Goal: Task Accomplishment & Management: Manage account settings

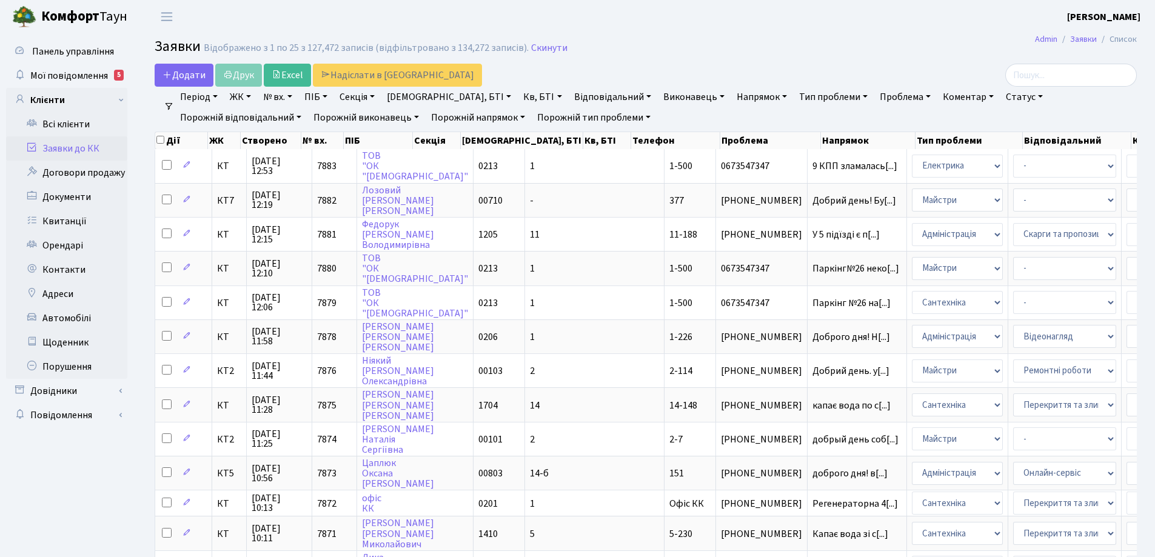
select select "25"
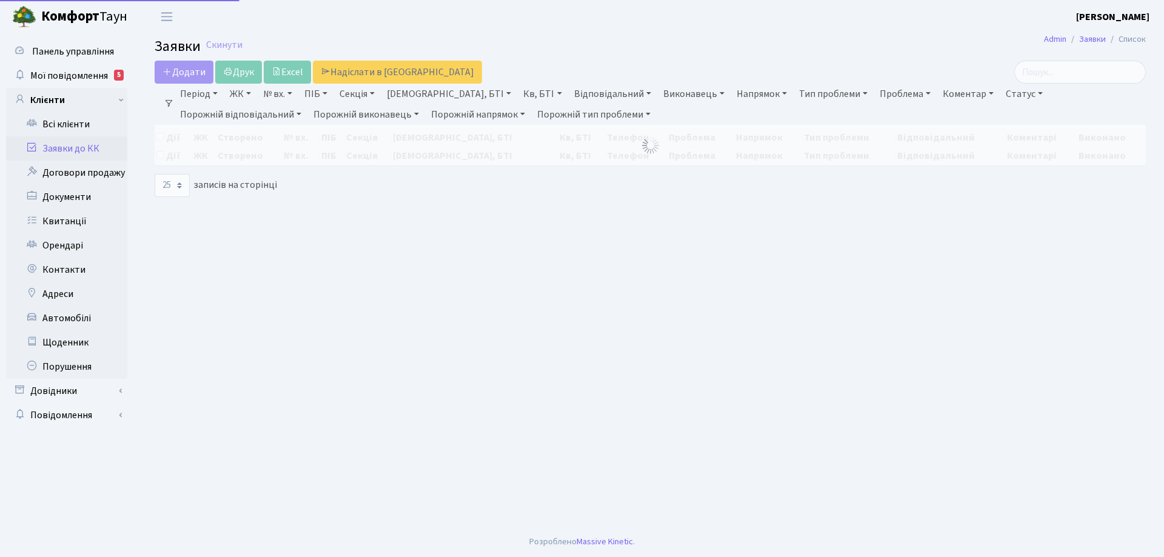
select select "25"
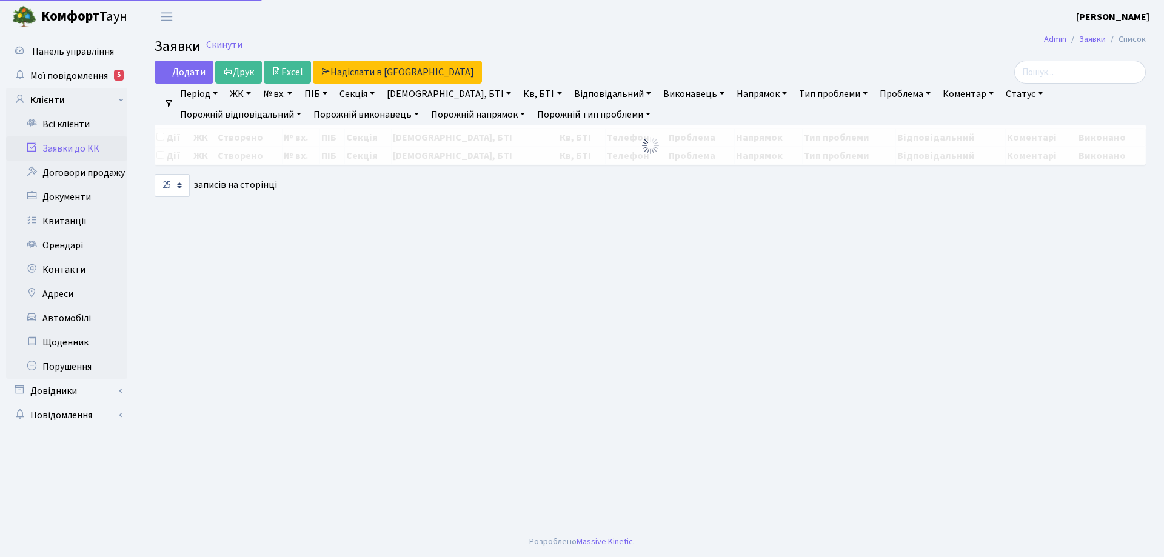
select select "25"
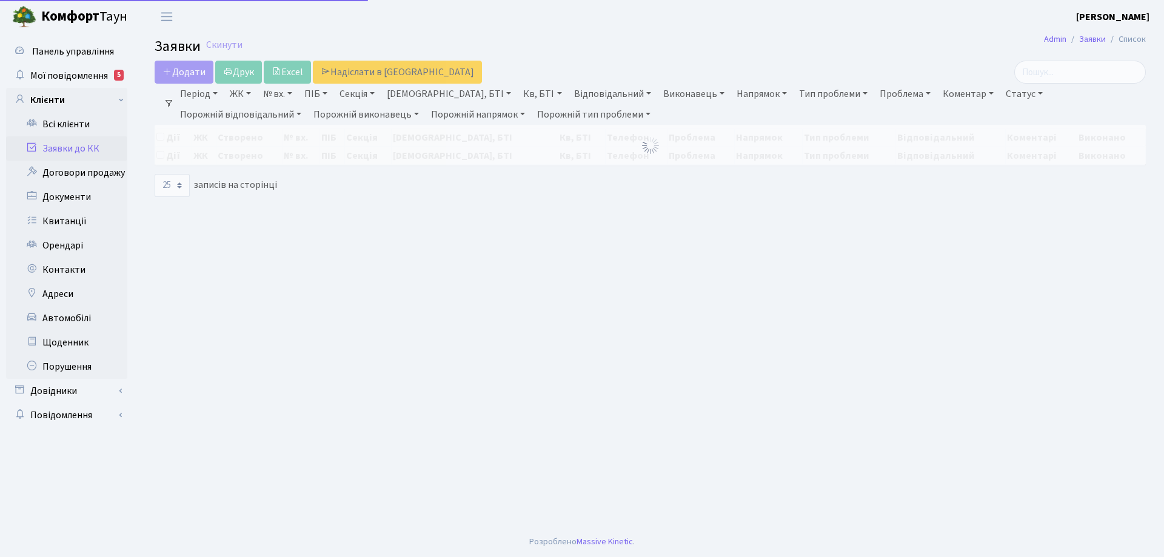
select select "25"
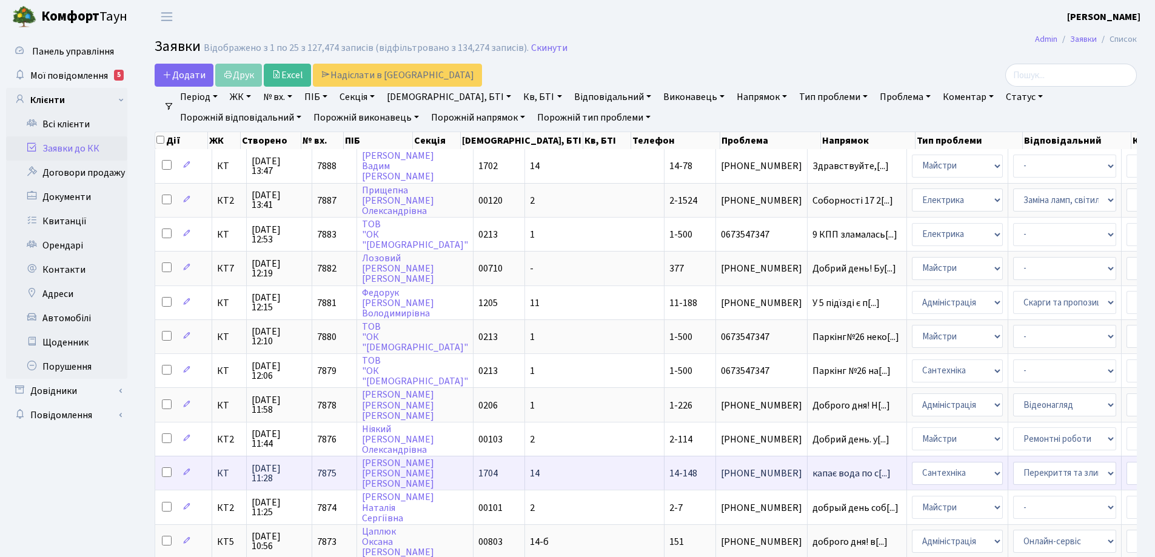
click at [669, 476] on span "14-148" at bounding box center [683, 473] width 28 height 13
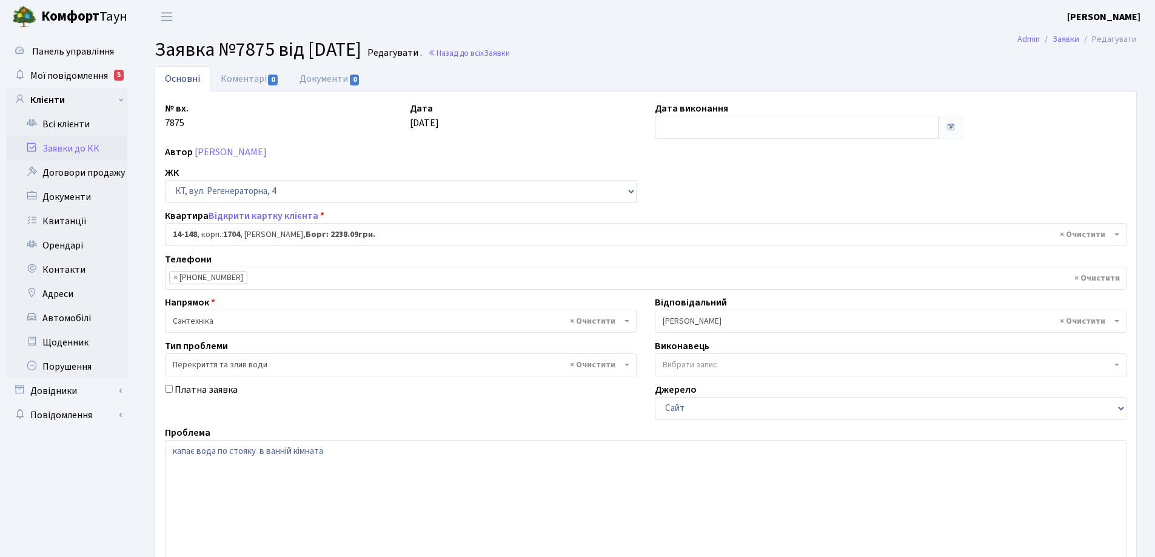
select select "7525"
select select "32"
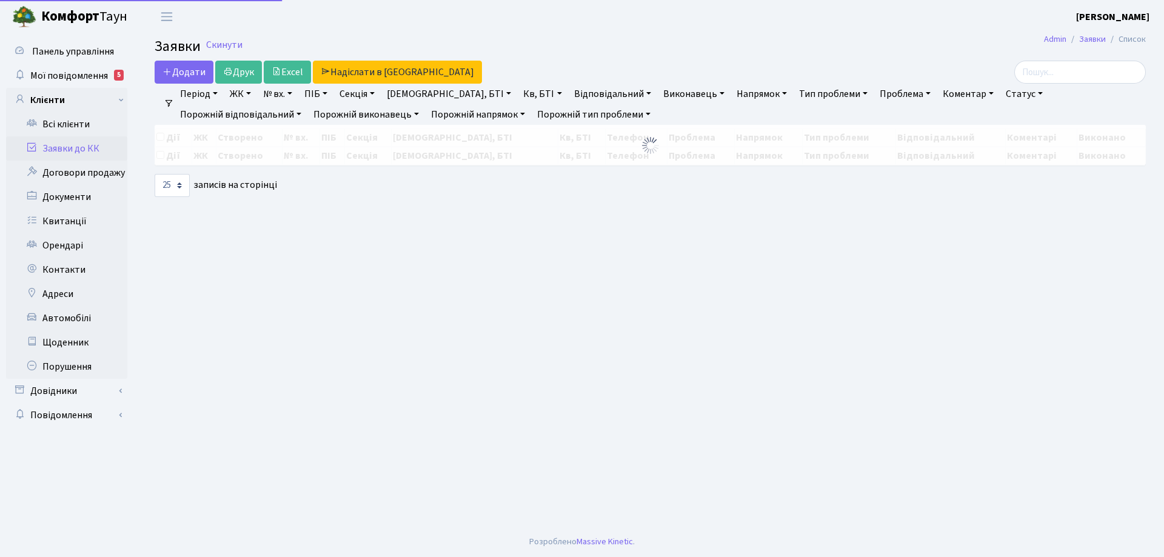
select select "25"
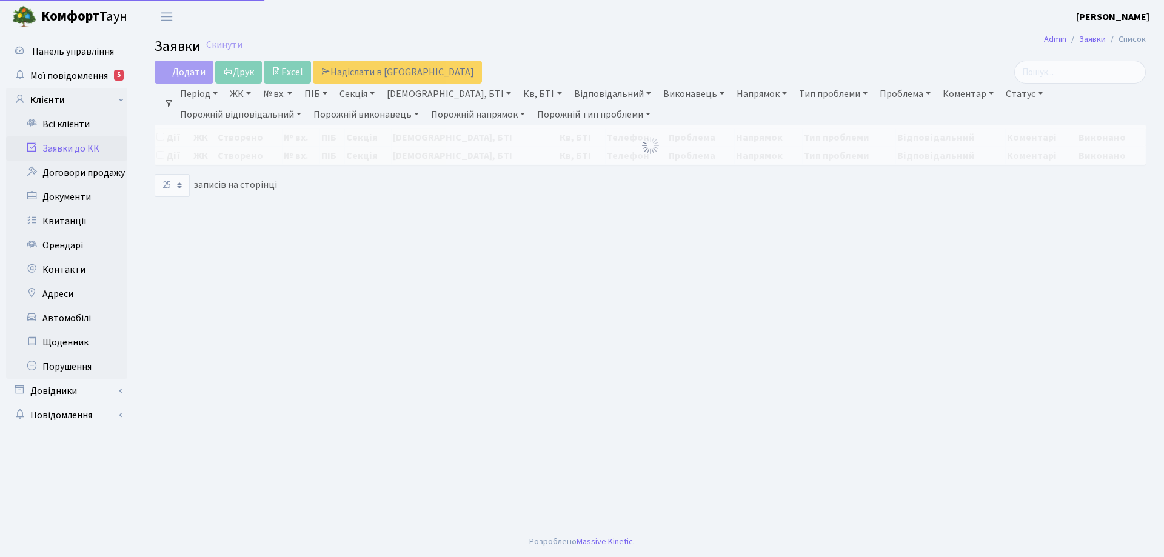
select select "25"
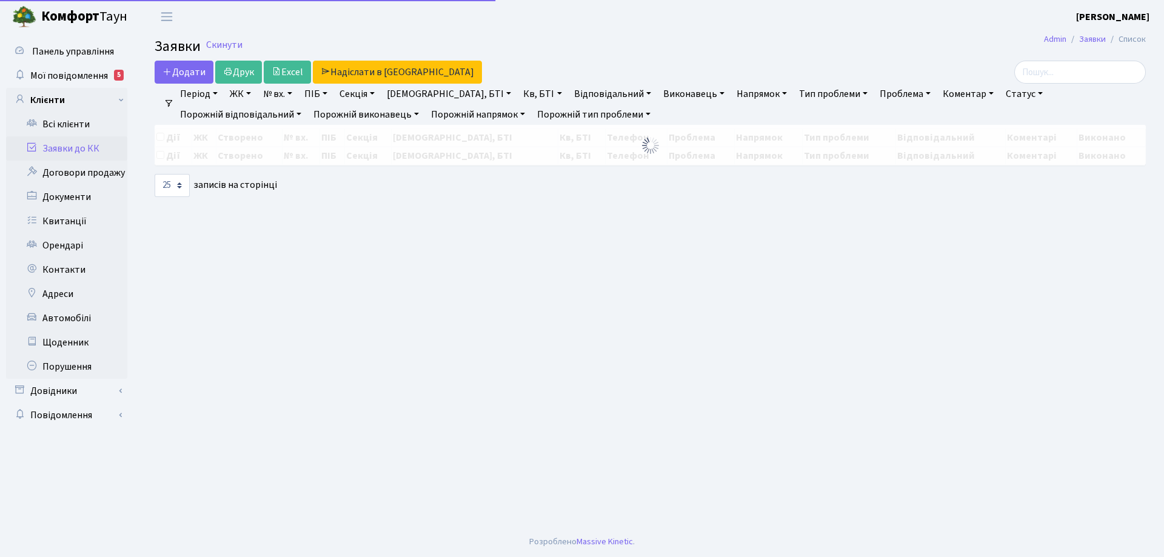
select select "25"
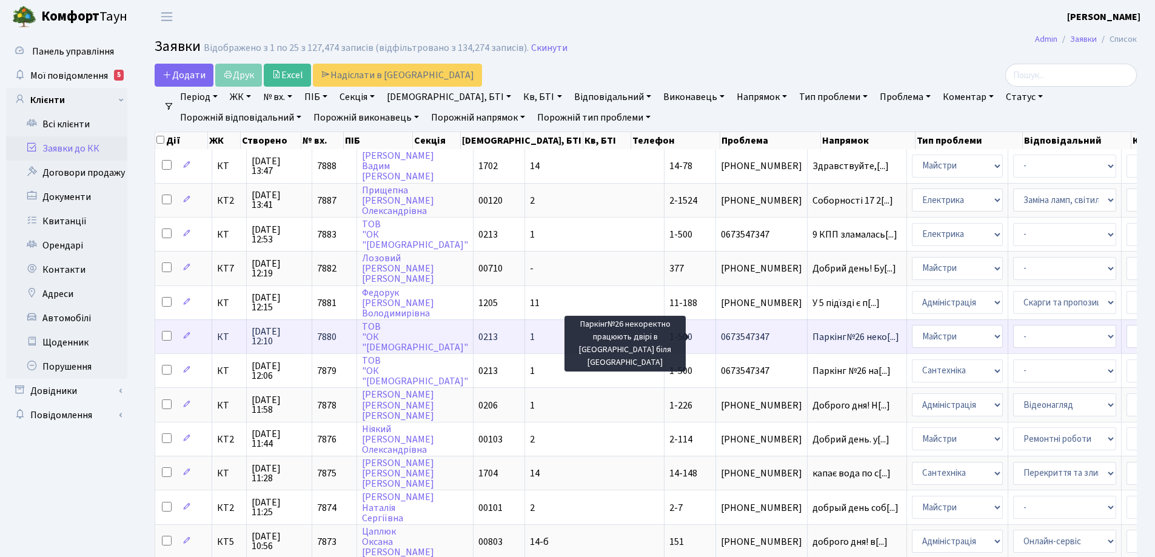
click at [812, 337] on span "Паркінг№26 неко[...]" at bounding box center [855, 336] width 87 height 13
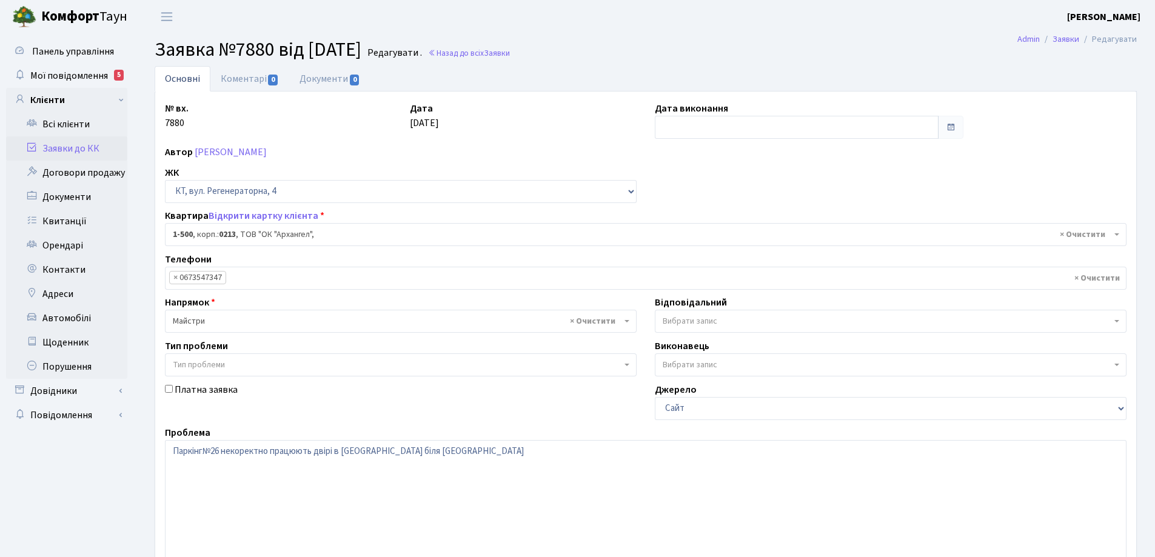
select select "16285"
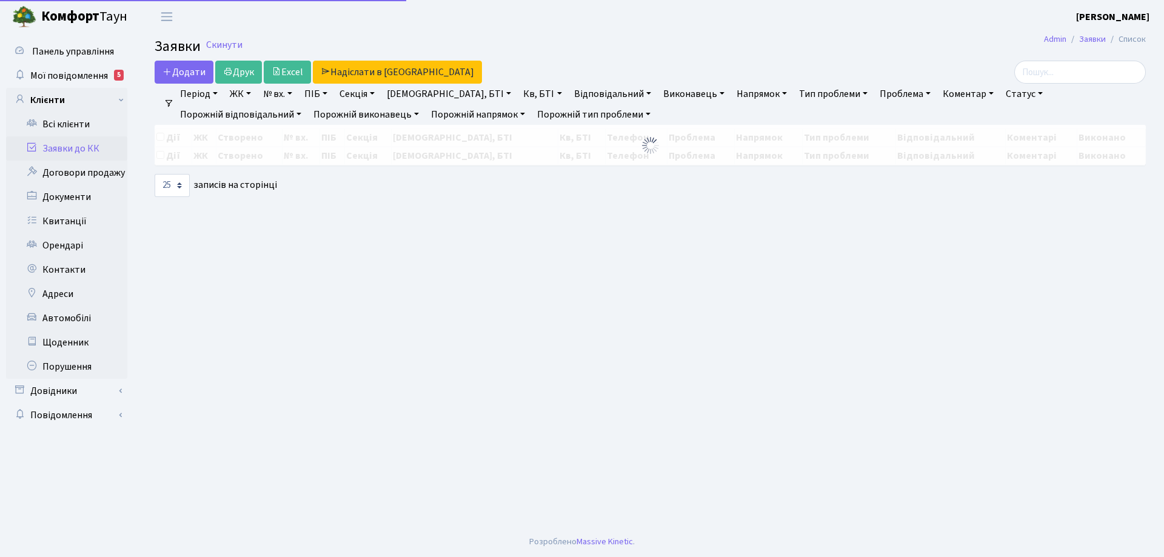
select select "25"
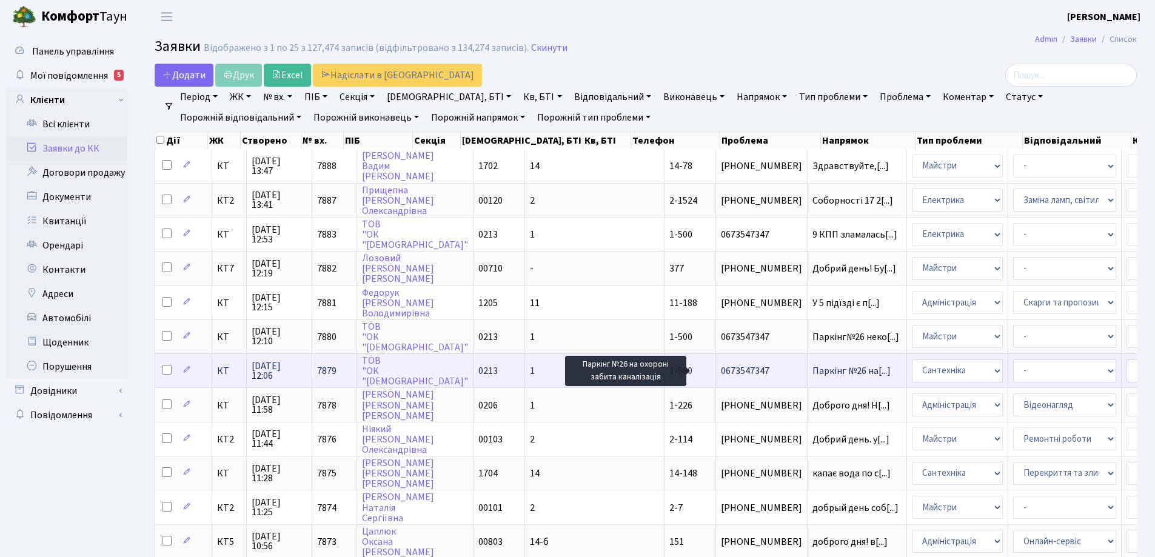
click at [812, 372] on span "Паркінг №26 на[...]" at bounding box center [851, 370] width 78 height 13
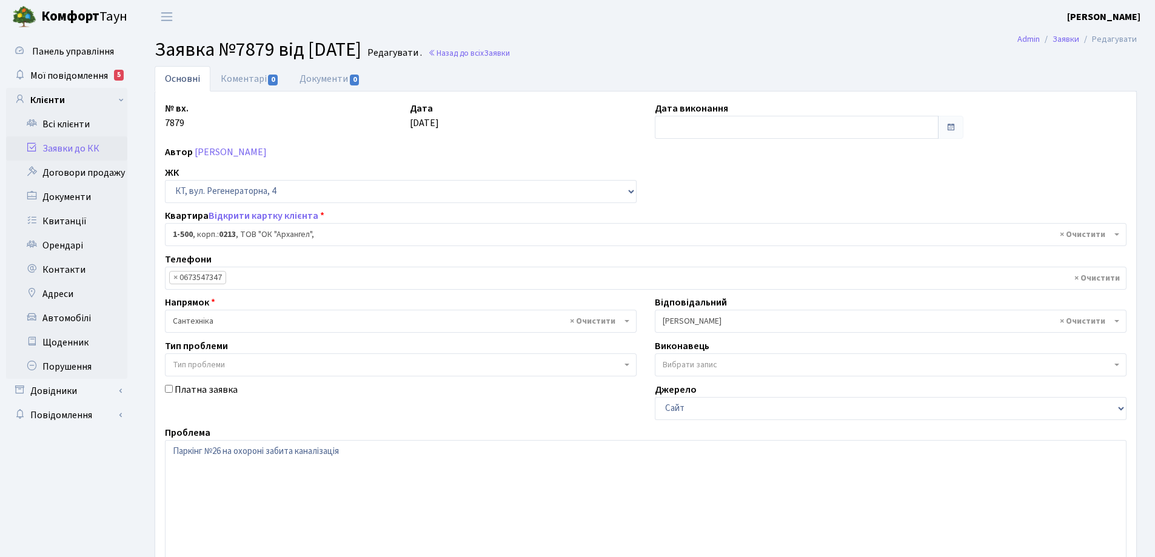
select select "16285"
click at [238, 81] on link "Коментарі 0" at bounding box center [249, 78] width 79 height 25
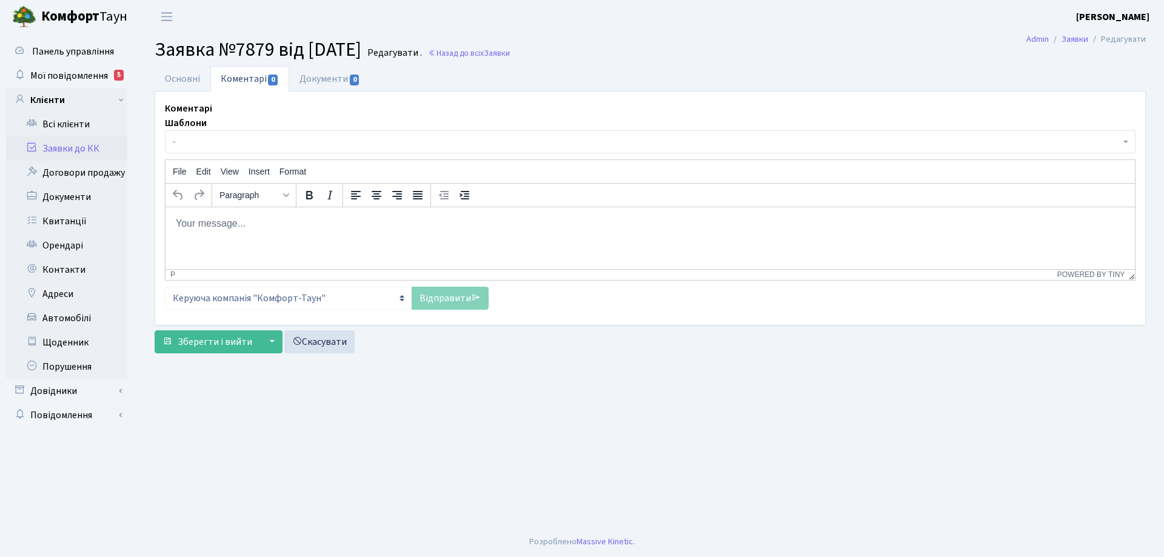
click at [234, 229] on body "Rich Text Area. Press ALT-0 for help." at bounding box center [650, 222] width 950 height 13
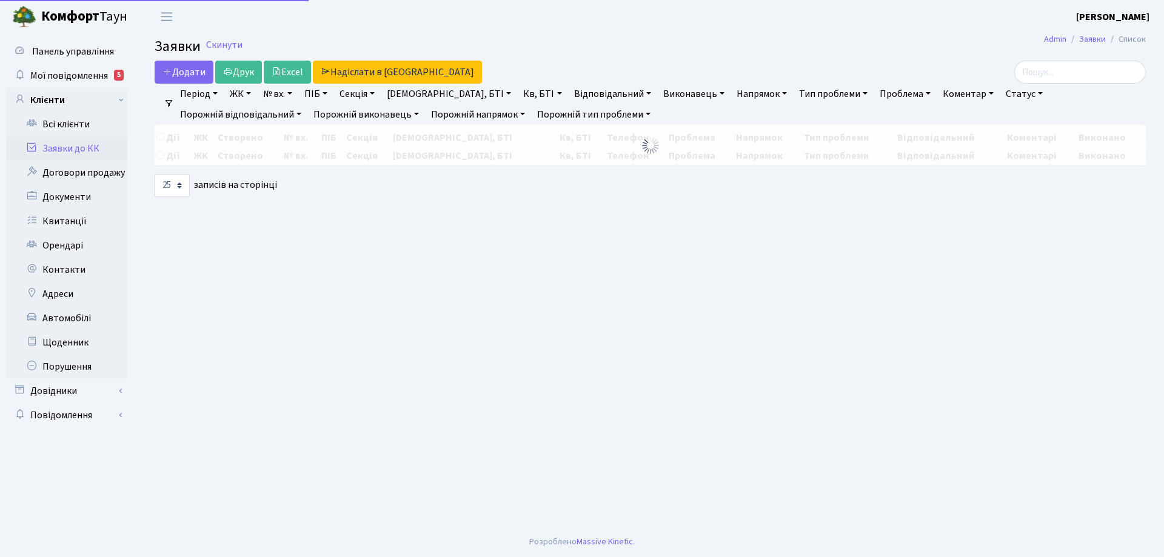
select select "25"
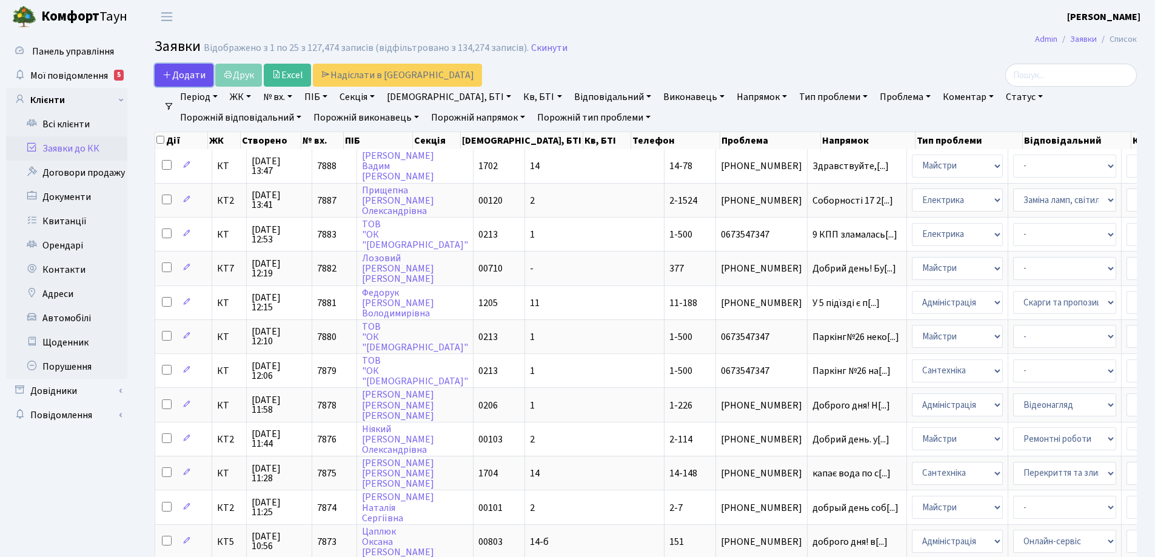
click at [195, 76] on span "Додати" at bounding box center [183, 74] width 43 height 13
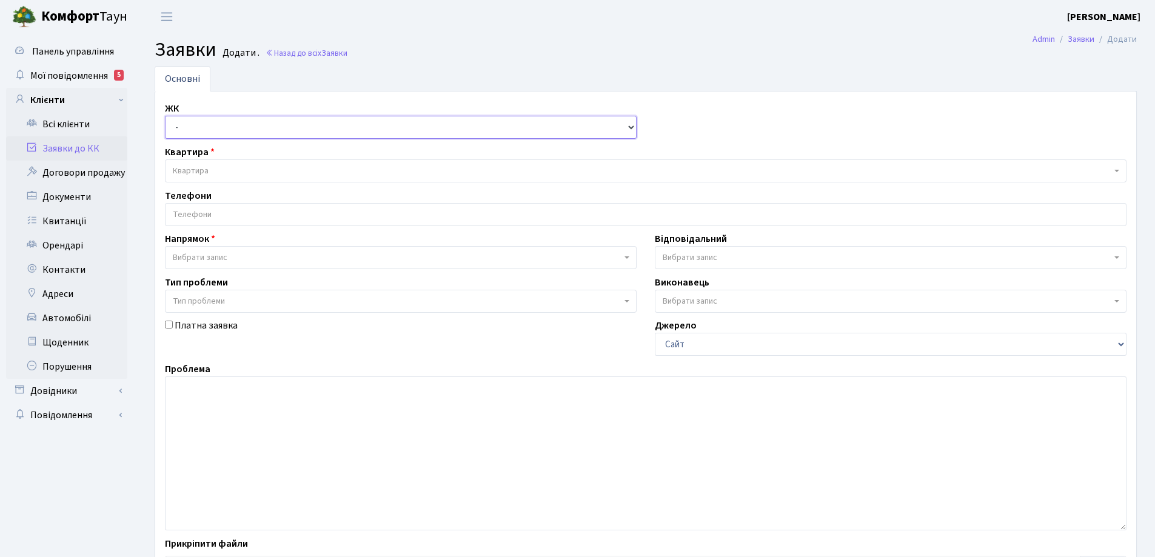
click at [633, 129] on select "- КТ, вул. Регенераторна, 4 КТ2, просп. Соборності, 17 КТ3, вул. Березнева, 16 …" at bounding box center [401, 127] width 472 height 23
select select "271"
click at [165, 116] on select "- КТ, вул. Регенераторна, 4 КТ2, просп. Соборності, 17 КТ3, вул. Березнева, 16 …" at bounding box center [401, 127] width 472 height 23
select select
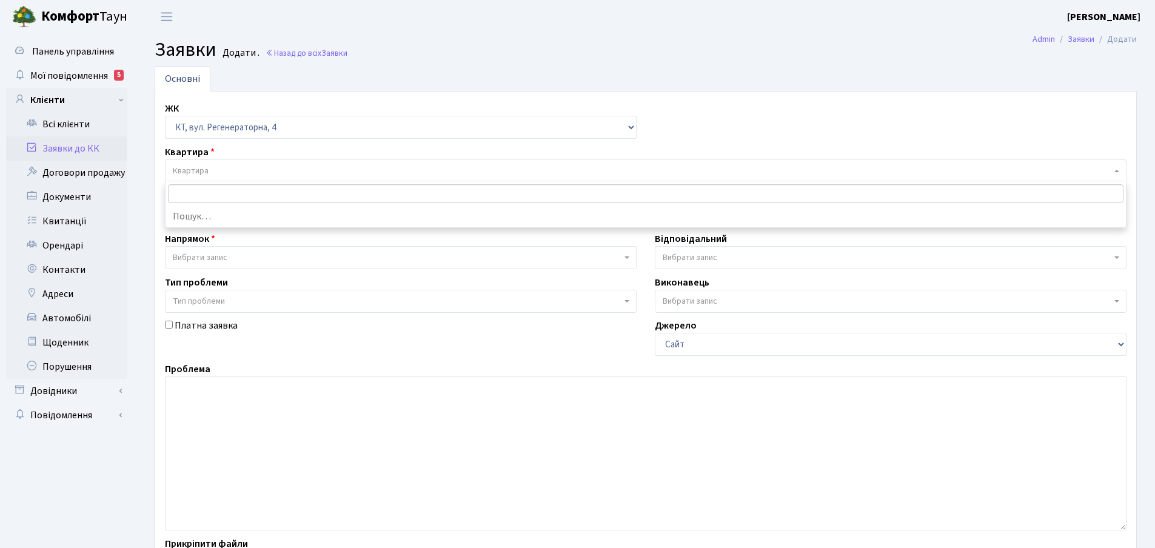
click at [210, 171] on span "Квартира" at bounding box center [642, 171] width 938 height 12
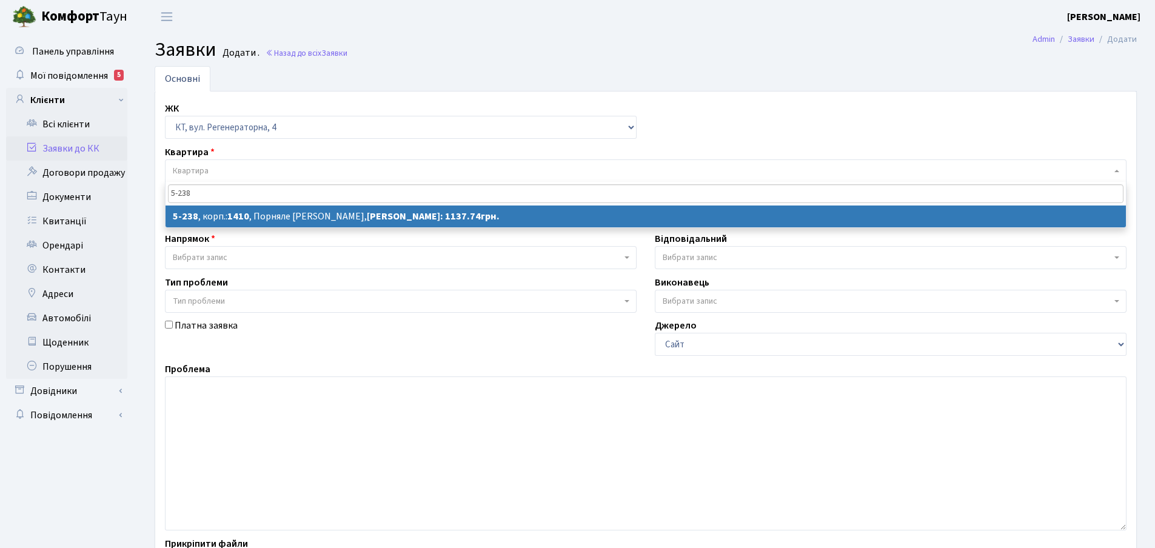
type input "5-238"
select select
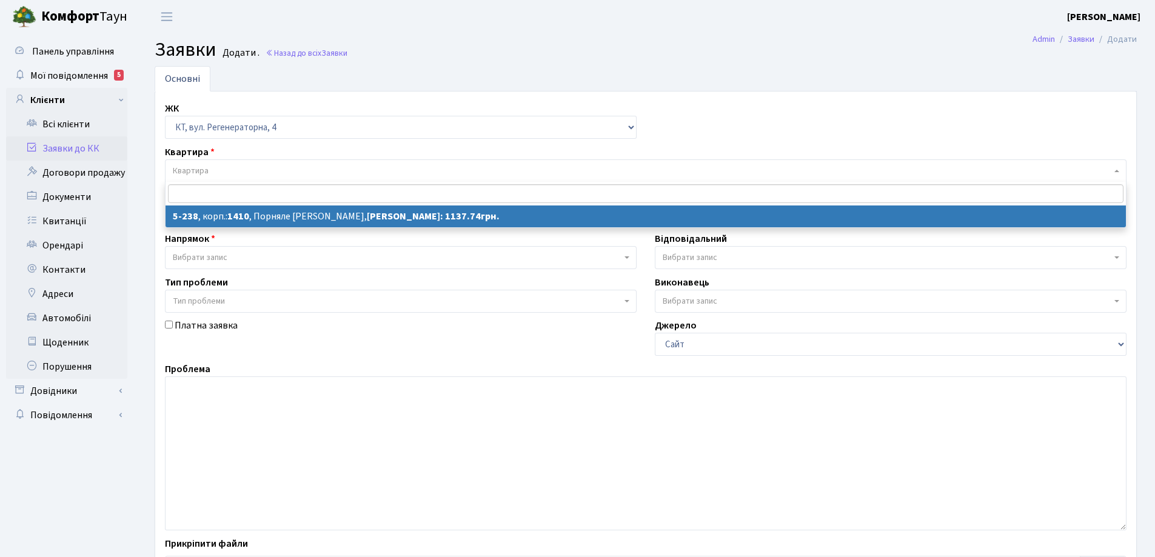
select select "2316"
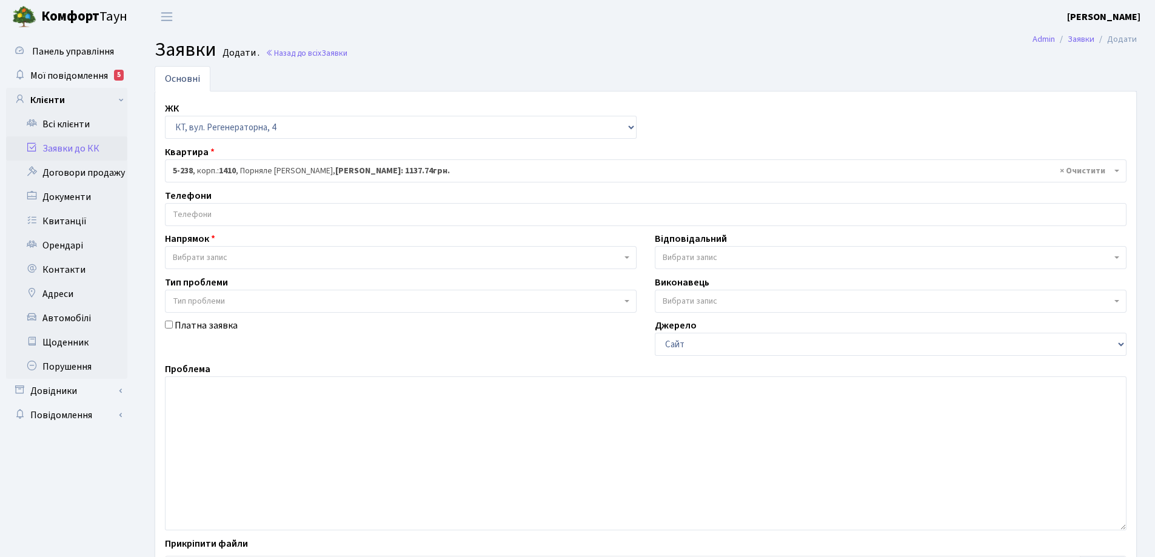
click at [209, 213] on input "search" at bounding box center [645, 215] width 960 height 22
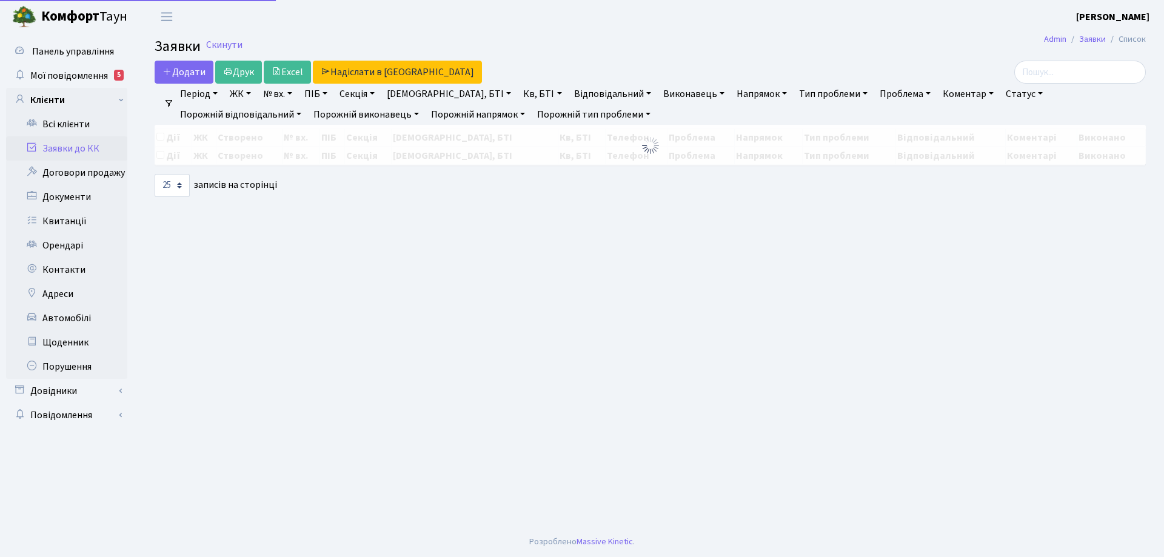
select select "25"
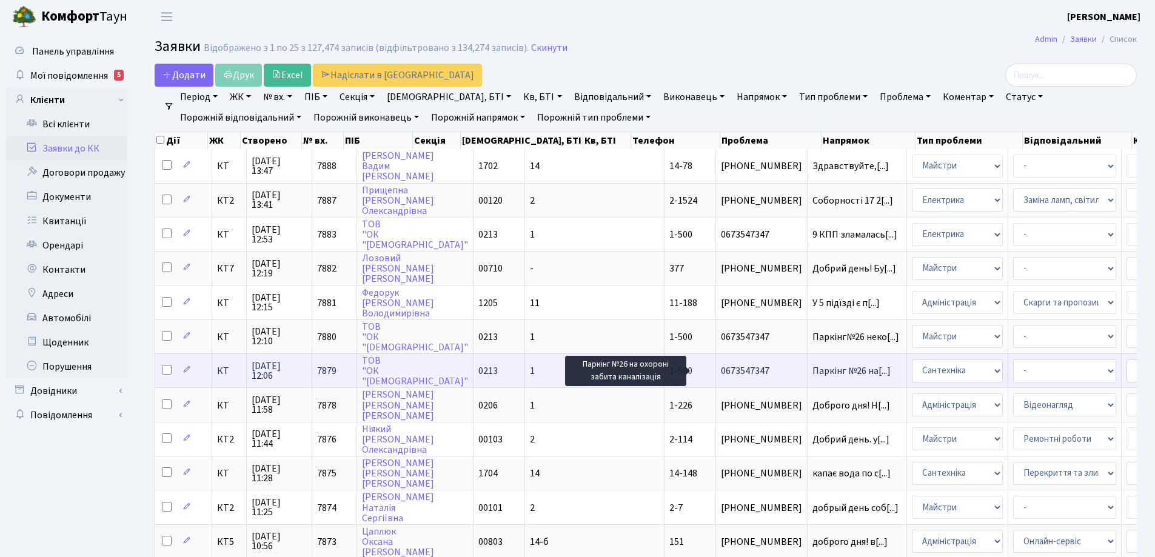
click at [812, 373] on span "Паркінг №26 на[...]" at bounding box center [851, 370] width 78 height 13
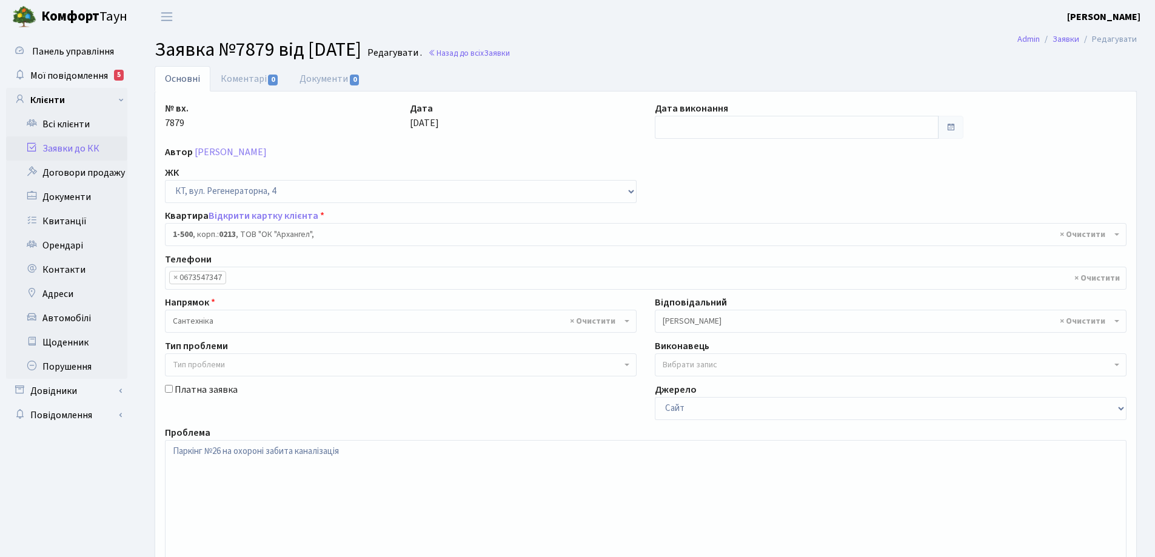
select select "16285"
click at [238, 81] on link "Коментарі 0" at bounding box center [249, 78] width 79 height 25
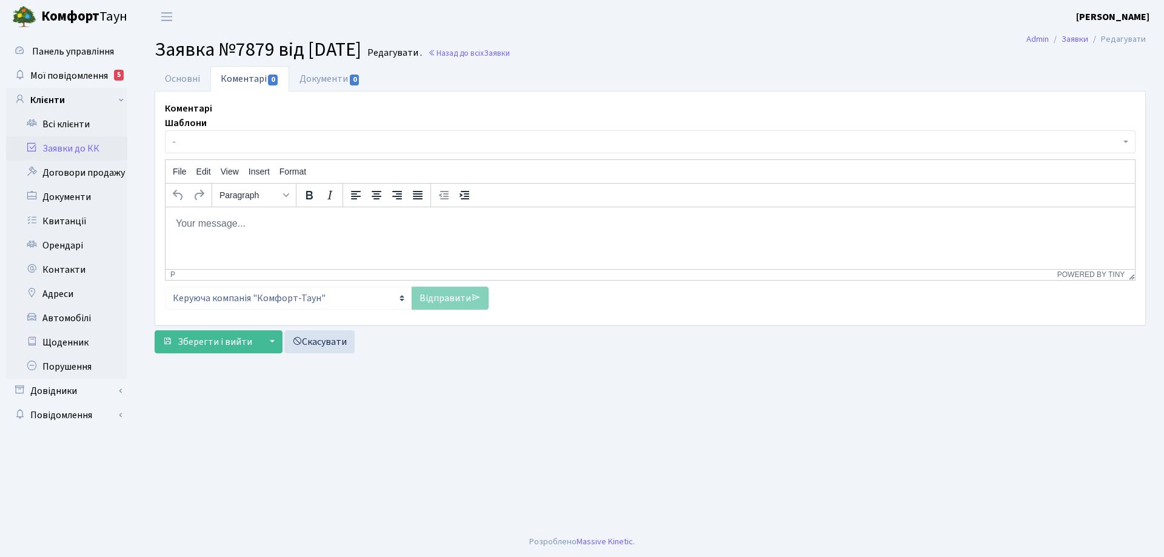
click at [227, 222] on body "Rich Text Area. Press ALT-0 for help." at bounding box center [650, 222] width 950 height 13
drag, startPoint x: 301, startPoint y: 224, endPoint x: 255, endPoint y: 229, distance: 45.8
click at [255, 229] on p "Заявку передано черговому сантехніку" at bounding box center [650, 222] width 950 height 13
click at [306, 221] on p "Заявку передано сантехніку" at bounding box center [650, 222] width 950 height 13
click at [449, 307] on link "Відправити" at bounding box center [450, 298] width 77 height 23
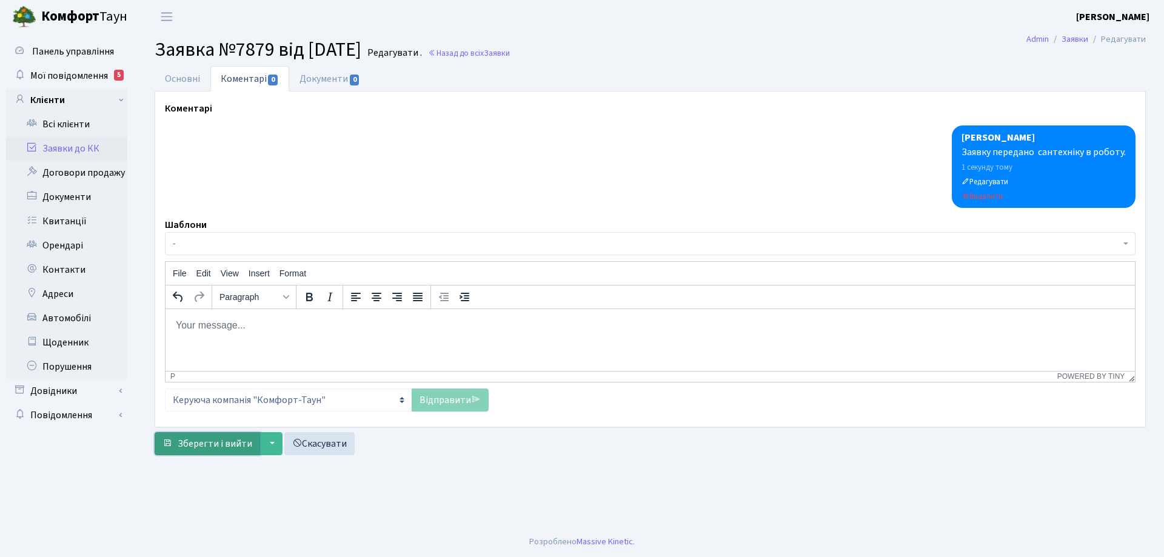
click at [213, 443] on span "Зберегти і вийти" at bounding box center [215, 443] width 75 height 13
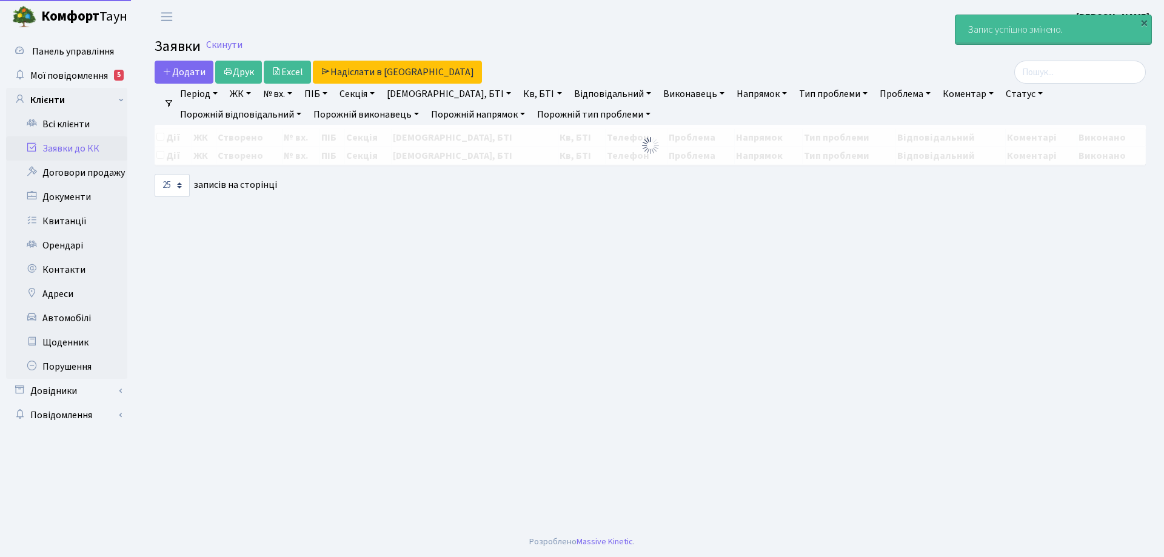
select select "25"
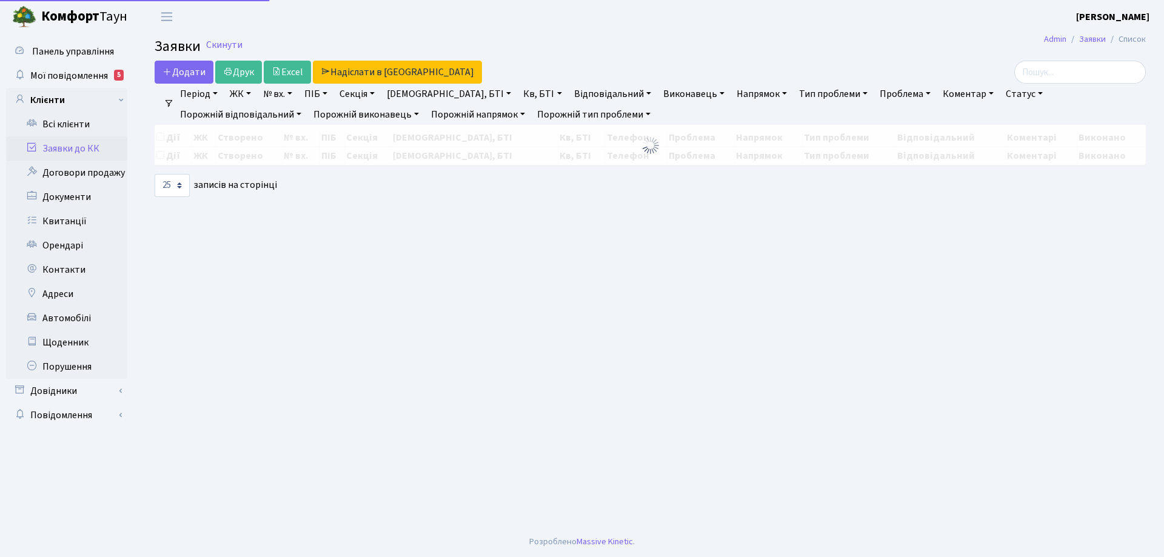
select select "25"
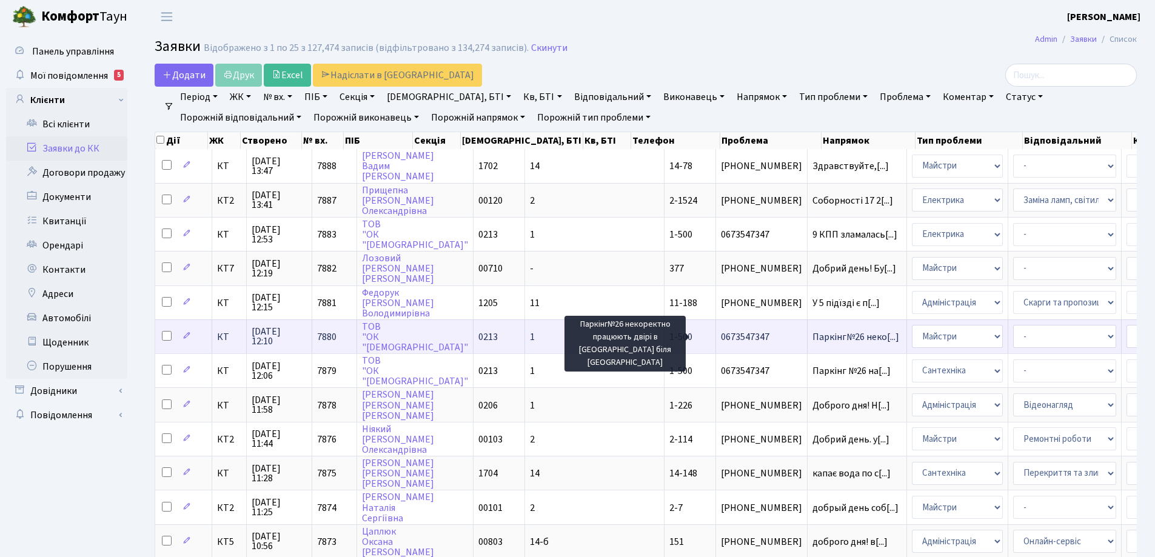
click at [812, 335] on span "Паркінг№26 неко[...]" at bounding box center [855, 336] width 87 height 13
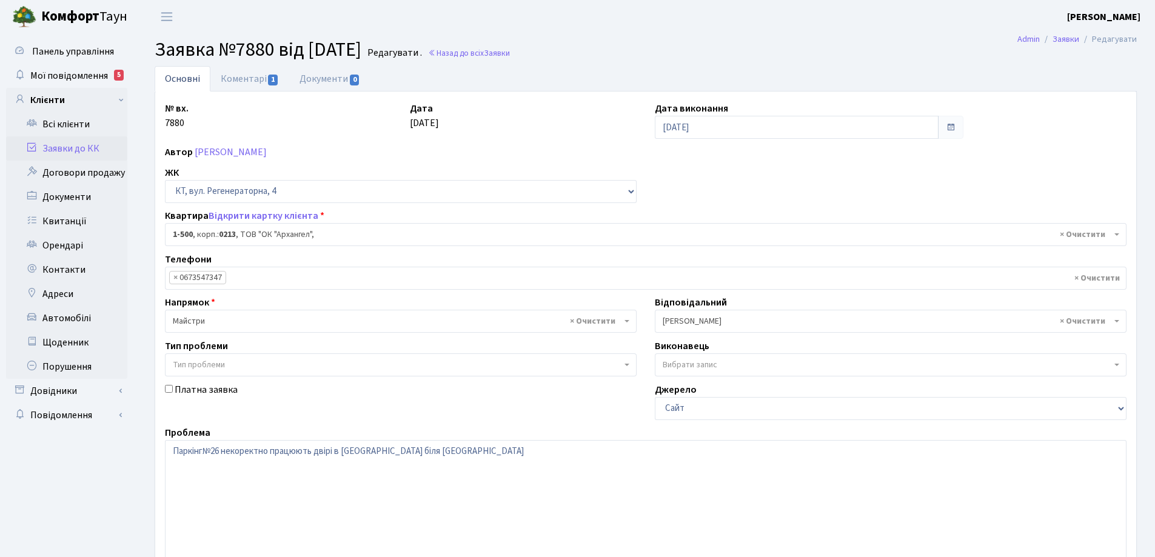
select select "16285"
click at [430, 452] on textarea "Паркінг№26 некоректно працюють двірі в [GEOGRAPHIC_DATA] біля [GEOGRAPHIC_DATA]" at bounding box center [645, 517] width 961 height 154
type textarea "Паркінг№26 некоректно працюють двірі в тамбурі біля ліфта ,"
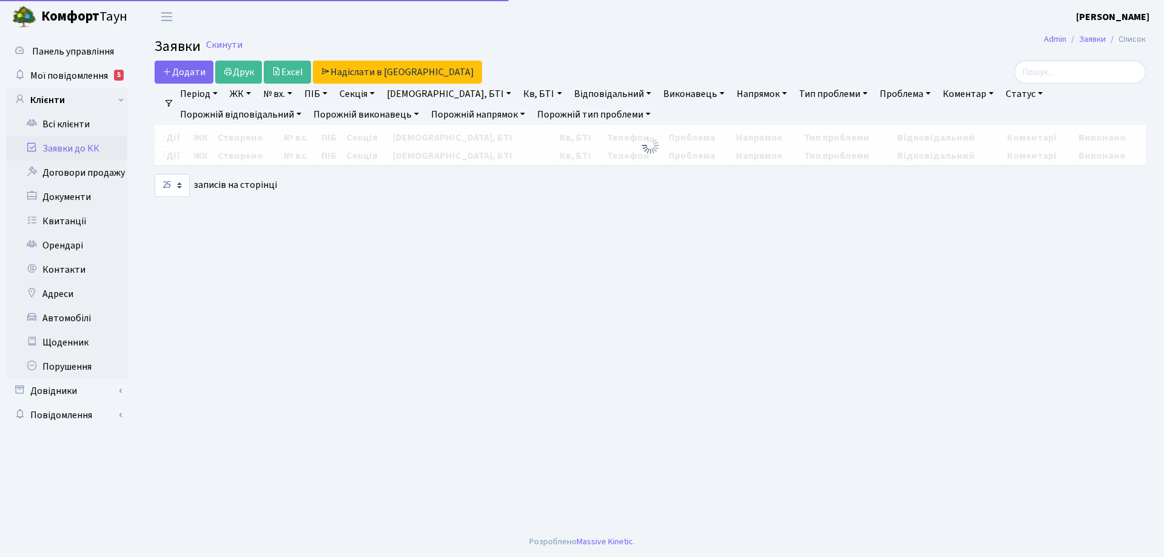
select select "25"
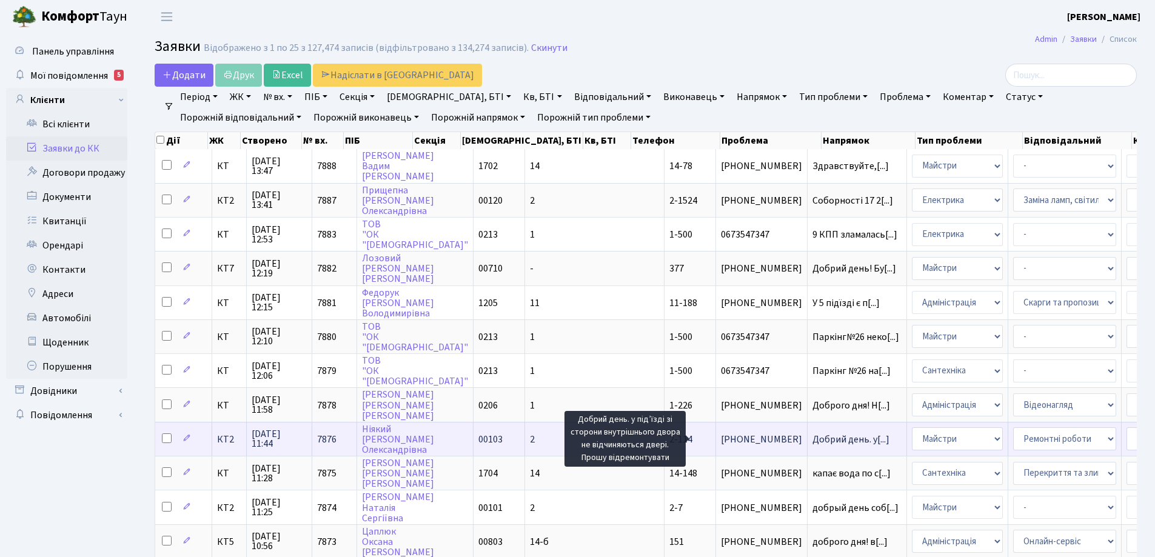
scroll to position [2, 0]
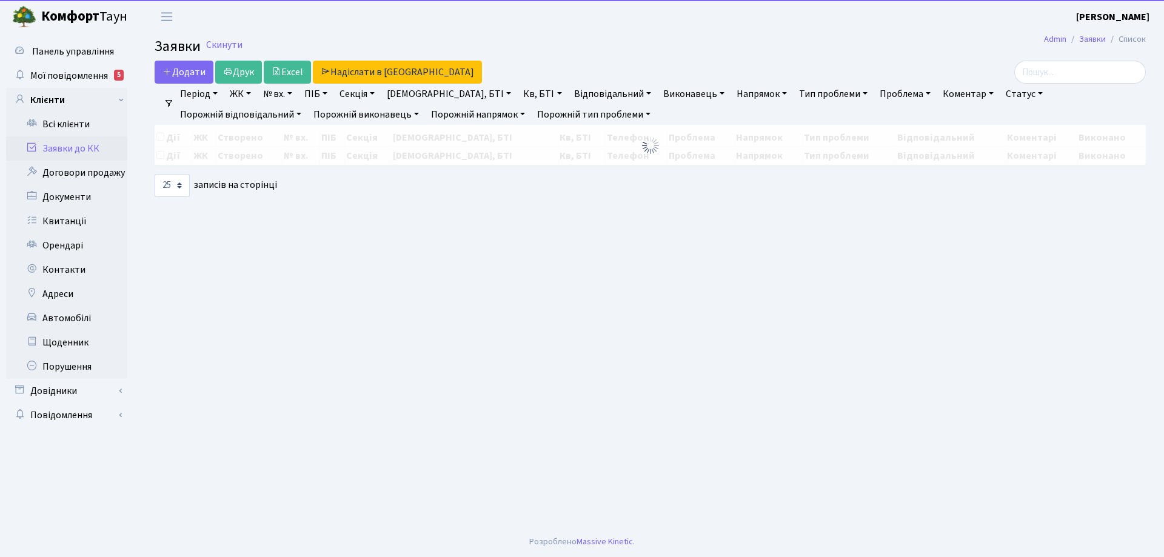
select select "25"
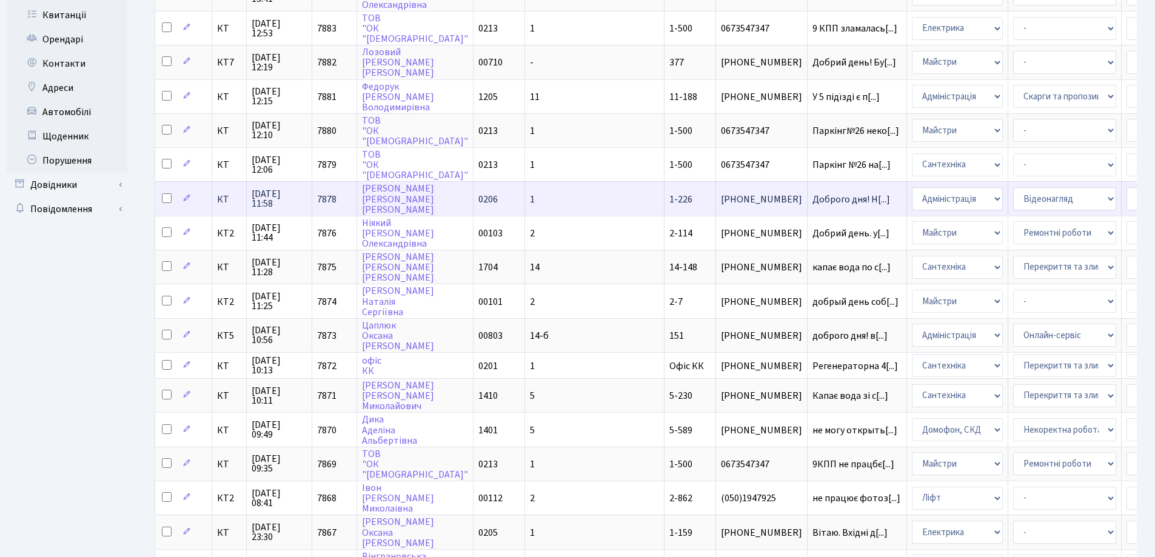
scroll to position [242, 0]
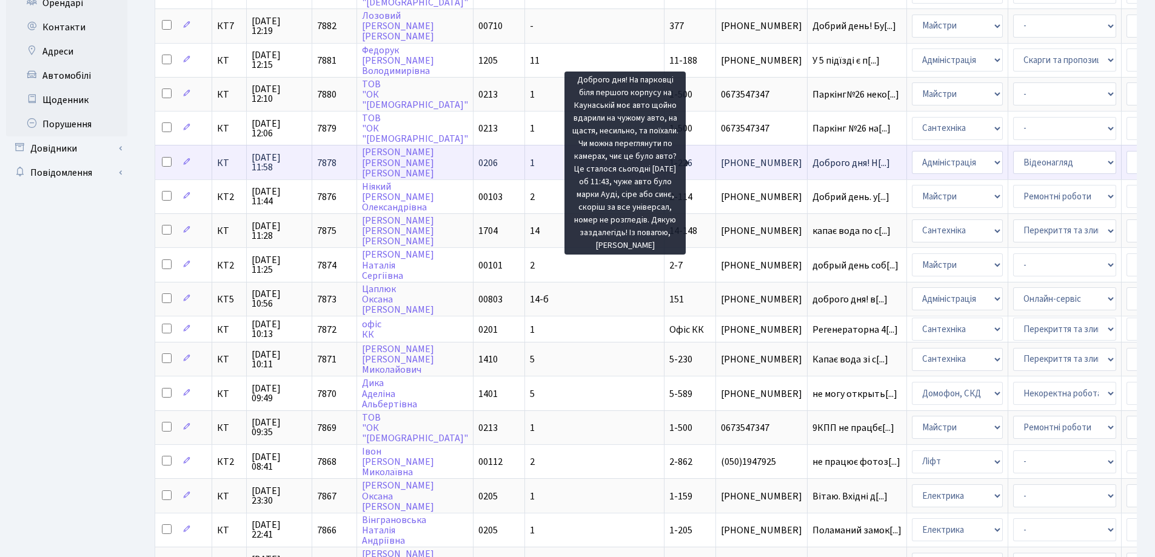
click at [812, 163] on span "Доброго дня! Н[...]" at bounding box center [851, 162] width 78 height 13
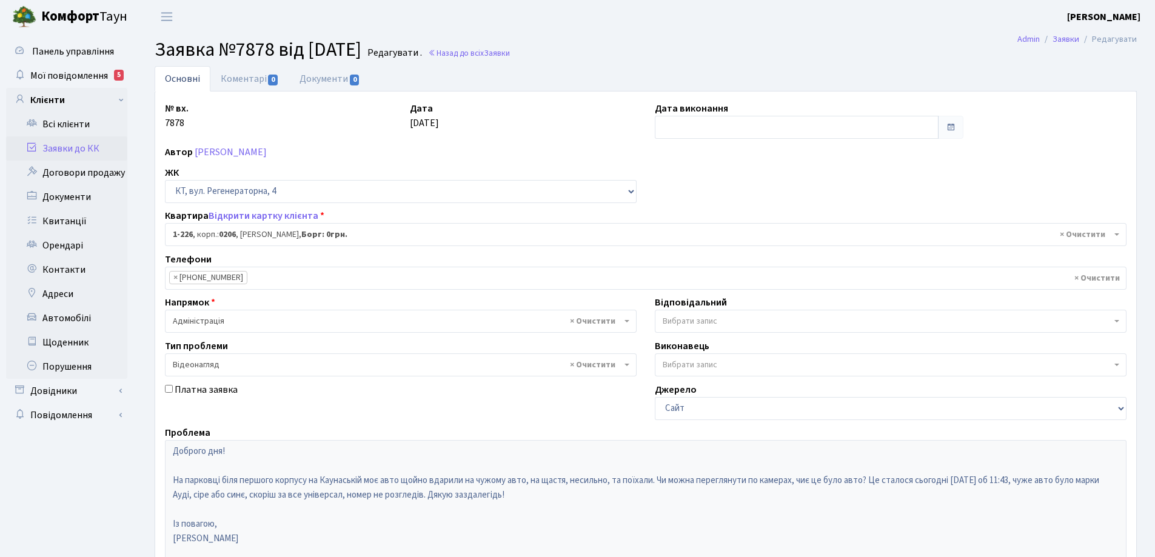
select select "226"
select select "45"
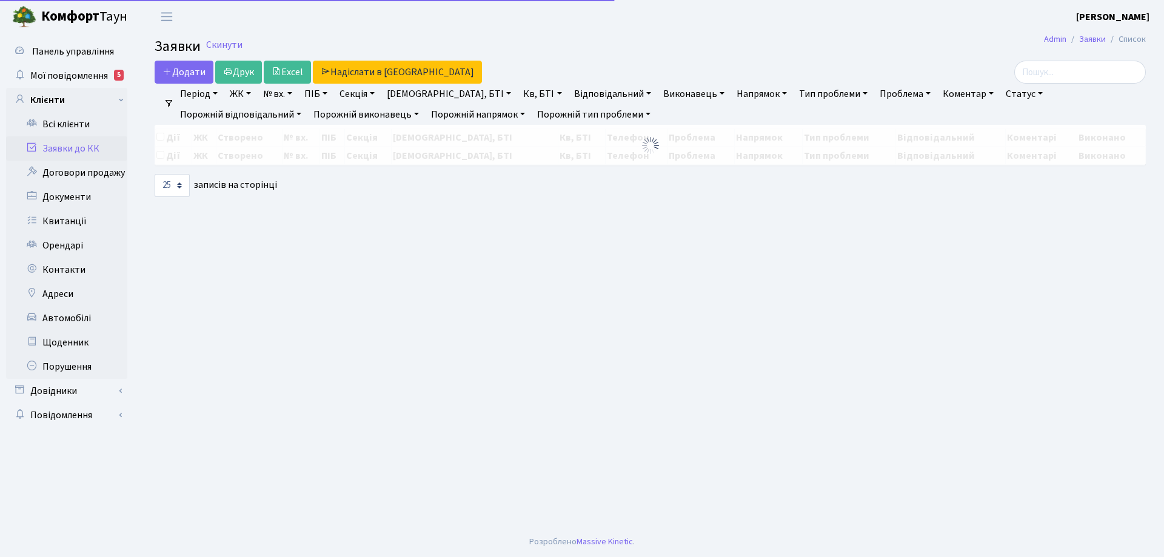
select select "25"
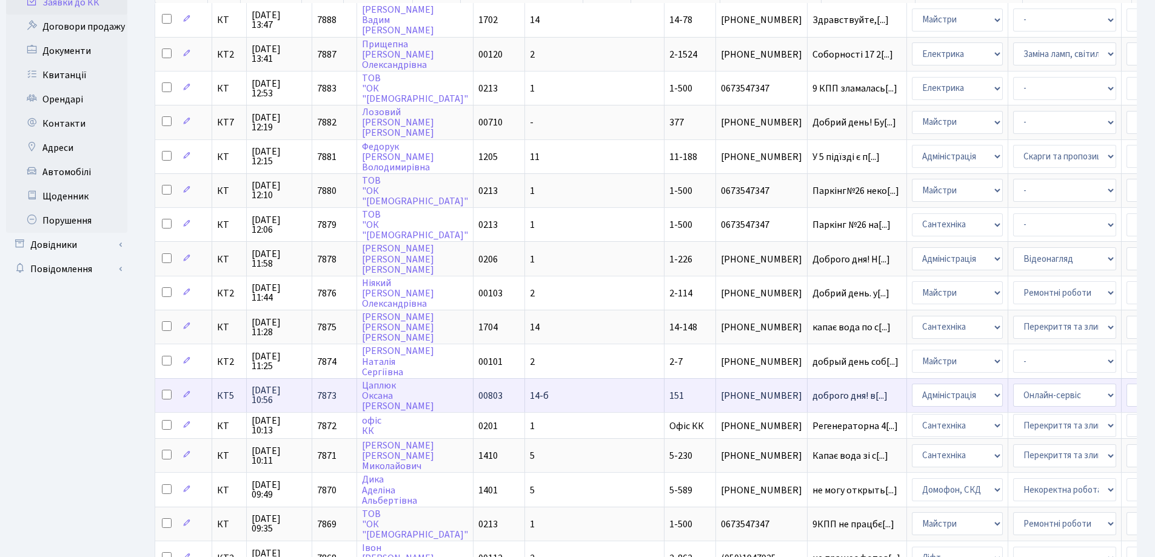
scroll to position [182, 0]
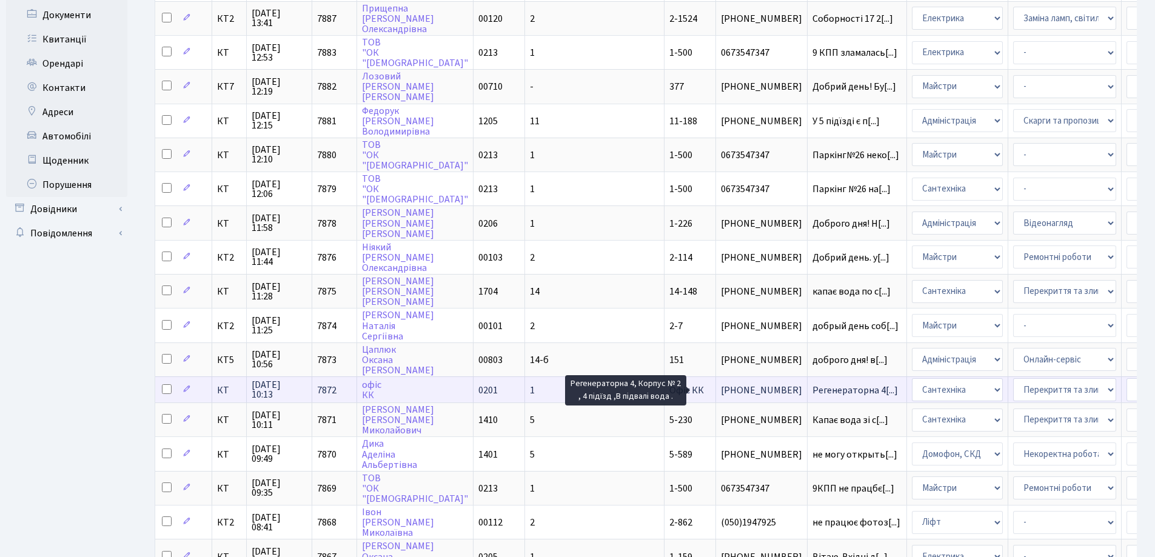
click at [812, 388] on span "Регенераторна 4[...]" at bounding box center [854, 390] width 85 height 13
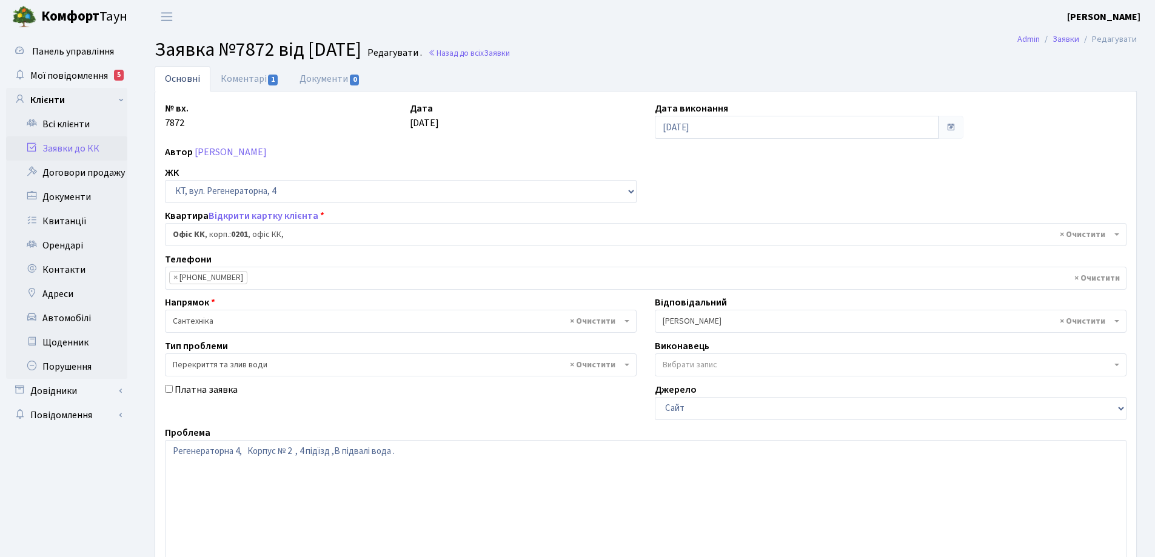
select select "4"
select select "32"
click at [239, 76] on link "Коментарі 1" at bounding box center [249, 78] width 79 height 25
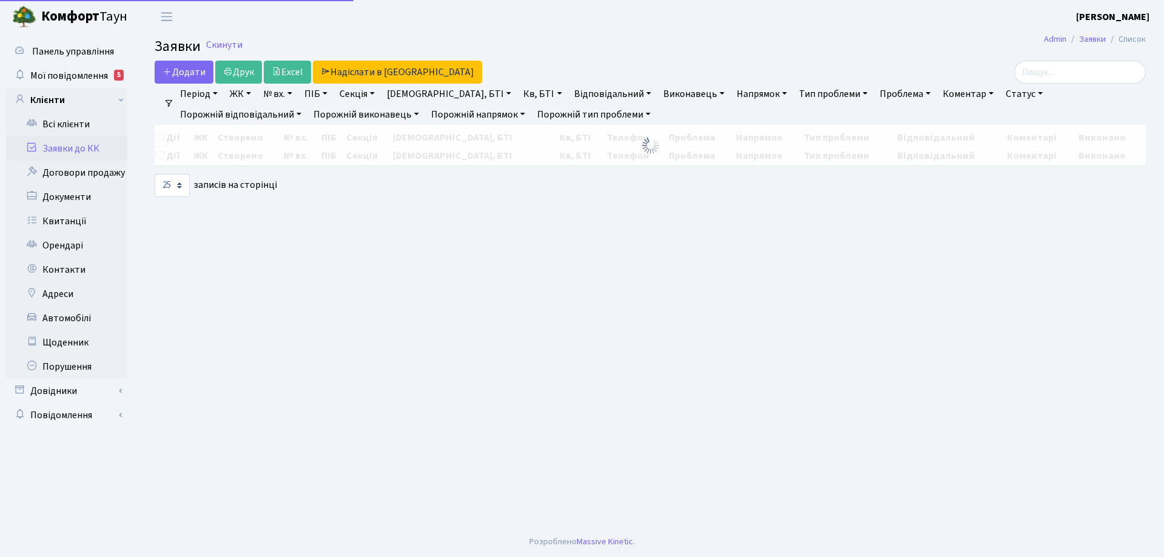
select select "25"
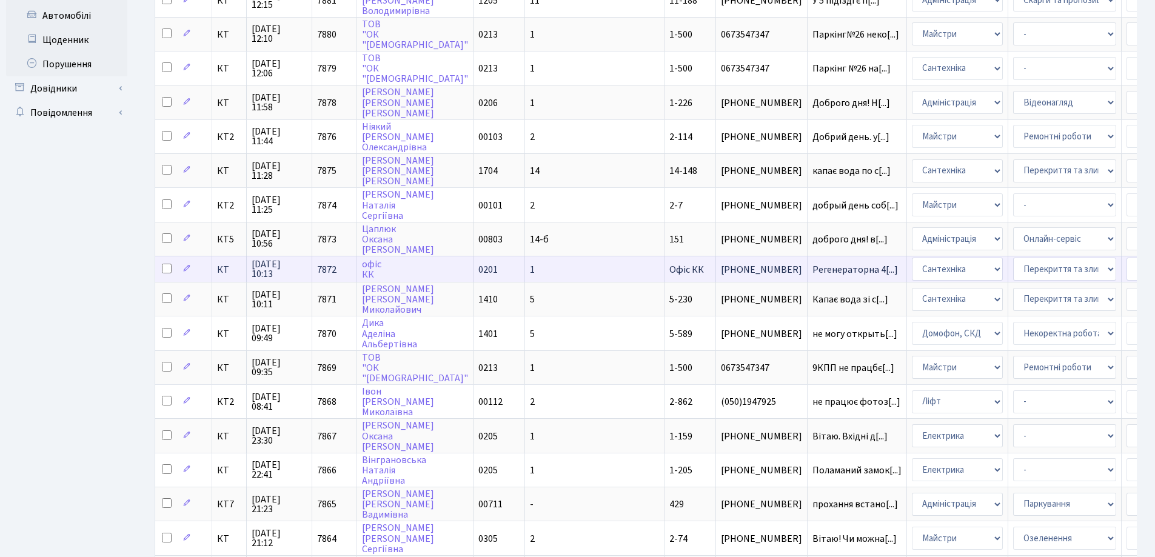
scroll to position [303, 0]
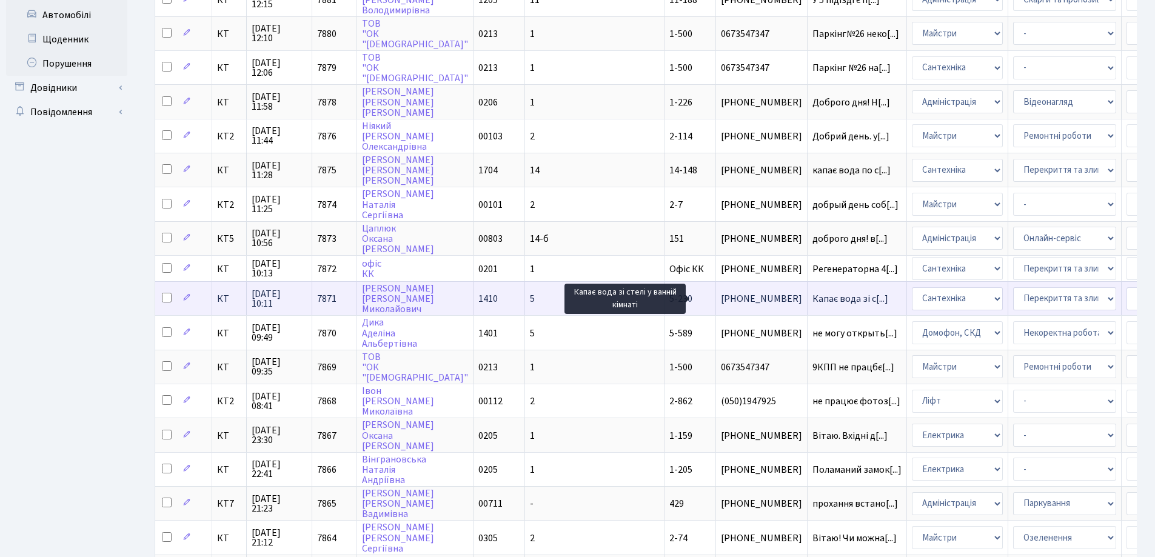
click at [812, 296] on span "Капає вода зі с[...]" at bounding box center [850, 298] width 76 height 13
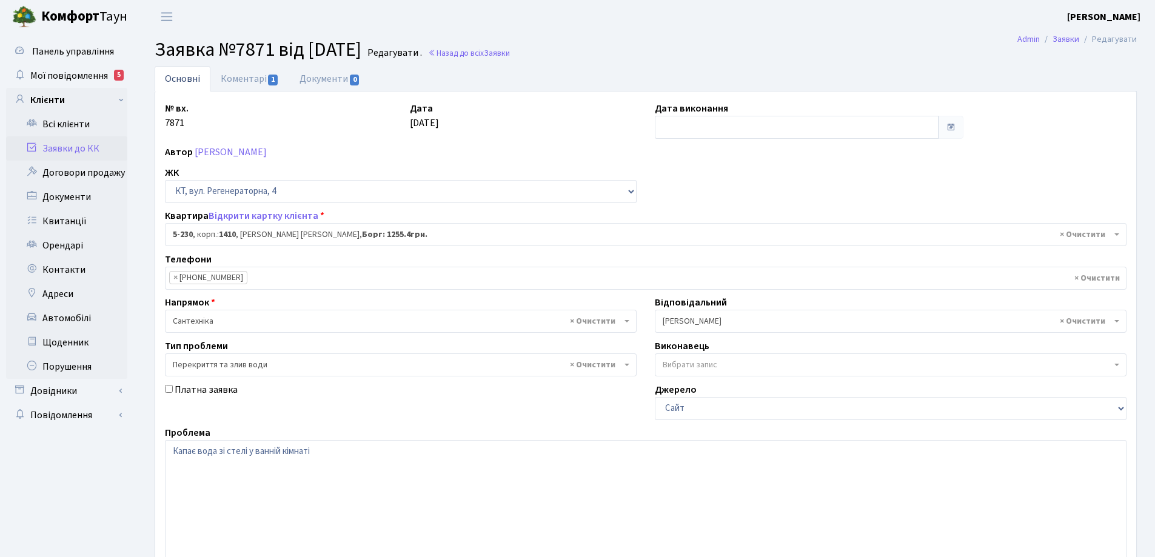
select select "2308"
select select "32"
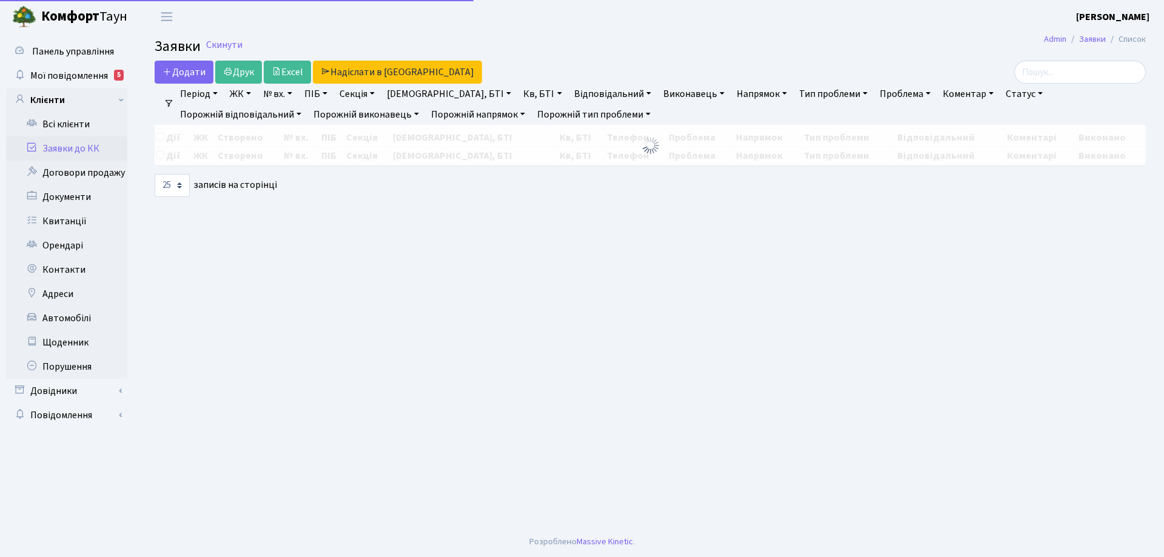
select select "25"
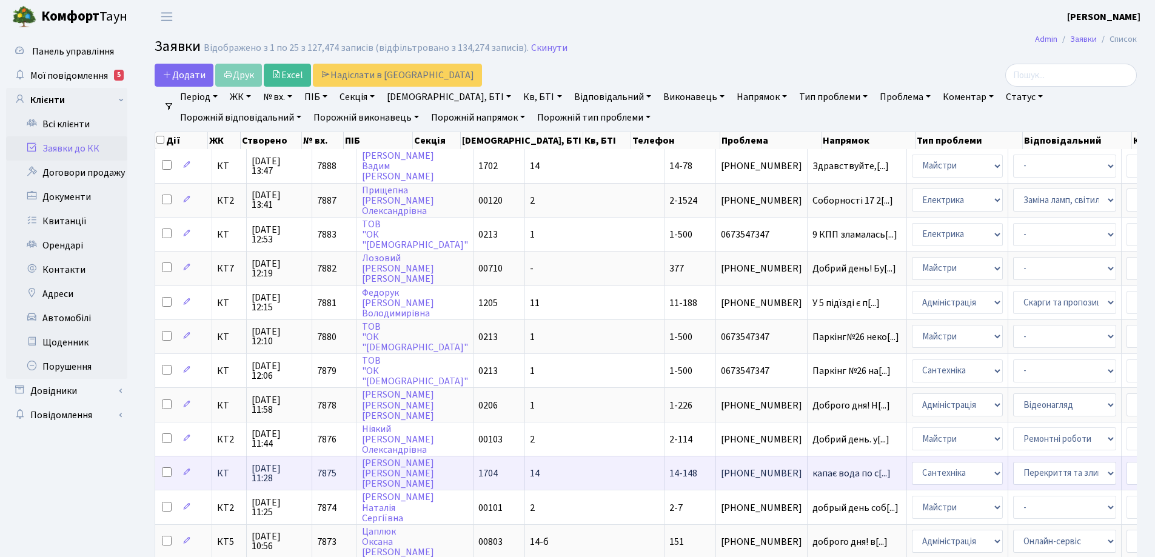
scroll to position [2, 0]
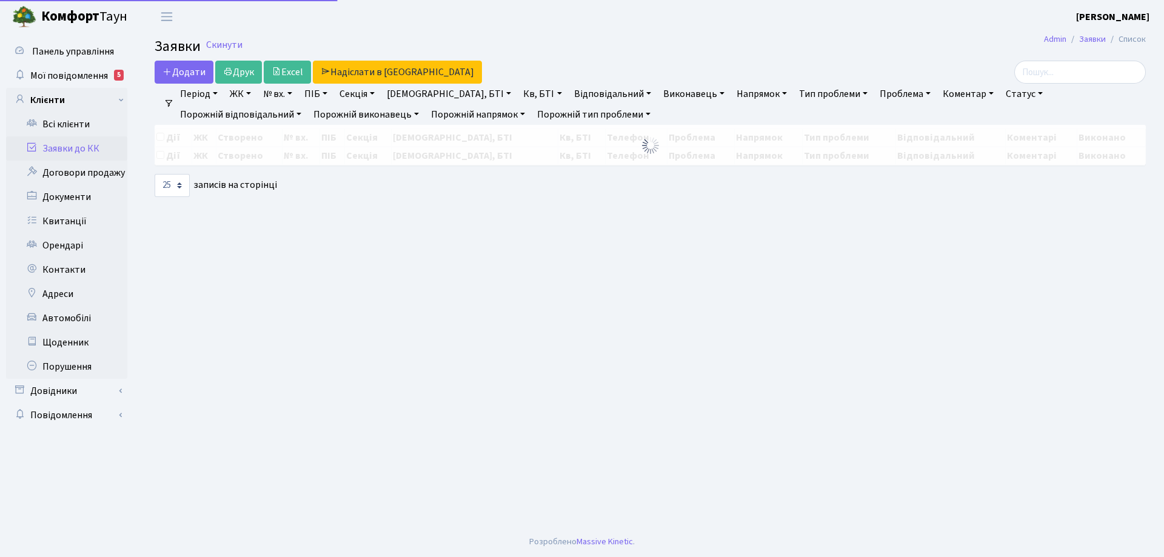
select select "25"
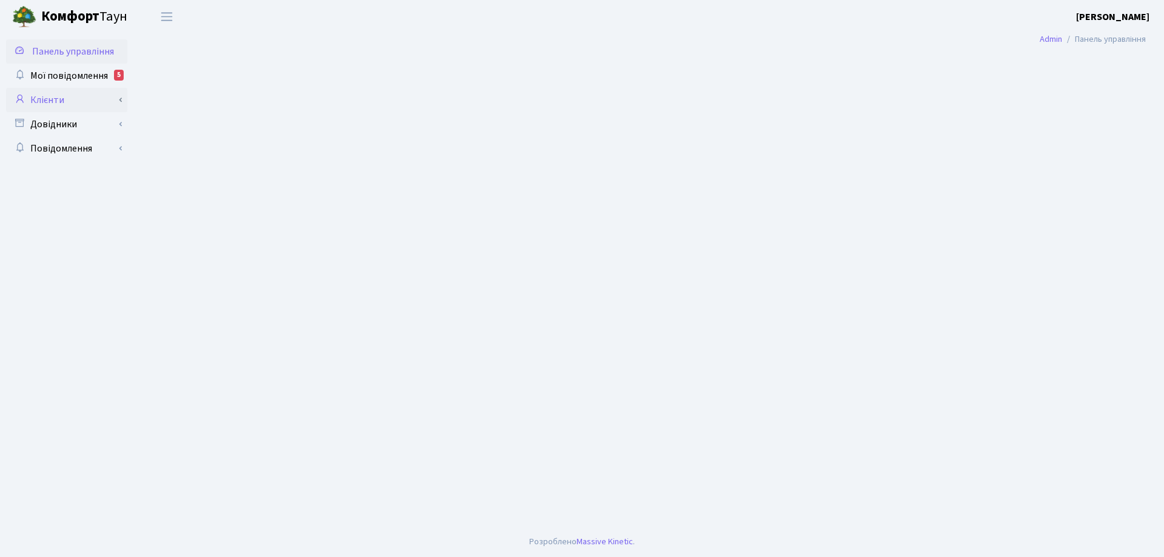
click at [50, 100] on link "Клієнти" at bounding box center [66, 100] width 121 height 24
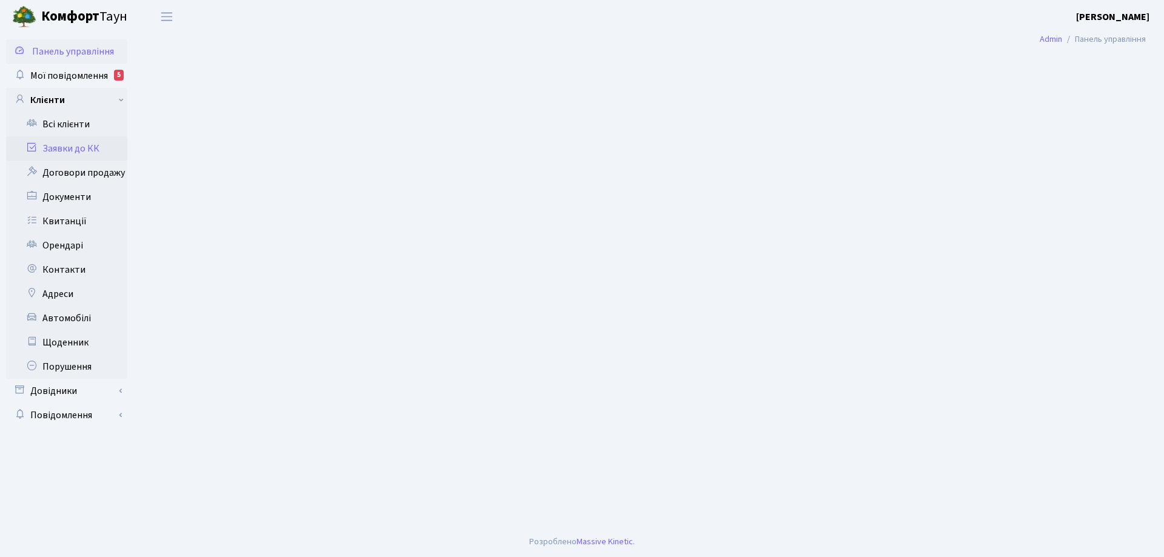
click at [85, 151] on link "Заявки до КК" at bounding box center [66, 148] width 121 height 24
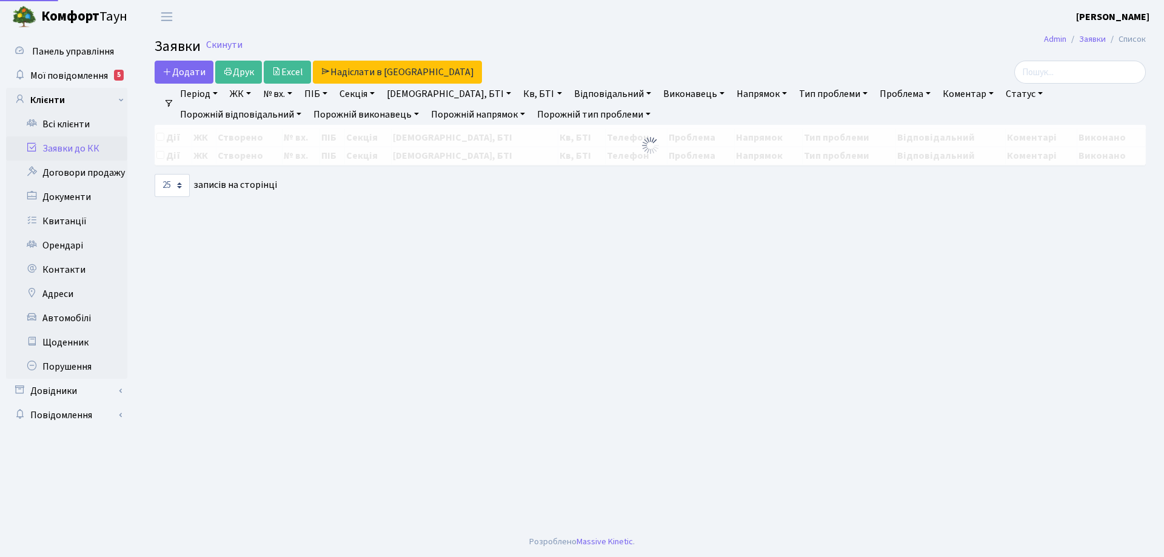
select select "25"
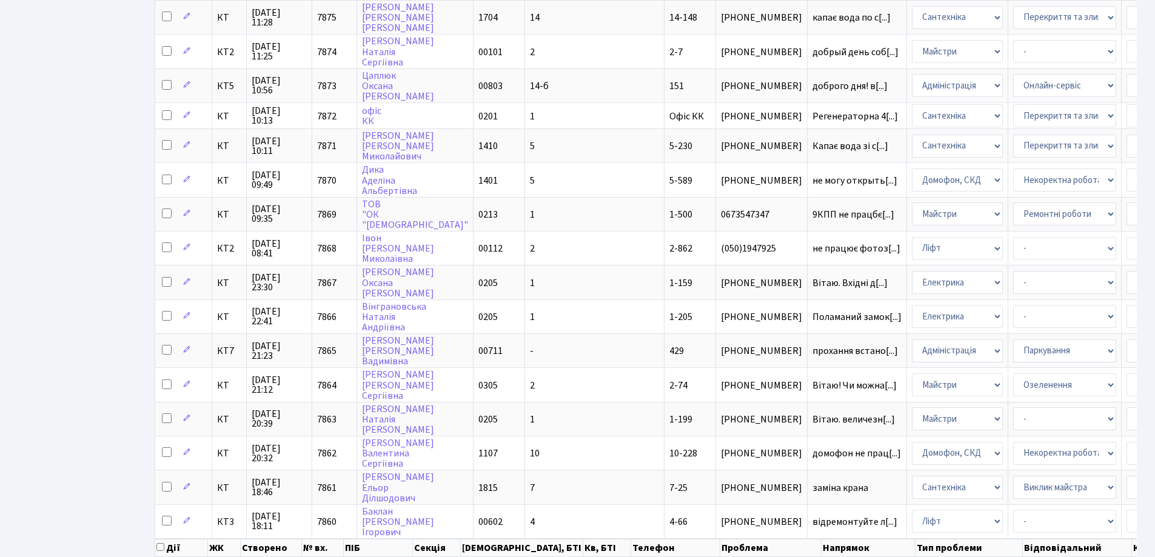
scroll to position [487, 0]
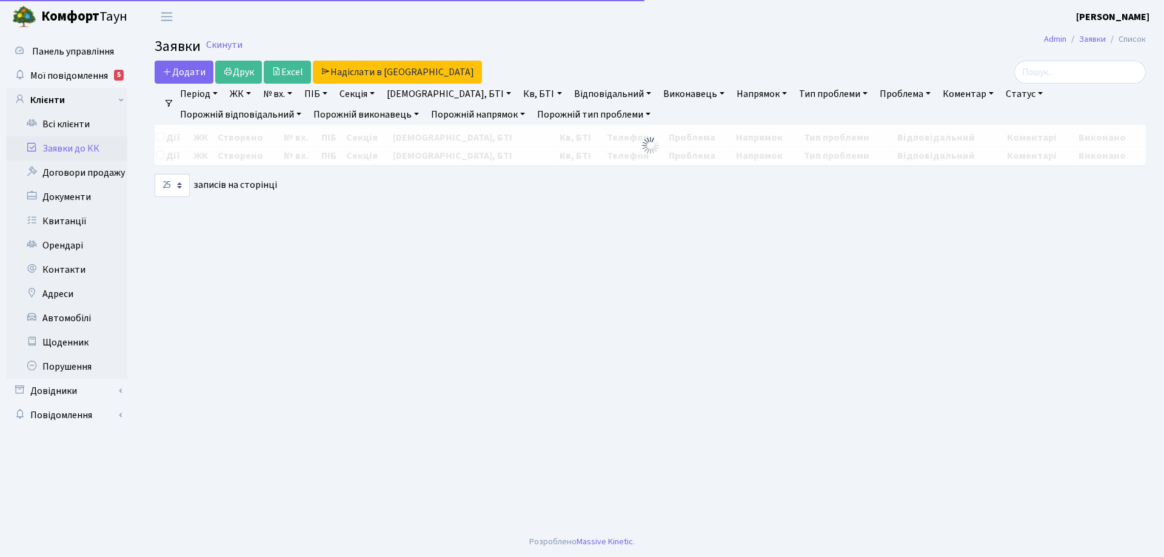
select select "25"
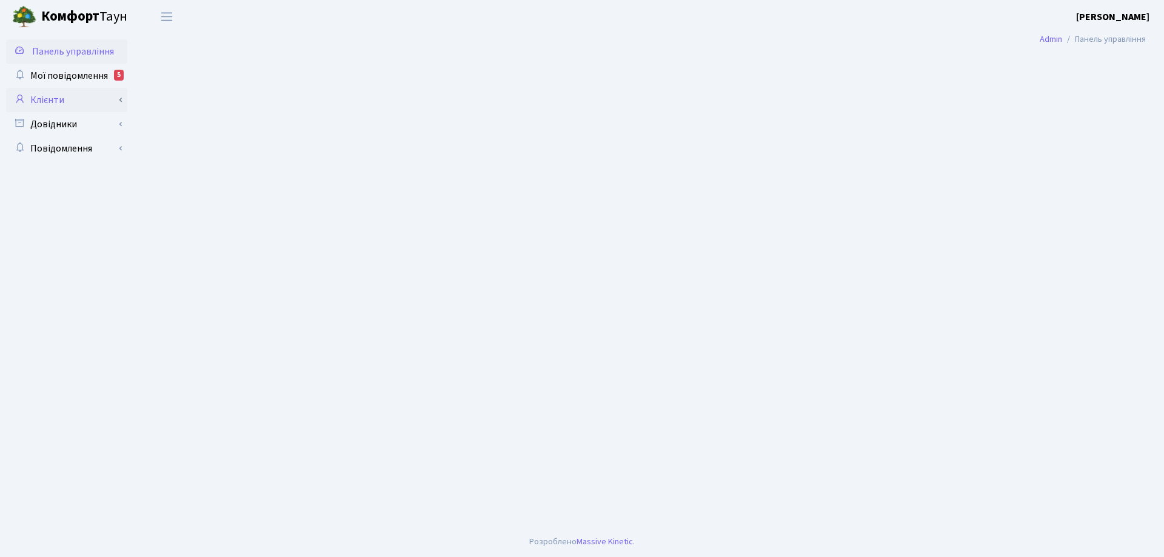
click at [61, 101] on link "Клієнти" at bounding box center [66, 100] width 121 height 24
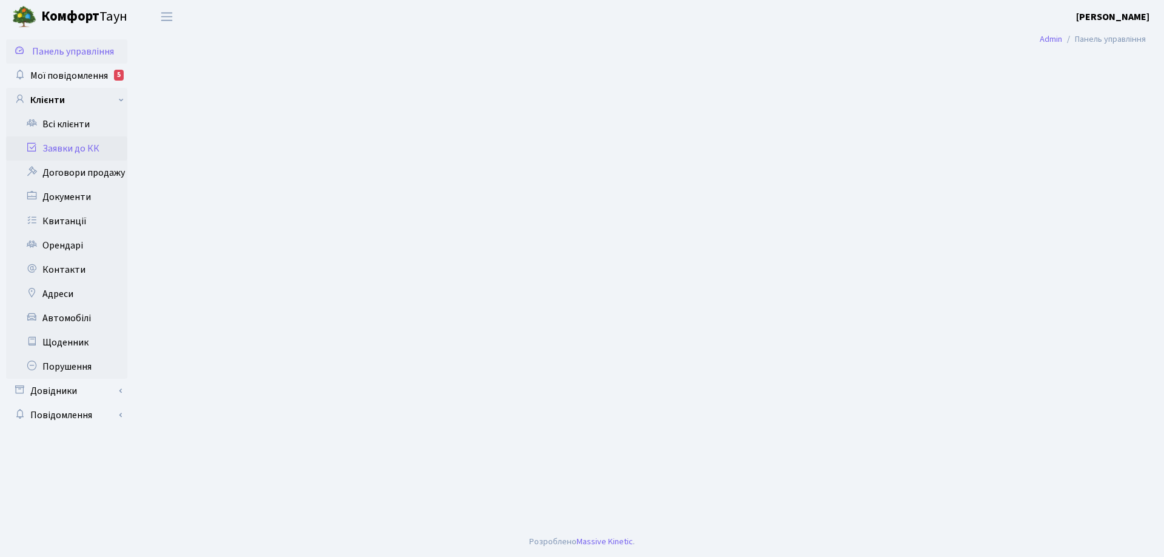
click at [93, 149] on link "Заявки до КК" at bounding box center [66, 148] width 121 height 24
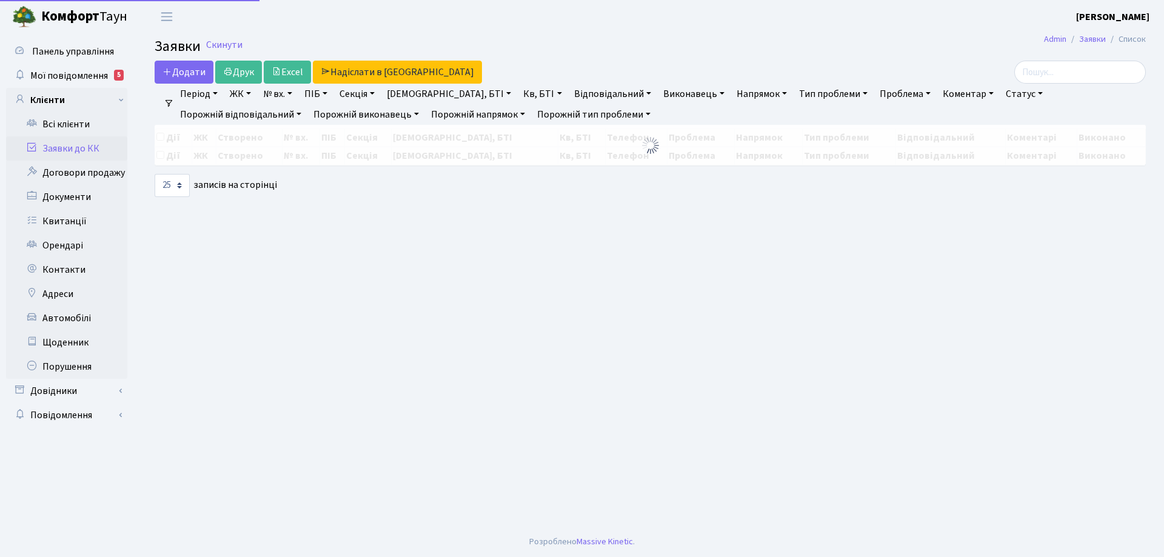
select select "25"
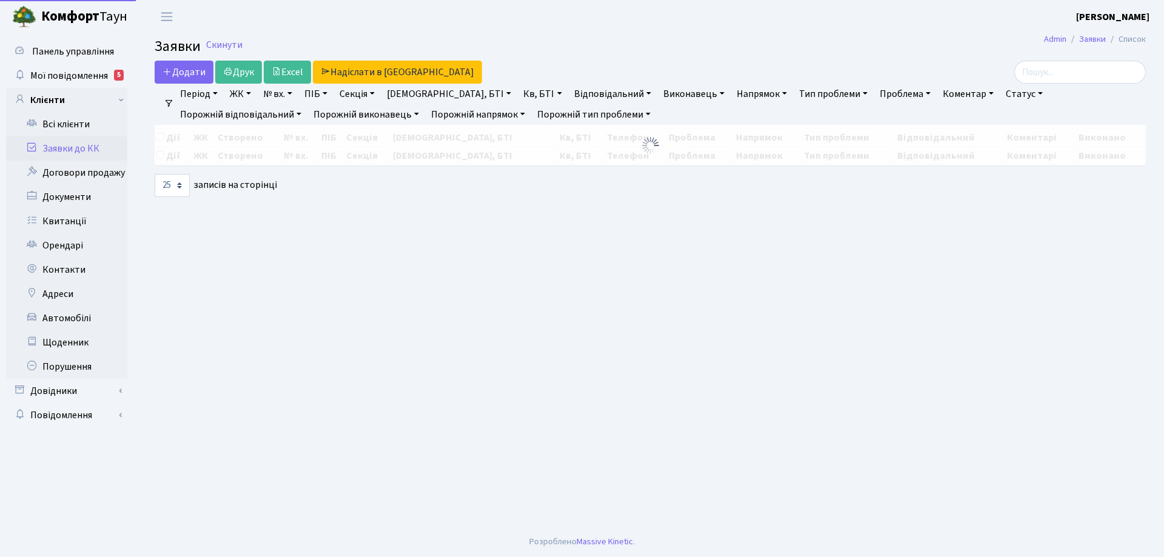
select select "25"
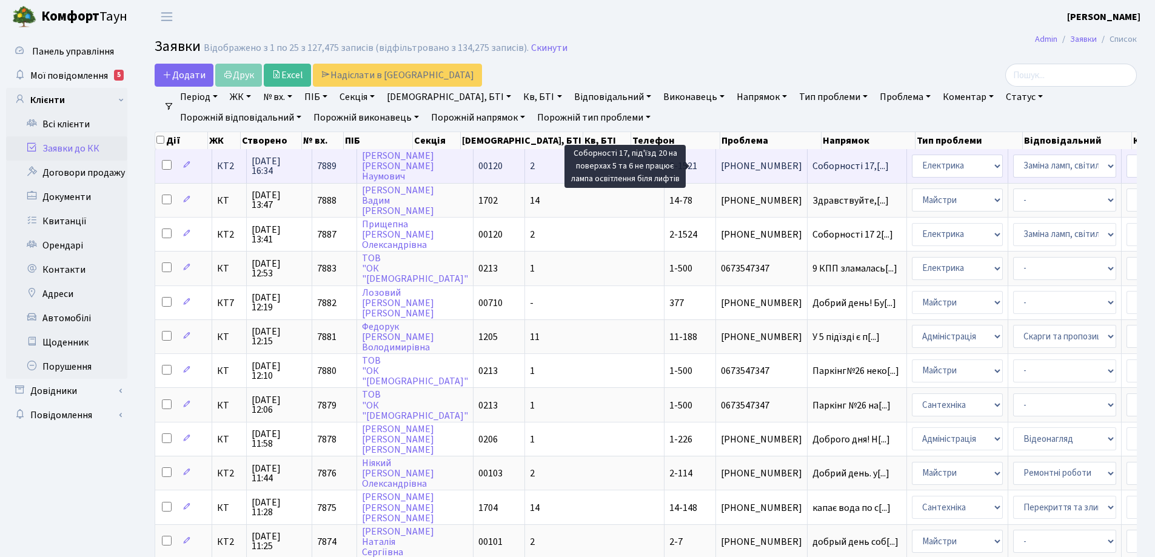
click at [812, 166] on span "Соборності 17,[...]" at bounding box center [850, 165] width 76 height 13
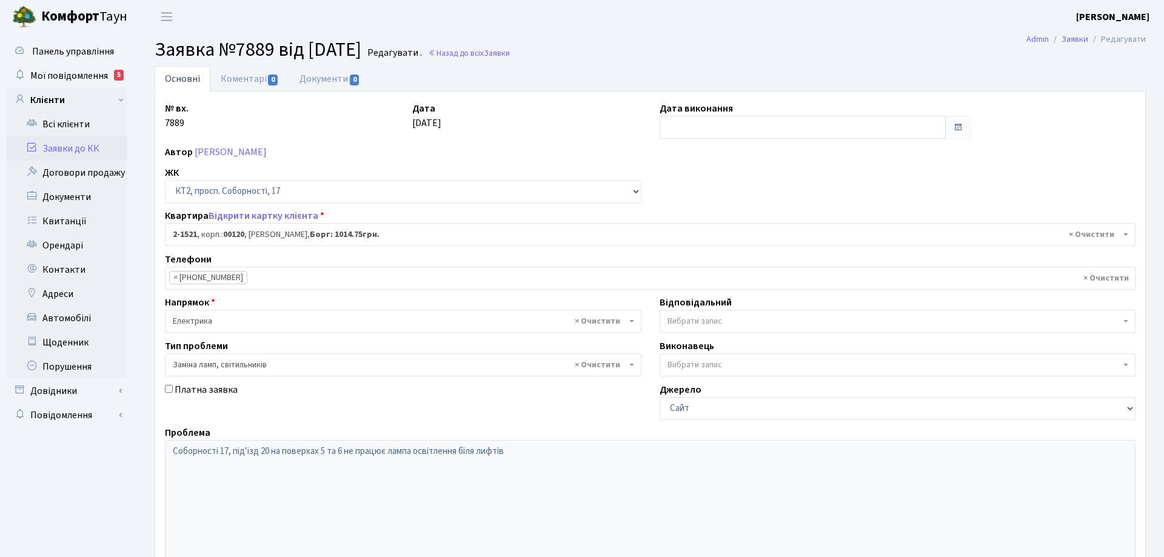
select select "13136"
select select "40"
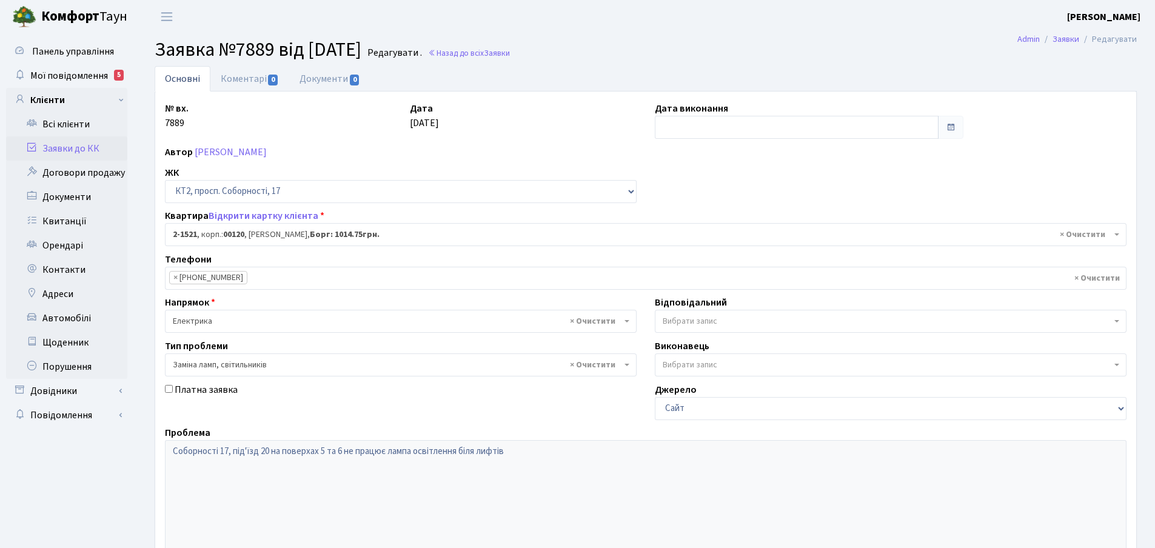
click at [1118, 320] on b at bounding box center [1116, 321] width 5 height 2
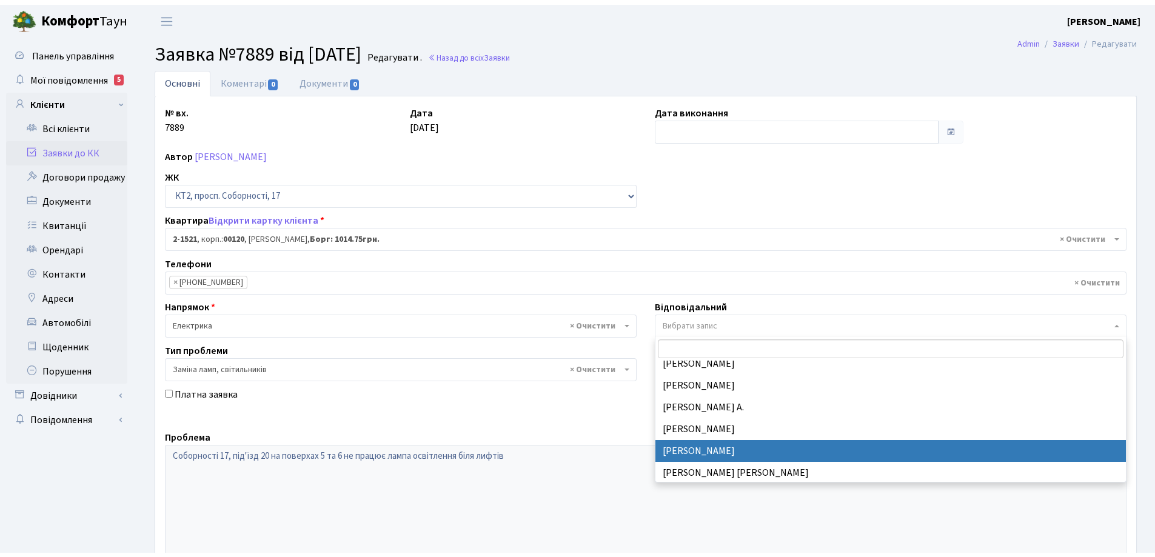
scroll to position [121, 0]
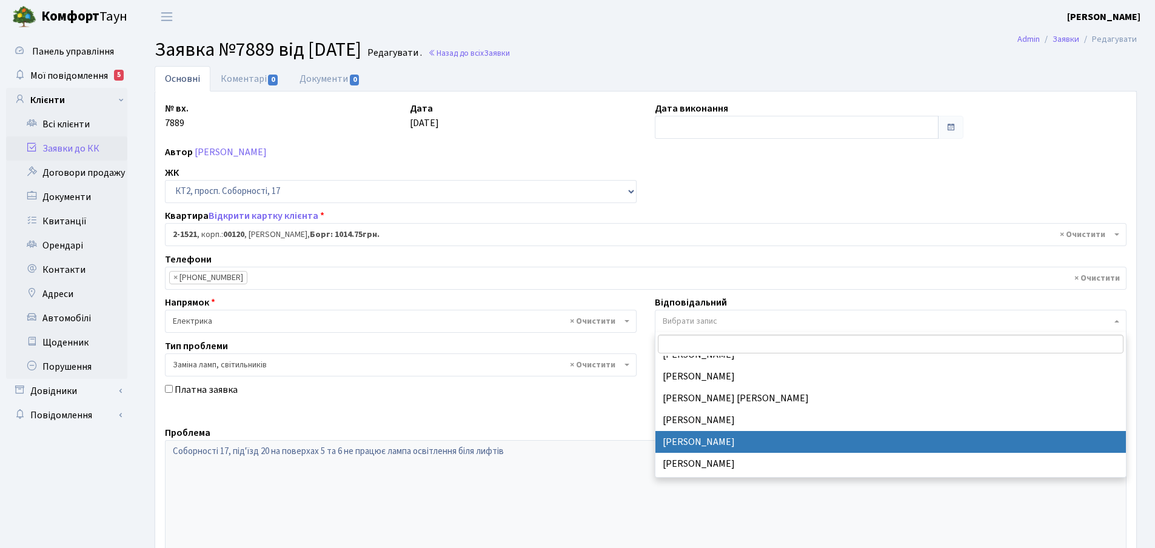
select select "22"
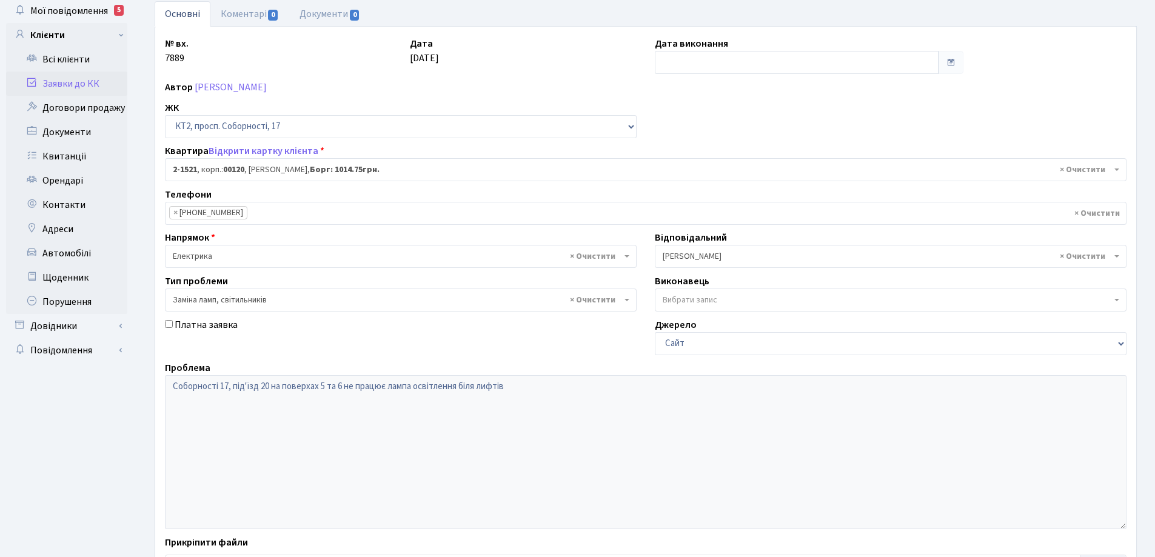
scroll to position [165, 0]
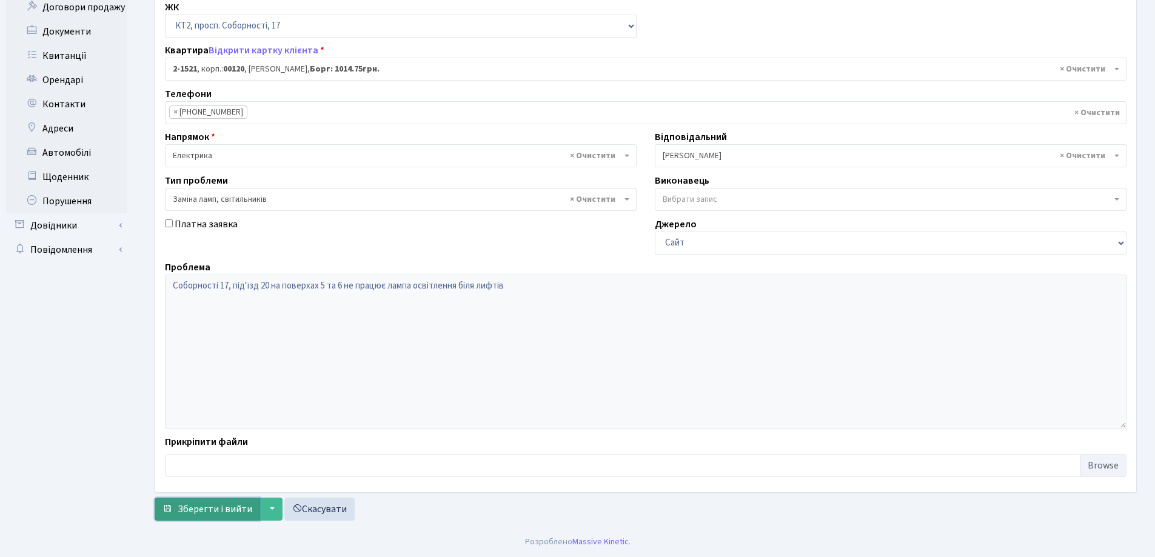
click at [238, 510] on span "Зберегти і вийти" at bounding box center [215, 509] width 75 height 13
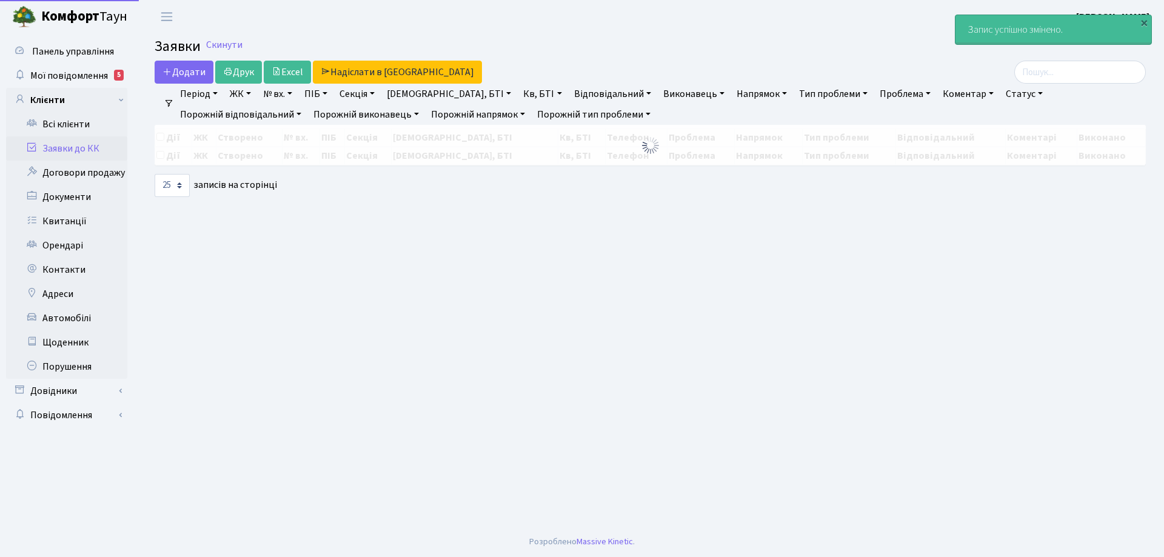
select select "25"
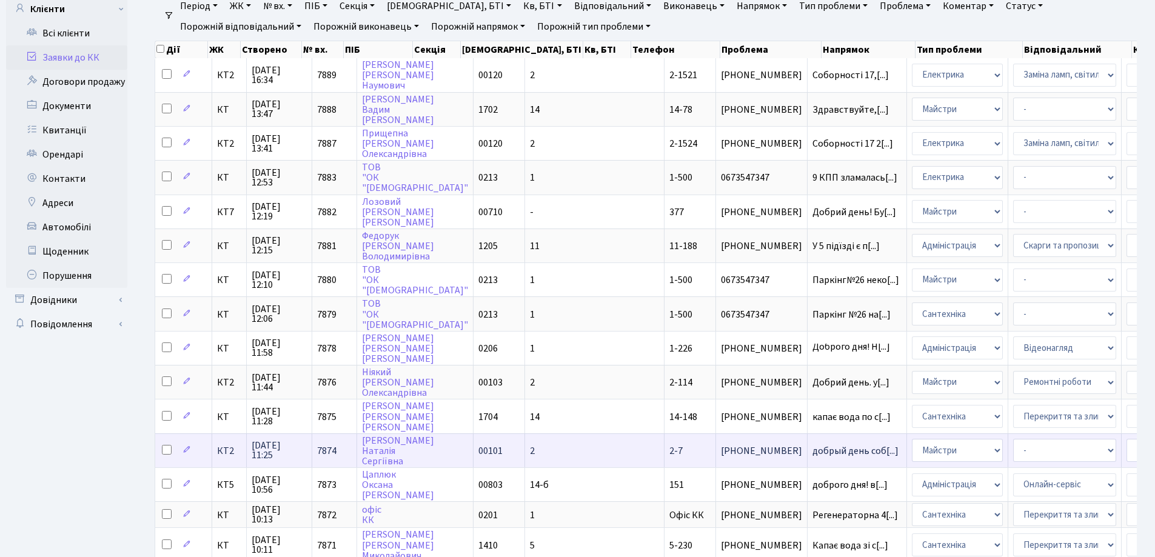
scroll to position [121, 0]
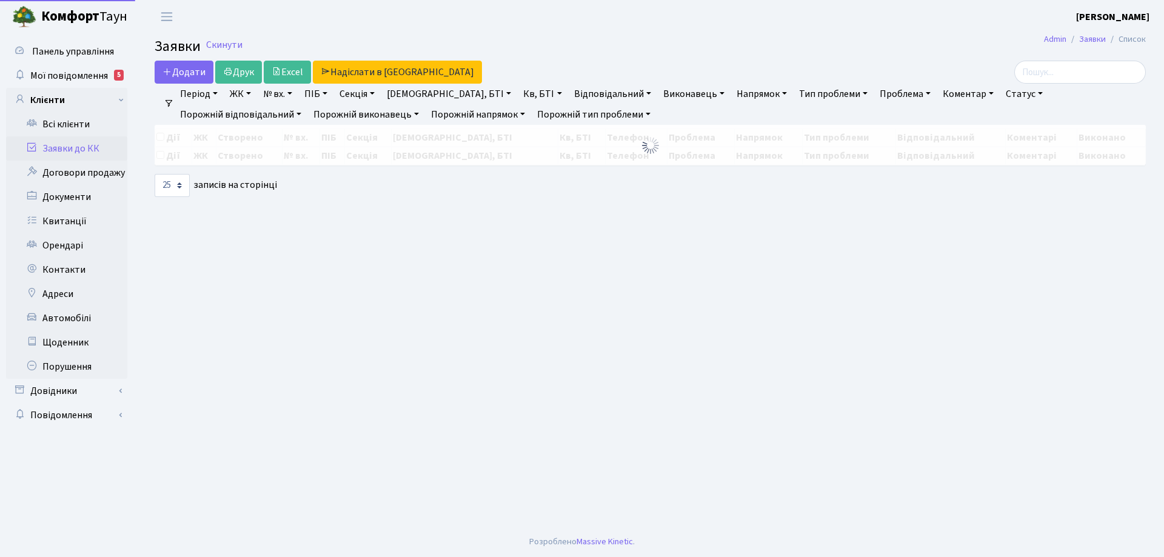
select select "25"
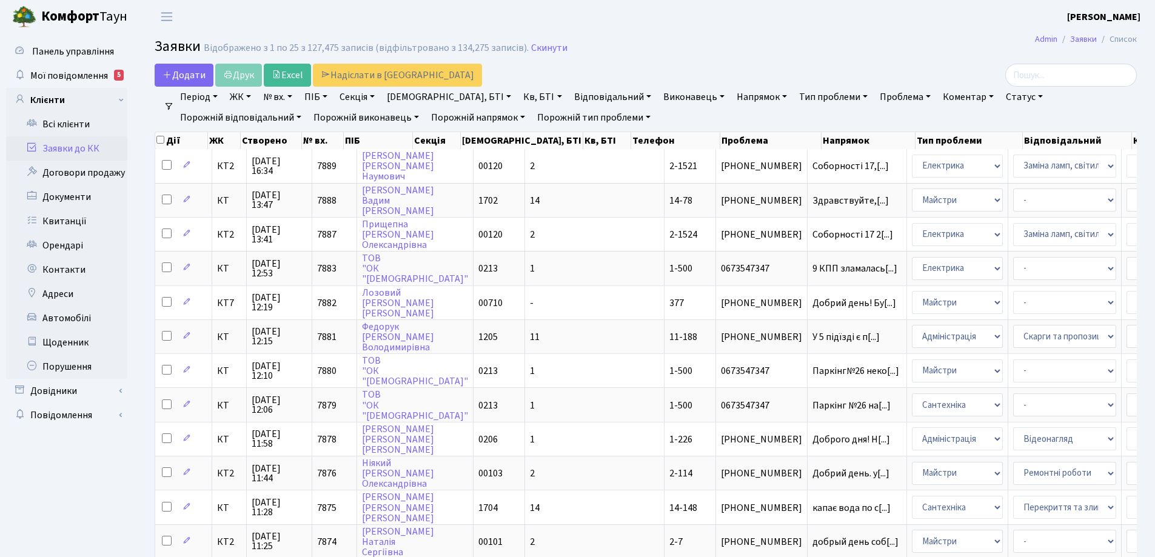
click at [329, 96] on link "ПІБ" at bounding box center [315, 97] width 33 height 21
click at [333, 121] on input "text" at bounding box center [335, 120] width 71 height 23
type input "5-462"
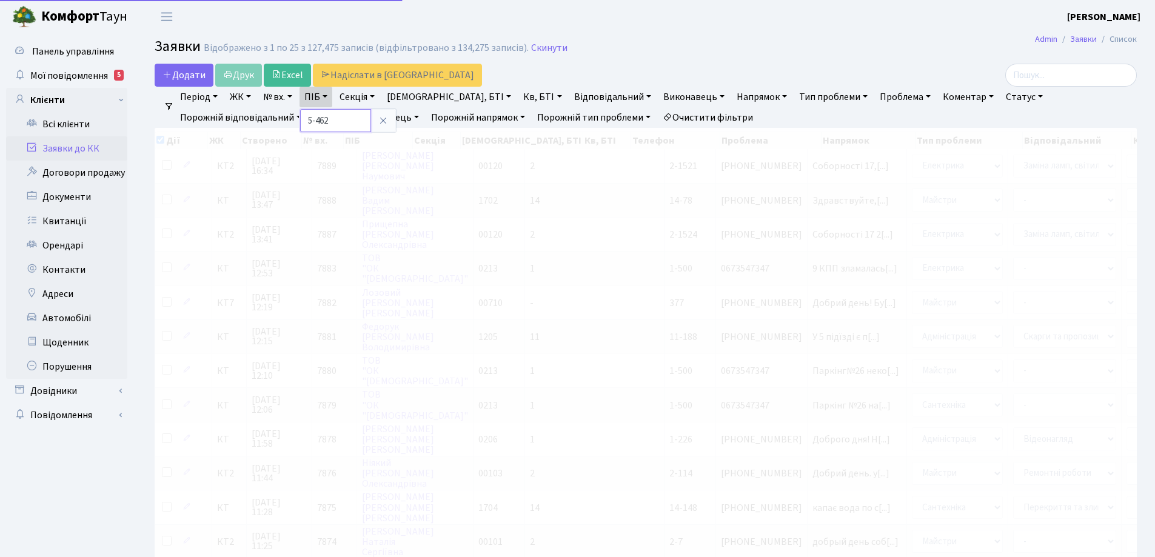
checkbox input "true"
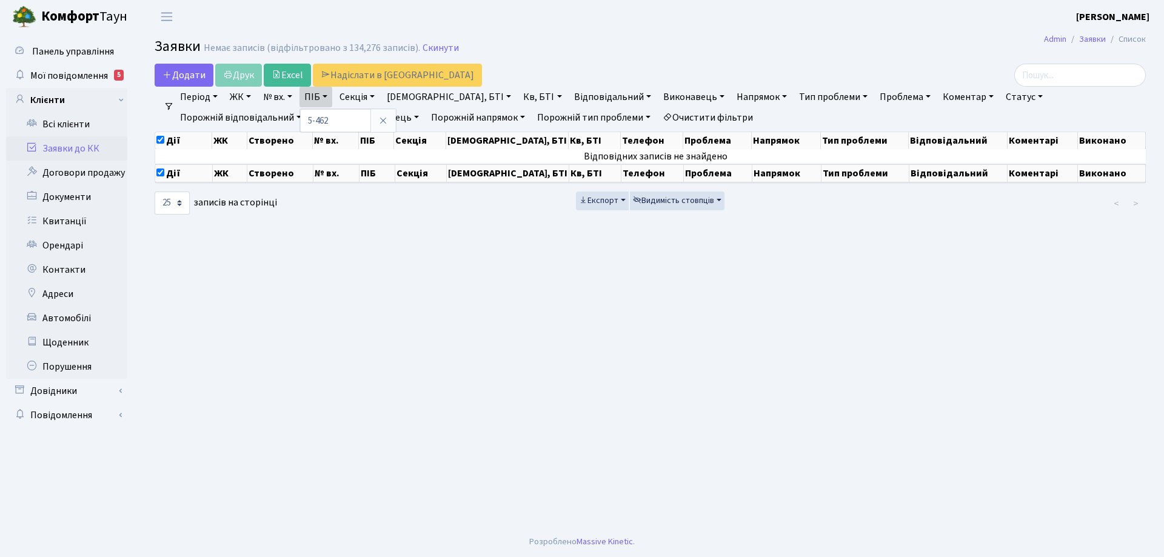
click at [295, 97] on link "№ вх." at bounding box center [277, 97] width 39 height 21
click at [518, 98] on link "Кв, БТІ" at bounding box center [542, 97] width 48 height 21
type input "5-462"
click at [433, 95] on link "Буд., БТІ" at bounding box center [449, 97] width 134 height 21
type input "5-462"
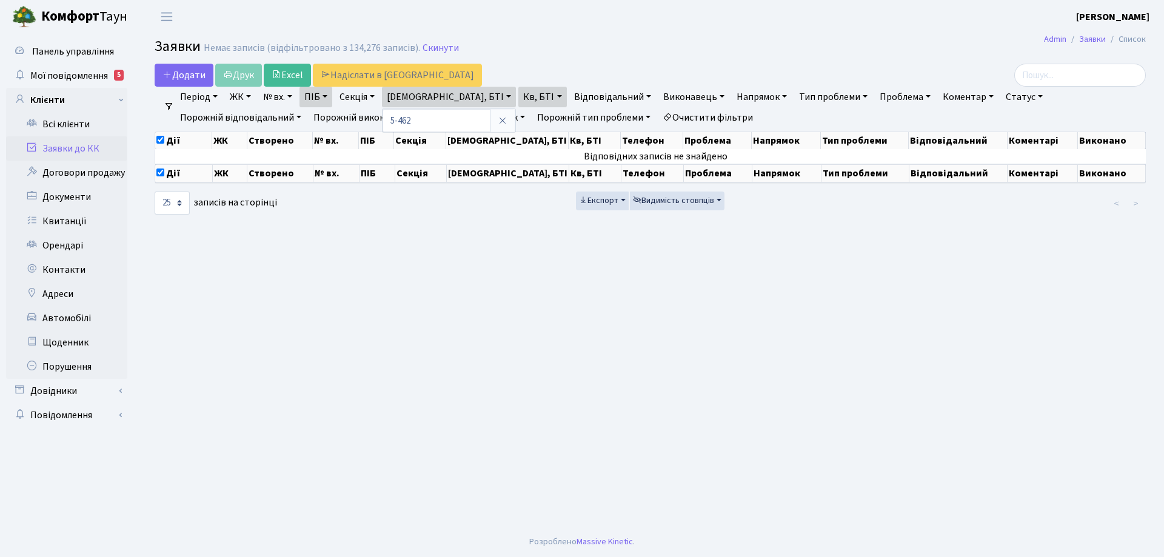
click at [332, 95] on link "ПІБ" at bounding box center [315, 97] width 33 height 21
click at [296, 96] on link "№ вх." at bounding box center [277, 97] width 39 height 21
click at [439, 95] on link "Буд., БТІ" at bounding box center [449, 97] width 134 height 21
click at [379, 94] on link "Секція" at bounding box center [357, 97] width 45 height 21
type input "5-462"
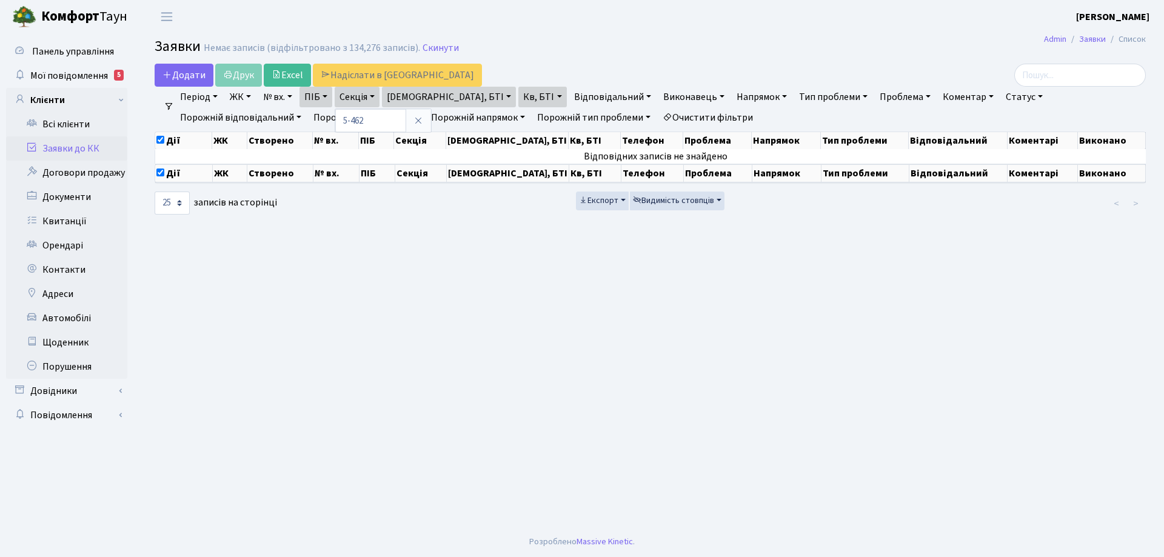
click at [332, 95] on link "ПІБ" at bounding box center [315, 97] width 33 height 21
click at [330, 99] on link "ПІБ" at bounding box center [315, 97] width 33 height 21
click at [732, 94] on link "Напрямок" at bounding box center [762, 97] width 60 height 21
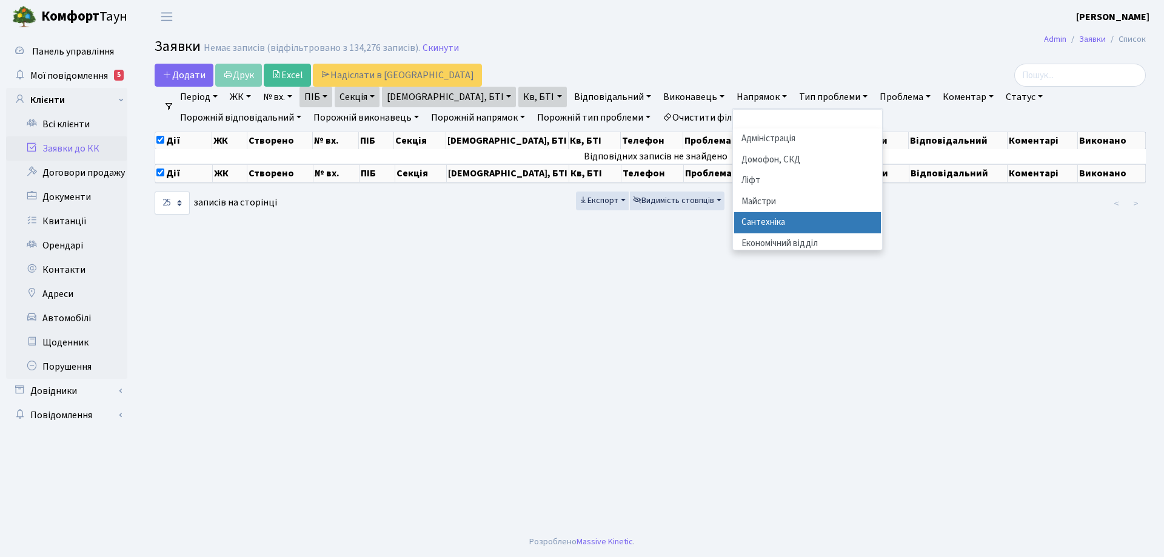
click at [734, 222] on li "Сантехніка" at bounding box center [807, 222] width 147 height 21
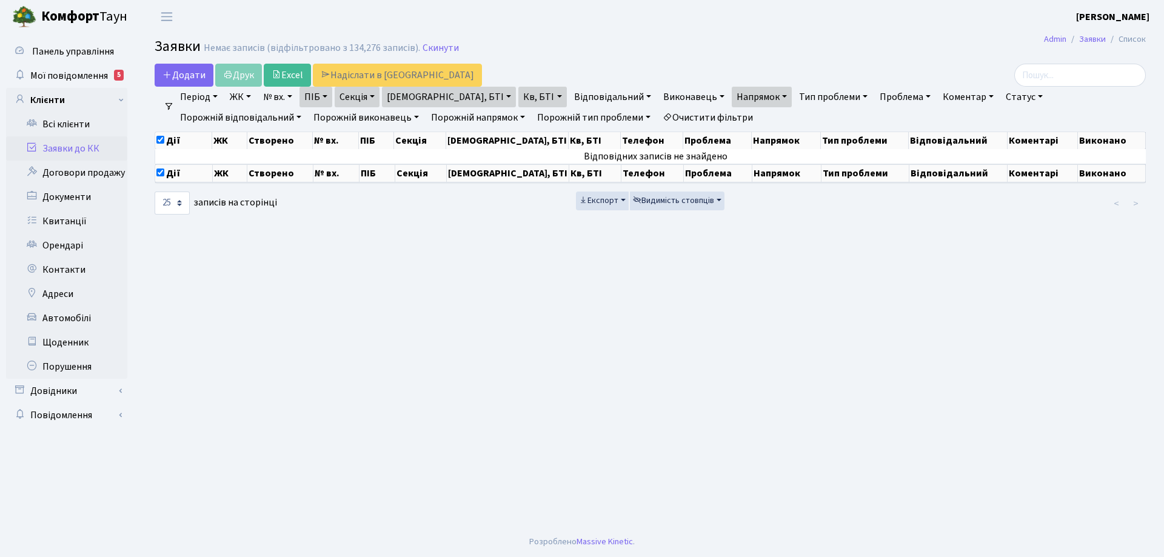
click at [518, 95] on link "Кв, БТІ" at bounding box center [542, 97] width 48 height 21
click at [658, 119] on link "Очистити фільтри" at bounding box center [708, 117] width 100 height 21
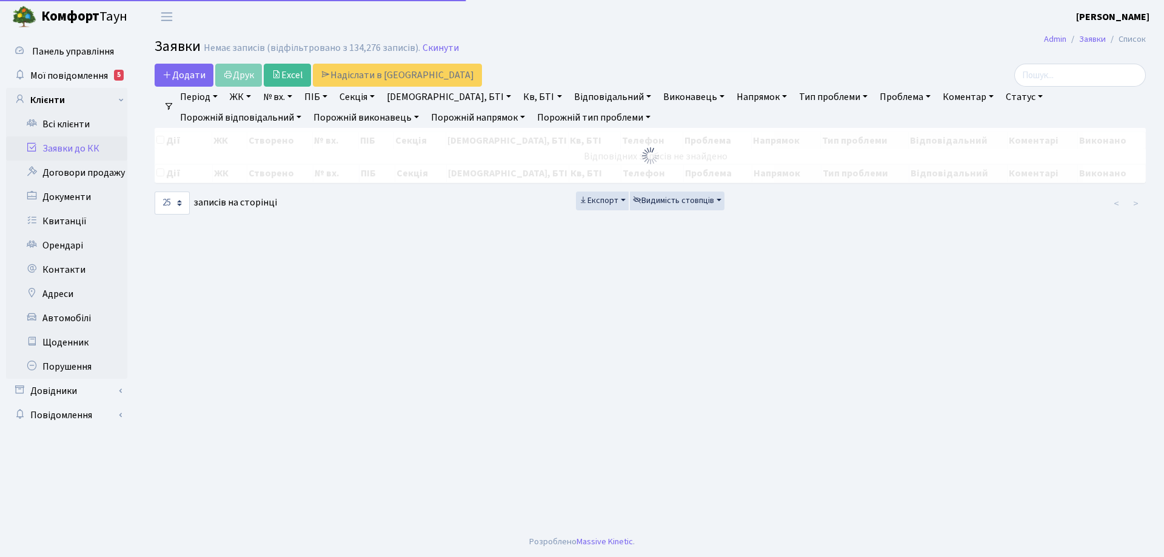
checkbox input "false"
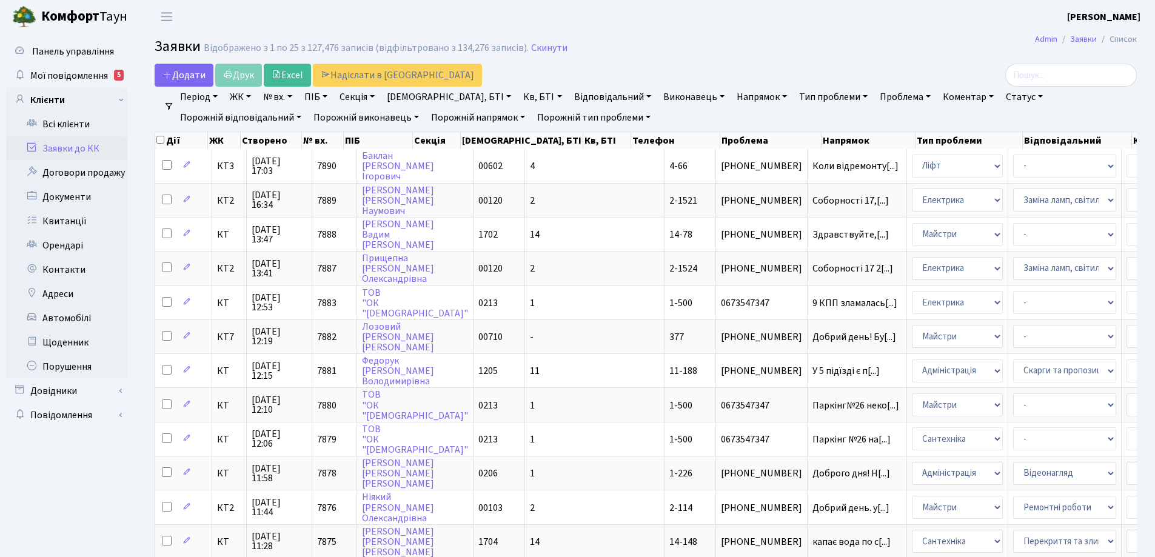
click at [518, 96] on link "Кв, БТІ" at bounding box center [542, 97] width 48 height 21
type input "5-462"
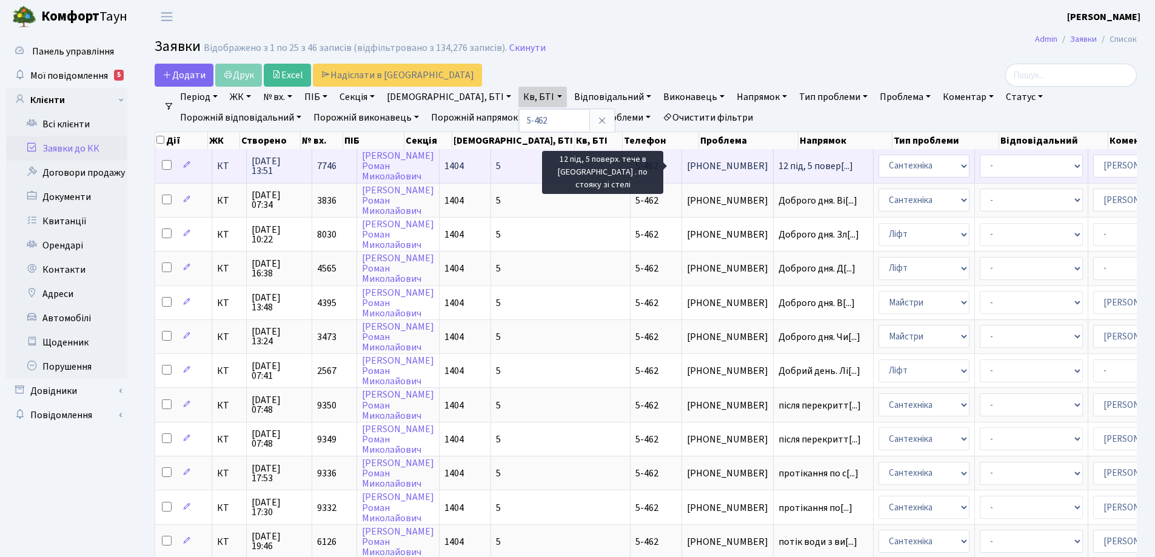
click at [778, 166] on span "12 під, 5 повер[...]" at bounding box center [815, 165] width 75 height 13
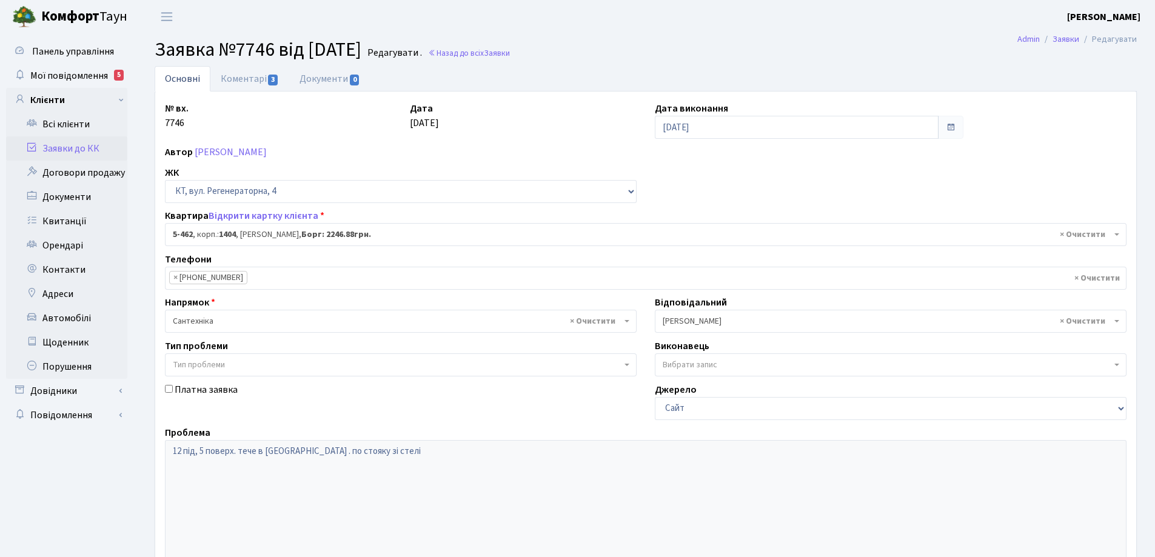
select select "2070"
click at [248, 82] on link "Коментарі 3" at bounding box center [249, 78] width 79 height 25
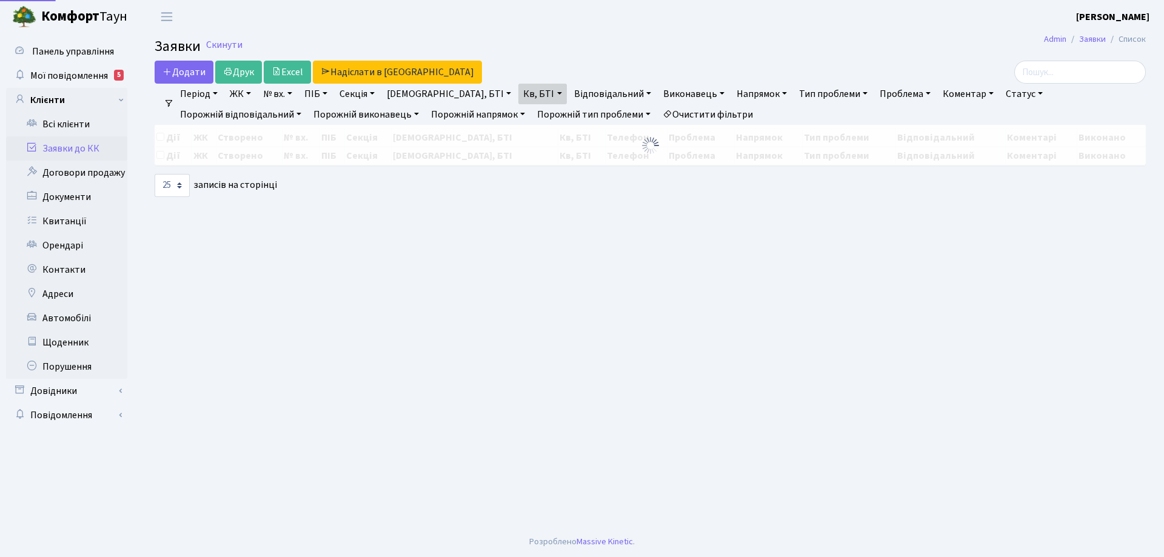
select select "25"
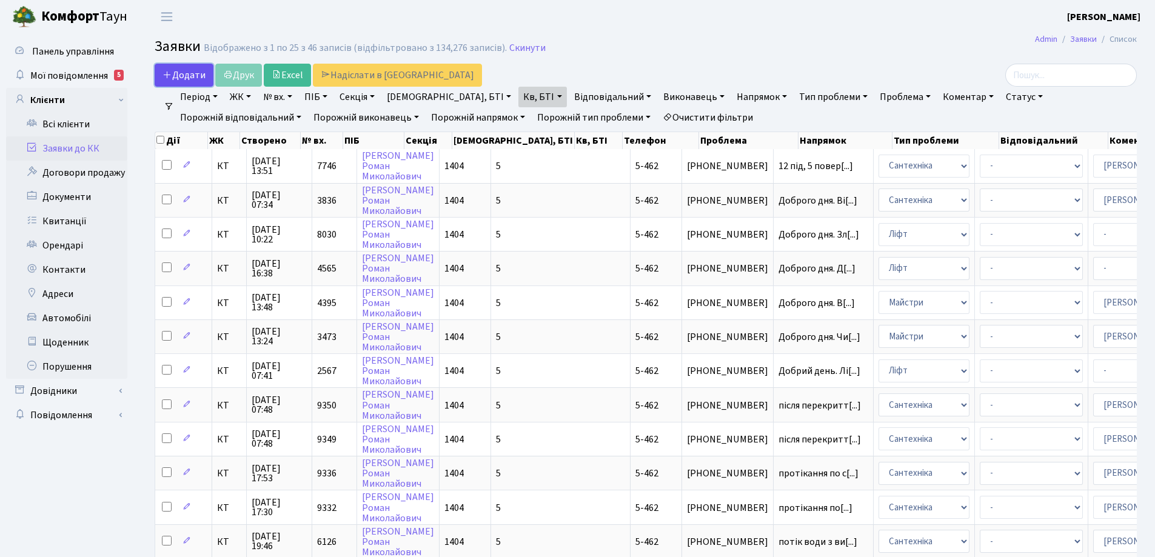
click at [194, 73] on span "Додати" at bounding box center [183, 74] width 43 height 13
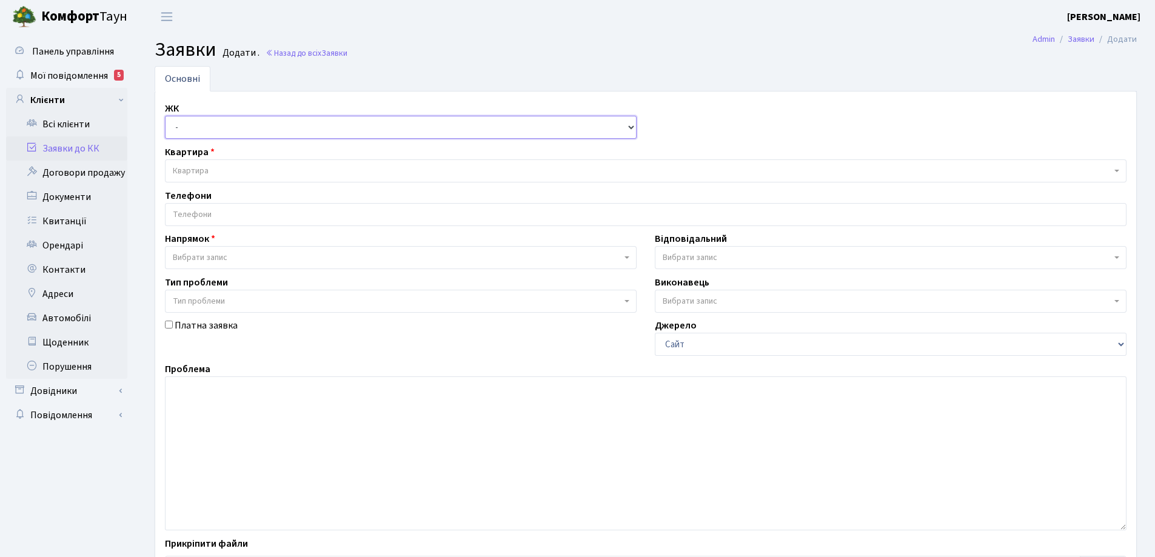
click at [630, 126] on select "- КТ, вул. Регенераторна, 4 КТ2, просп. [STREET_ADDRESS] [STREET_ADDRESS] [PERS…" at bounding box center [401, 127] width 472 height 23
select select "271"
click at [165, 116] on select "- КТ, вул. Регенераторна, 4 КТ2, просп. [STREET_ADDRESS] [STREET_ADDRESS] [PERS…" at bounding box center [401, 127] width 472 height 23
select select
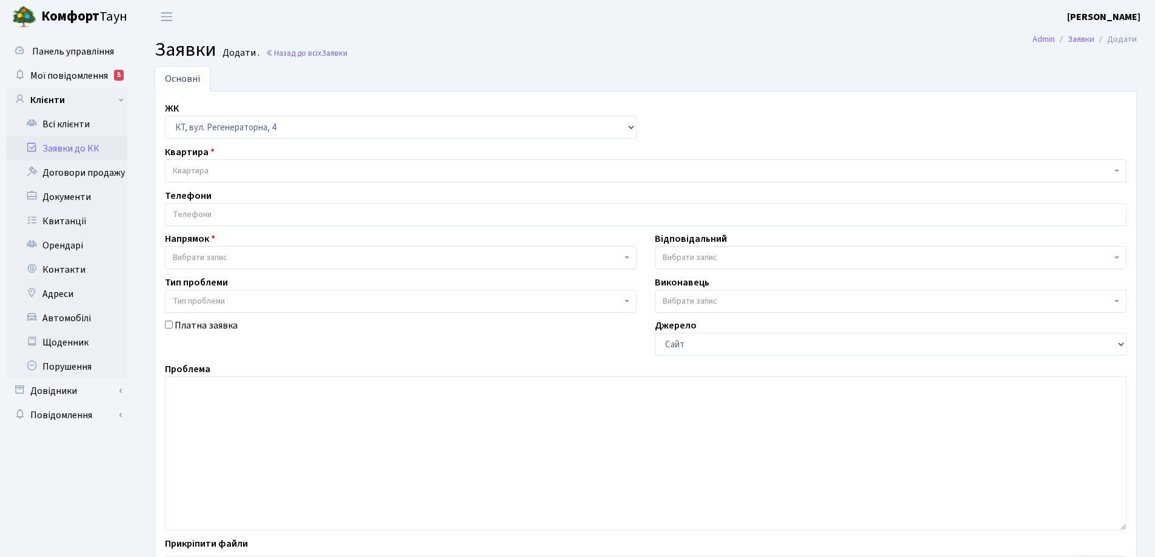
click at [196, 169] on span "Квартира" at bounding box center [191, 171] width 36 height 12
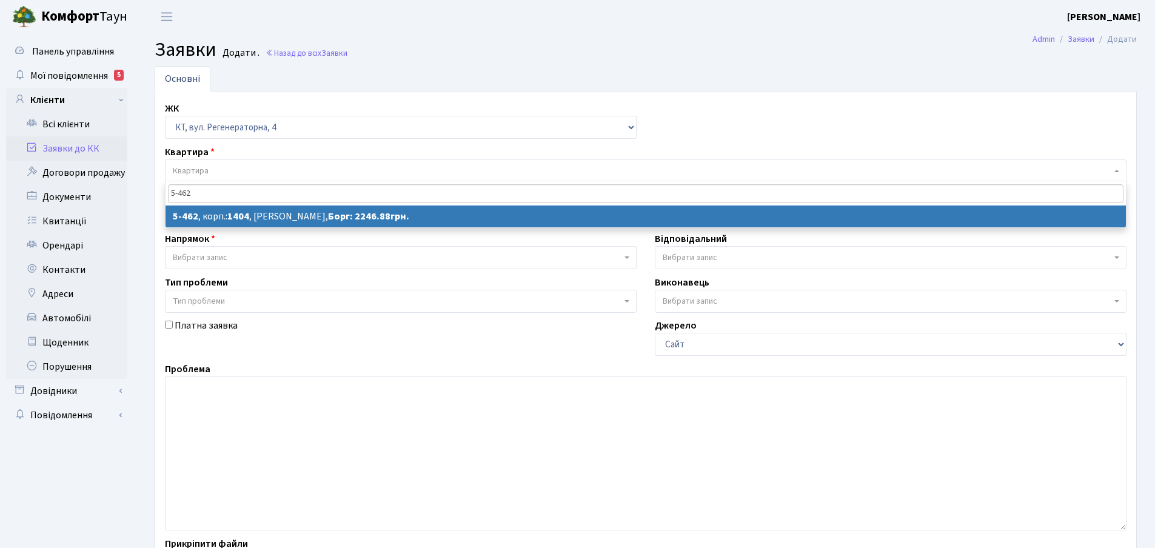
type input "5-462"
select select
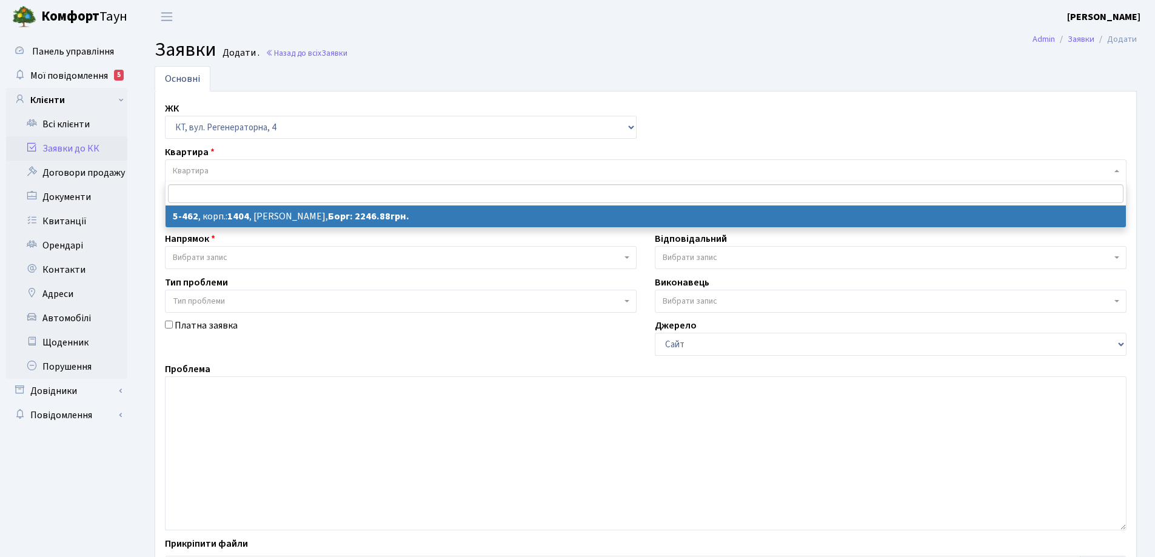
select select "2070"
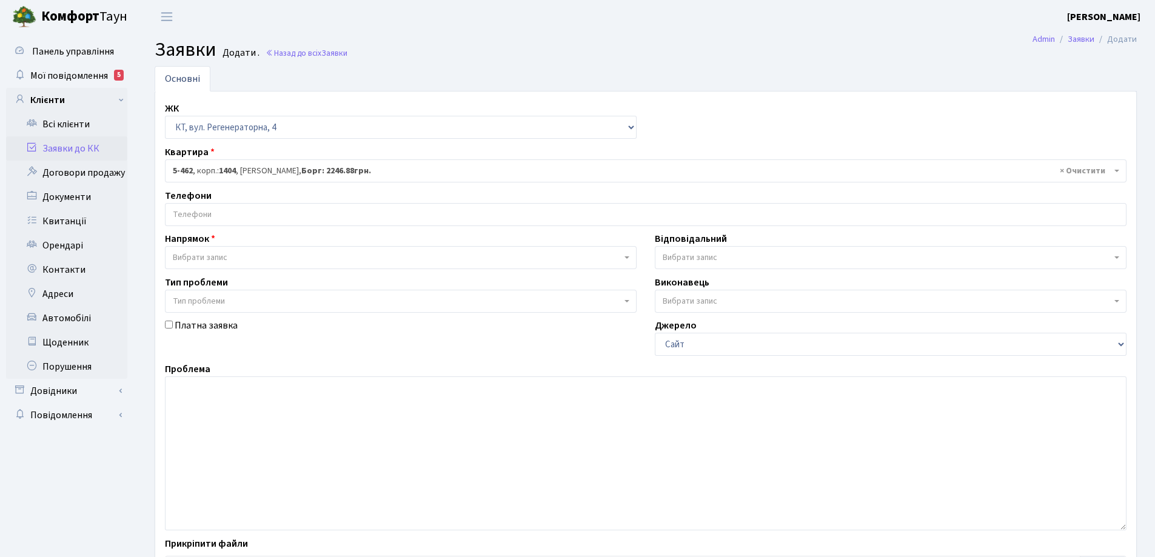
click at [212, 212] on input "search" at bounding box center [645, 215] width 960 height 22
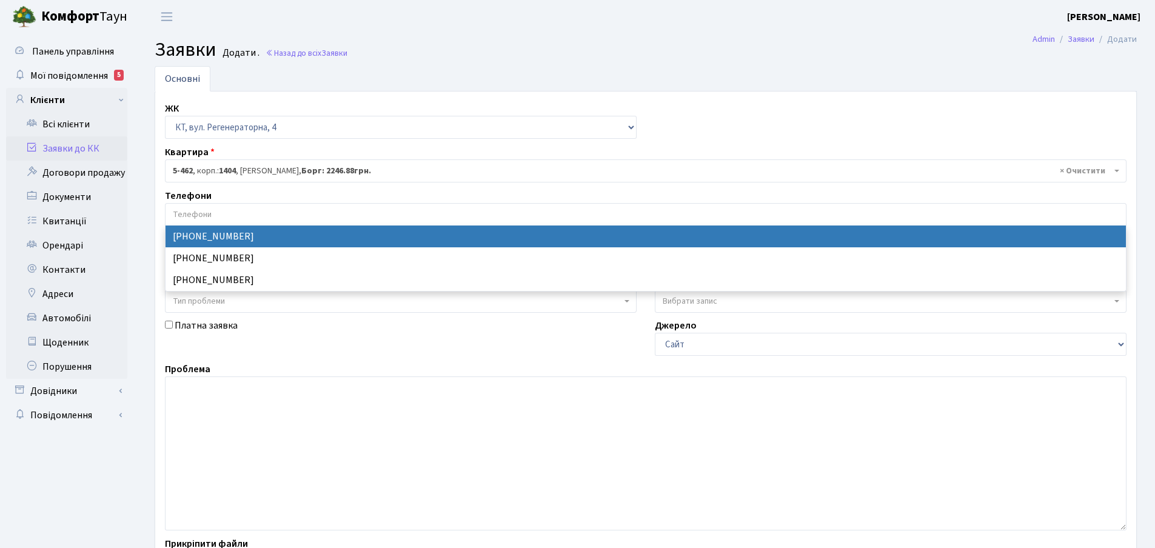
select select "20923"
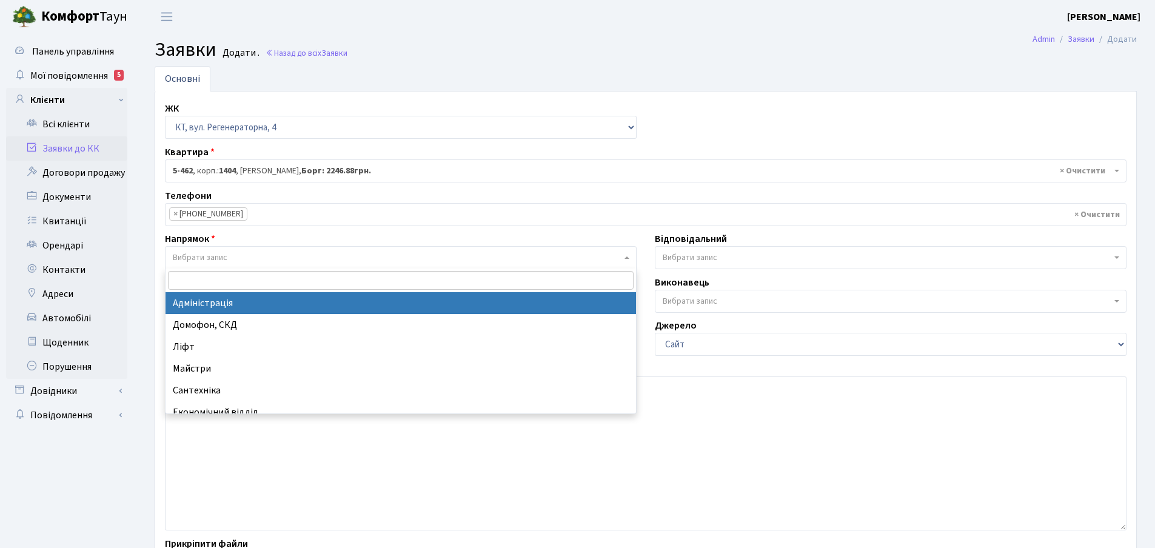
click at [626, 259] on b at bounding box center [626, 257] width 5 height 2
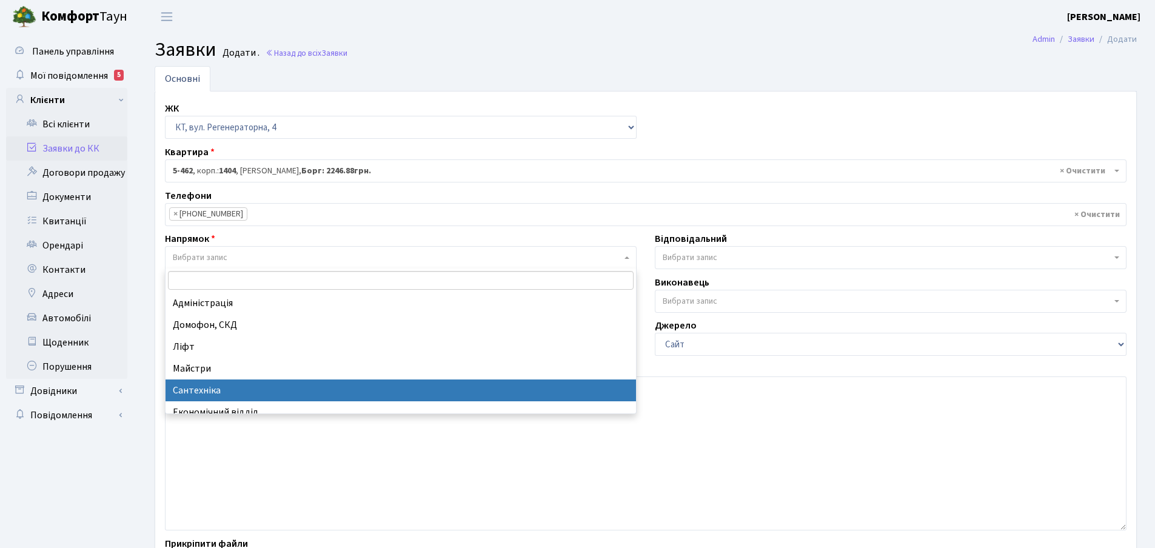
select select "2"
select select
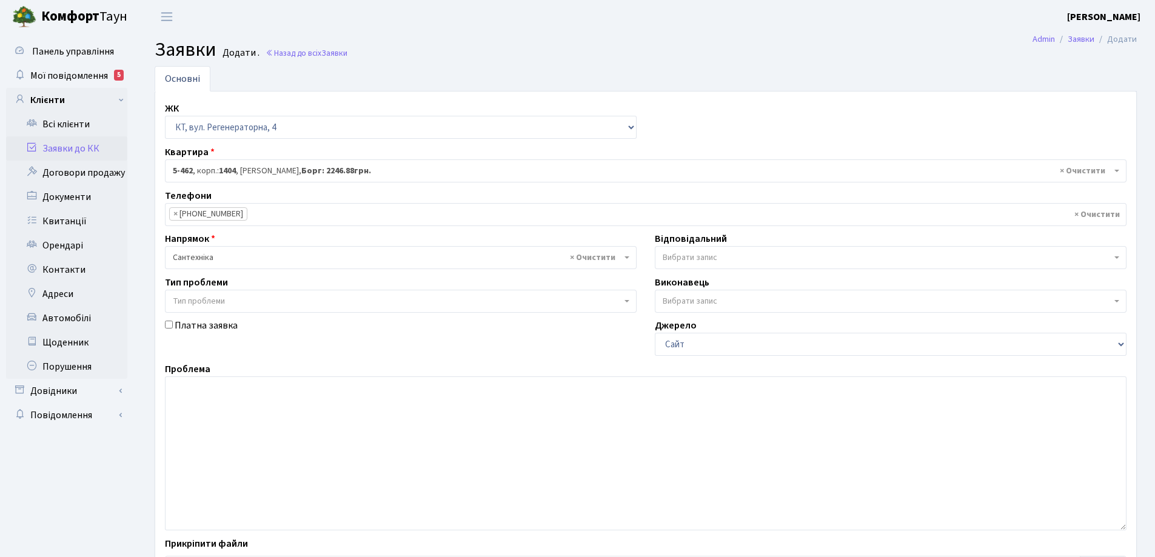
click at [1120, 257] on span "Вибрати запис" at bounding box center [891, 257] width 472 height 23
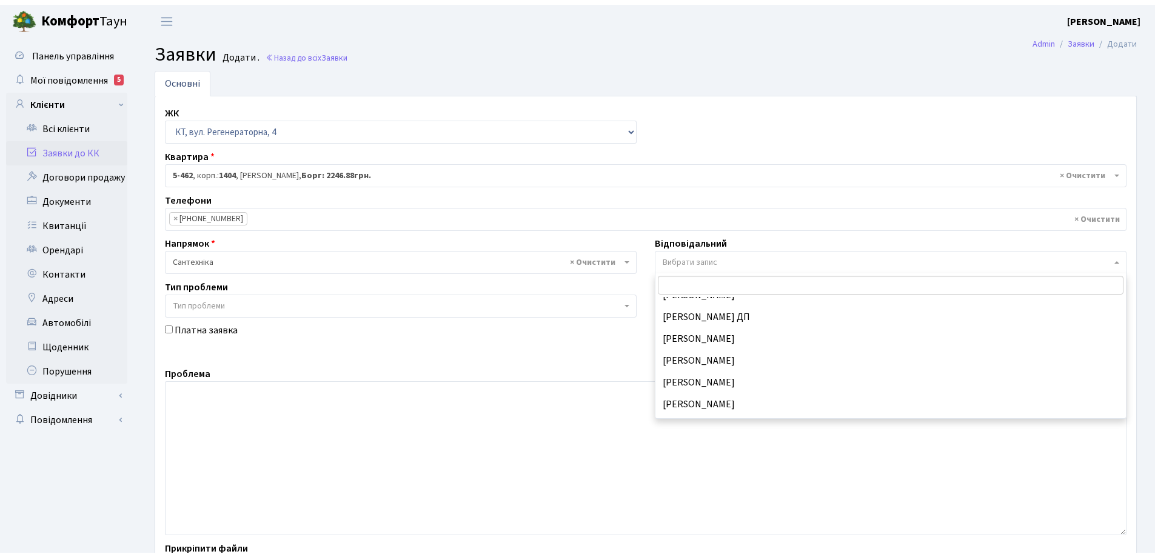
scroll to position [546, 0]
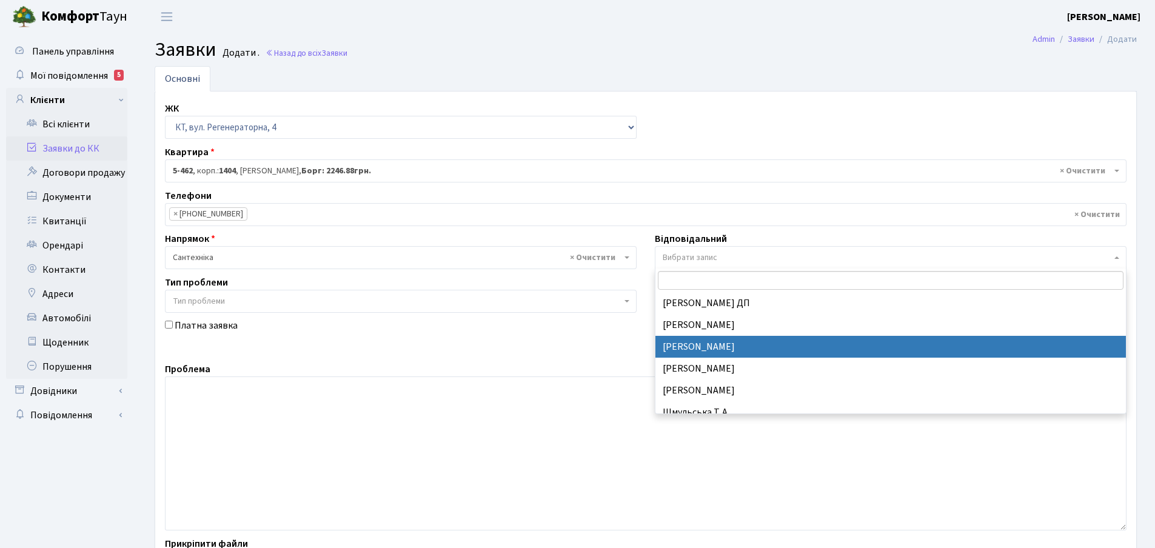
select select "67"
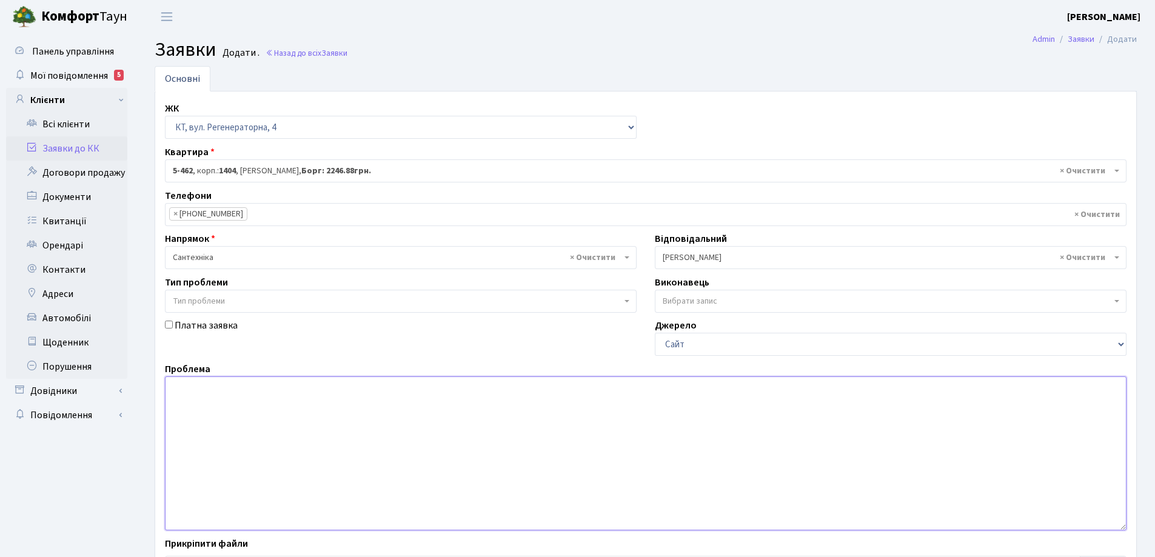
click at [189, 390] on textarea at bounding box center [645, 453] width 961 height 154
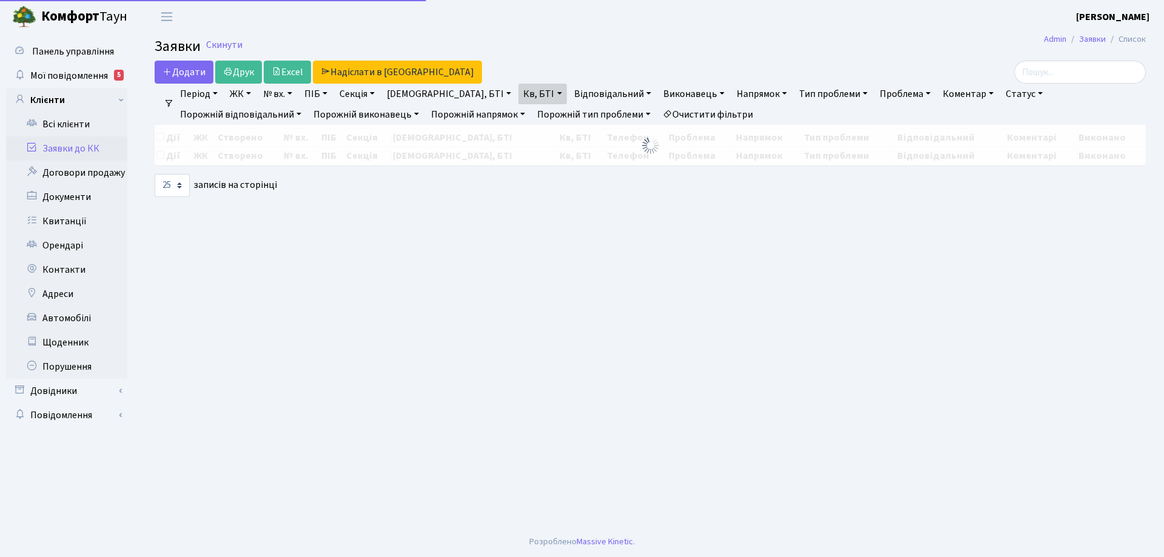
select select "25"
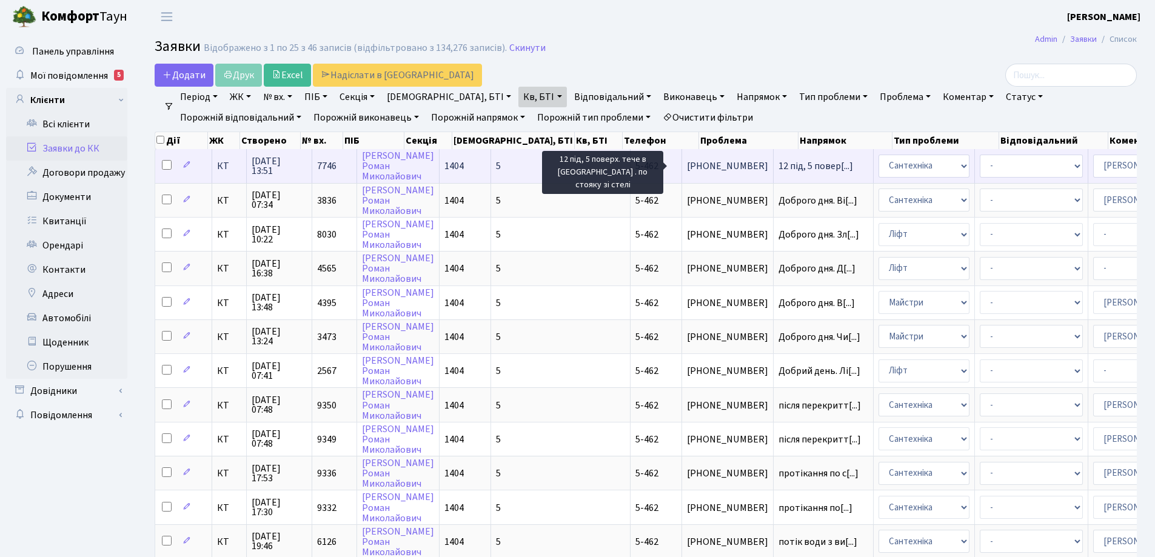
click at [778, 169] on span "12 під, 5 повер[...]" at bounding box center [815, 165] width 75 height 13
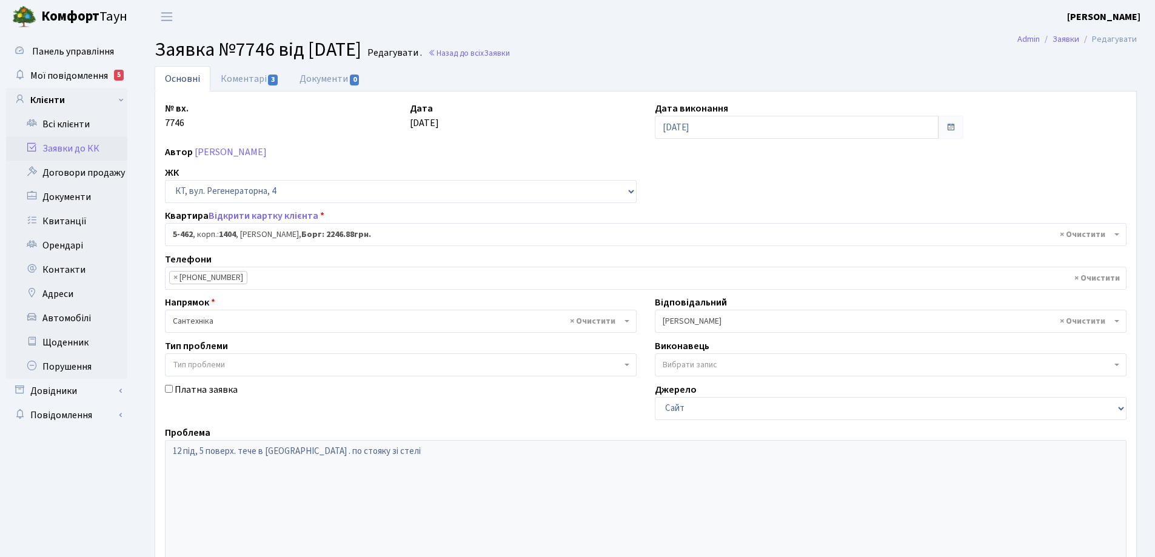
select select "2070"
click at [246, 79] on link "Коментарі 3" at bounding box center [249, 78] width 79 height 25
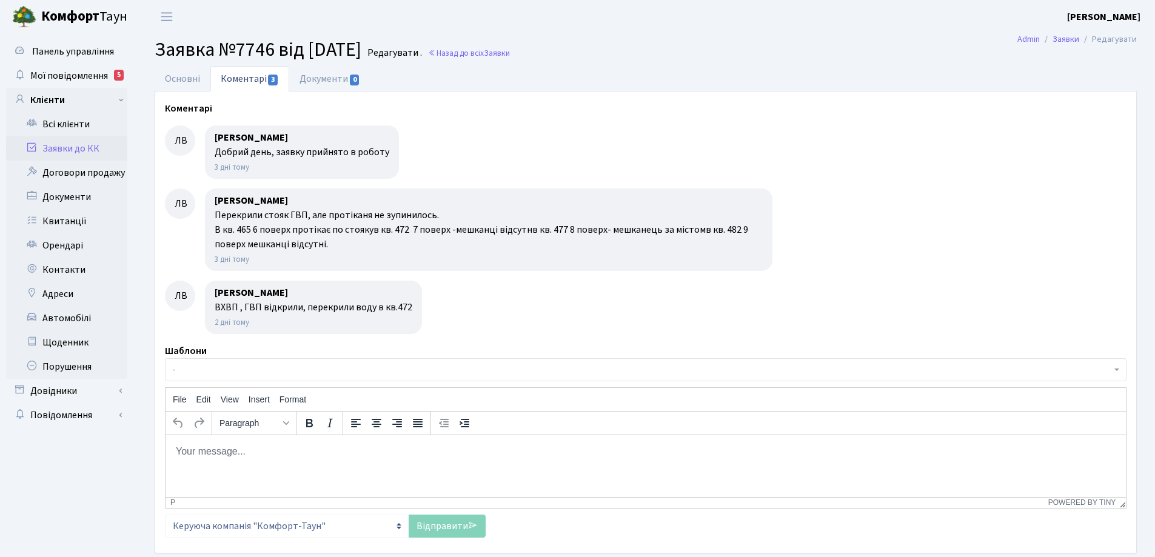
click at [189, 452] on body "Rich Text Area. Press ALT-0 for help." at bounding box center [645, 450] width 941 height 13
click at [270, 451] on p "Проблема в квартирі 472" at bounding box center [645, 450] width 941 height 13
click at [315, 452] on p "Проблема в квартирі № 472" at bounding box center [645, 450] width 941 height 13
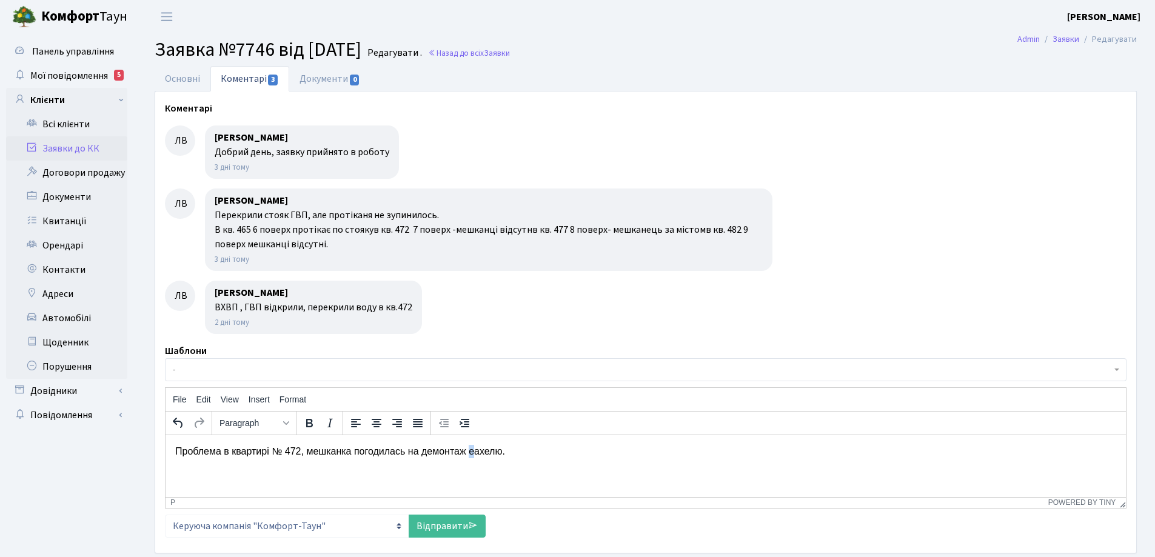
click at [472, 452] on p "Проблема в квартирі № 472, мешканка погодилась на демонтаж еахелю." at bounding box center [645, 450] width 941 height 13
click at [447, 528] on link "Відправити" at bounding box center [447, 526] width 77 height 23
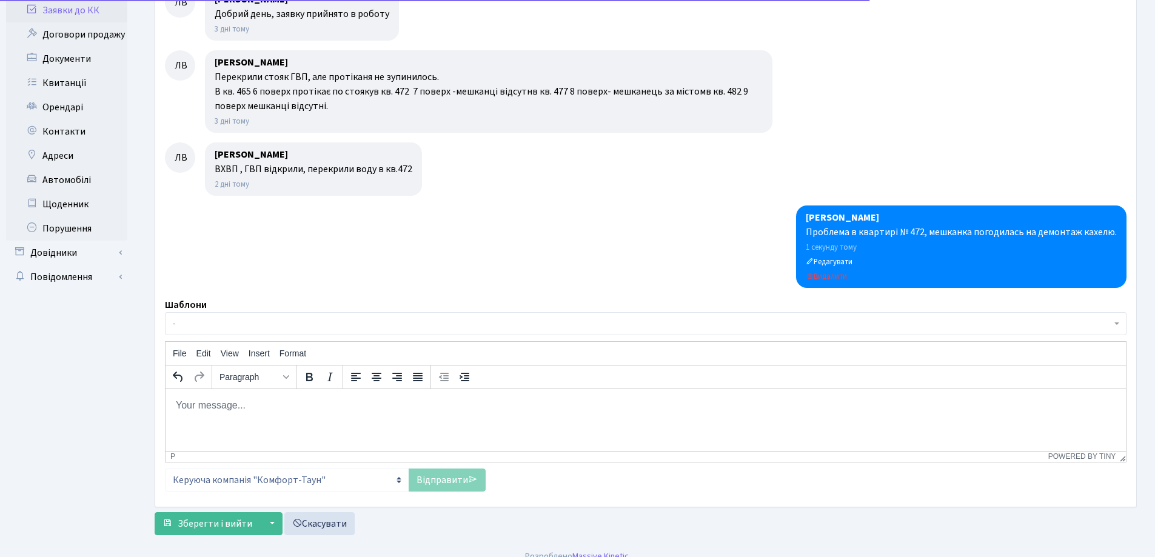
scroll to position [153, 0]
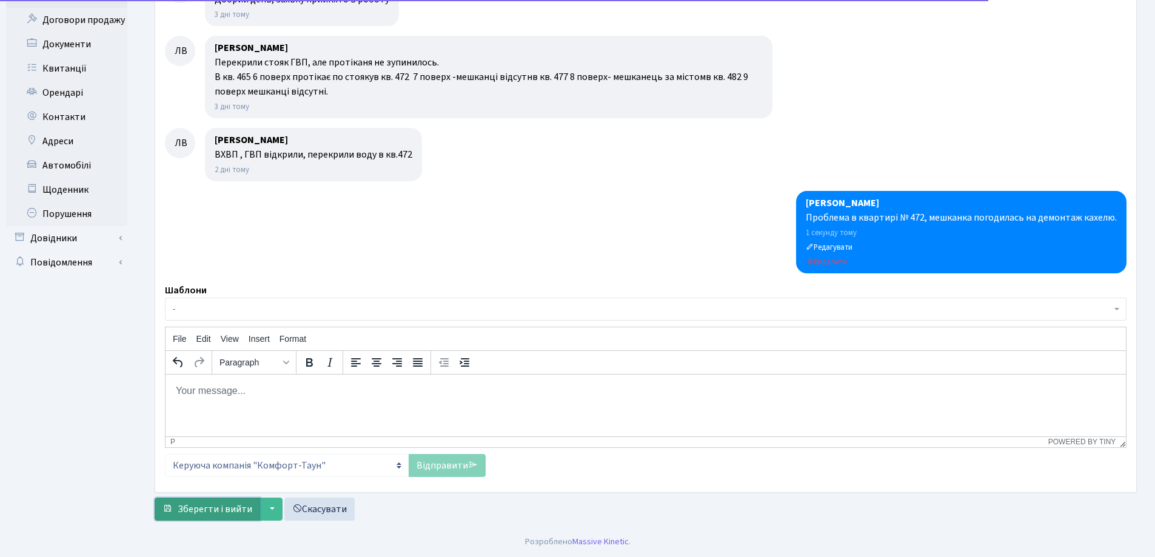
click at [233, 516] on button "Зберегти і вийти" at bounding box center [207, 509] width 105 height 23
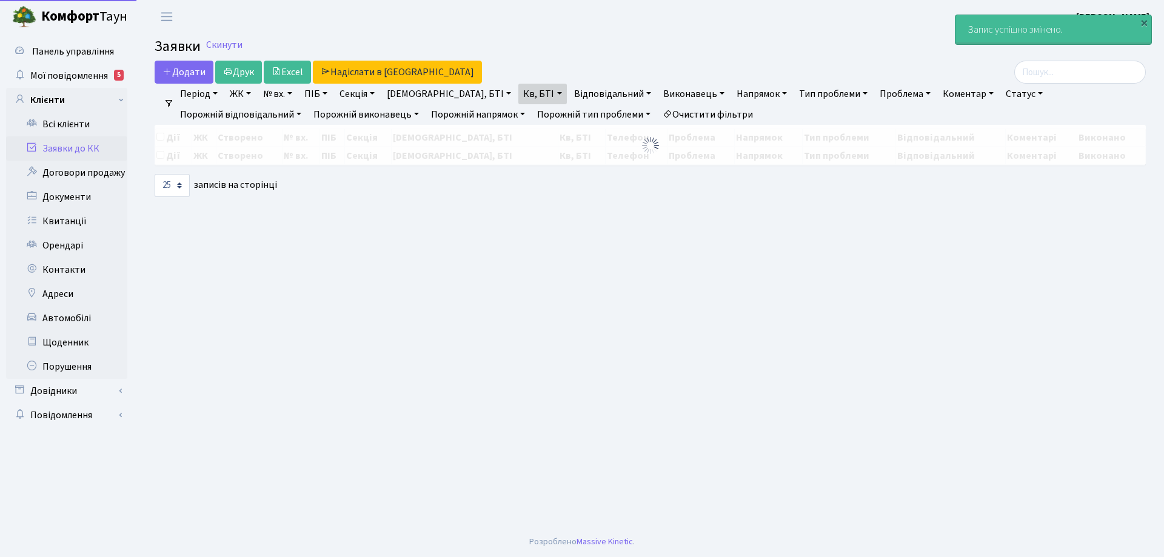
select select "25"
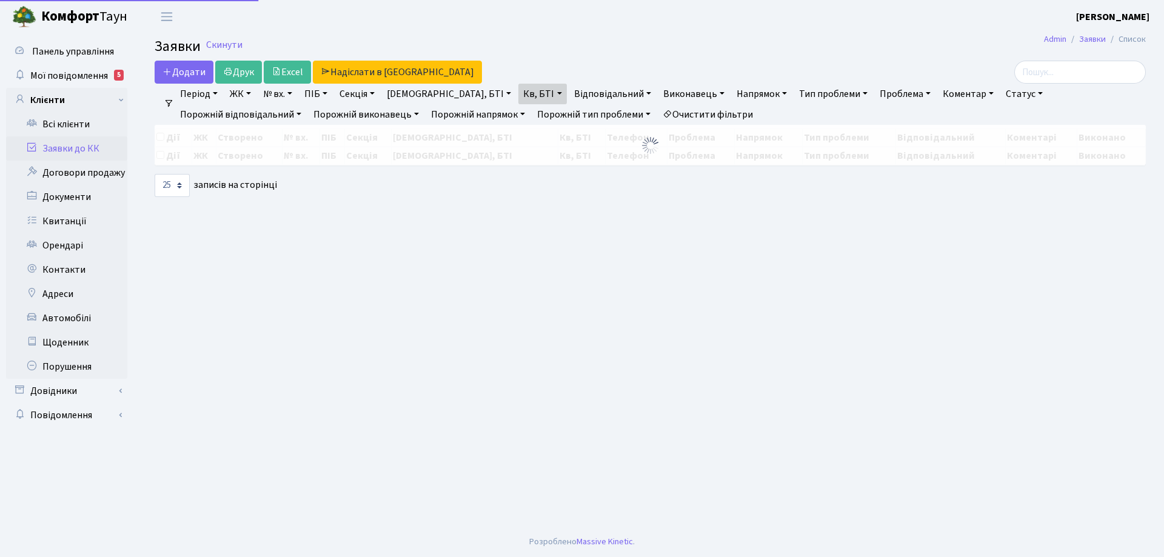
select select "25"
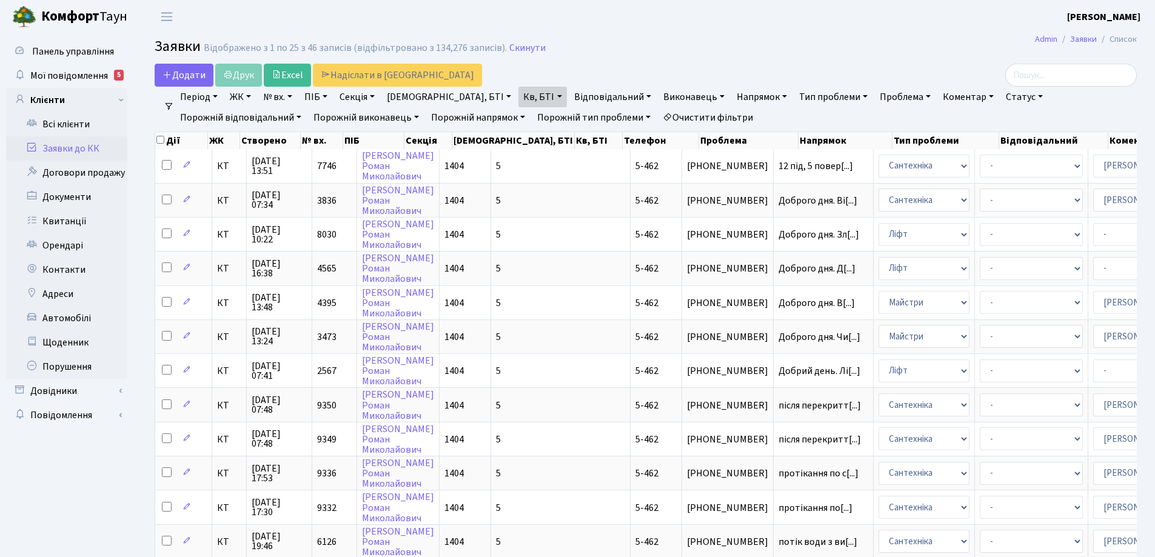
click at [658, 119] on link "Очистити фільтри" at bounding box center [708, 117] width 100 height 21
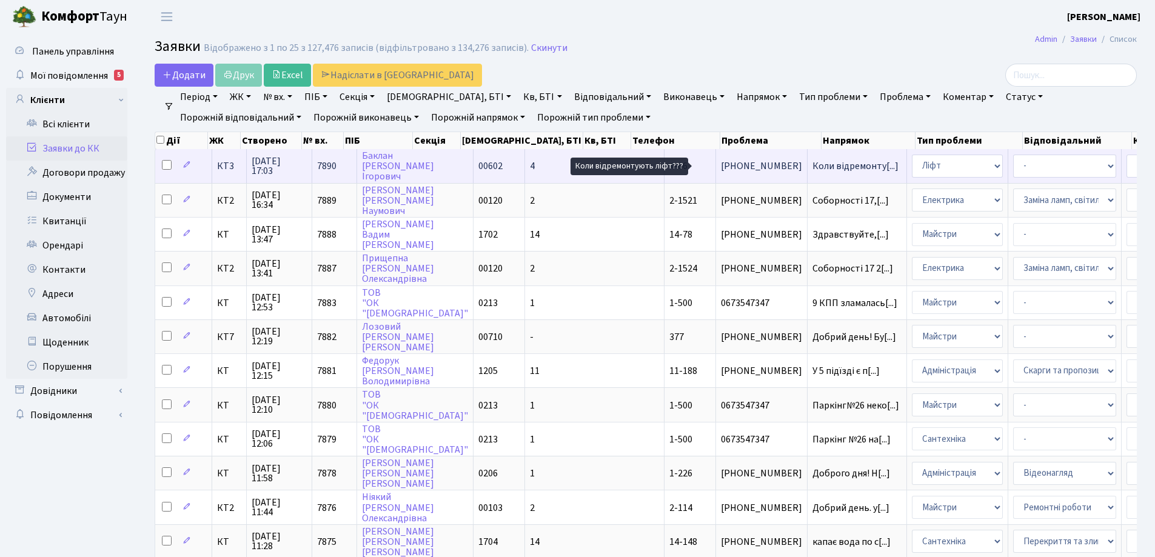
click at [812, 164] on span "Коли відремонту[...]" at bounding box center [855, 165] width 86 height 13
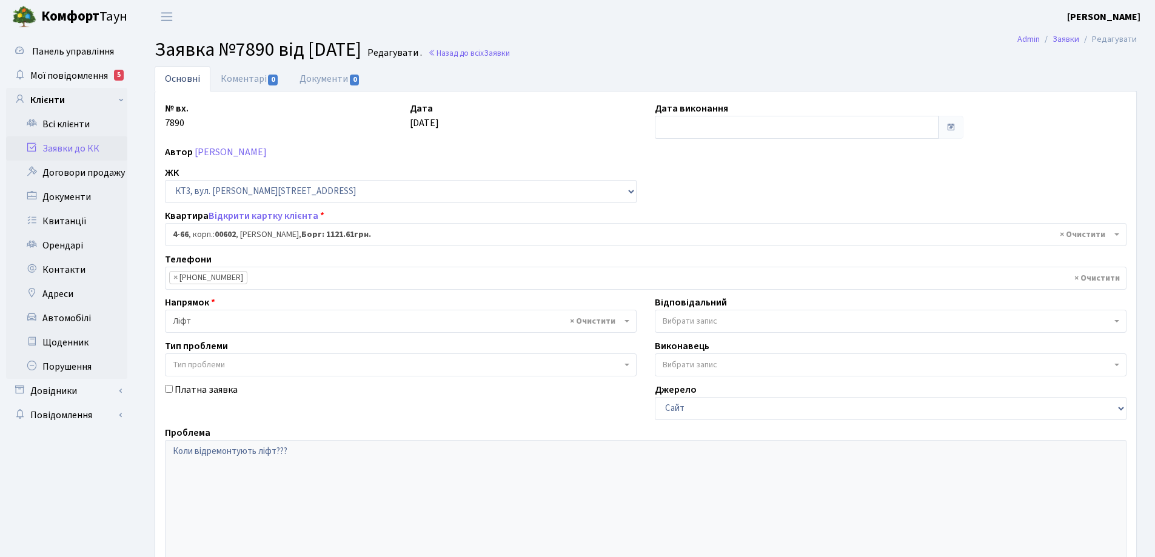
select select "16525"
click at [184, 76] on link "Основні" at bounding box center [183, 78] width 56 height 25
click at [187, 78] on link "Основні" at bounding box center [183, 78] width 56 height 25
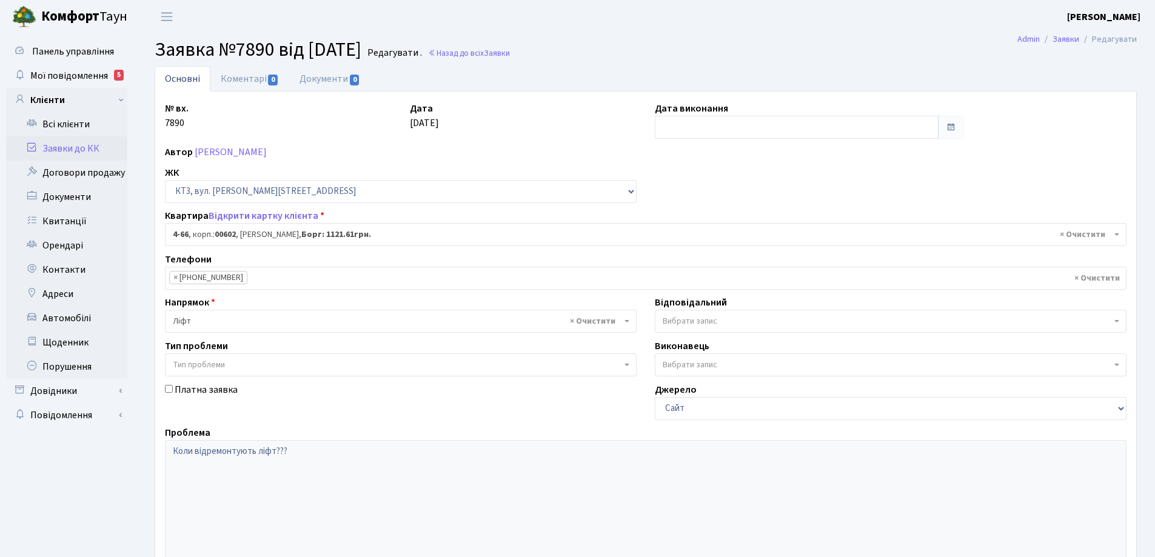
click at [187, 78] on link "Основні" at bounding box center [183, 78] width 56 height 25
click at [242, 80] on link "Коментарі 0" at bounding box center [249, 78] width 79 height 25
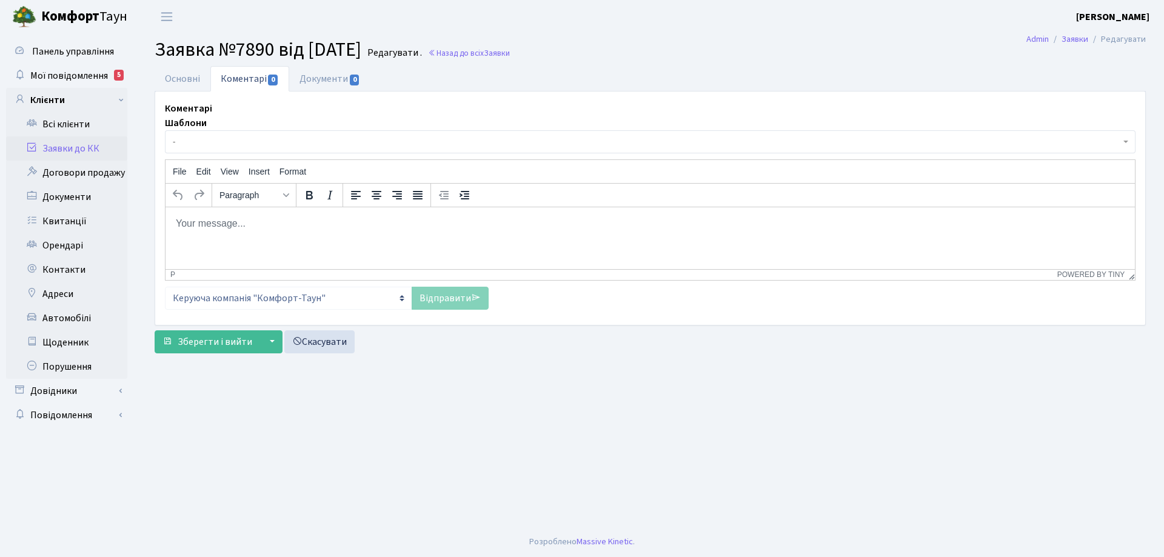
click at [231, 233] on html at bounding box center [649, 223] width 969 height 33
click at [442, 299] on link "Відправити" at bounding box center [450, 298] width 77 height 23
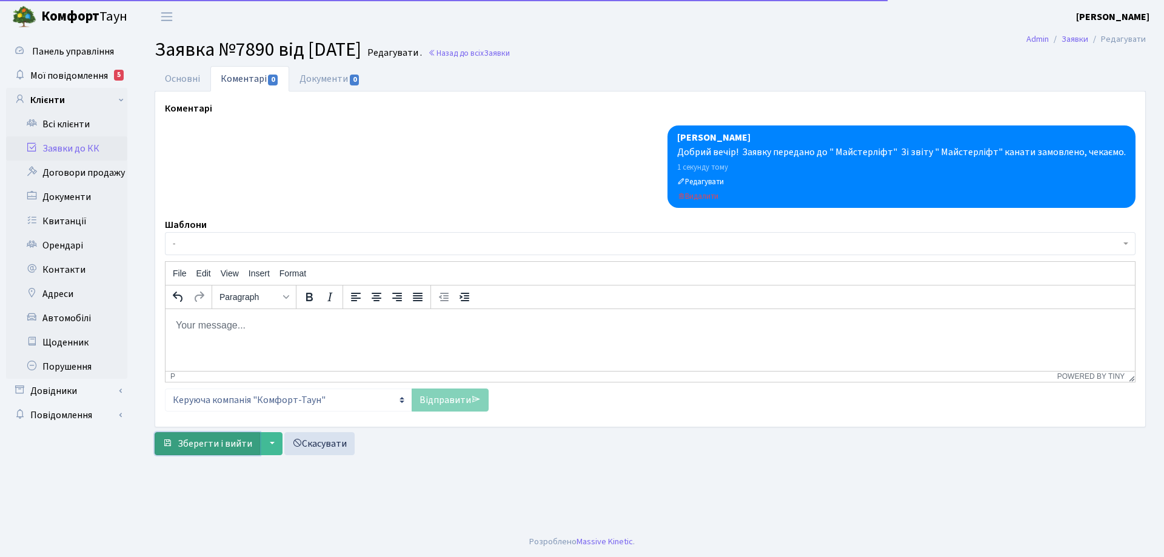
click at [235, 444] on span "Зберегти і вийти" at bounding box center [215, 443] width 75 height 13
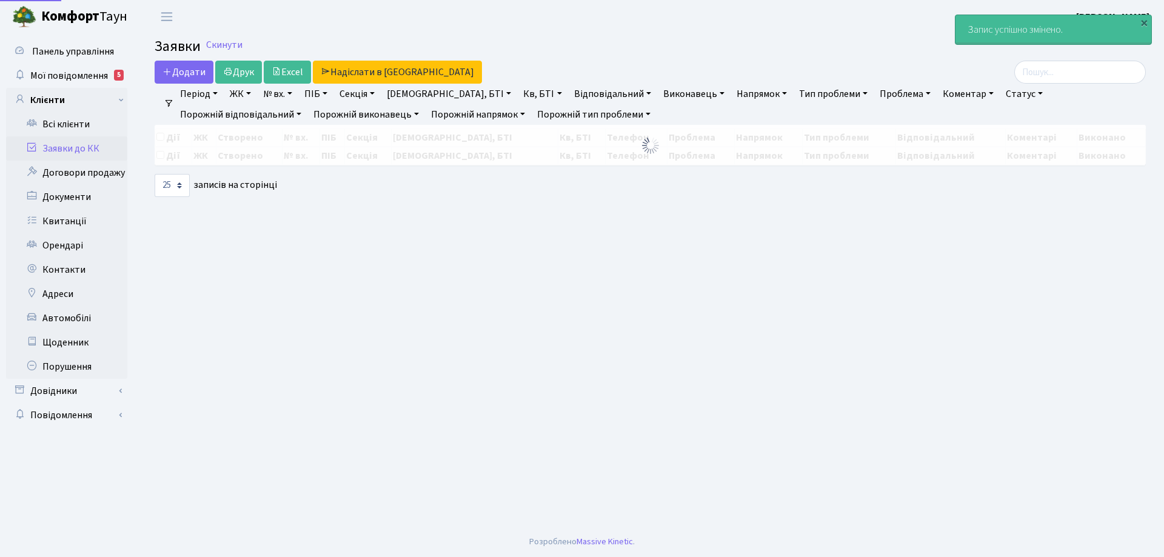
select select "25"
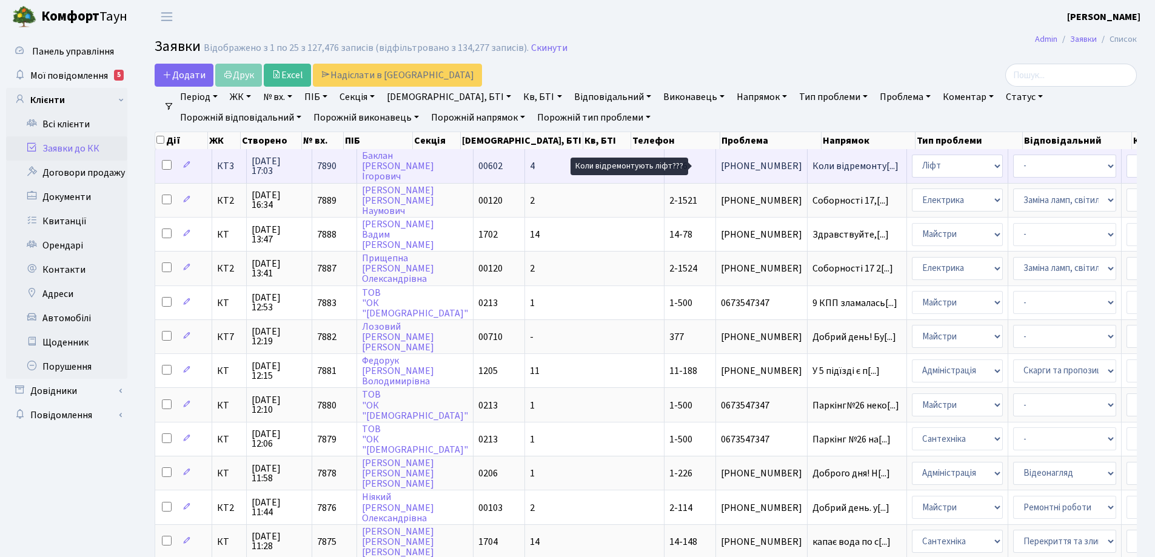
click at [812, 167] on span "Коли відремонту[...]" at bounding box center [855, 165] width 86 height 13
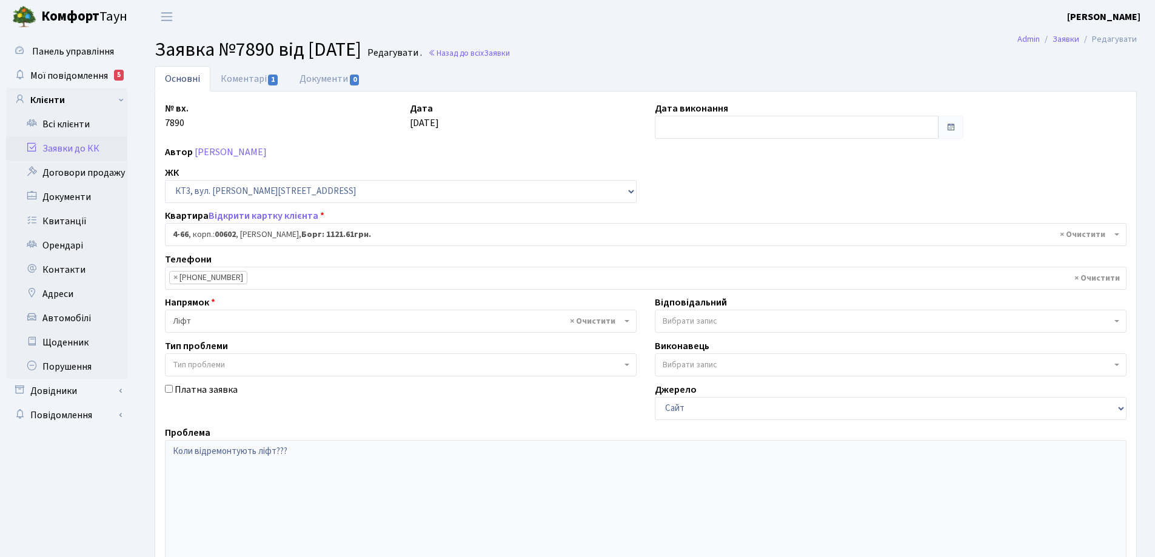
select select "16525"
click at [256, 81] on link "Коментарі 1" at bounding box center [249, 78] width 79 height 25
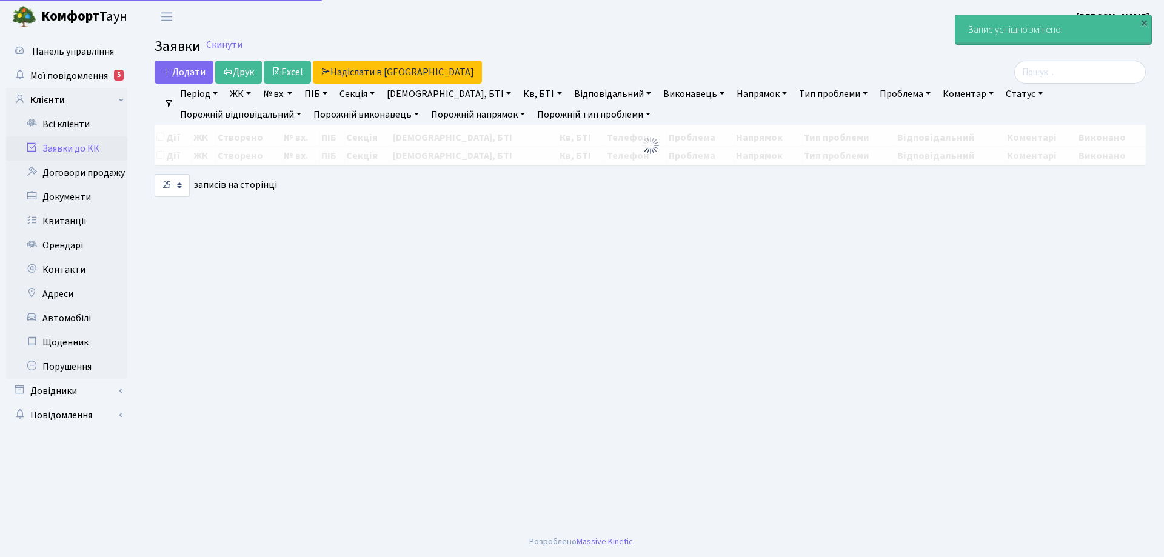
select select "25"
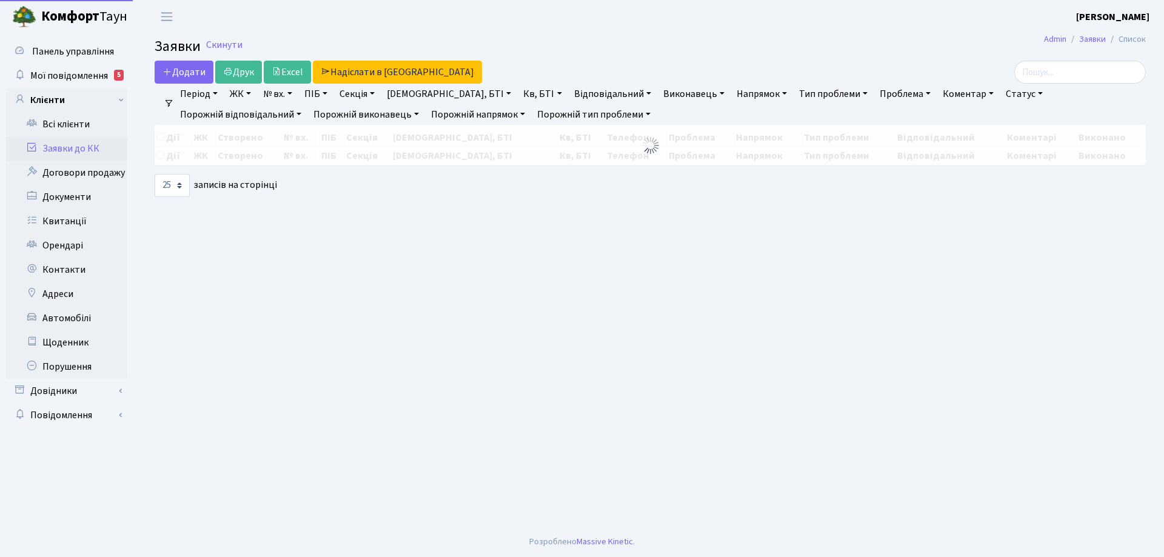
select select "25"
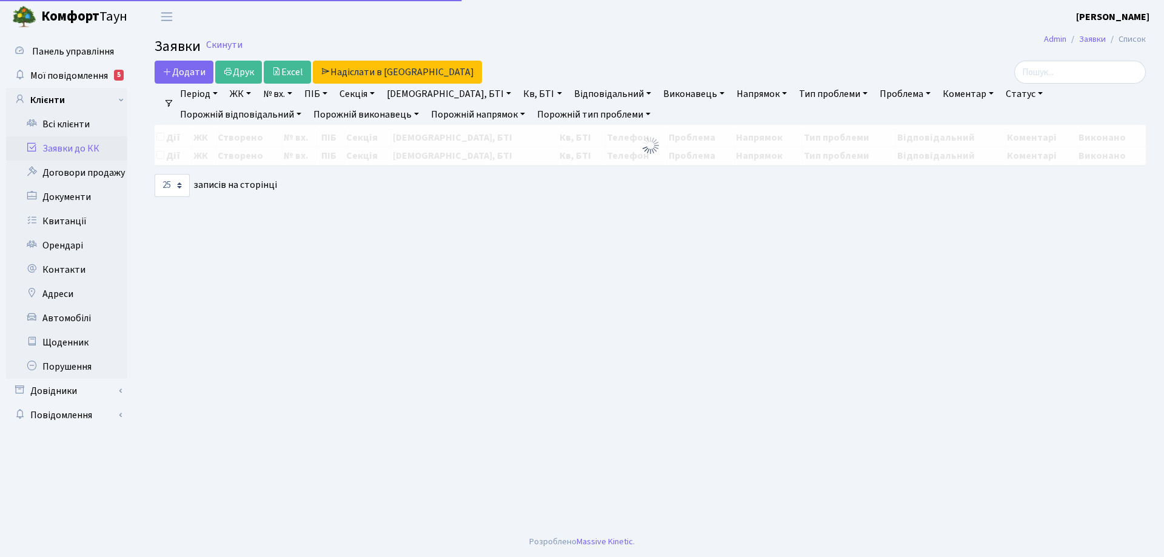
select select "25"
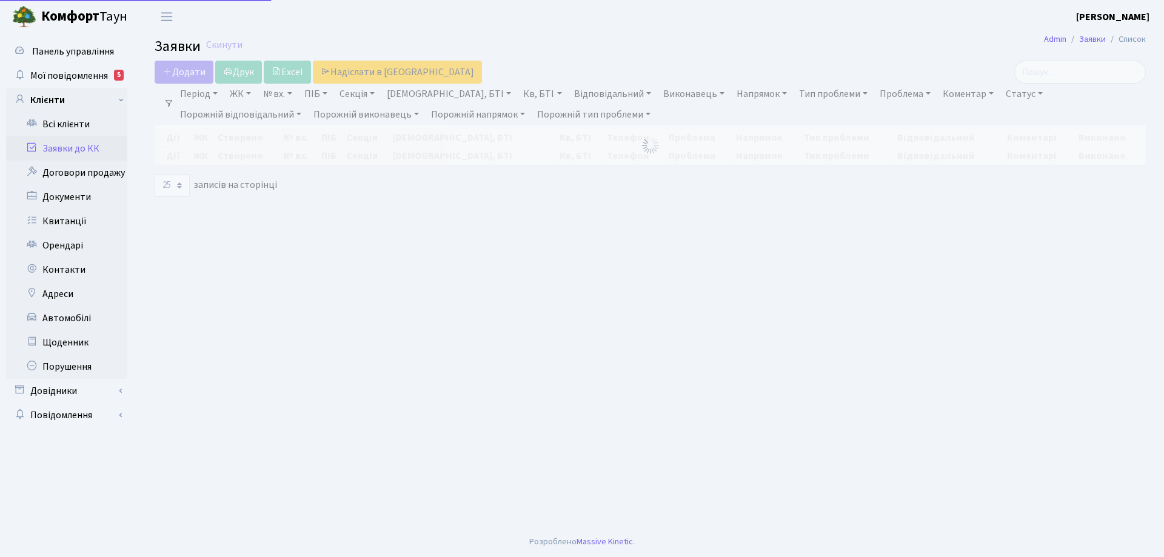
select select "25"
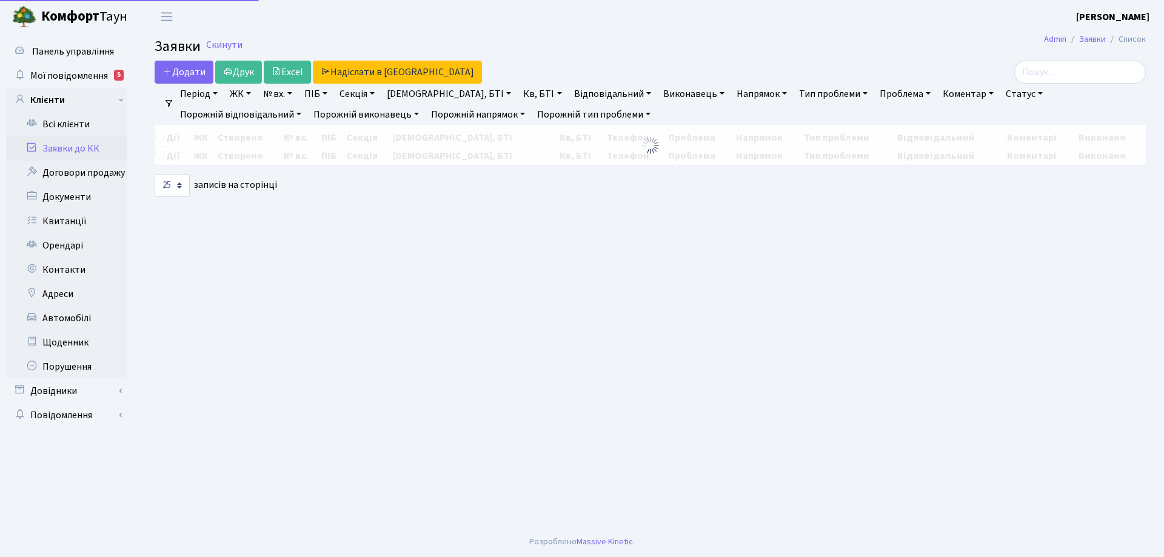
select select "25"
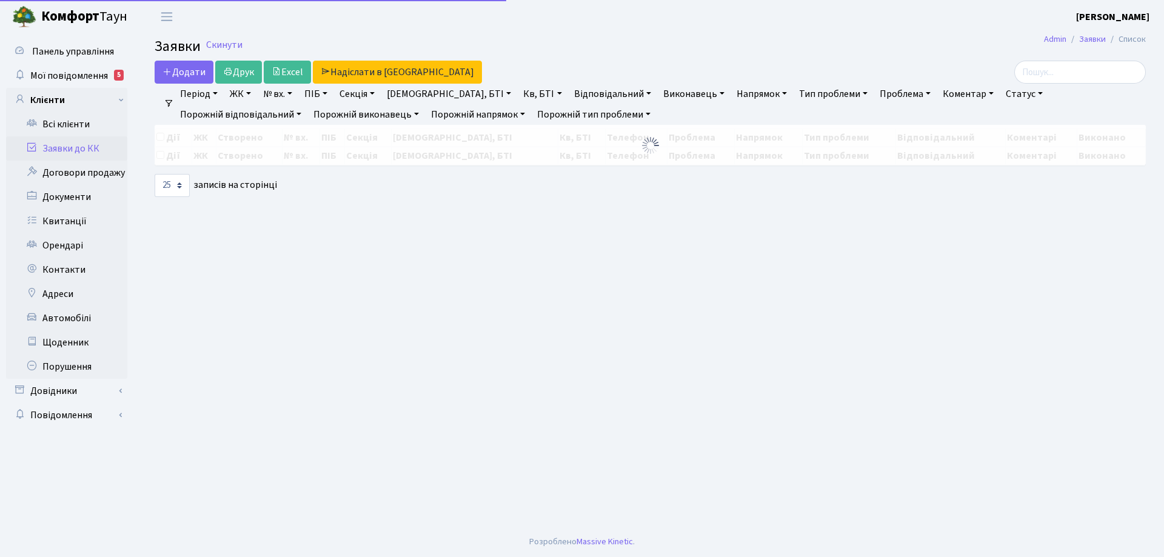
select select "25"
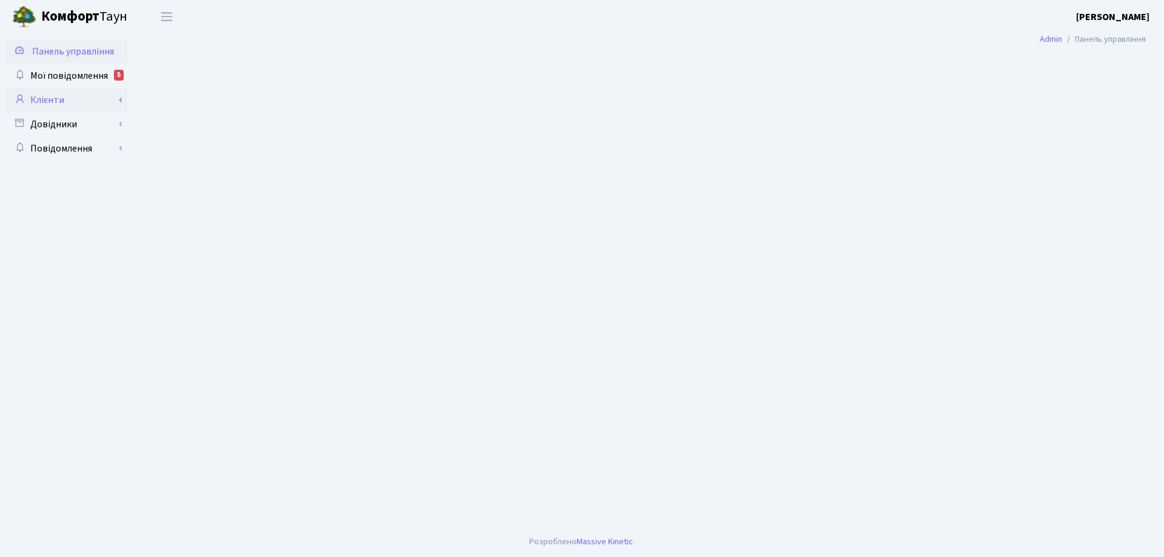
click at [59, 99] on link "Клієнти" at bounding box center [66, 100] width 121 height 24
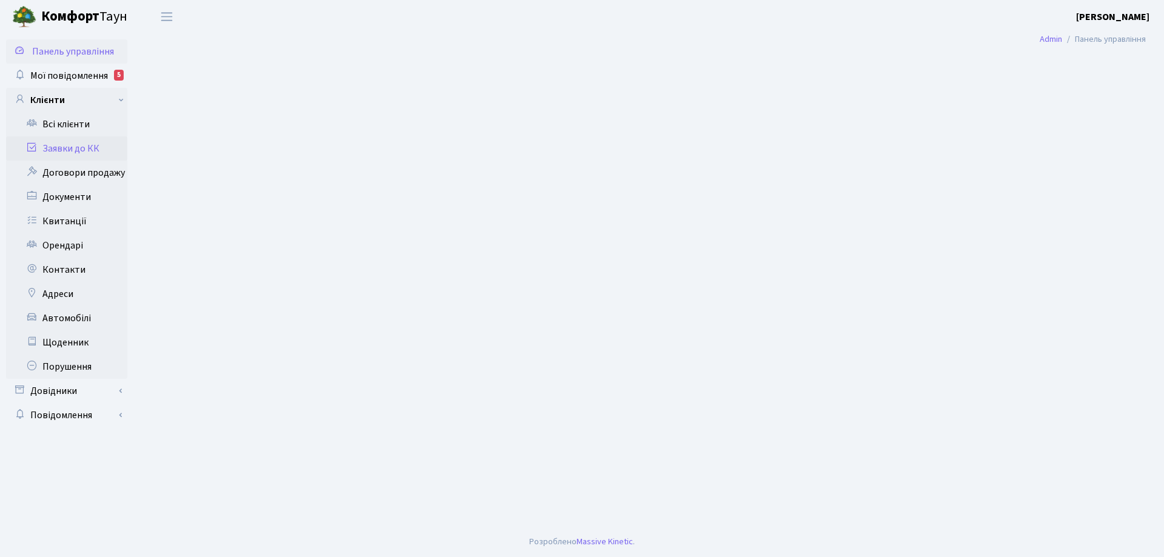
click at [81, 146] on link "Заявки до КК" at bounding box center [66, 148] width 121 height 24
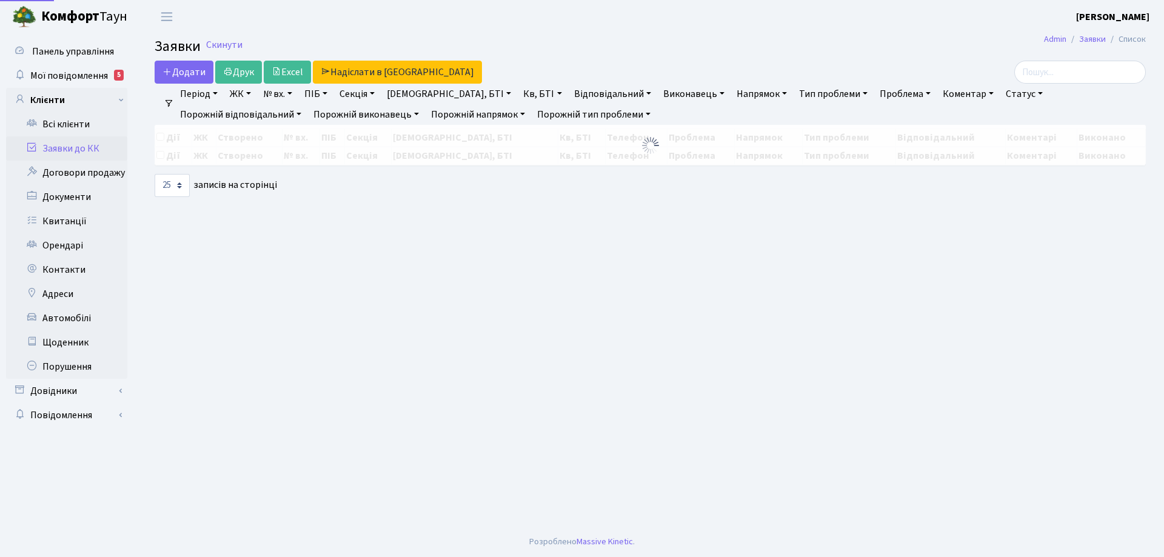
select select "25"
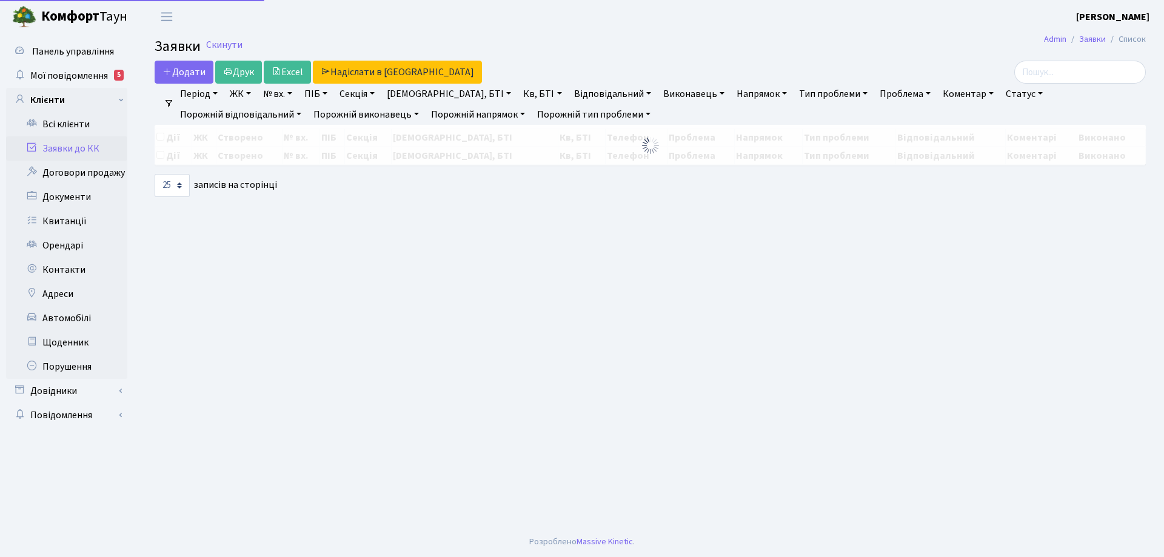
select select "25"
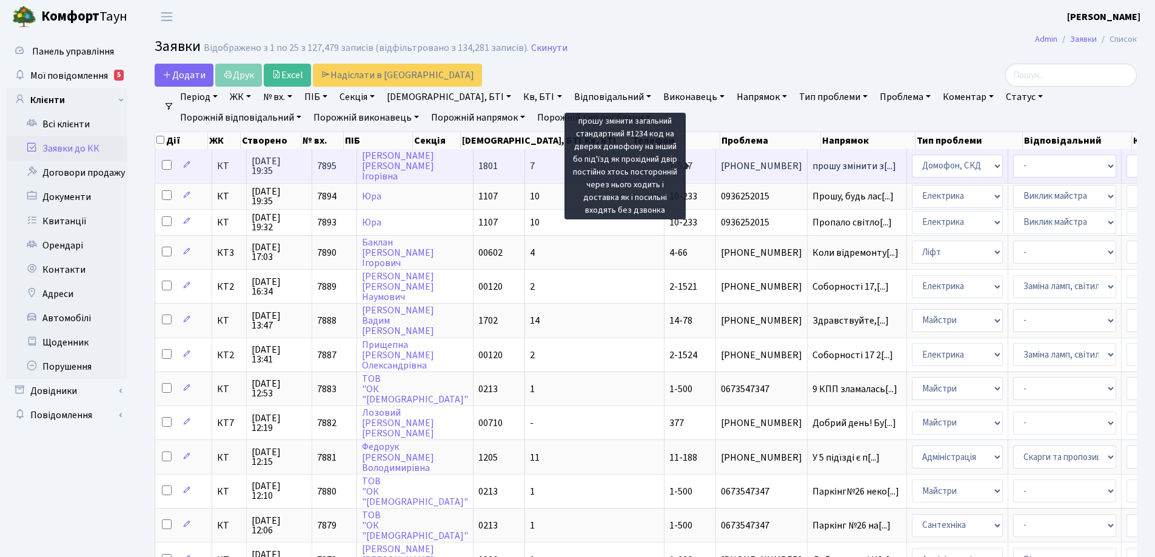
click at [812, 168] on span "прошу змінити з[...]" at bounding box center [854, 165] width 84 height 13
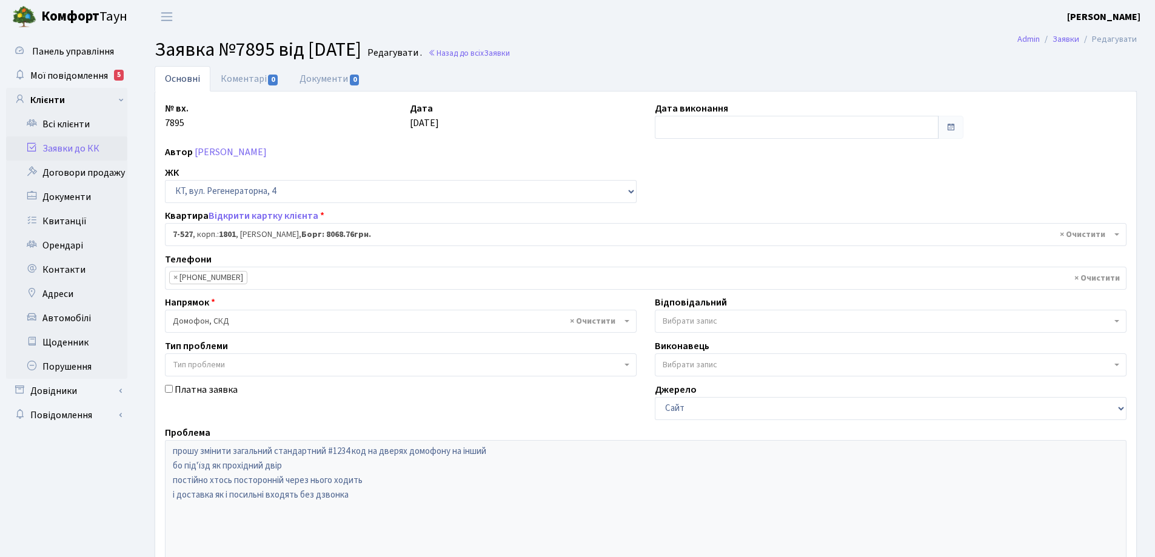
select select "4610"
click at [192, 79] on link "Основні" at bounding box center [183, 78] width 56 height 25
click at [253, 80] on link "Коментарі 0" at bounding box center [249, 78] width 79 height 25
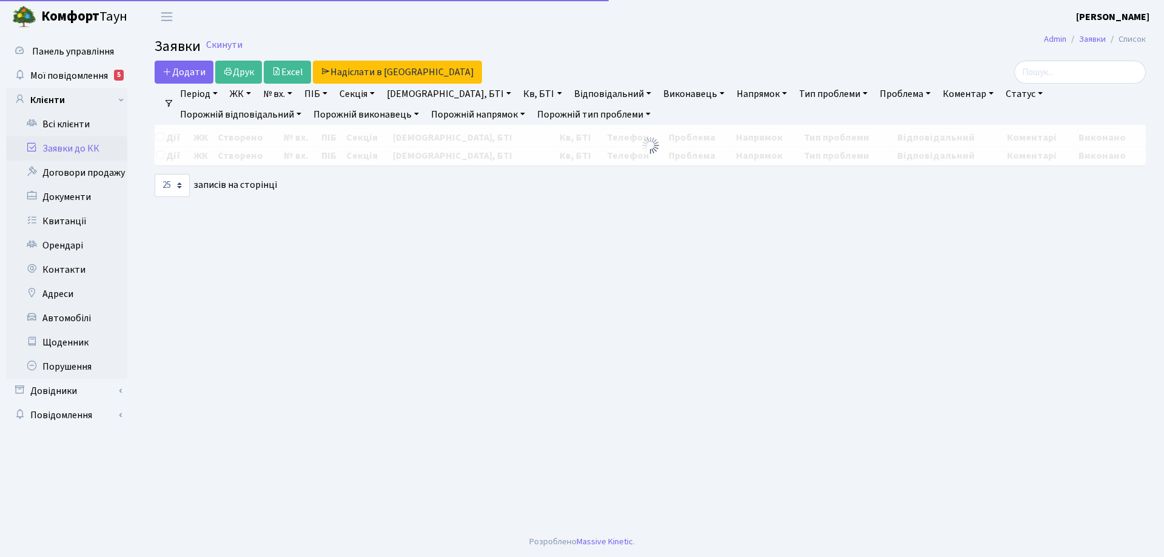
select select "25"
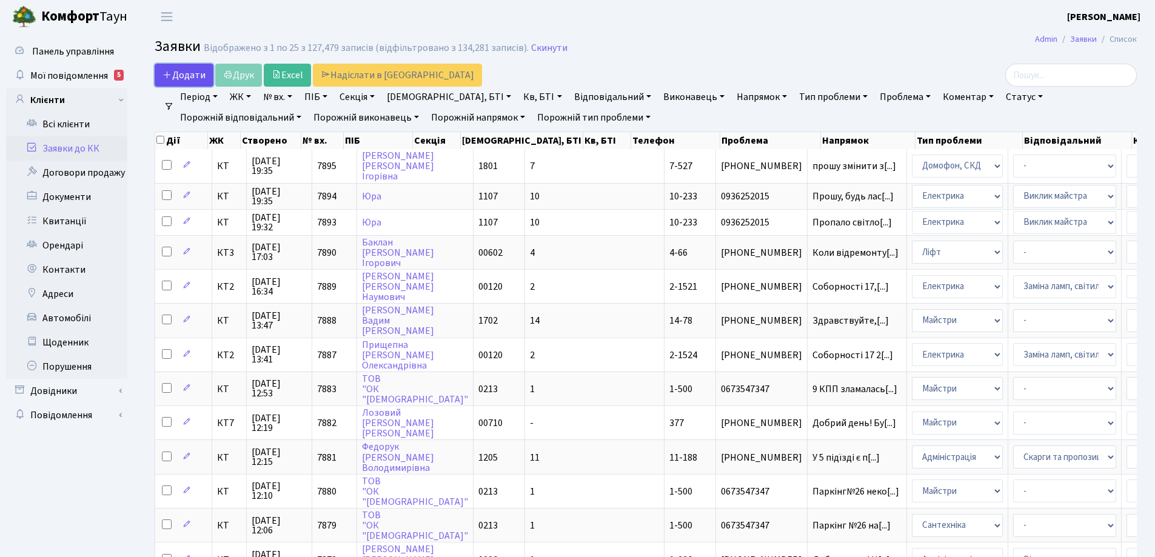
click at [193, 78] on span "Додати" at bounding box center [183, 74] width 43 height 13
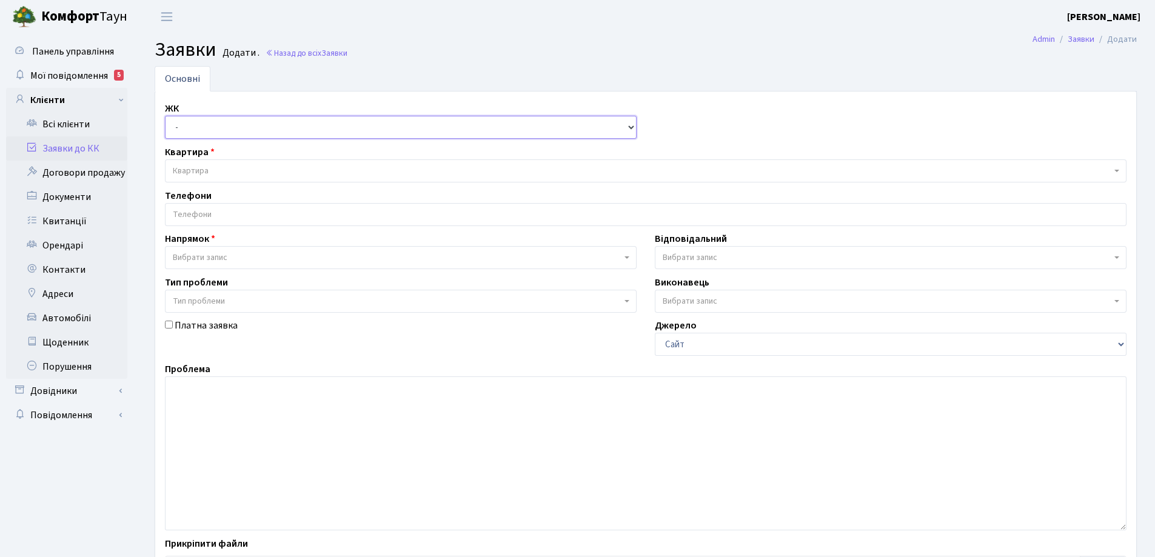
click at [631, 129] on select "- КТ, вул. Регенераторна, 4 КТ2, просп. Соборності, 17 КТ3, вул. Березнева, 16 …" at bounding box center [401, 127] width 472 height 23
select select "271"
click at [165, 116] on select "- КТ, вул. Регенераторна, 4 КТ2, просп. Соборності, 17 КТ3, вул. Березнева, 16 …" at bounding box center [401, 127] width 472 height 23
select select
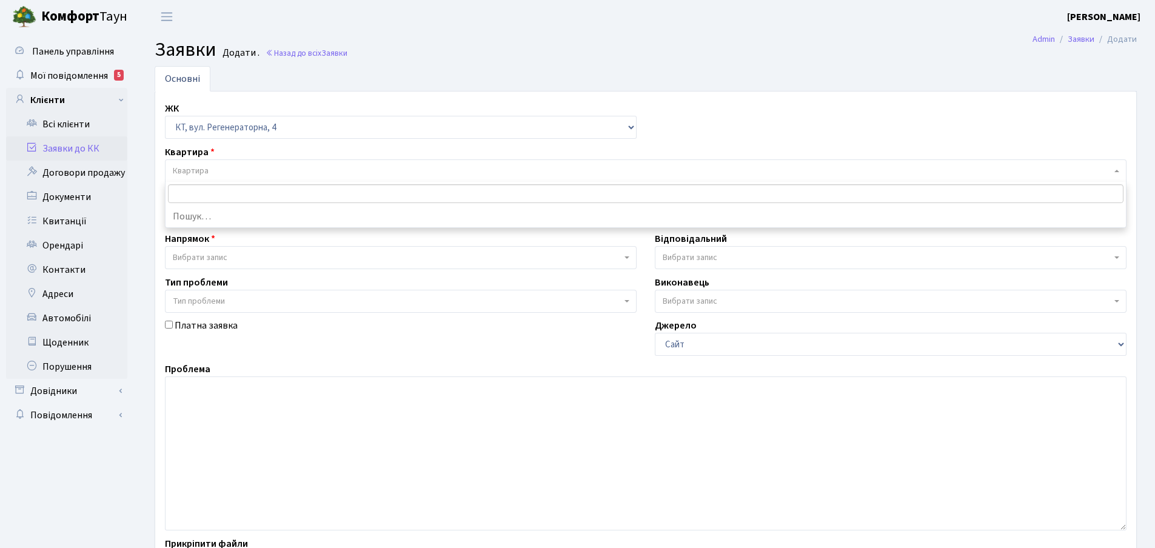
click at [203, 169] on span "Квартира" at bounding box center [191, 171] width 36 height 12
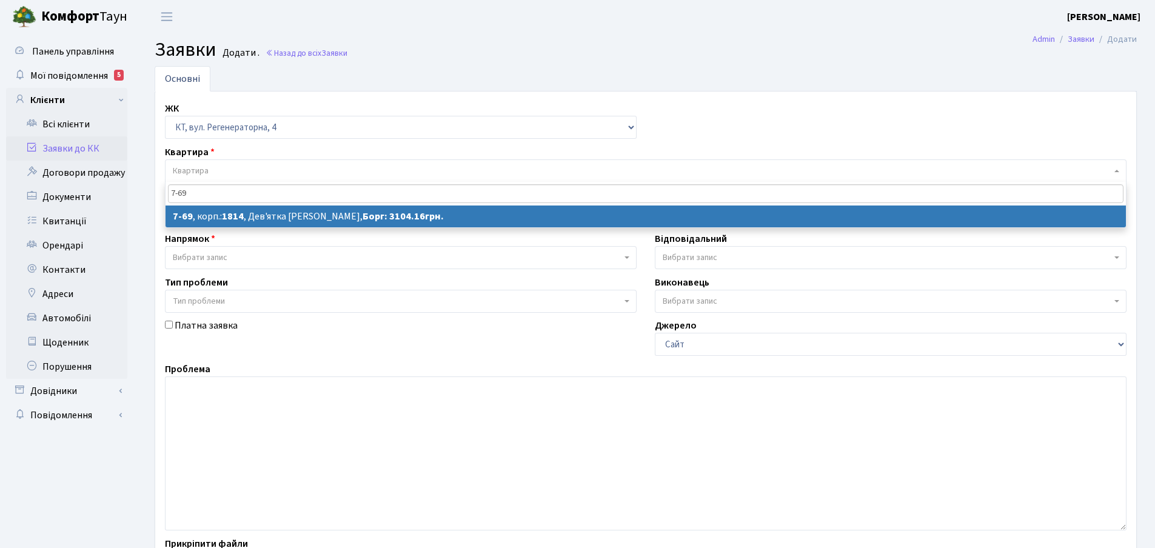
type input "7-69"
select select
select select "5132"
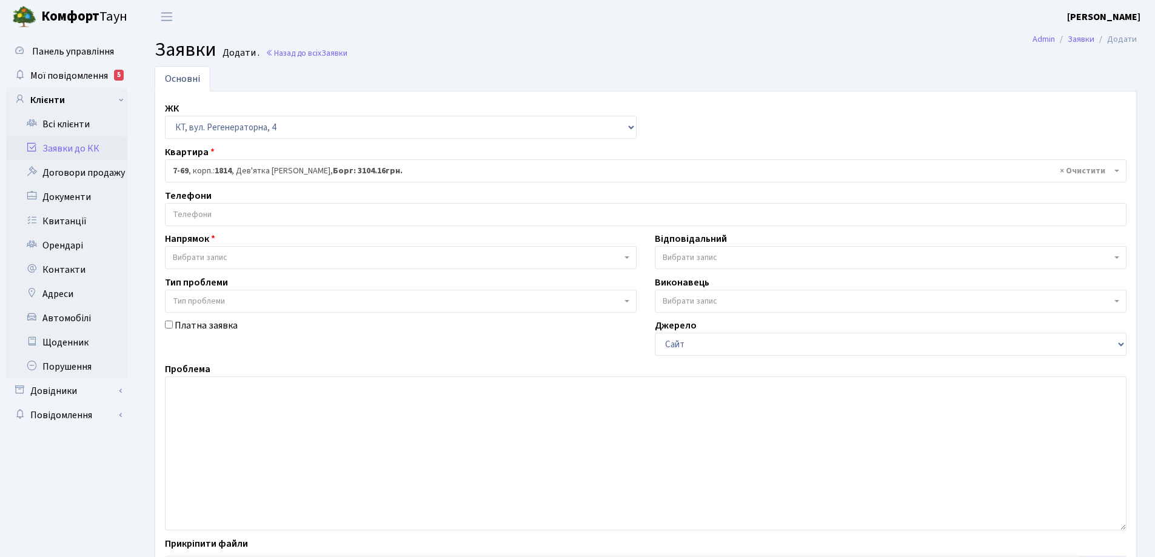
click at [235, 212] on input "search" at bounding box center [645, 215] width 960 height 22
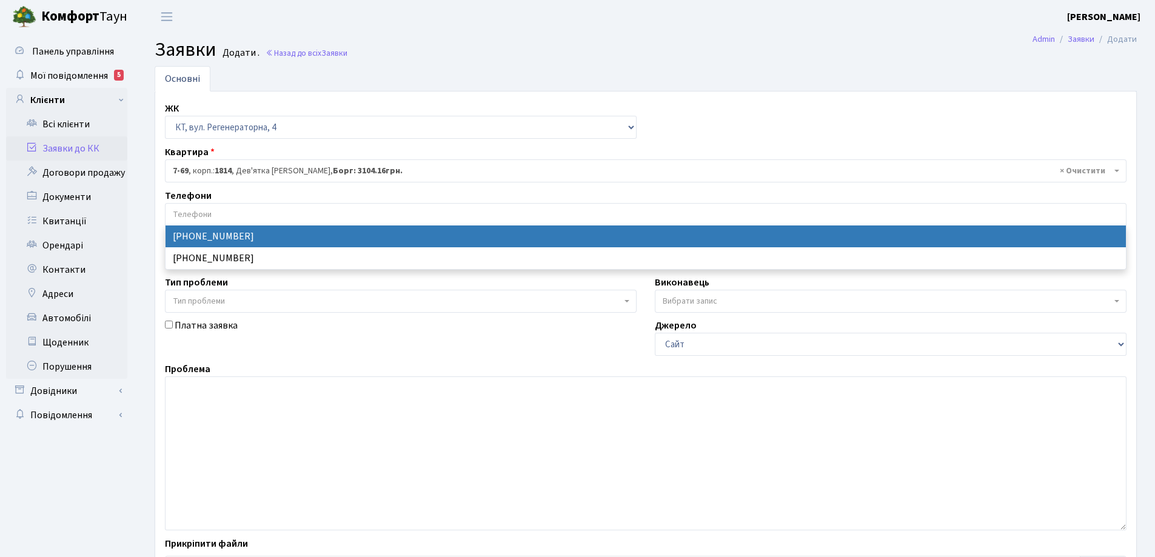
select select "110359"
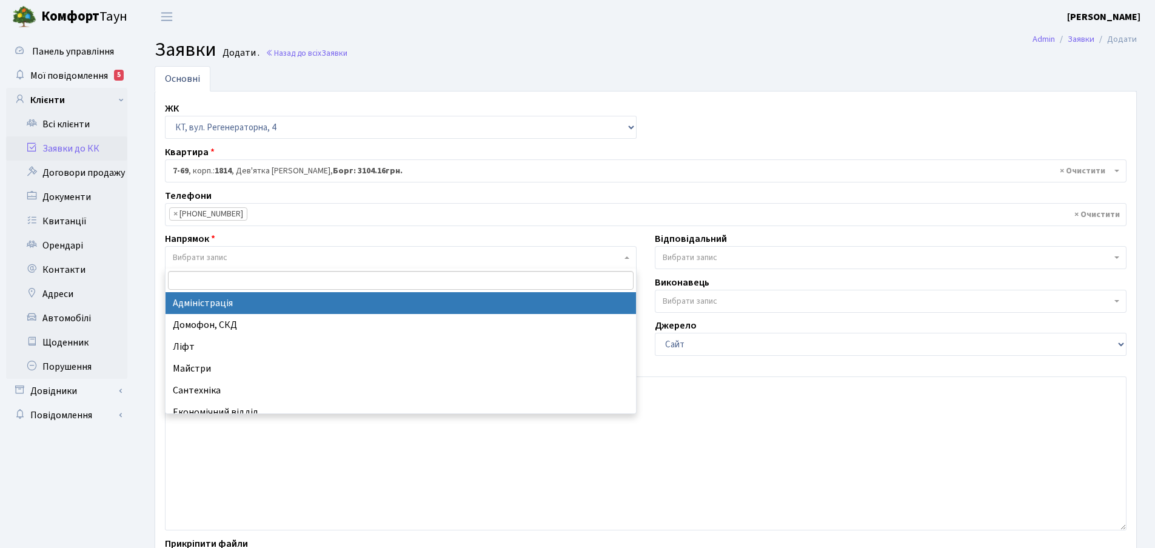
click at [630, 259] on span "Вибрати запис" at bounding box center [401, 257] width 472 height 23
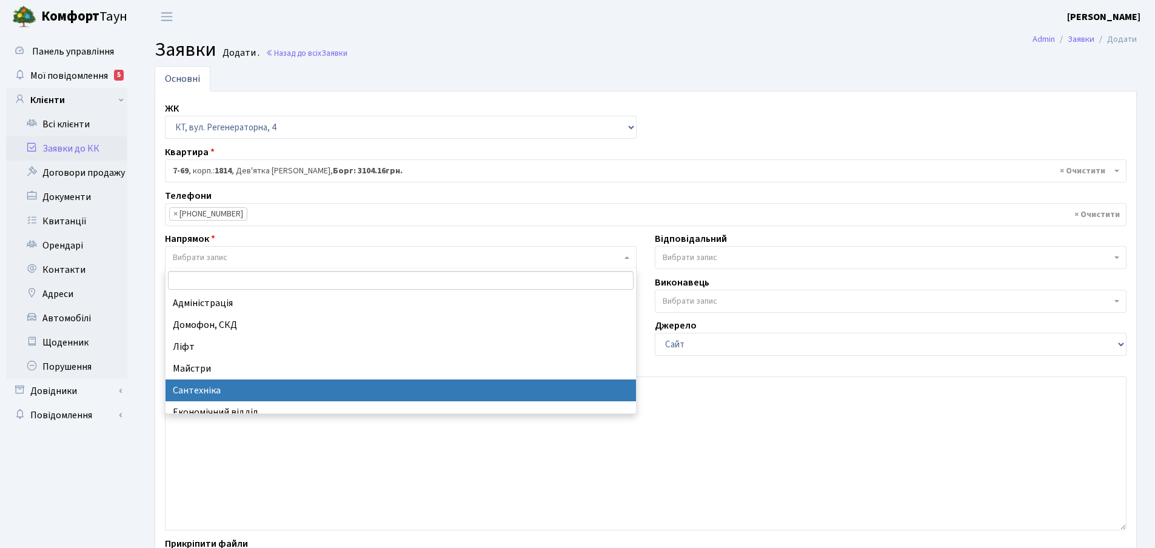
drag, startPoint x: 212, startPoint y: 392, endPoint x: 503, endPoint y: 309, distance: 302.7
select select "2"
select select
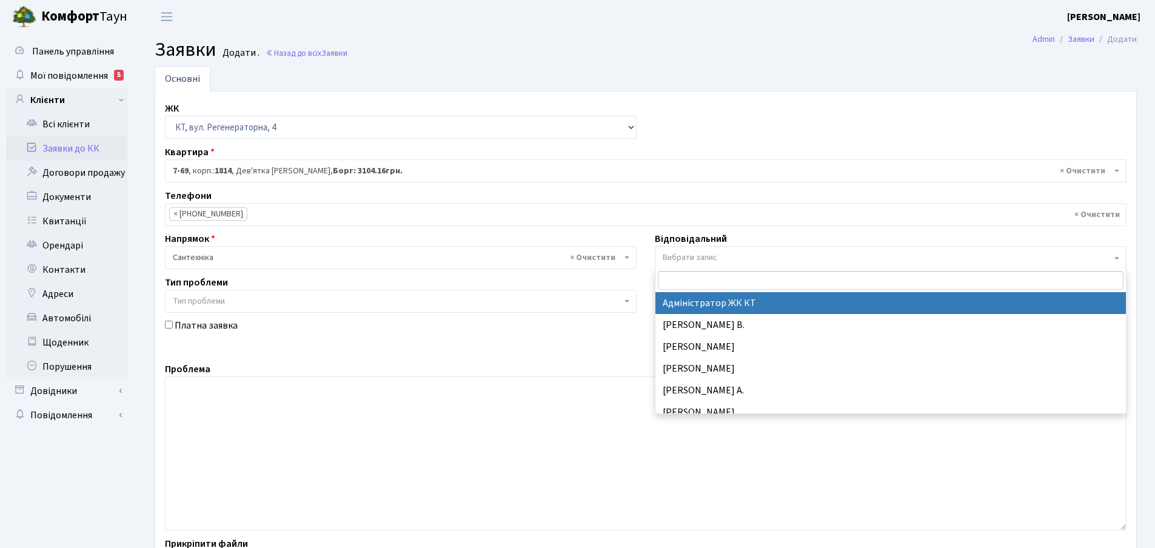
click at [1116, 258] on b at bounding box center [1116, 257] width 5 height 2
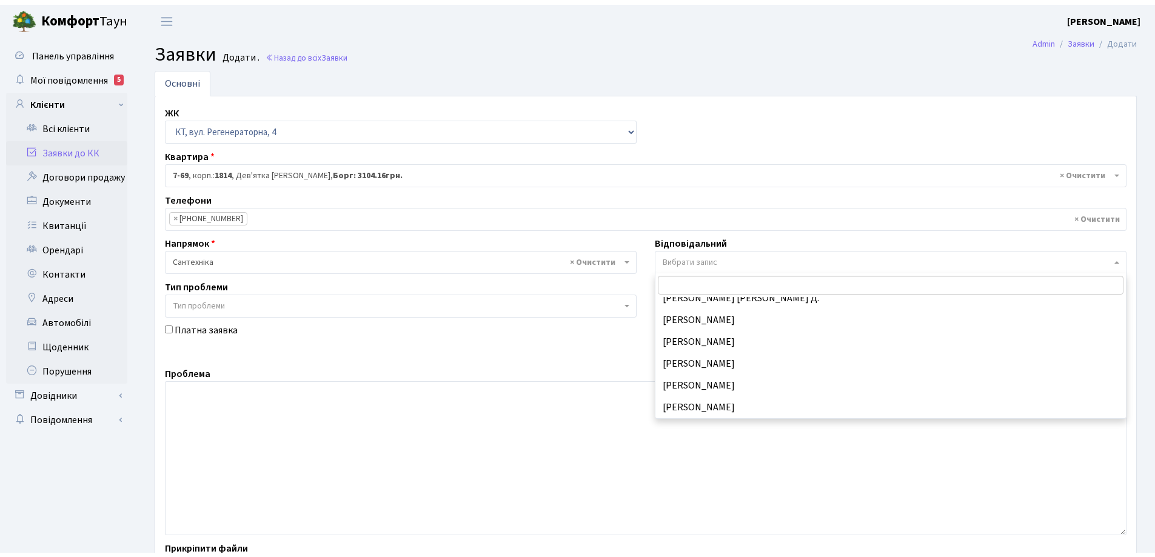
scroll to position [546, 0]
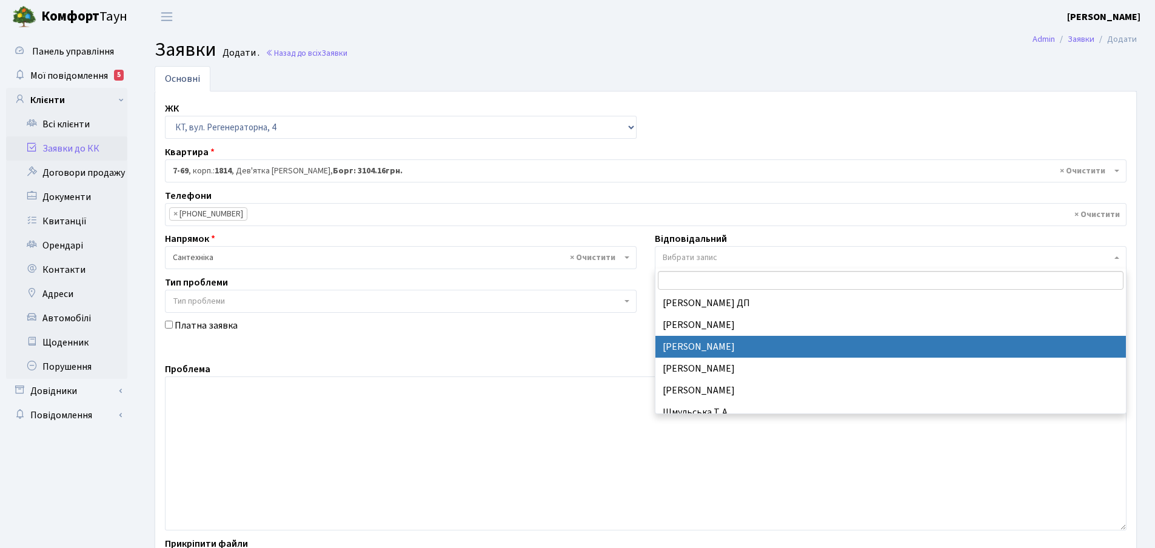
select select "67"
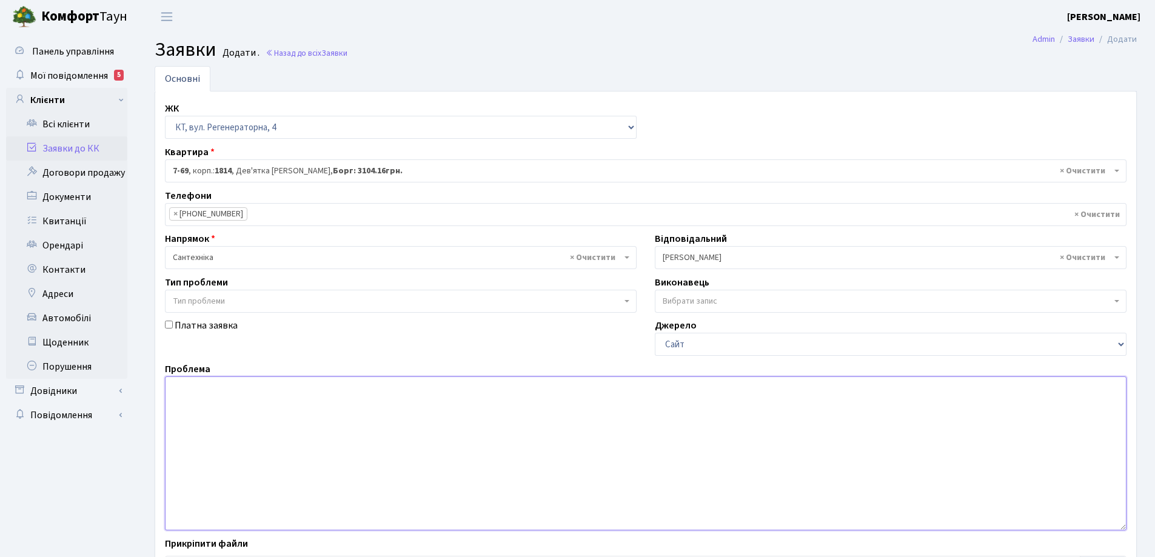
click at [183, 392] on textarea at bounding box center [645, 453] width 961 height 154
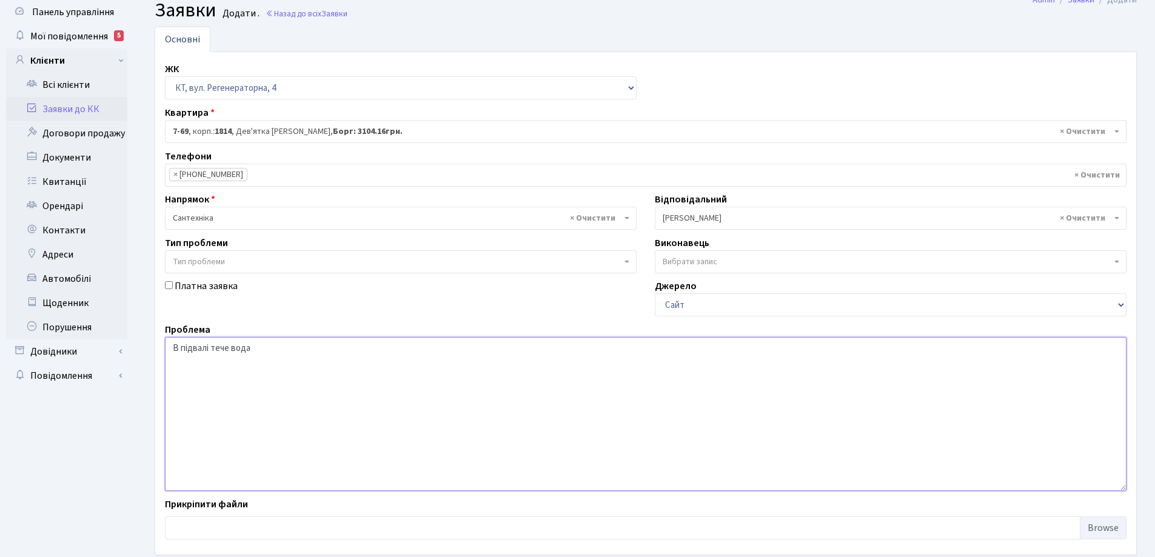
scroll to position [102, 0]
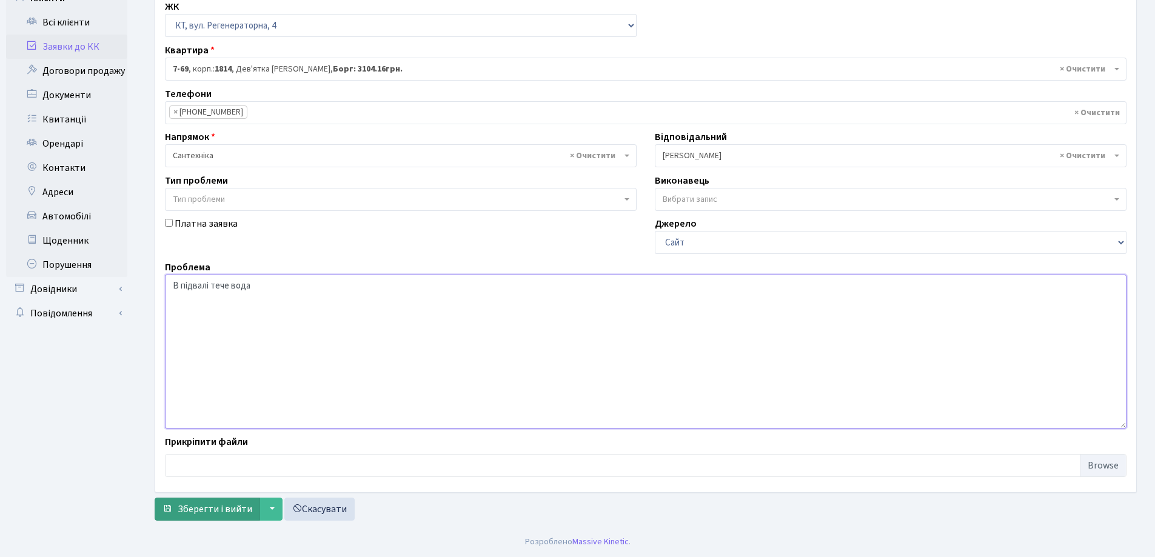
type textarea "В підвалі тече вода"
click at [236, 513] on span "Зберегти і вийти" at bounding box center [215, 509] width 75 height 13
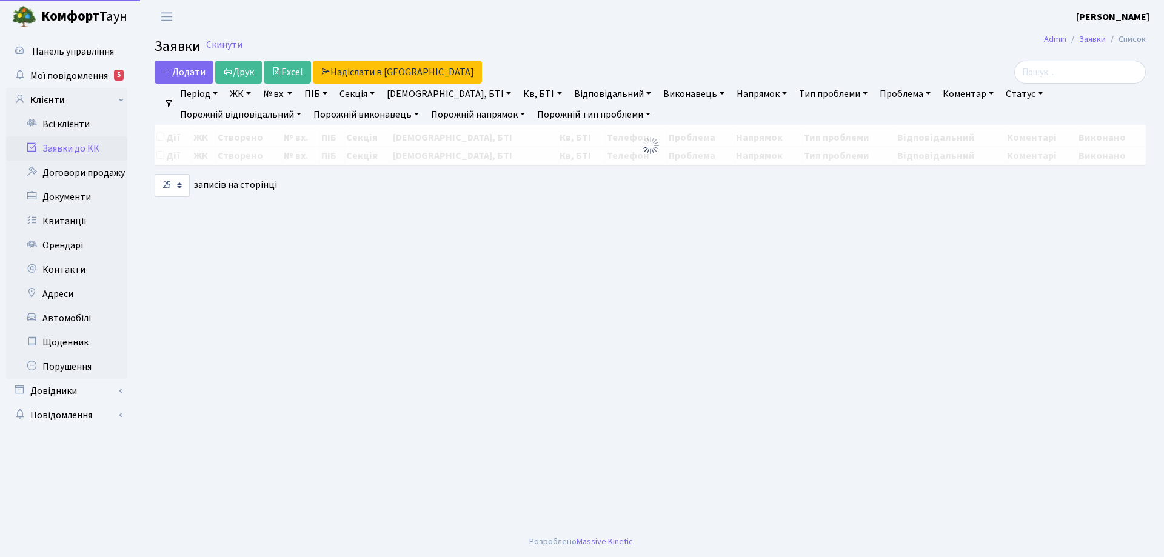
select select "25"
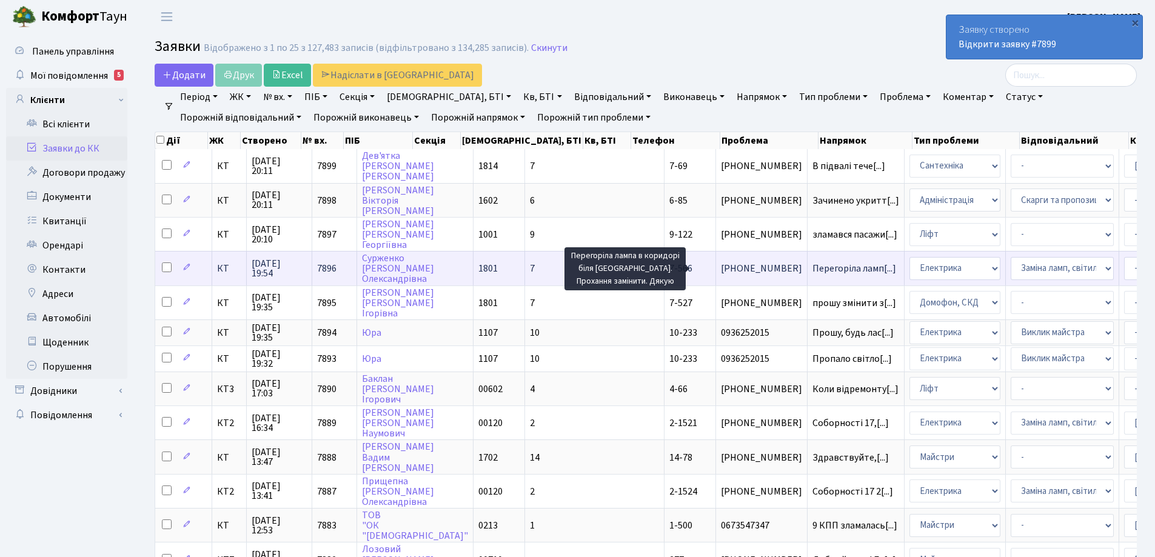
click at [812, 269] on span "Перегоріла ламп[...]" at bounding box center [854, 268] width 84 height 13
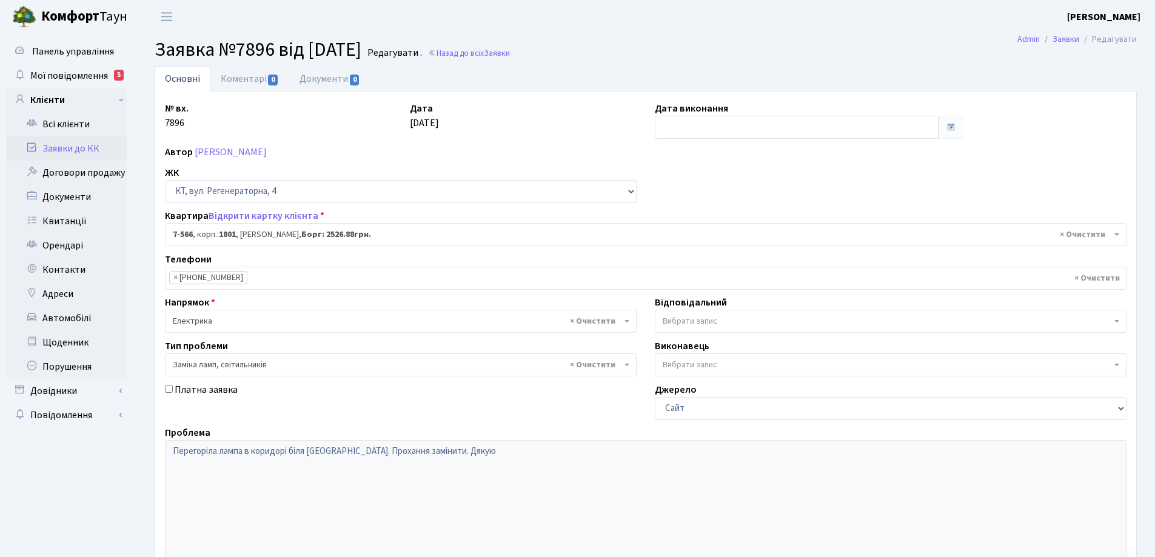
select select "4649"
select select "40"
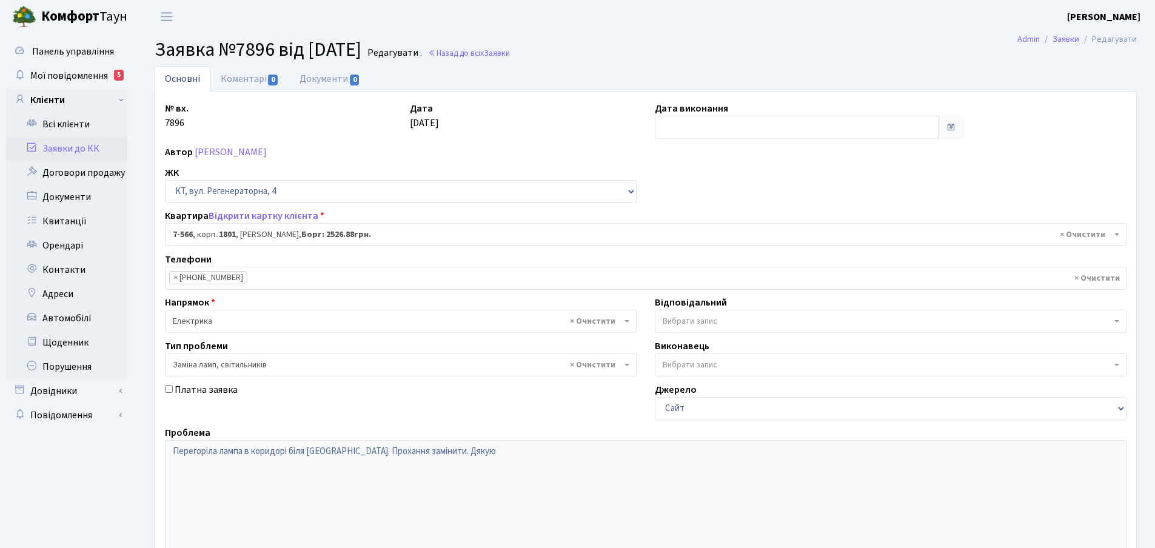
click at [1118, 323] on span at bounding box center [1118, 321] width 2 height 23
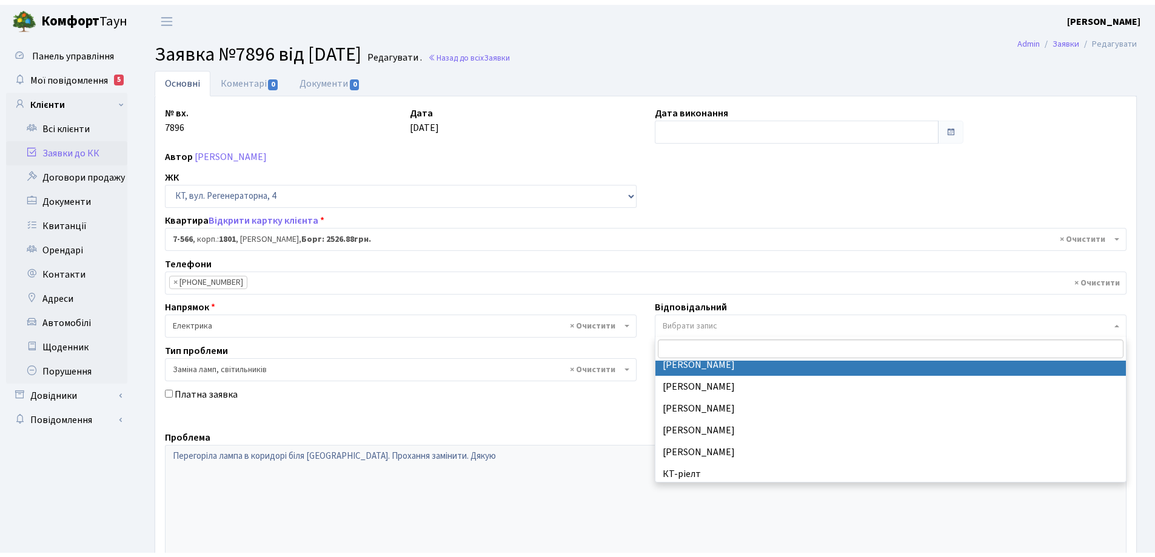
scroll to position [182, 0]
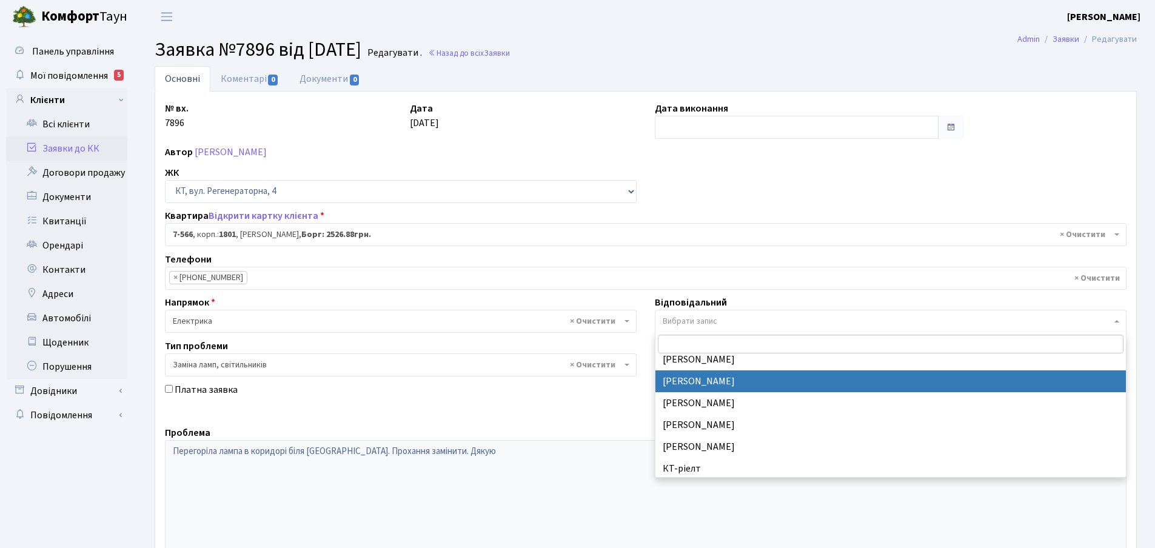
select select "22"
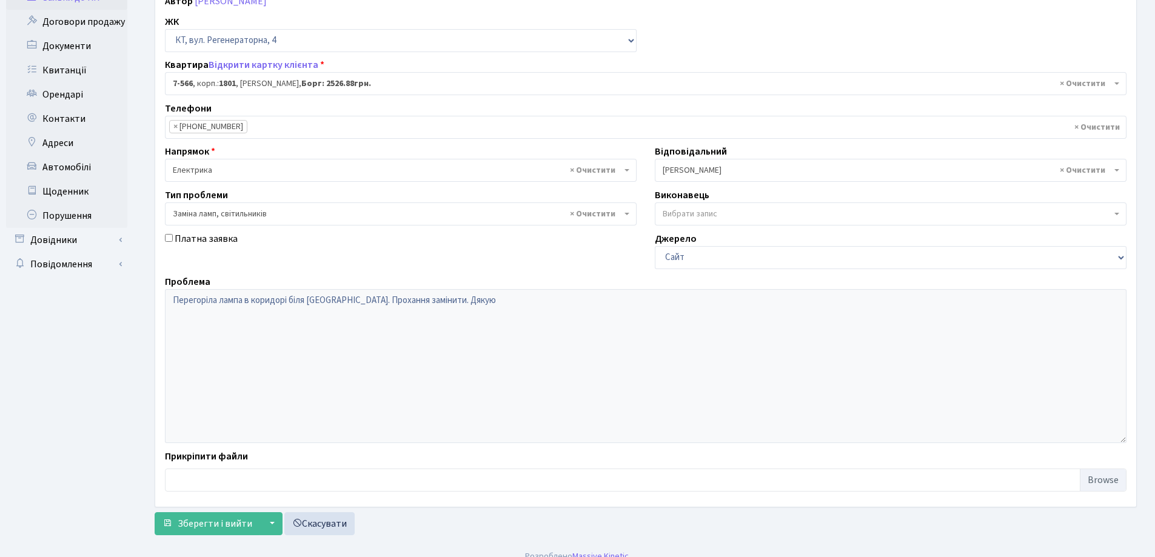
scroll to position [165, 0]
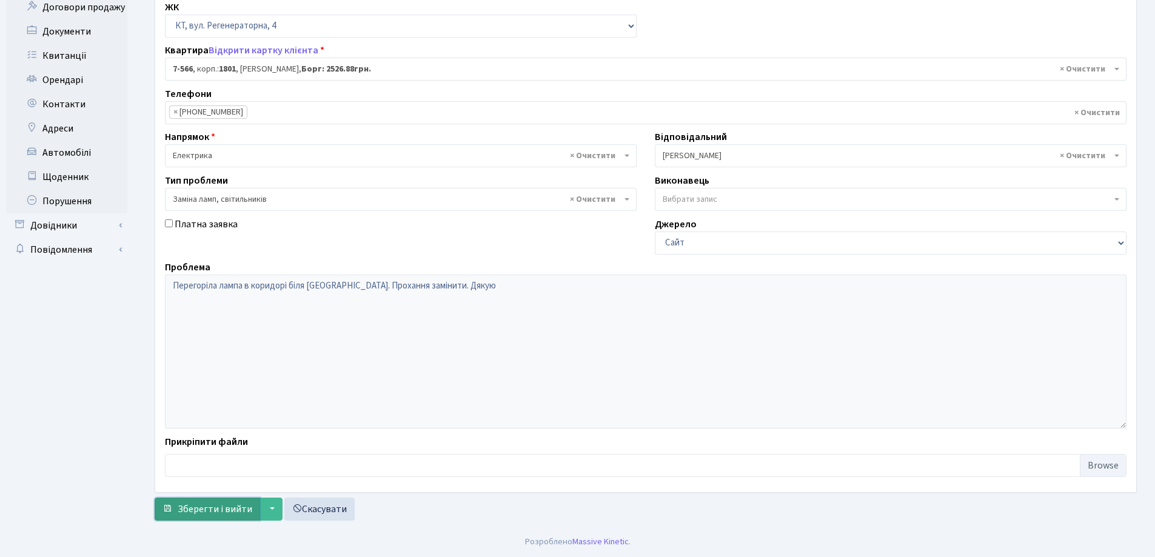
click at [233, 506] on span "Зберегти і вийти" at bounding box center [215, 509] width 75 height 13
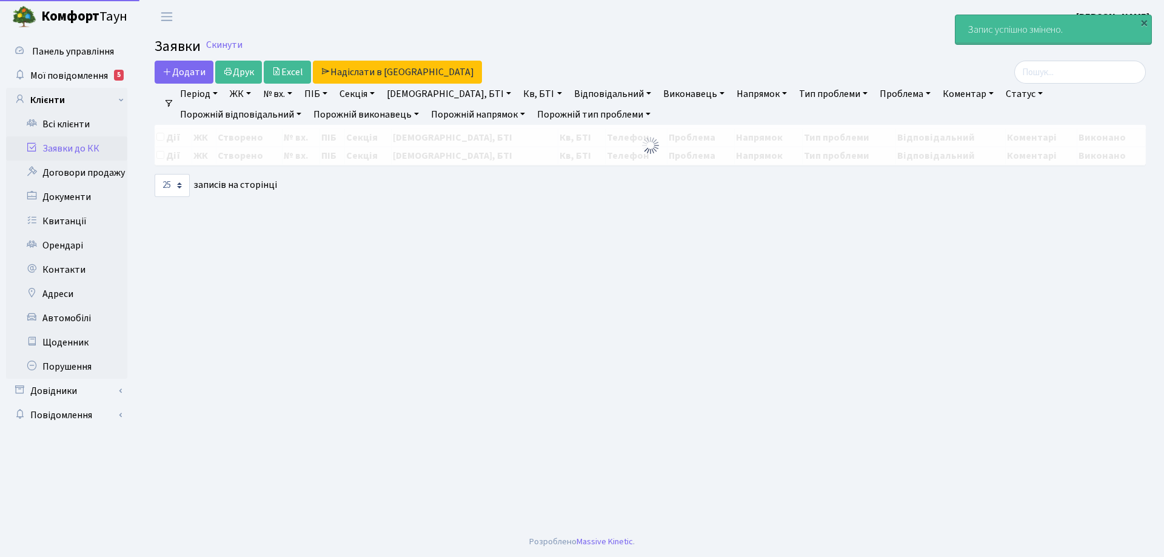
select select "25"
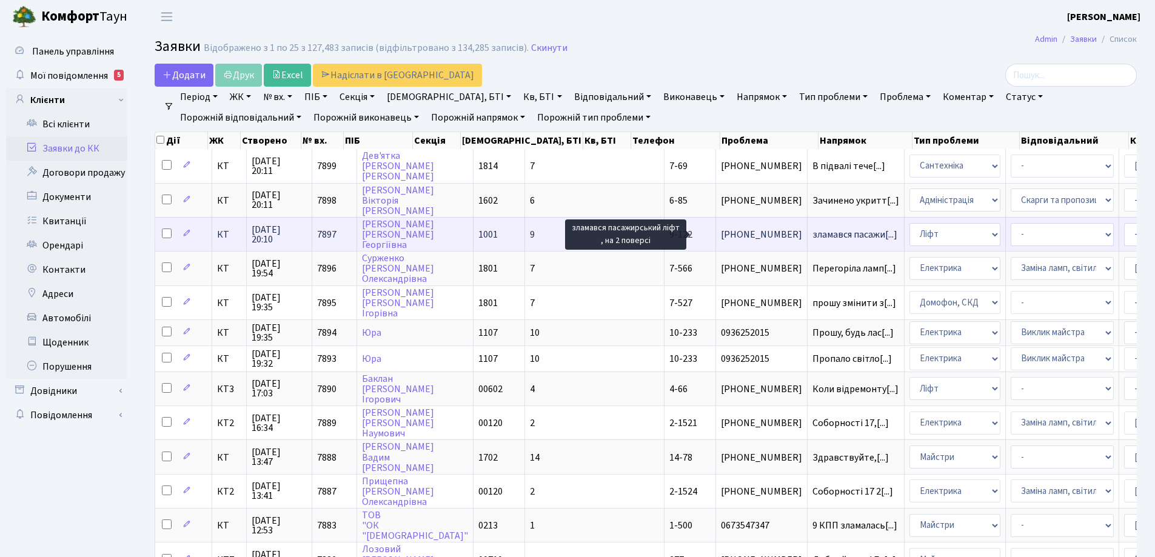
click at [812, 234] on span "зламався пасажи[...]" at bounding box center [854, 234] width 85 height 13
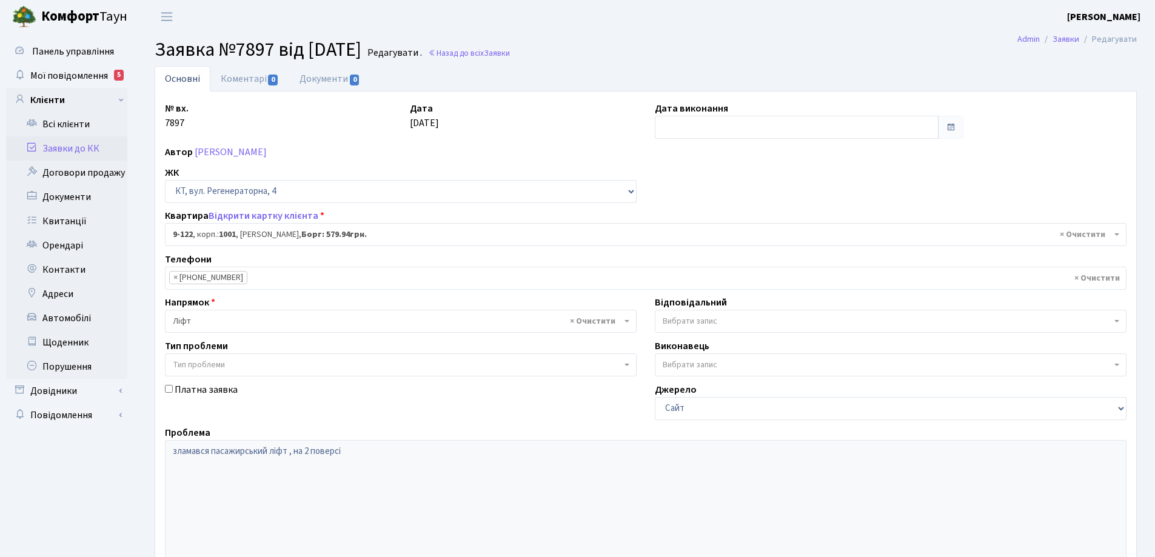
select select "6472"
click at [179, 81] on link "Основні" at bounding box center [183, 78] width 56 height 25
click at [251, 79] on link "Коментарі 0" at bounding box center [249, 78] width 79 height 25
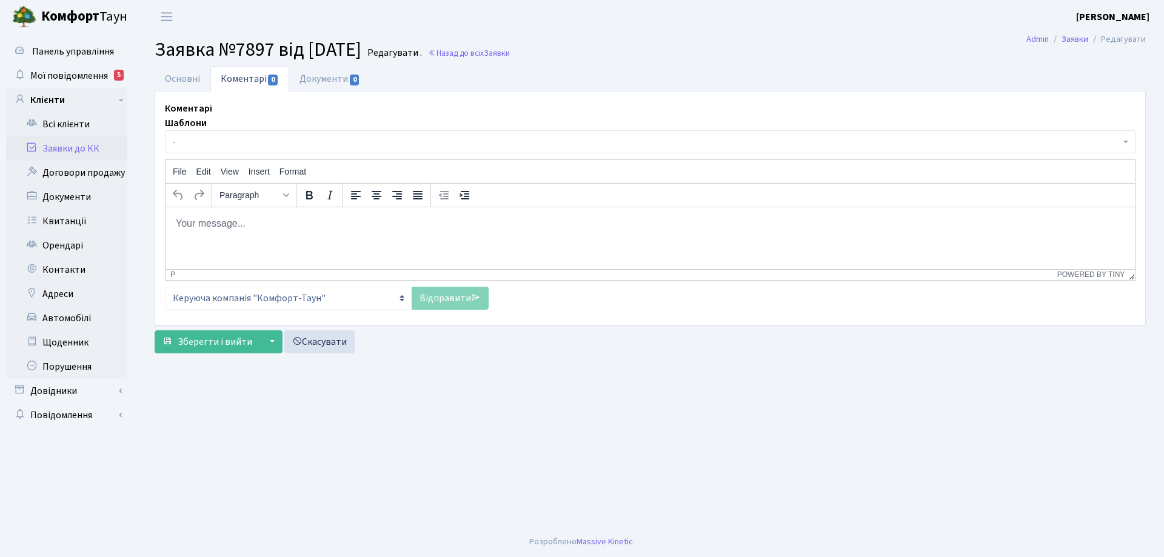
click at [233, 224] on body "Rich Text Area. Press ALT-0 for help." at bounding box center [650, 222] width 950 height 13
click at [445, 299] on link "Відправити" at bounding box center [450, 298] width 77 height 23
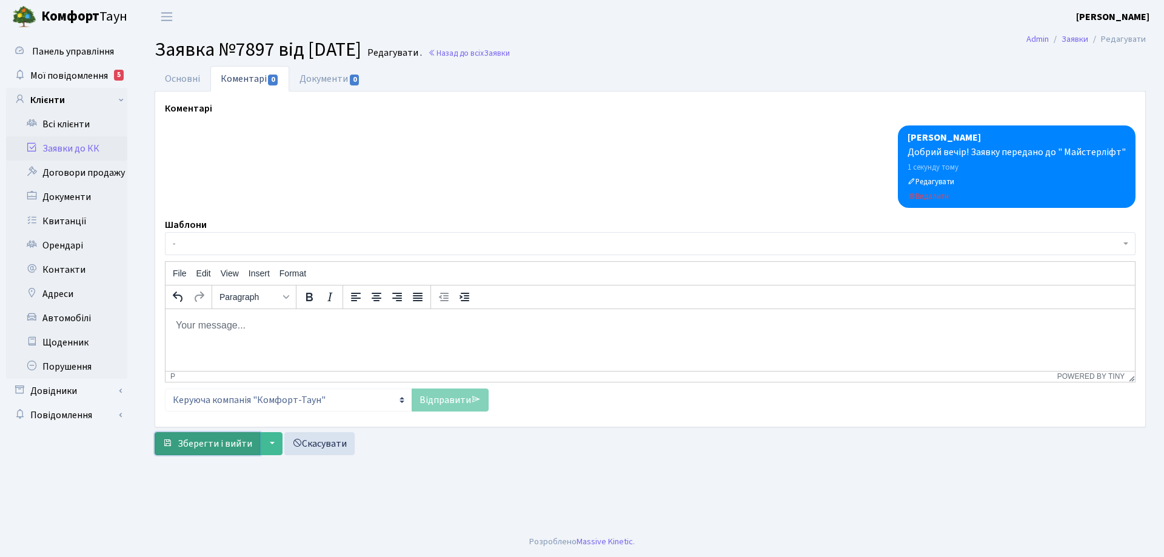
click at [246, 446] on span "Зберегти і вийти" at bounding box center [215, 443] width 75 height 13
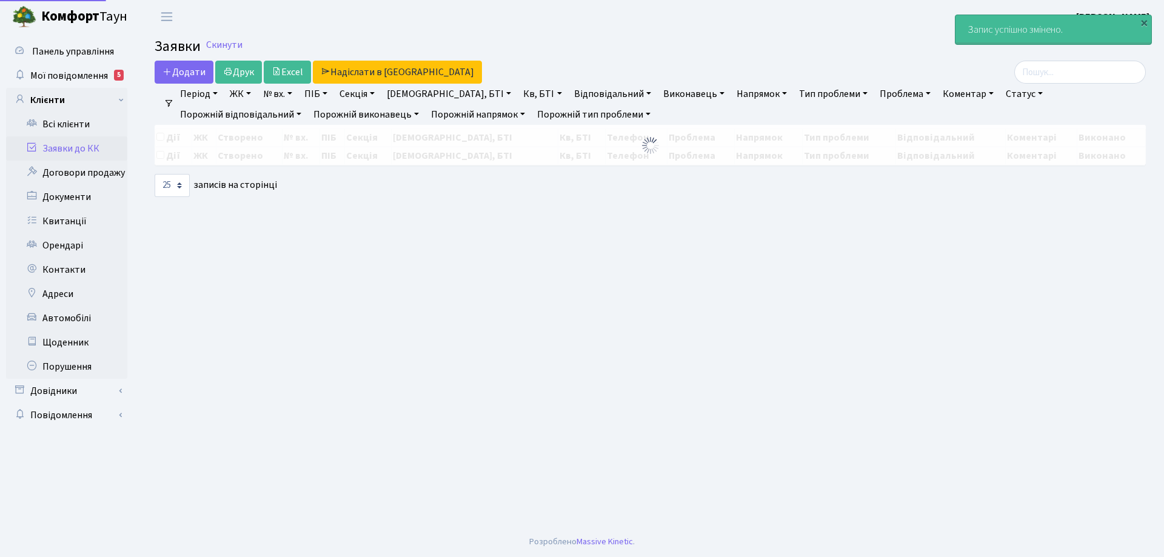
select select "25"
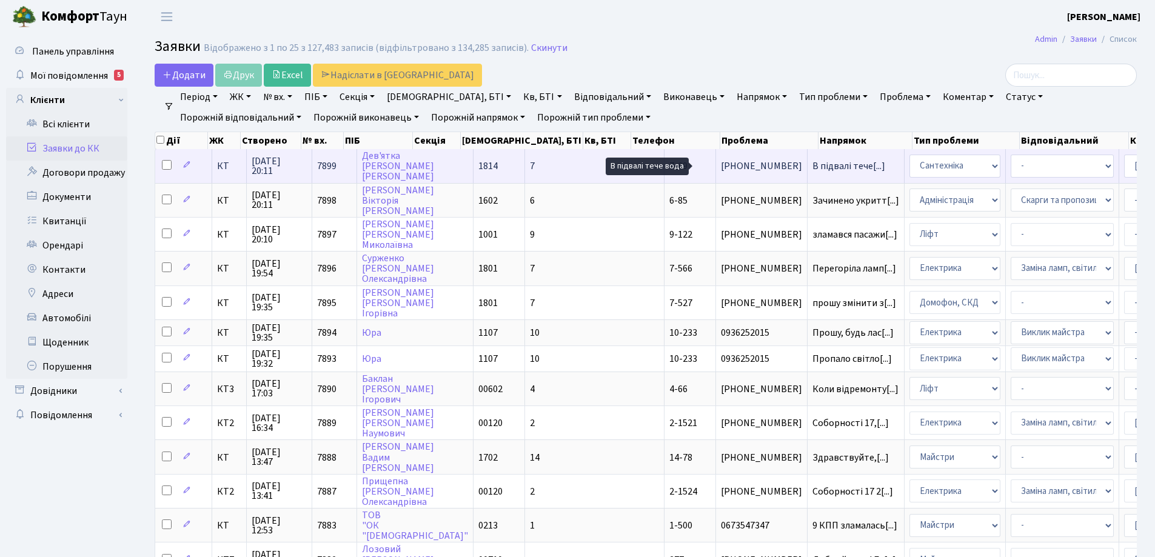
click at [812, 164] on span "В підвалі тече[...]" at bounding box center [848, 165] width 73 height 13
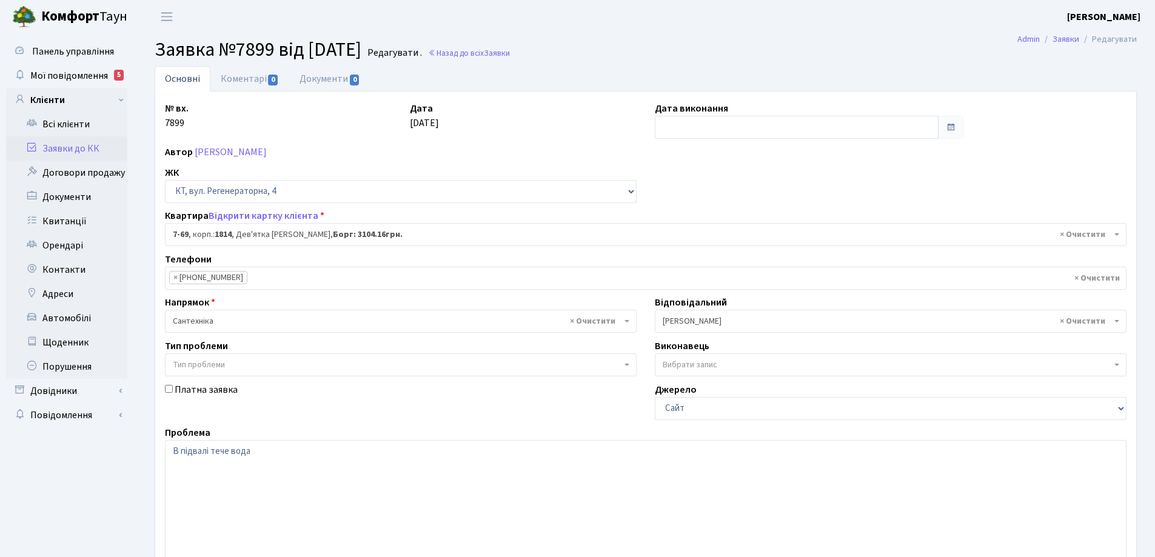
select select "5132"
click at [257, 83] on link "Коментарі 0" at bounding box center [249, 78] width 79 height 25
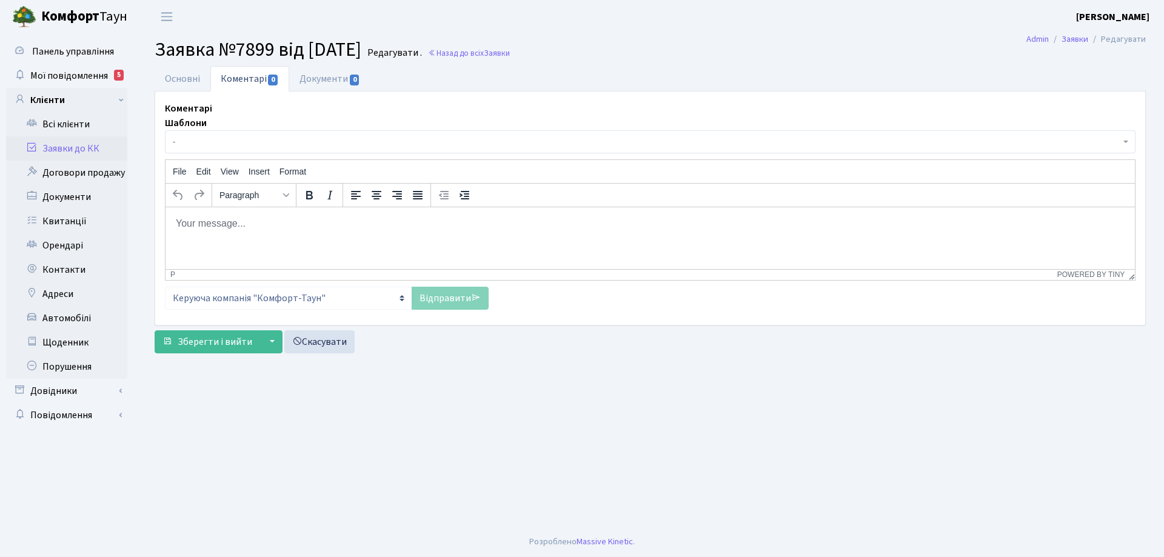
click at [207, 227] on body "Rich Text Area. Press ALT-0 for help." at bounding box center [650, 222] width 950 height 13
click at [426, 298] on link "Відправити" at bounding box center [450, 298] width 77 height 23
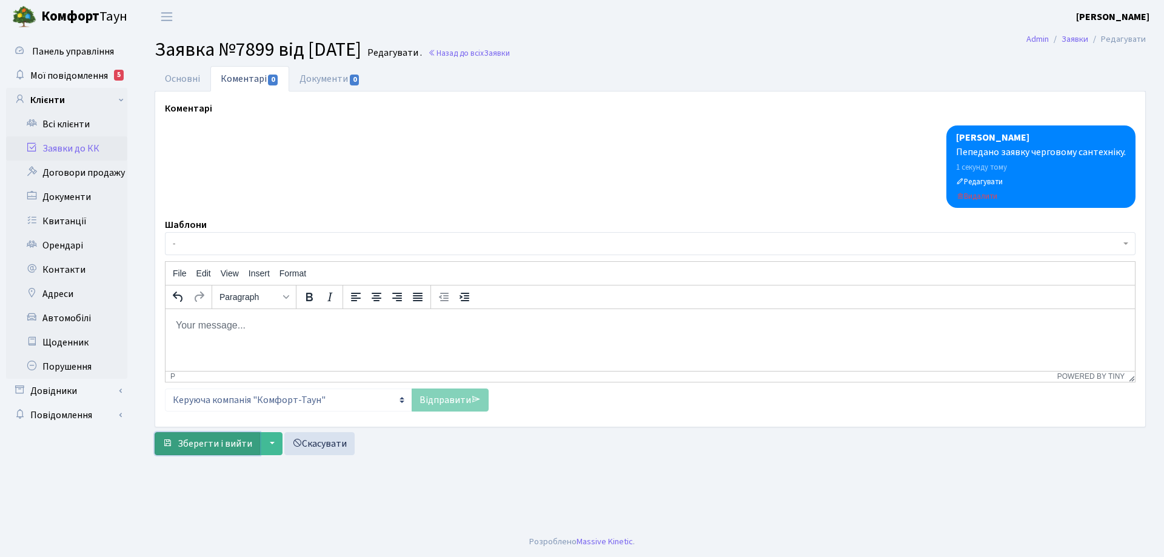
click at [229, 449] on span "Зберегти і вийти" at bounding box center [215, 443] width 75 height 13
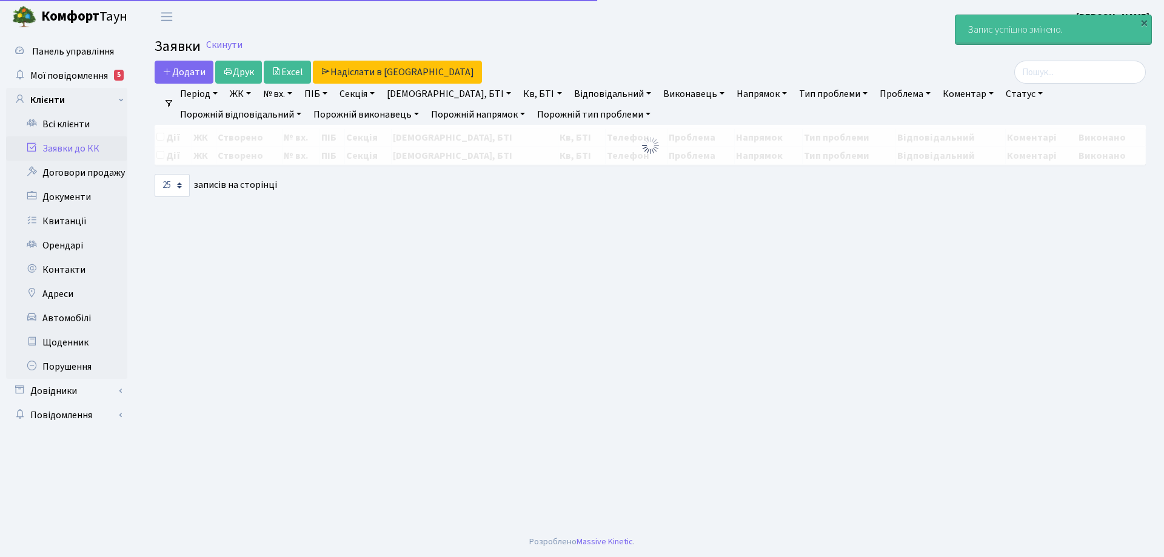
select select "25"
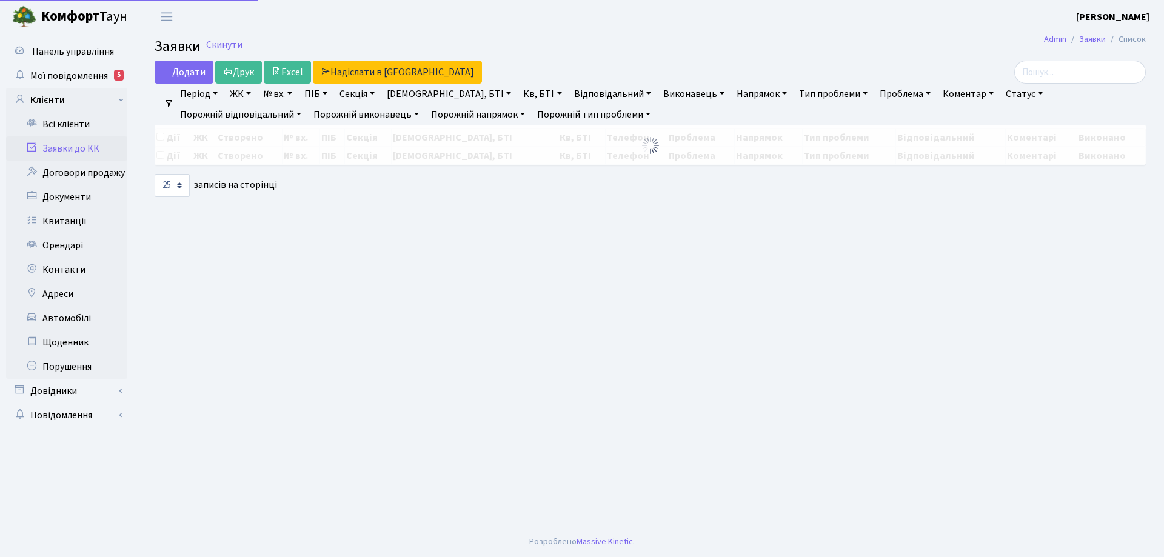
select select "25"
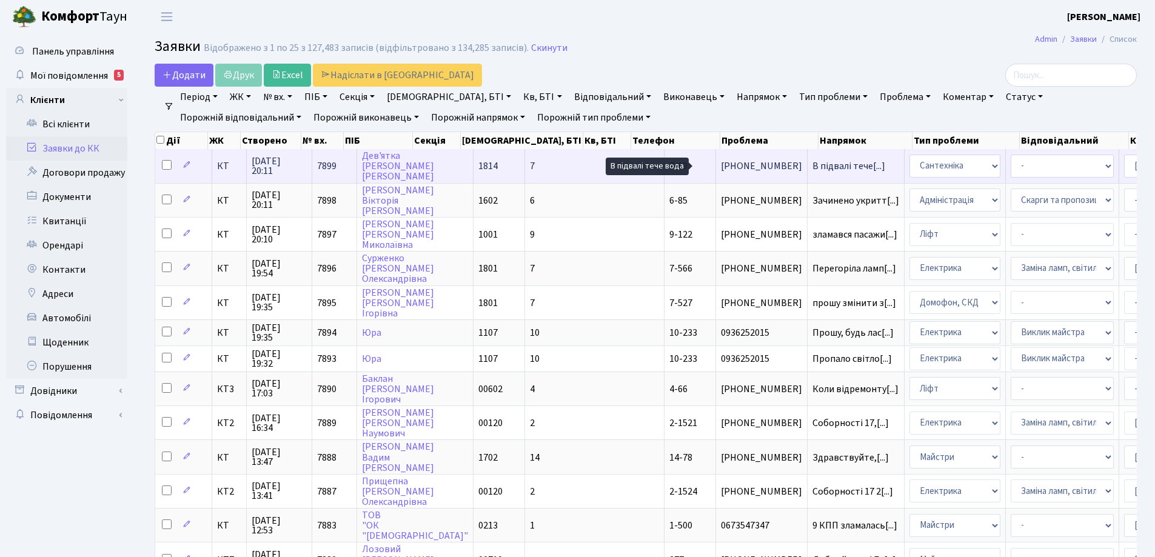
click at [812, 169] on span "В підвалі тече[...]" at bounding box center [848, 165] width 73 height 13
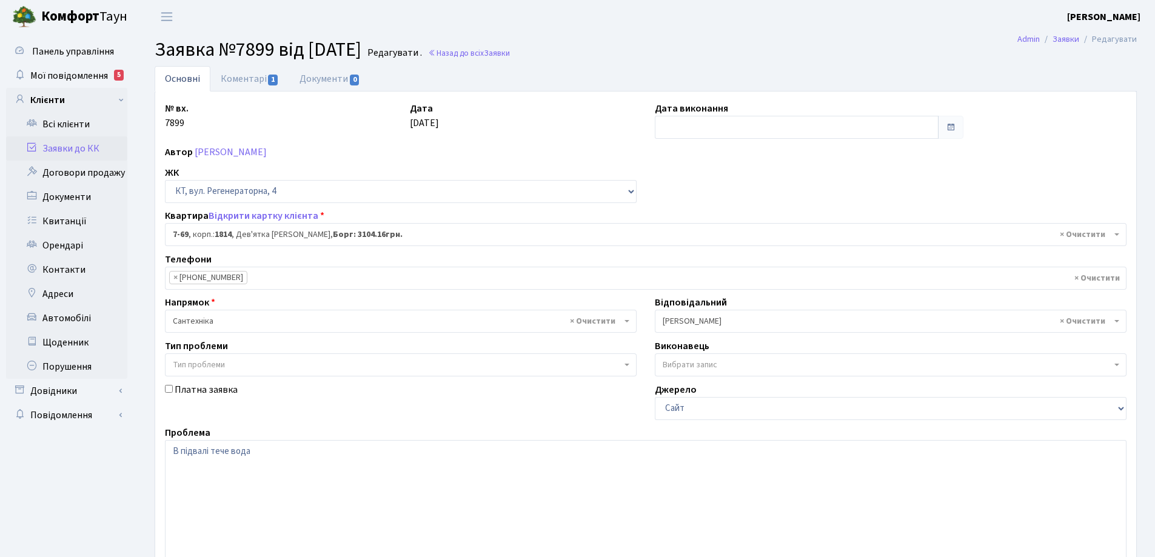
select select "5132"
click at [228, 78] on link "Коментарі 1" at bounding box center [249, 78] width 79 height 25
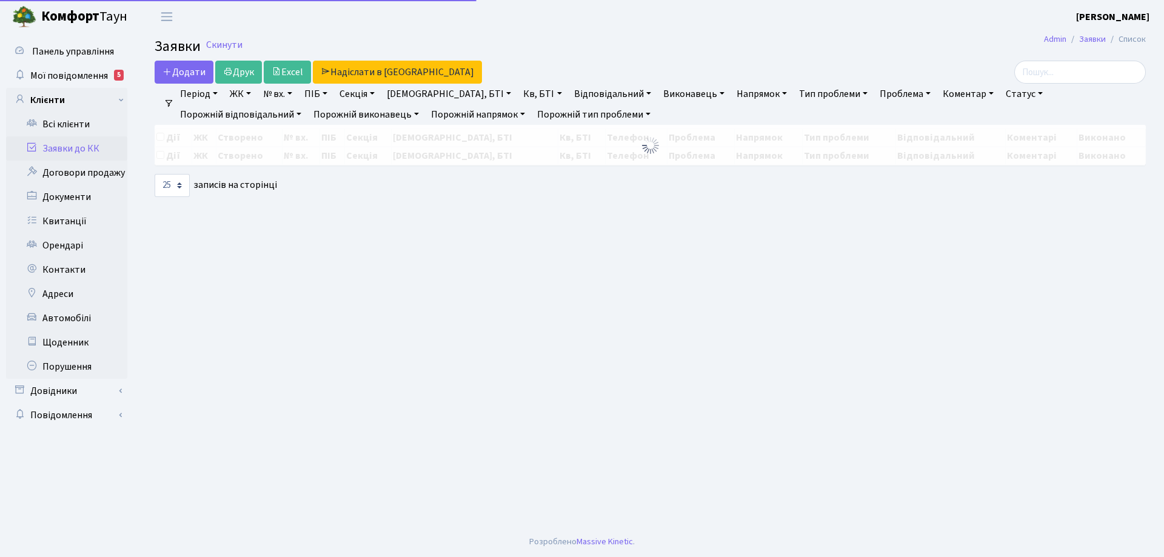
select select "25"
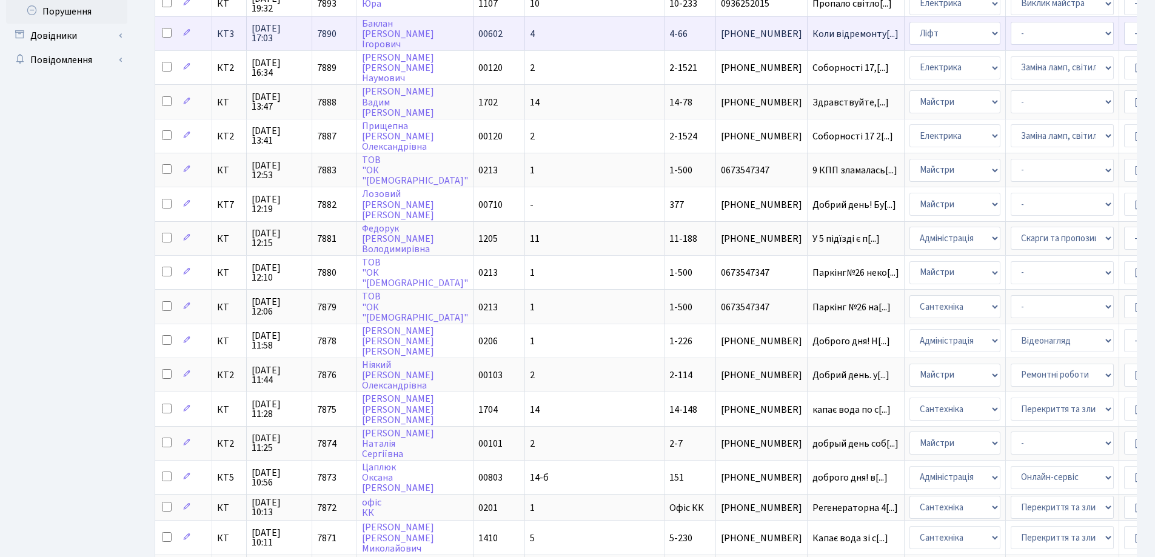
scroll to position [364, 0]
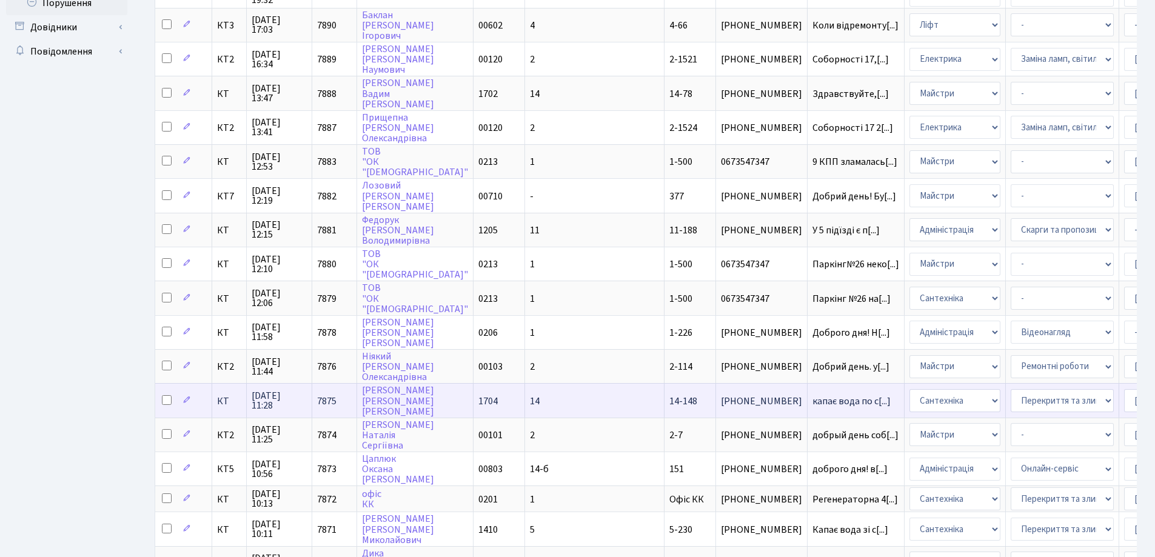
click at [664, 401] on td "14-148" at bounding box center [690, 400] width 52 height 34
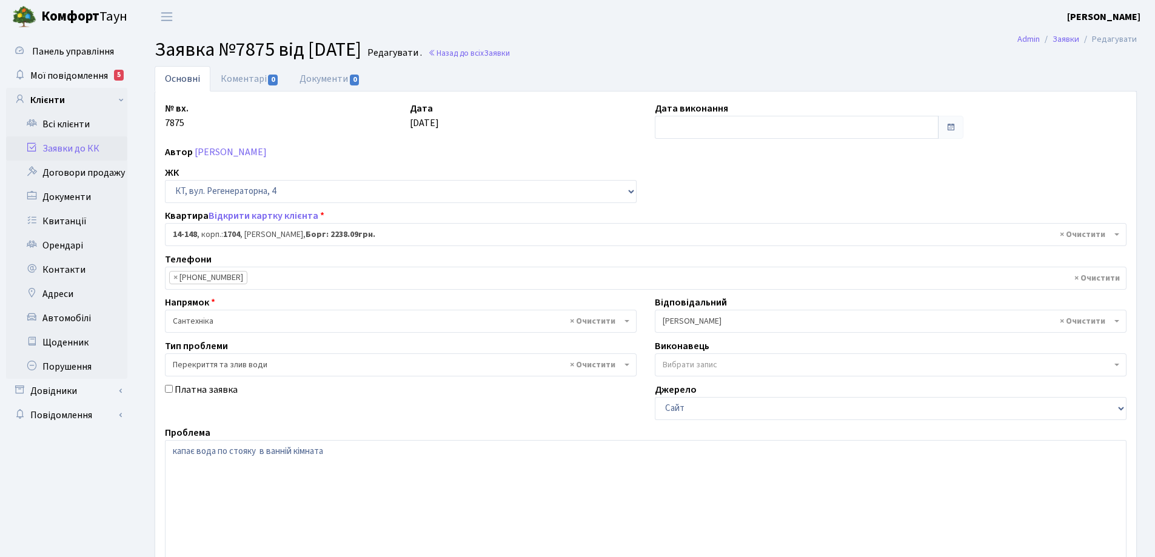
select select "7525"
select select "32"
click at [234, 81] on link "Коментарі 0" at bounding box center [249, 78] width 79 height 25
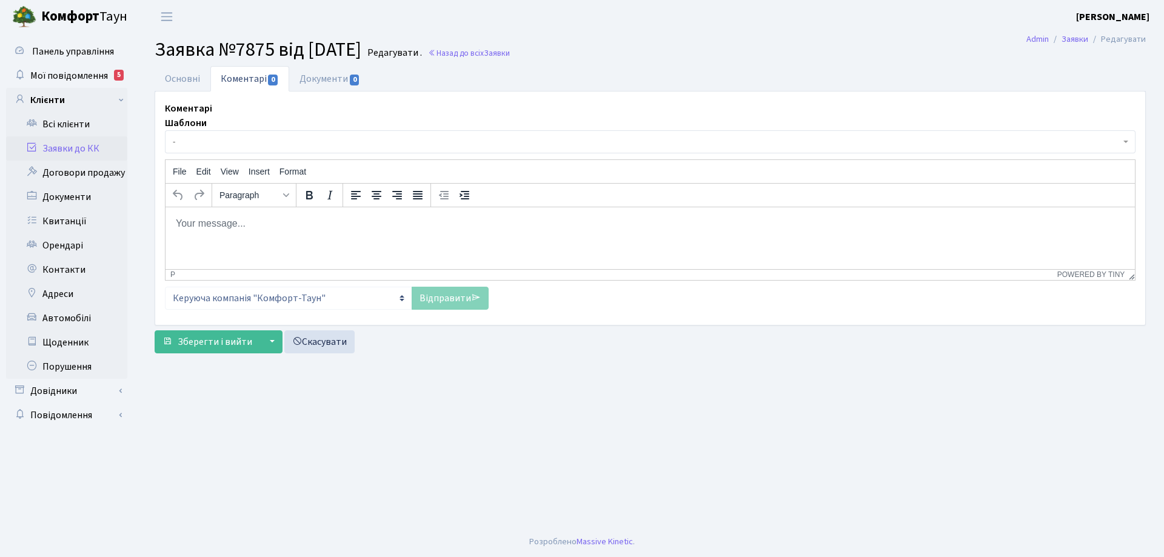
click at [230, 224] on body "Rich Text Area. Press ALT-0 for help." at bounding box center [650, 222] width 950 height 13
click at [253, 83] on link "Коментарі 0" at bounding box center [249, 78] width 79 height 25
click at [253, 75] on link "Коментарі 0" at bounding box center [249, 78] width 79 height 25
click at [187, 78] on link "Основні" at bounding box center [183, 78] width 56 height 25
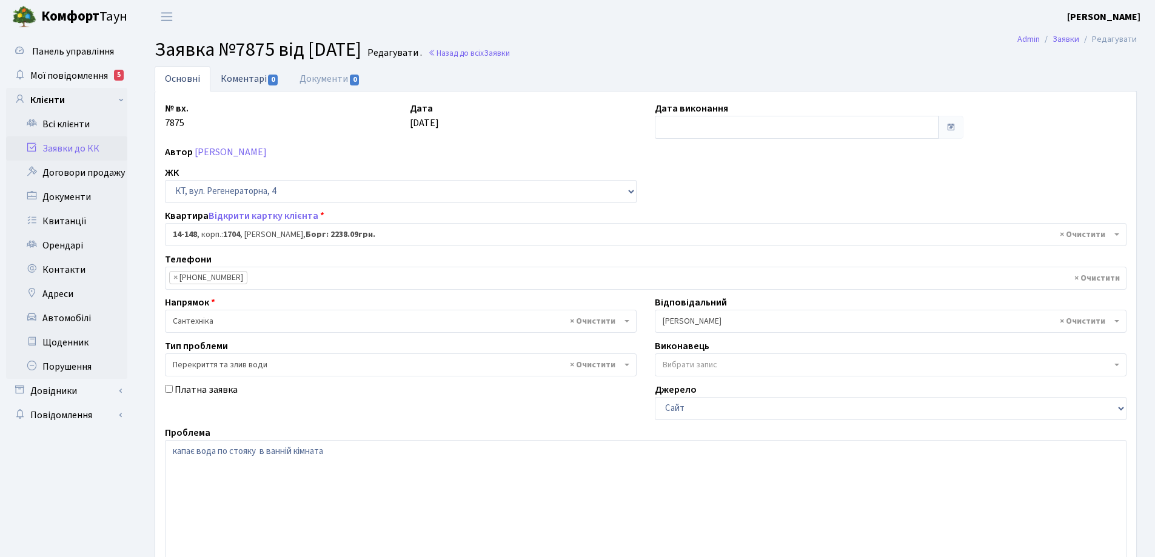
click at [242, 85] on link "Коментарі 0" at bounding box center [249, 78] width 79 height 25
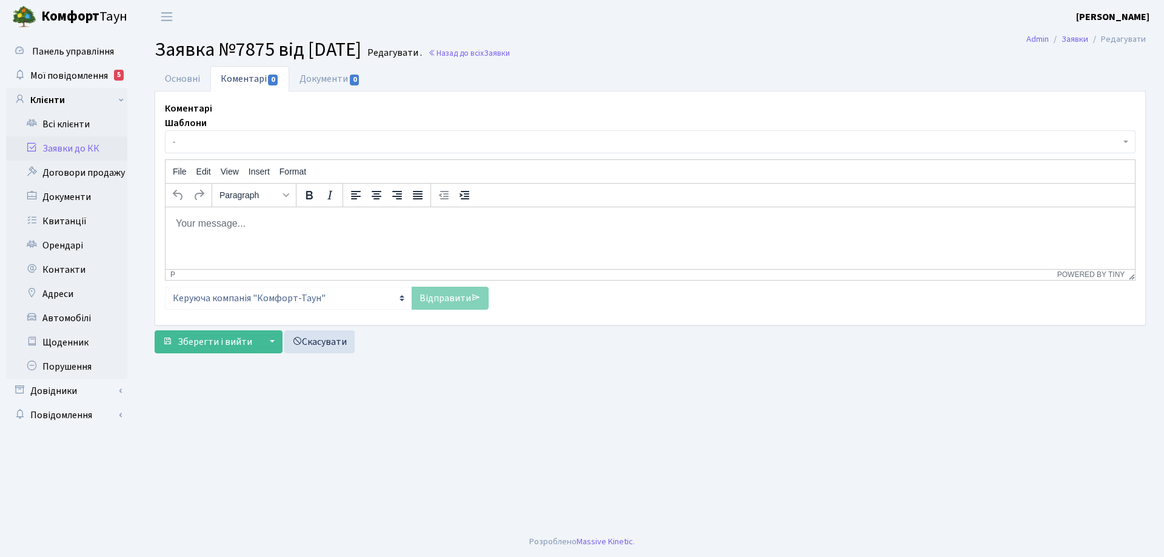
click at [252, 224] on p "Rich Text Area. Press ALT-0 for help." at bounding box center [650, 222] width 950 height 13
click at [456, 298] on link "Відправити" at bounding box center [450, 298] width 77 height 23
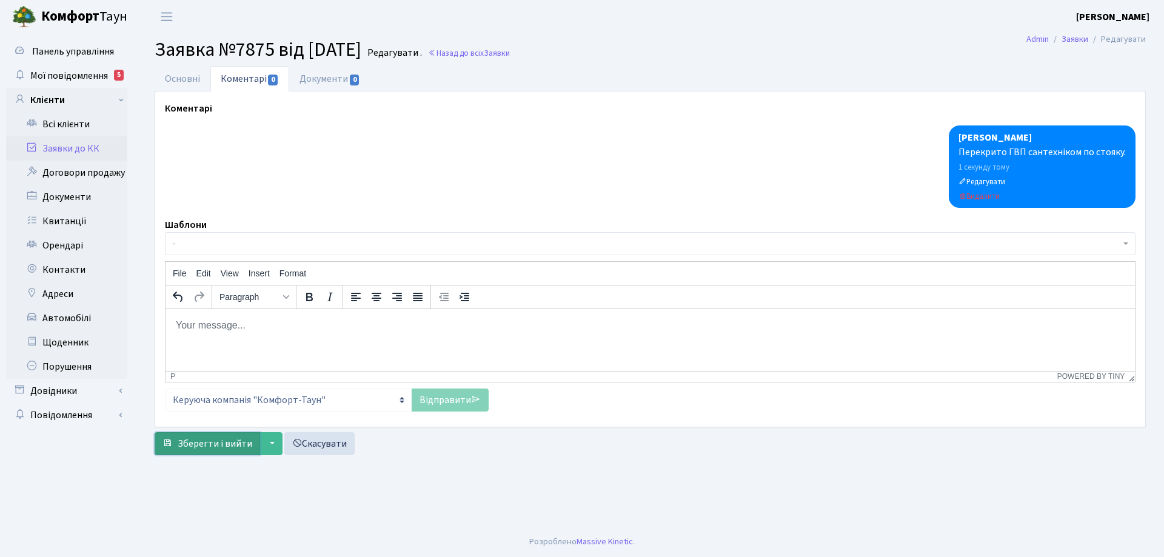
click at [247, 443] on span "Зберегти і вийти" at bounding box center [215, 443] width 75 height 13
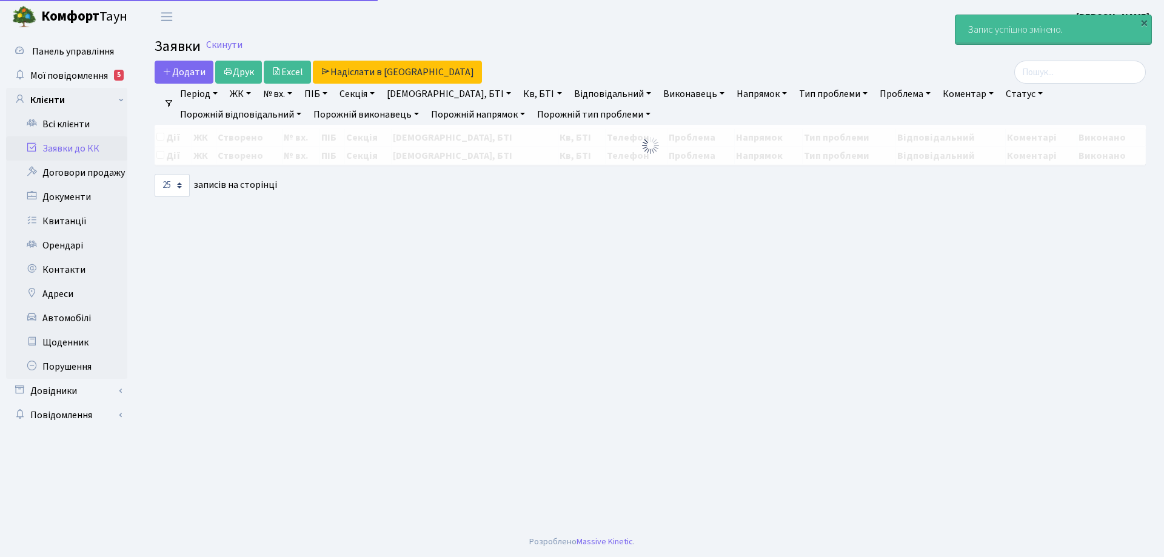
select select "25"
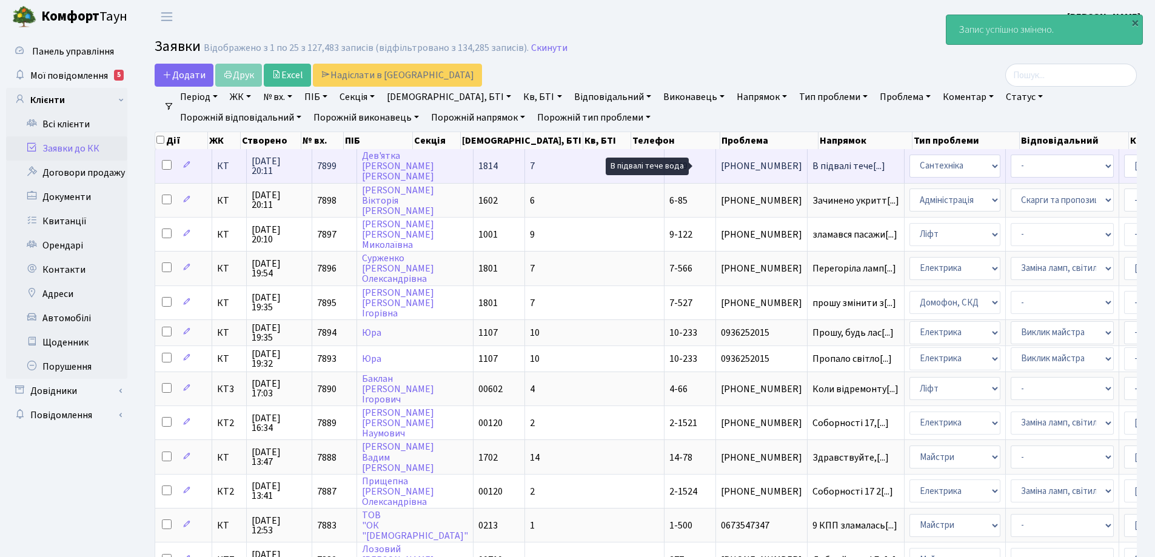
click at [812, 167] on span "В підвалі тече[...]" at bounding box center [848, 165] width 73 height 13
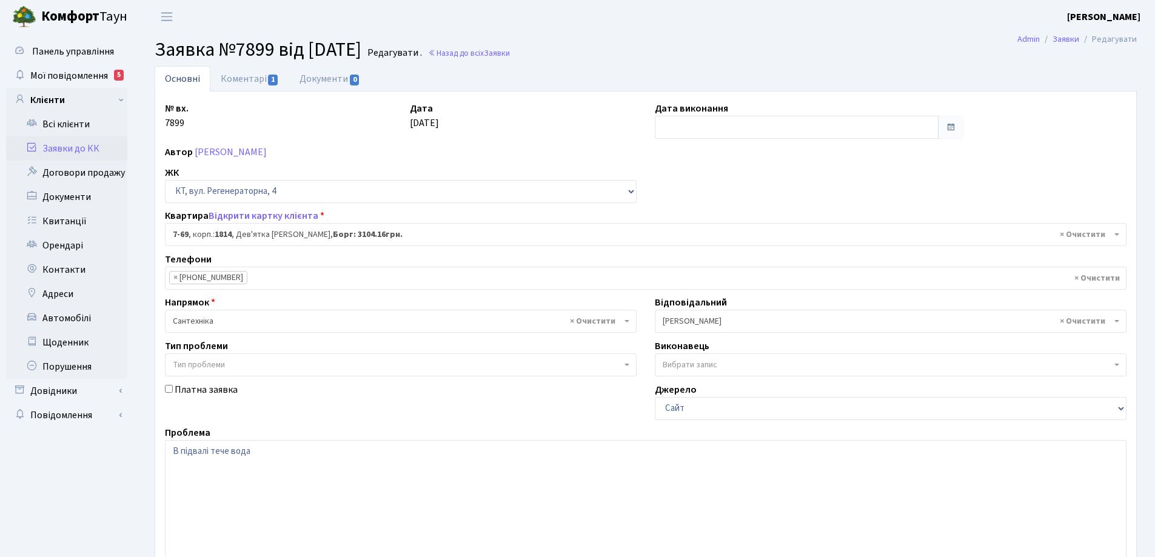
select select "5132"
click at [238, 80] on link "Коментарі 1" at bounding box center [249, 78] width 79 height 25
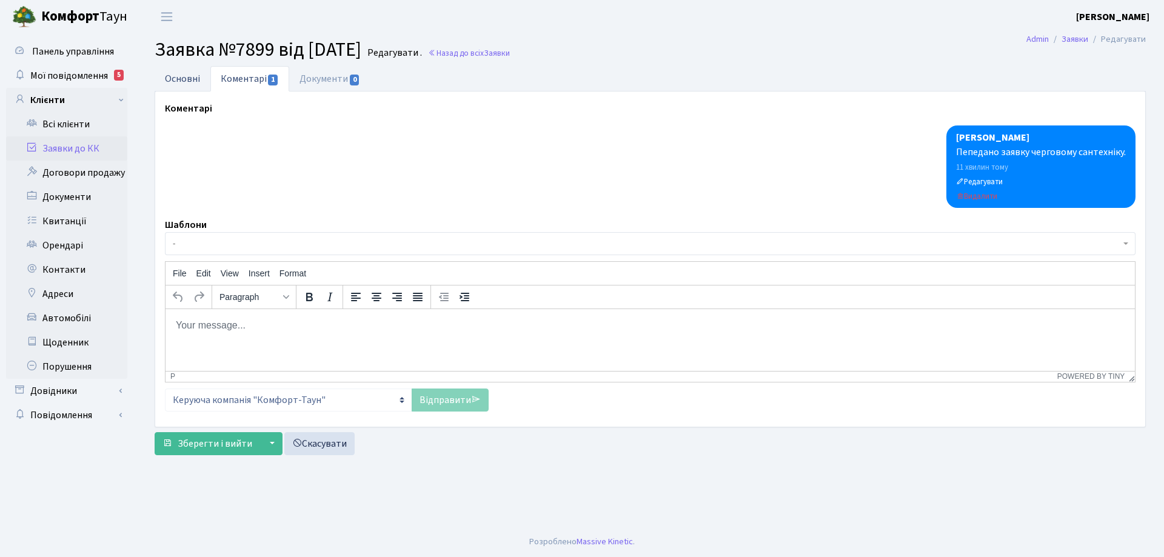
click at [175, 82] on link "Основні" at bounding box center [183, 78] width 56 height 25
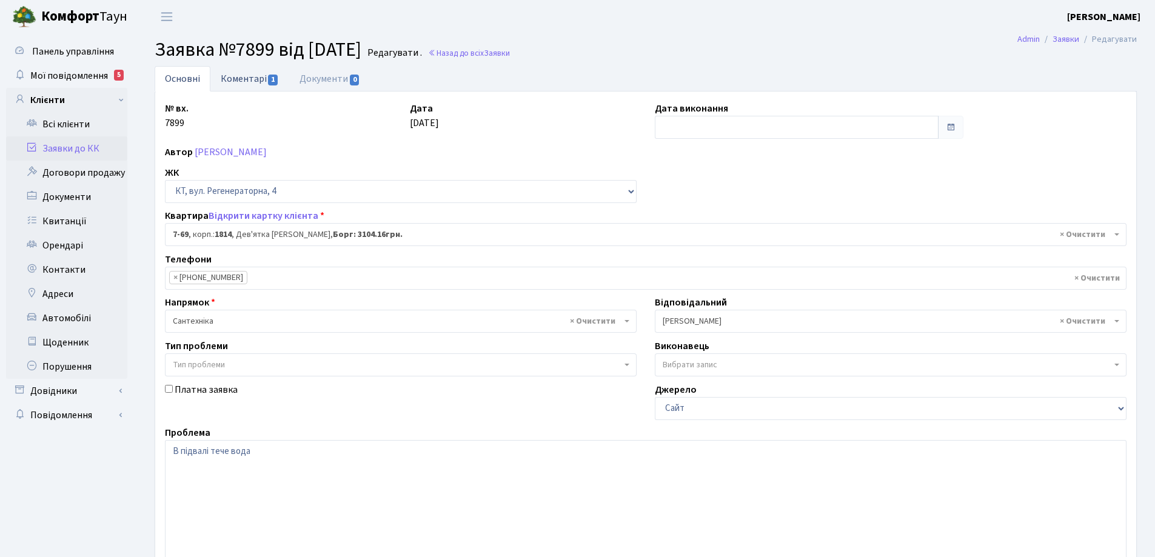
click at [249, 75] on link "Коментарі 1" at bounding box center [249, 78] width 79 height 25
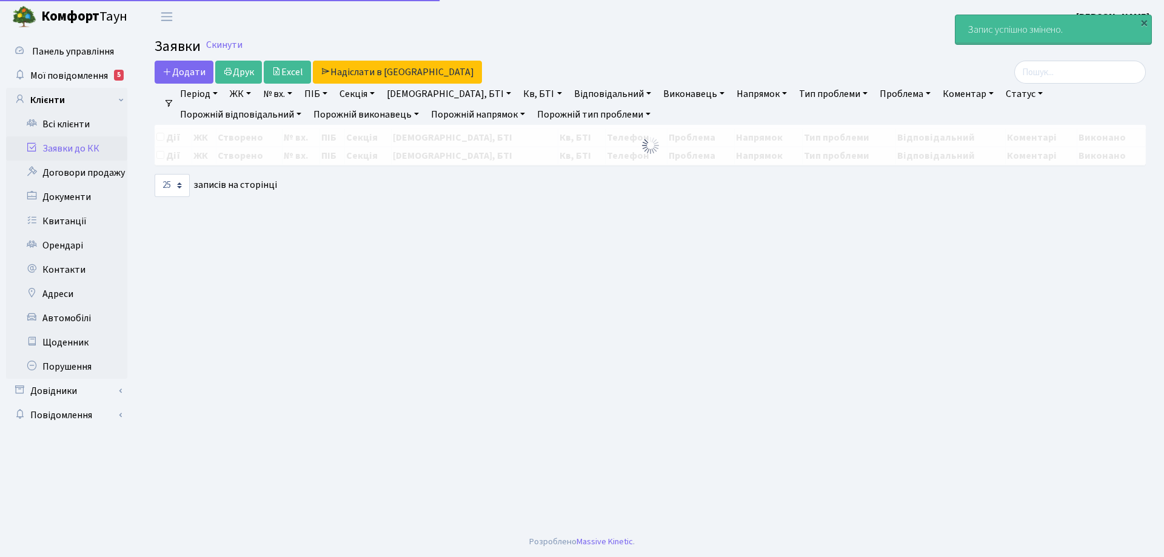
select select "25"
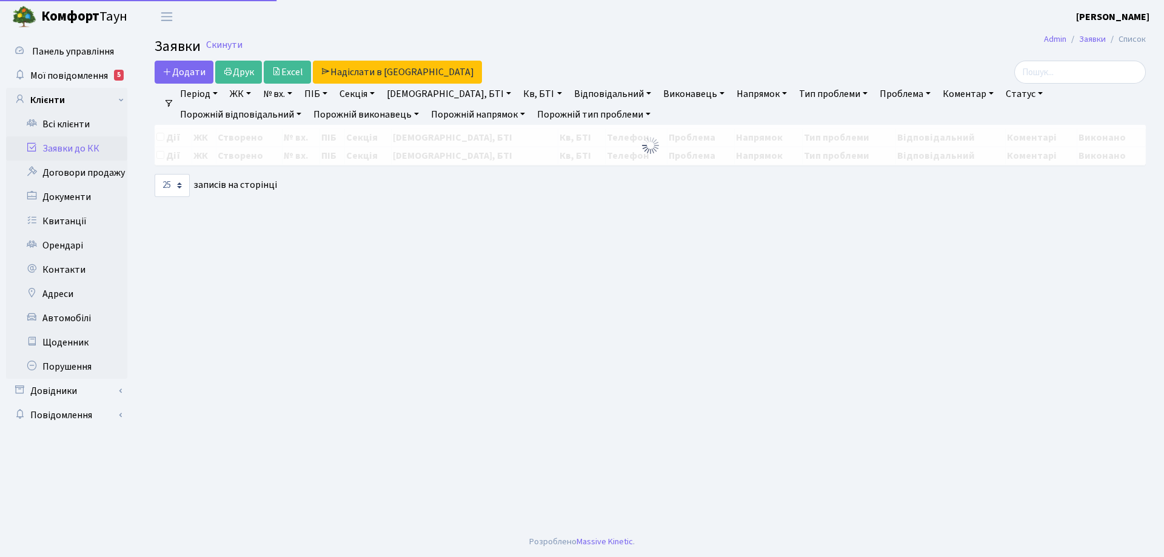
select select "25"
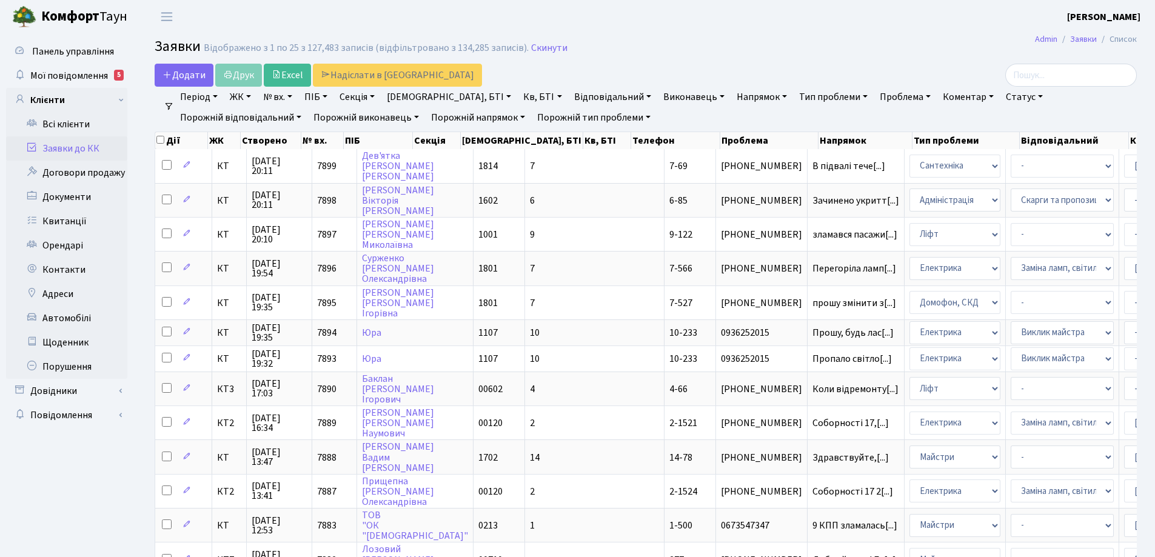
click at [518, 97] on link "Кв, БТІ" at bounding box center [542, 97] width 48 height 21
click at [519, 121] on input "text" at bounding box center [554, 120] width 71 height 23
type input "11-78"
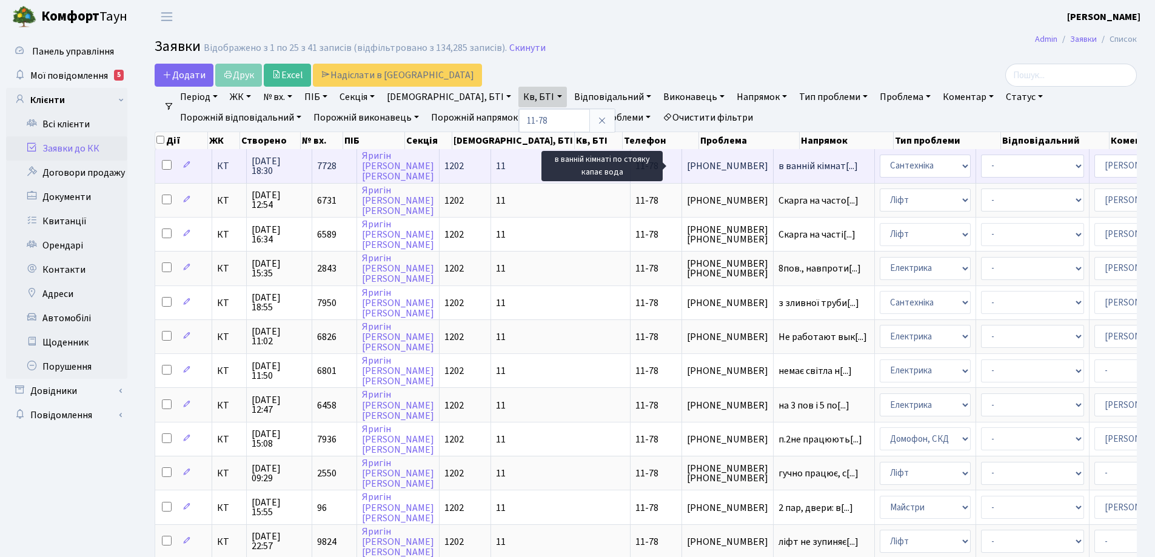
click at [778, 165] on span "в ванній кімнат[...]" at bounding box center [817, 165] width 79 height 13
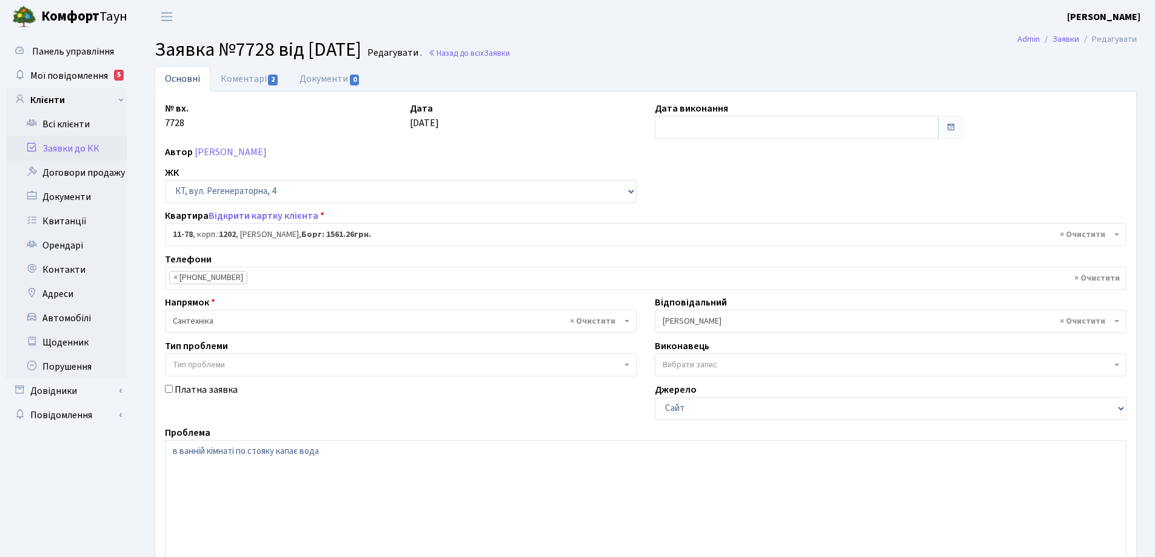
select select "6866"
click at [252, 78] on link "Коментарі 2" at bounding box center [249, 78] width 79 height 25
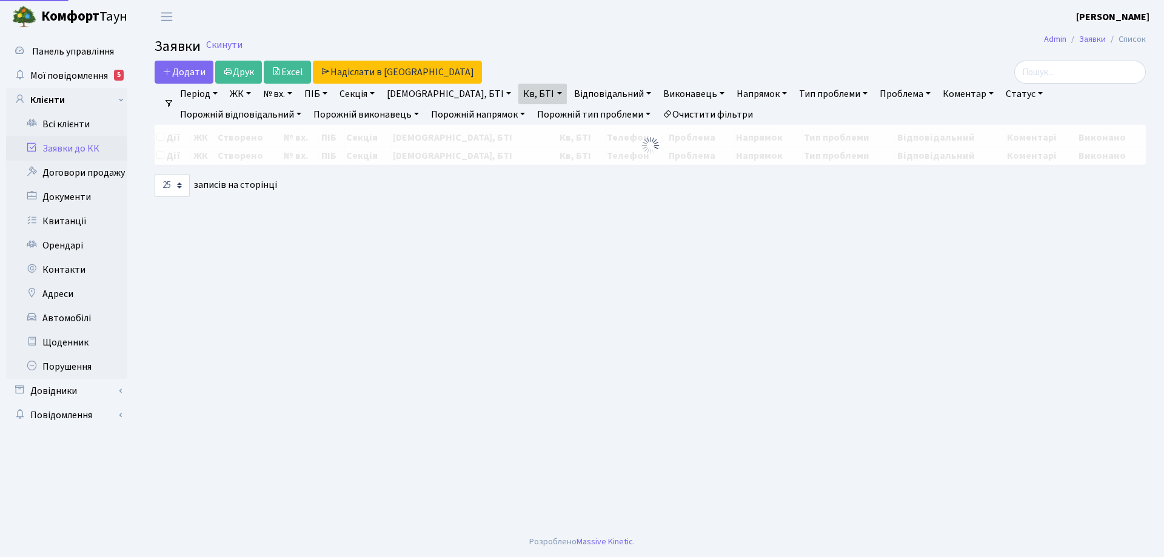
select select "25"
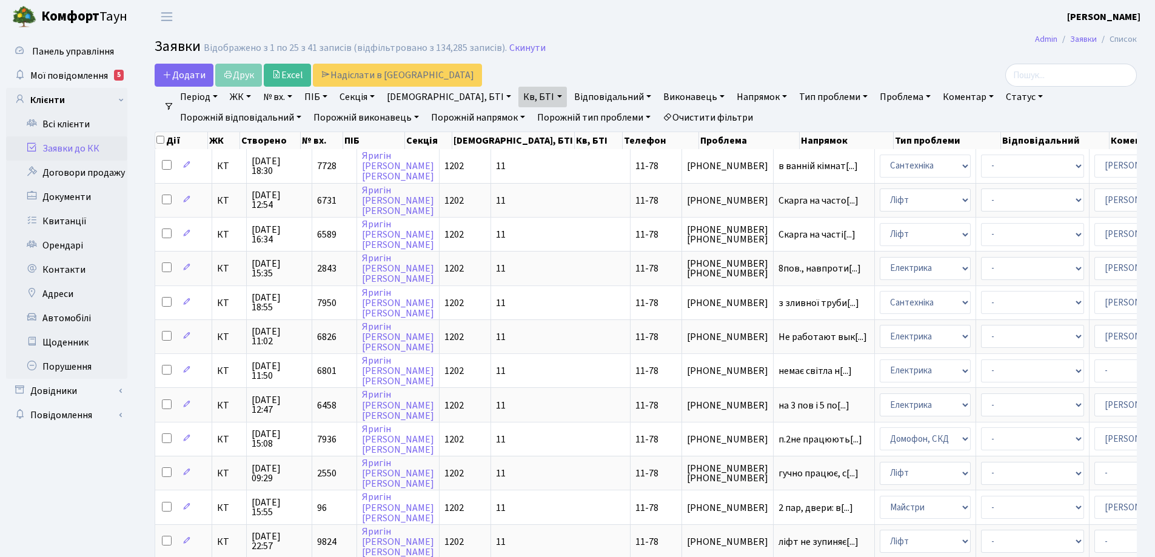
click at [658, 117] on link "Очистити фільтри" at bounding box center [708, 117] width 100 height 21
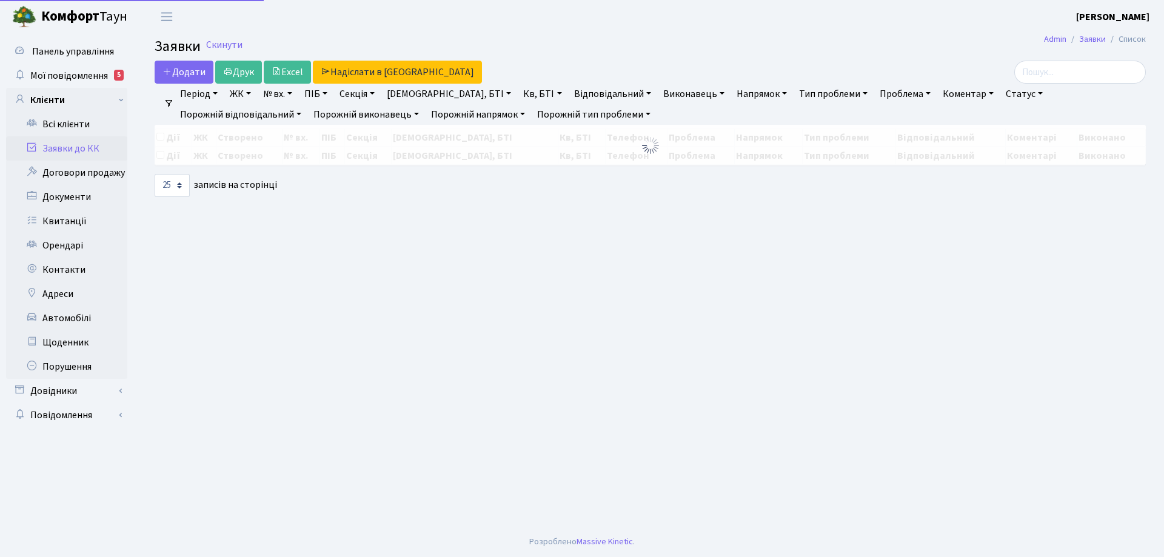
select select "25"
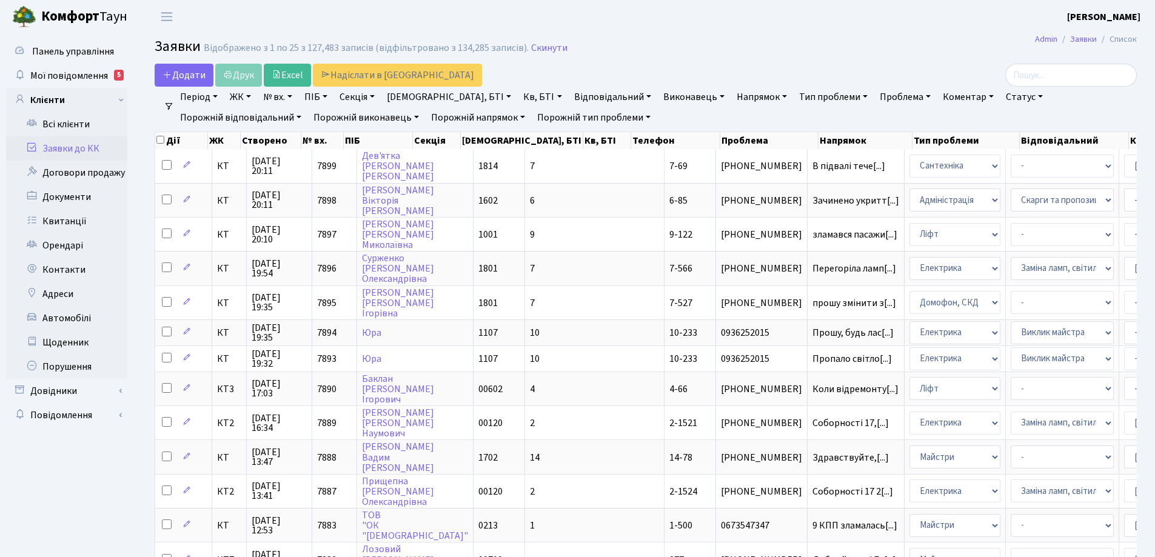
click at [1001, 98] on link "Статус" at bounding box center [1024, 97] width 47 height 21
click at [1001, 172] on link "Не виконано" at bounding box center [1049, 170] width 96 height 19
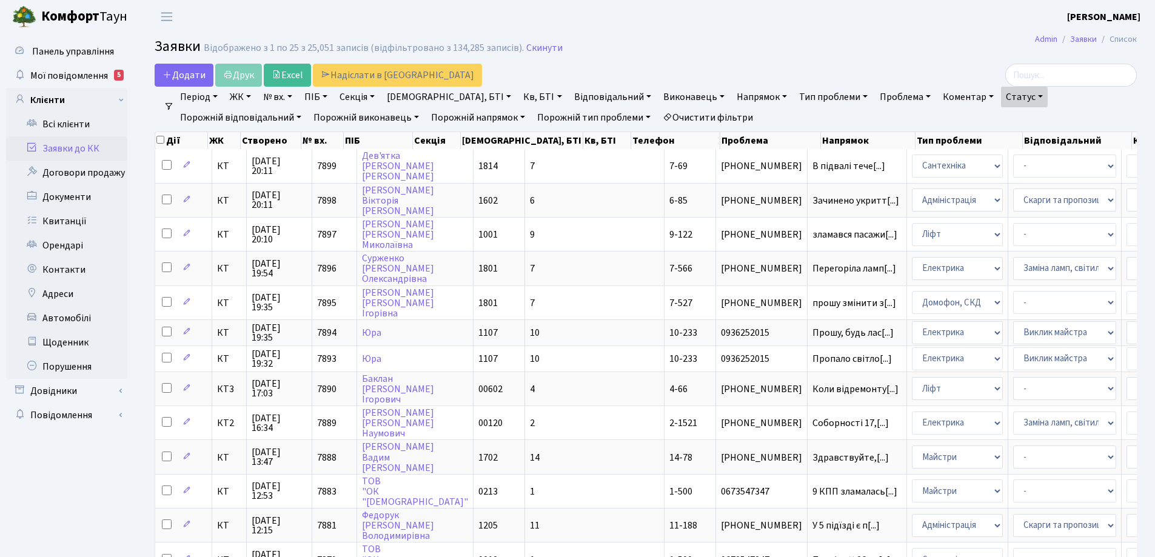
click at [794, 98] on link "Тип проблеми" at bounding box center [833, 97] width 78 height 21
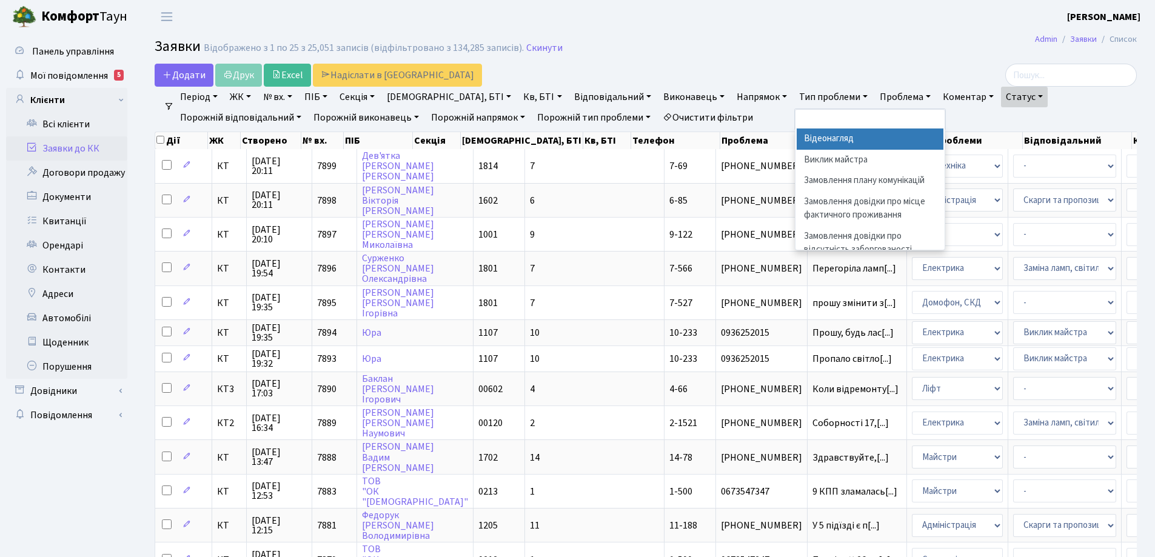
click at [732, 97] on link "Напрямок" at bounding box center [762, 97] width 60 height 21
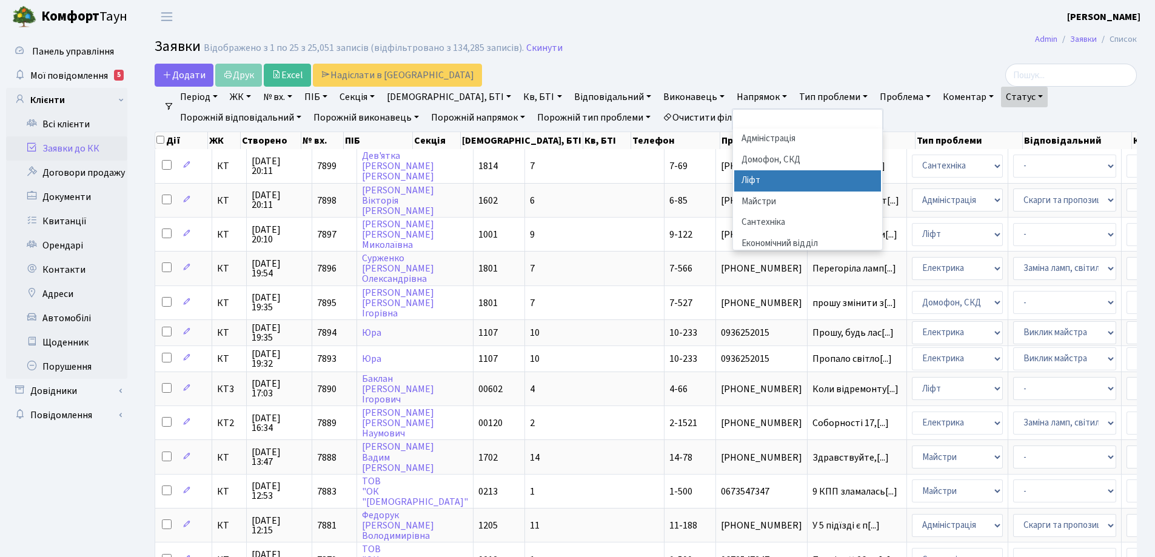
click at [734, 183] on li "Ліфт" at bounding box center [807, 180] width 147 height 21
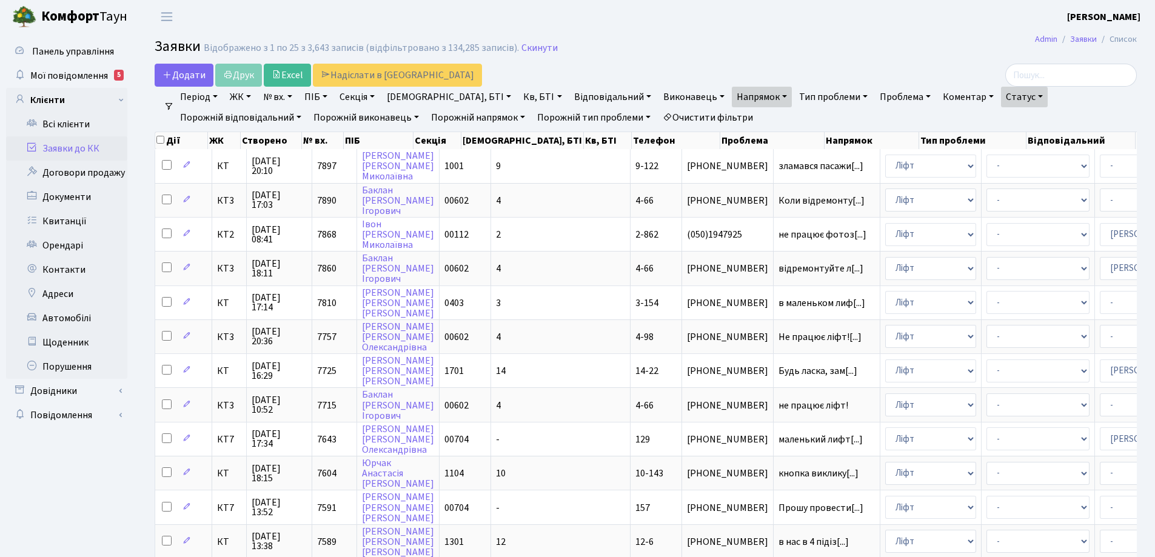
click at [438, 95] on link "[DEMOGRAPHIC_DATA], БТІ" at bounding box center [449, 97] width 134 height 21
click at [518, 97] on link "Кв, БТІ" at bounding box center [542, 97] width 48 height 21
type input "15-1"
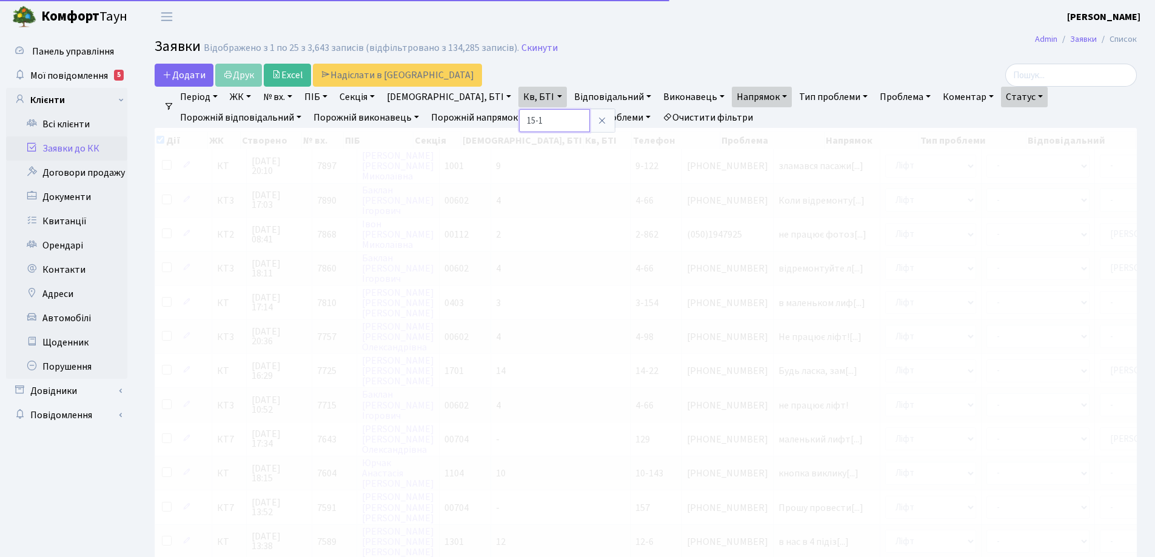
checkbox input "true"
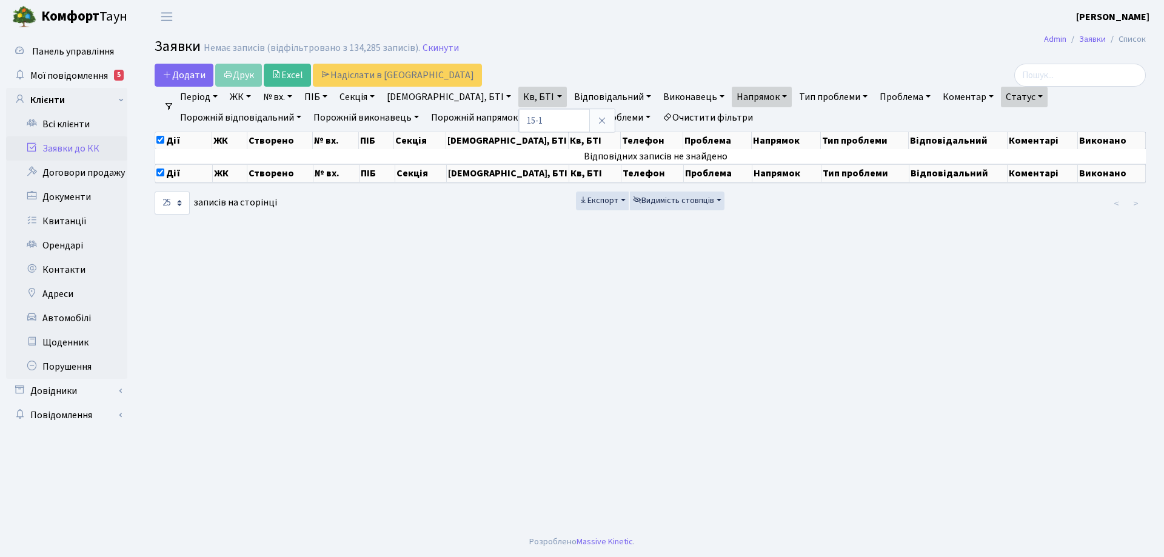
click at [214, 98] on link "Період" at bounding box center [198, 97] width 47 height 21
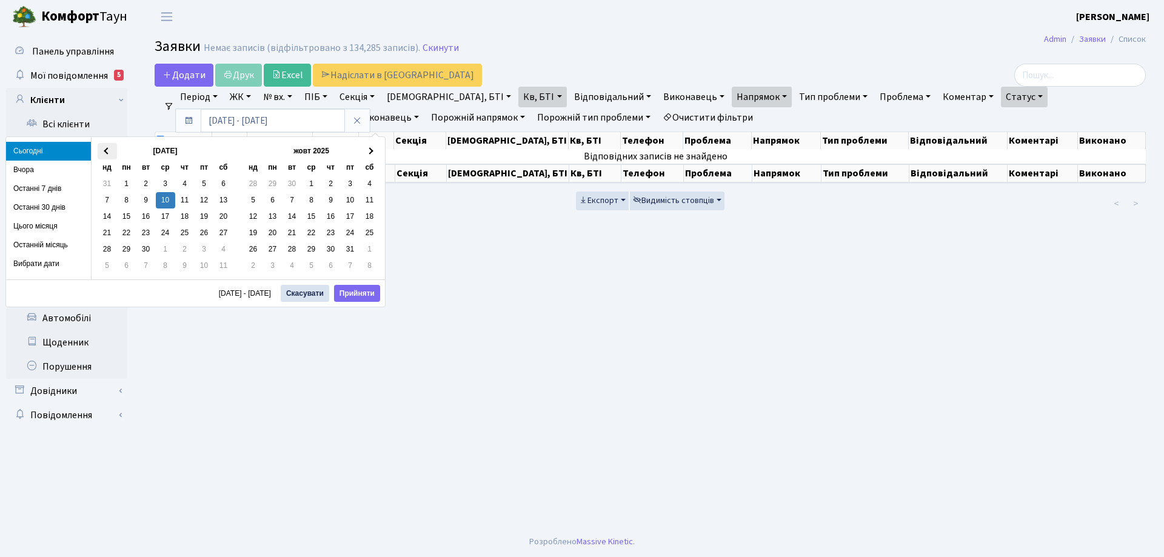
click at [104, 150] on span at bounding box center [107, 151] width 7 height 7
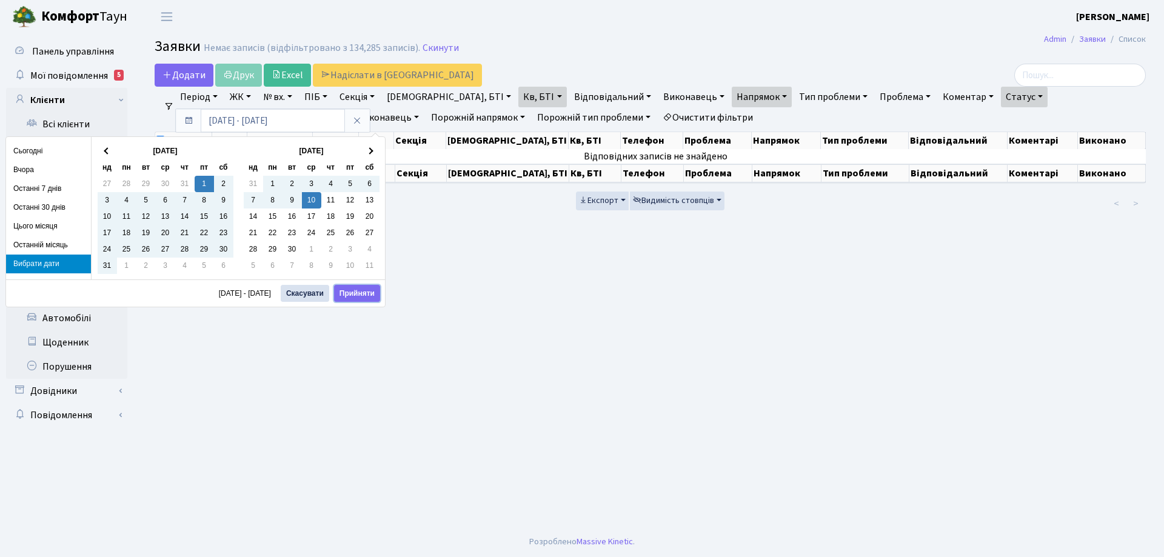
click at [353, 293] on button "Прийняти" at bounding box center [357, 293] width 46 height 17
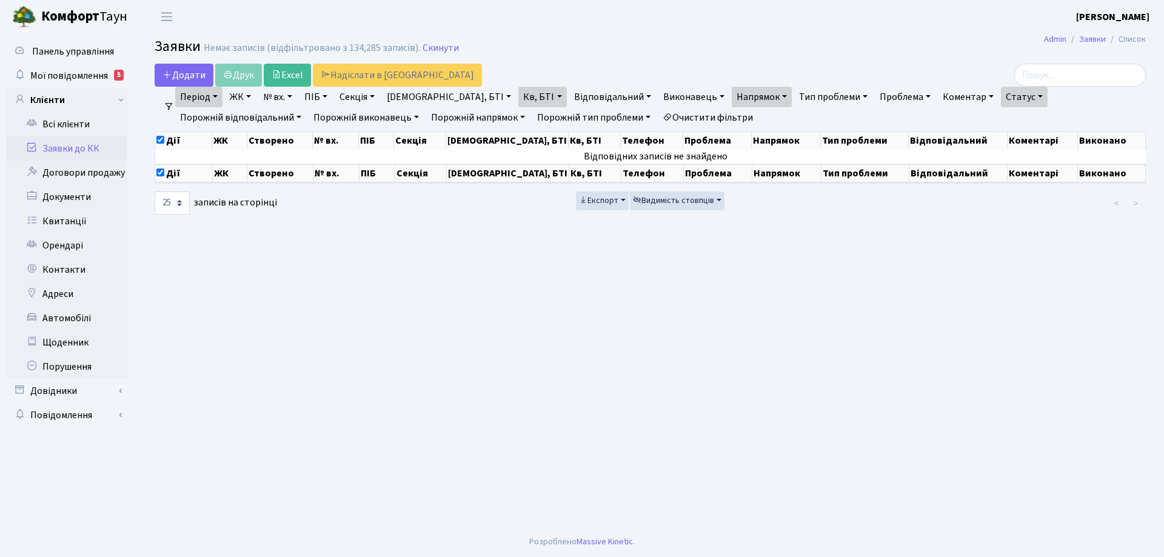
drag, startPoint x: 353, startPoint y: 289, endPoint x: 356, endPoint y: 281, distance: 8.1
click at [354, 285] on main "Admin Заявки Список Заявки Немає записів (відфільтровано з 134,285 записів). Ск…" at bounding box center [649, 279] width 1027 height 493
click at [437, 96] on link "[DEMOGRAPHIC_DATA], БТІ" at bounding box center [449, 97] width 134 height 21
click at [422, 121] on input "text" at bounding box center [436, 120] width 108 height 23
type input "15-1"
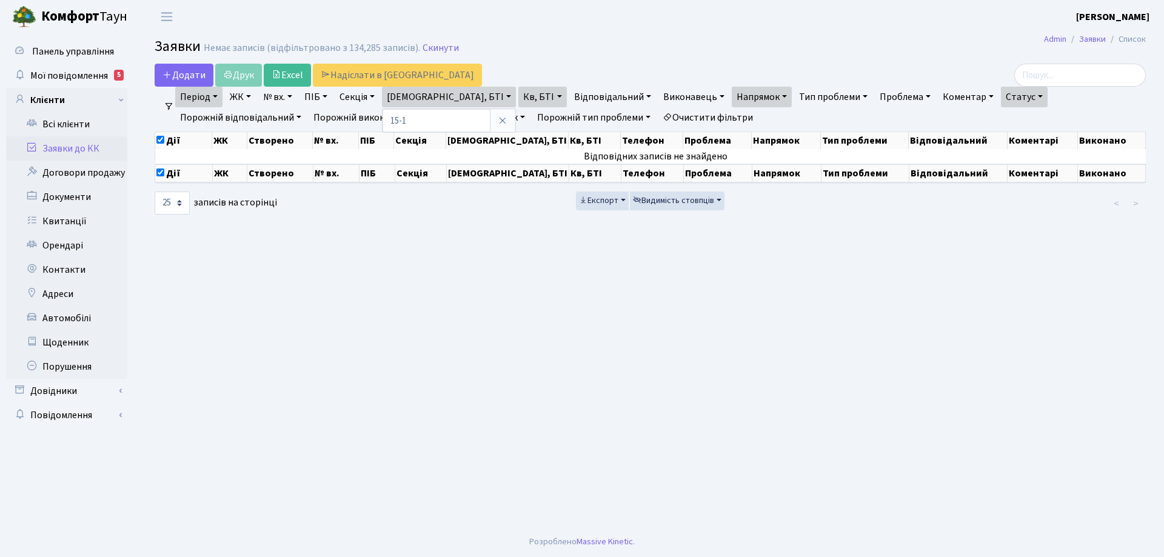
click at [732, 94] on link "Напрямок" at bounding box center [762, 97] width 60 height 21
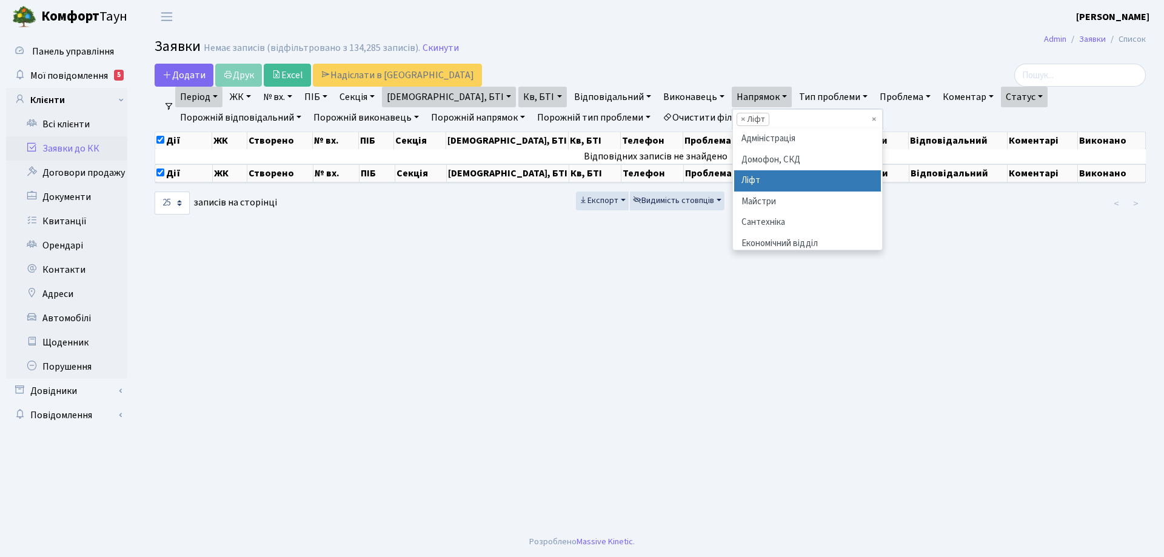
click at [1001, 97] on link "Статус" at bounding box center [1024, 97] width 47 height 21
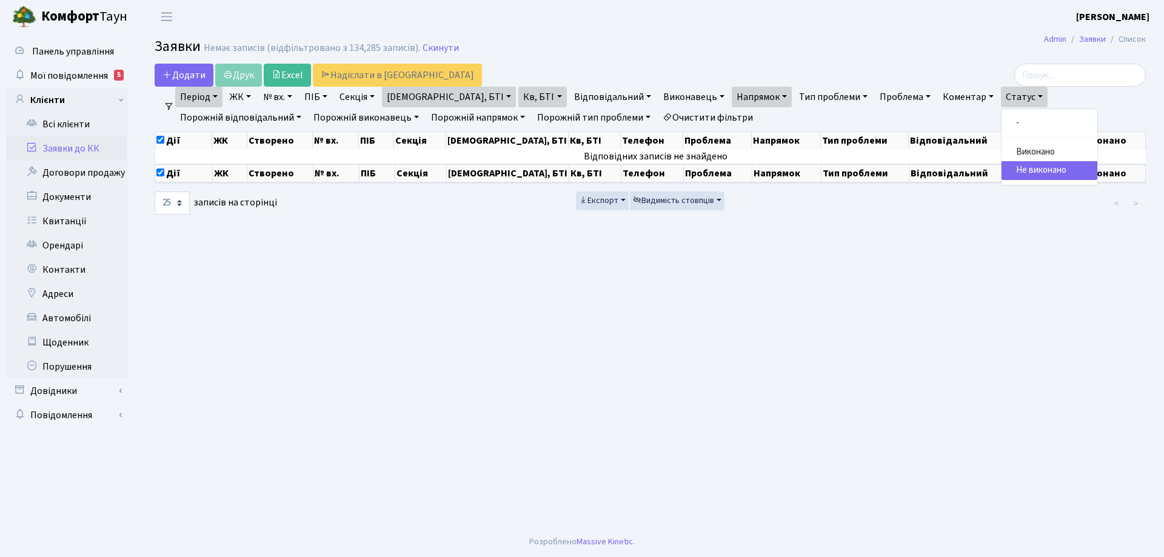
click at [518, 97] on link "Кв, БТІ" at bounding box center [542, 97] width 48 height 21
click at [597, 122] on icon at bounding box center [602, 121] width 10 height 10
click at [439, 96] on link "[DEMOGRAPHIC_DATA], БТІ" at bounding box center [449, 97] width 134 height 21
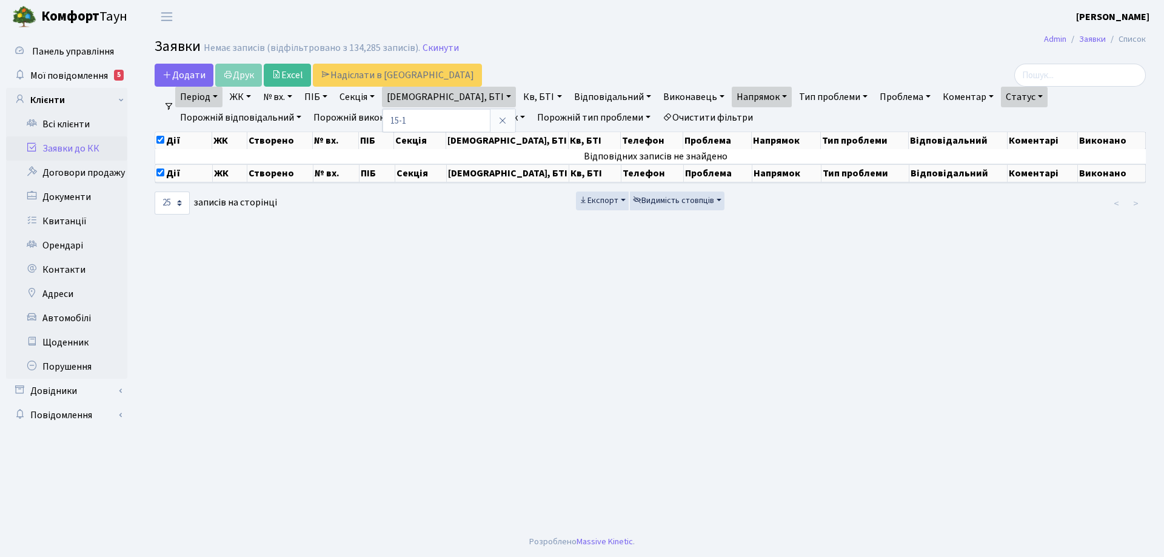
click at [498, 122] on icon at bounding box center [503, 121] width 10 height 10
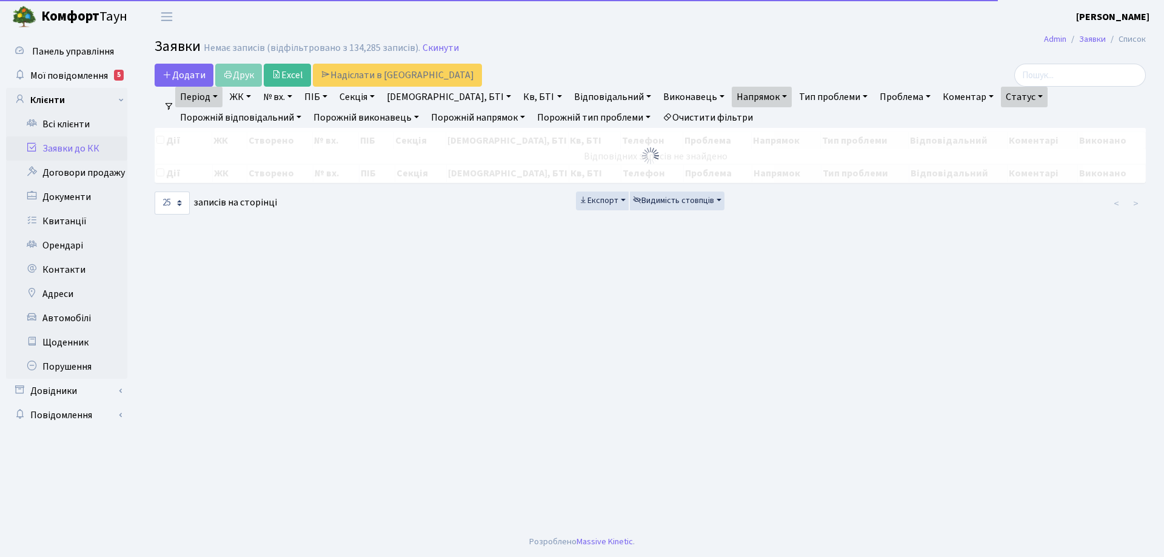
checkbox input "false"
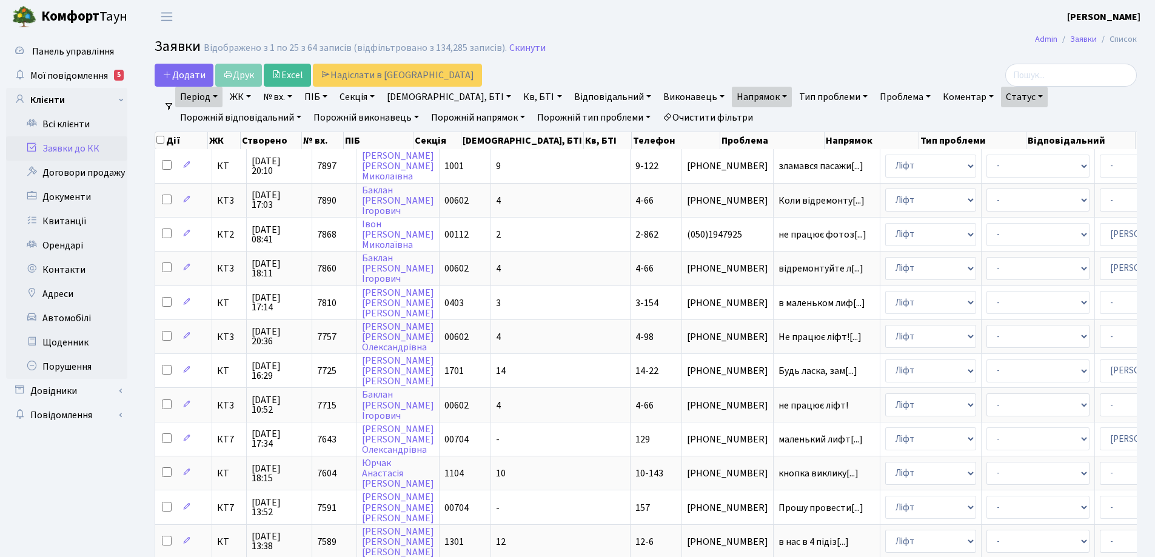
click at [658, 116] on link "Очистити фільтри" at bounding box center [708, 117] width 100 height 21
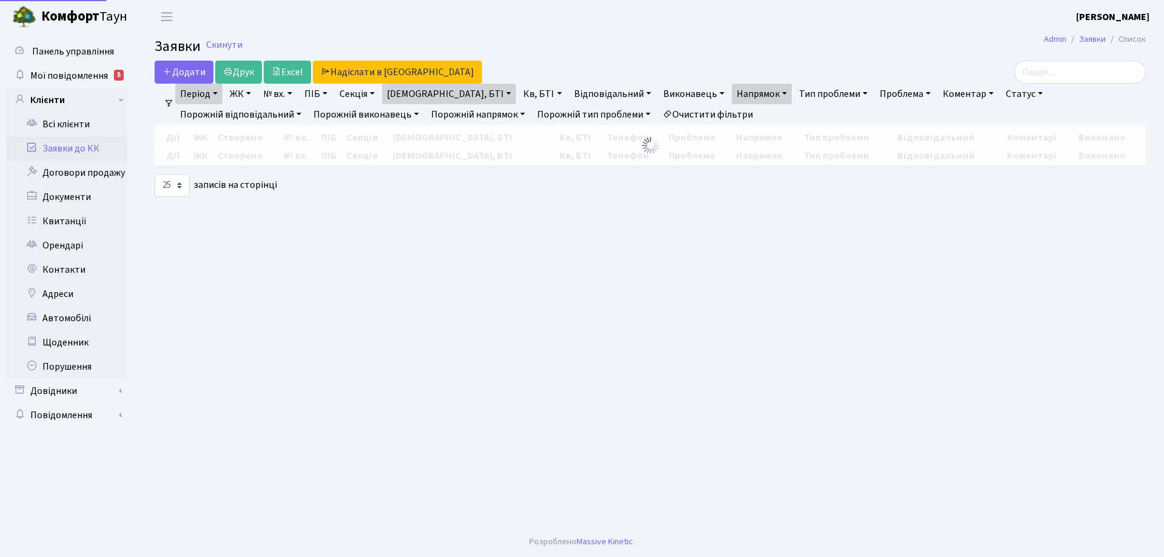
select select "25"
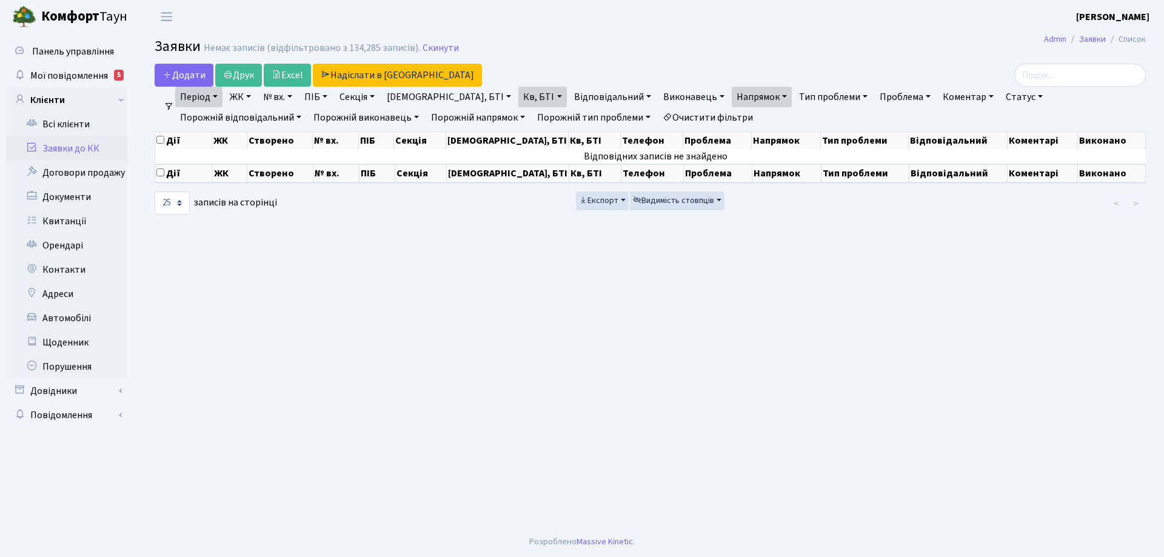
click at [658, 121] on link "Очистити фільтри" at bounding box center [708, 117] width 100 height 21
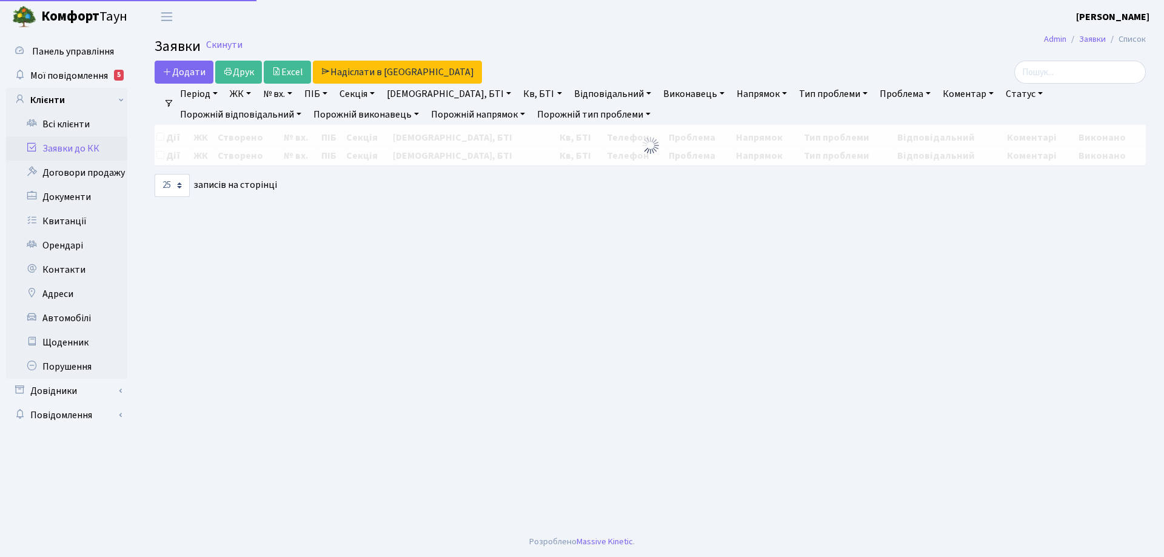
select select "25"
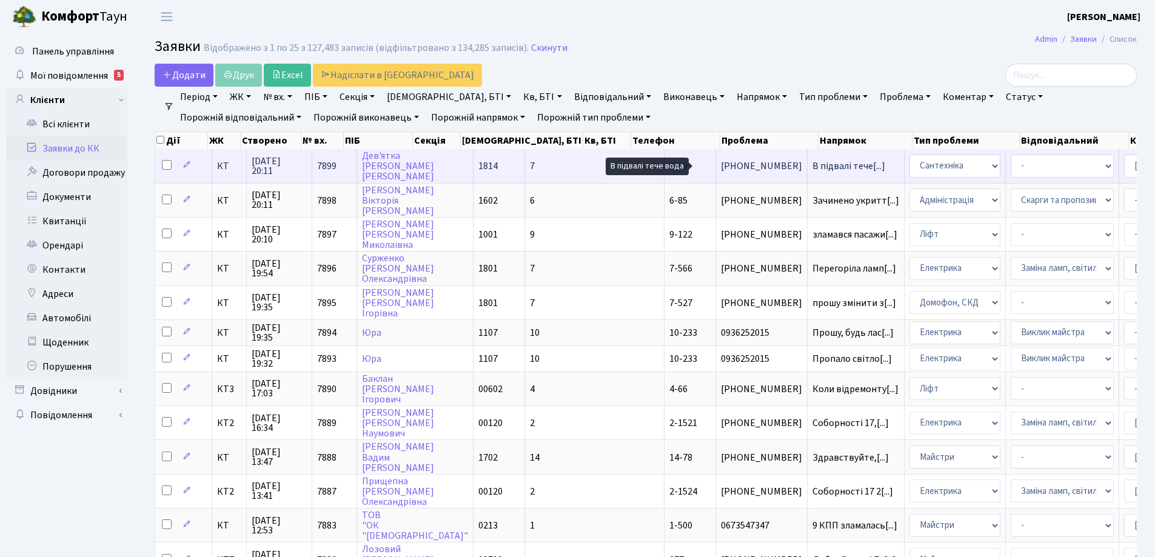
click at [812, 164] on span "В підвалі тече[...]" at bounding box center [848, 165] width 73 height 13
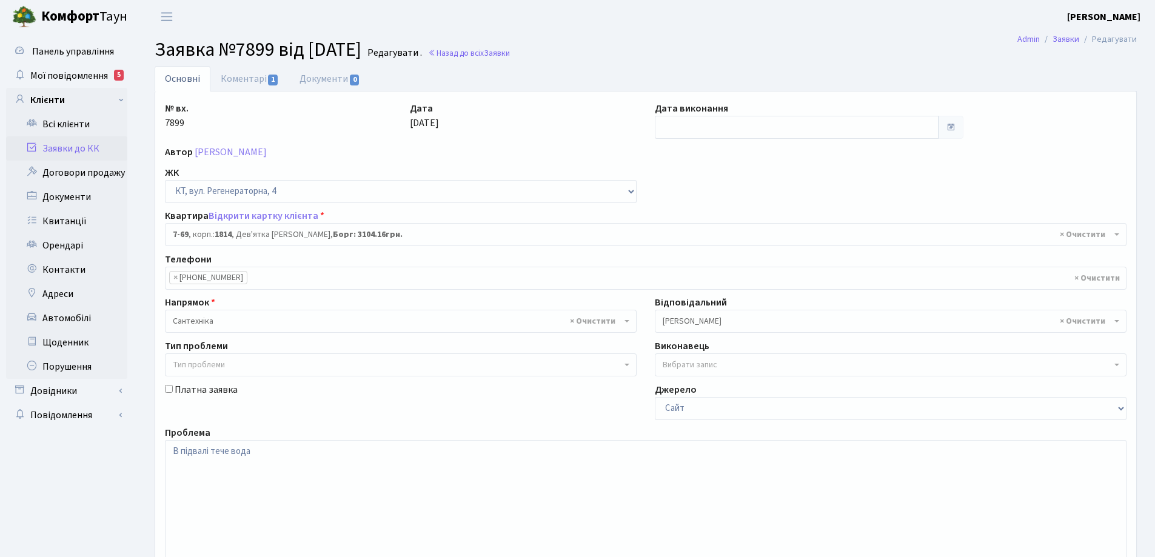
select select "5132"
click at [238, 77] on link "Коментарі 1" at bounding box center [249, 78] width 79 height 25
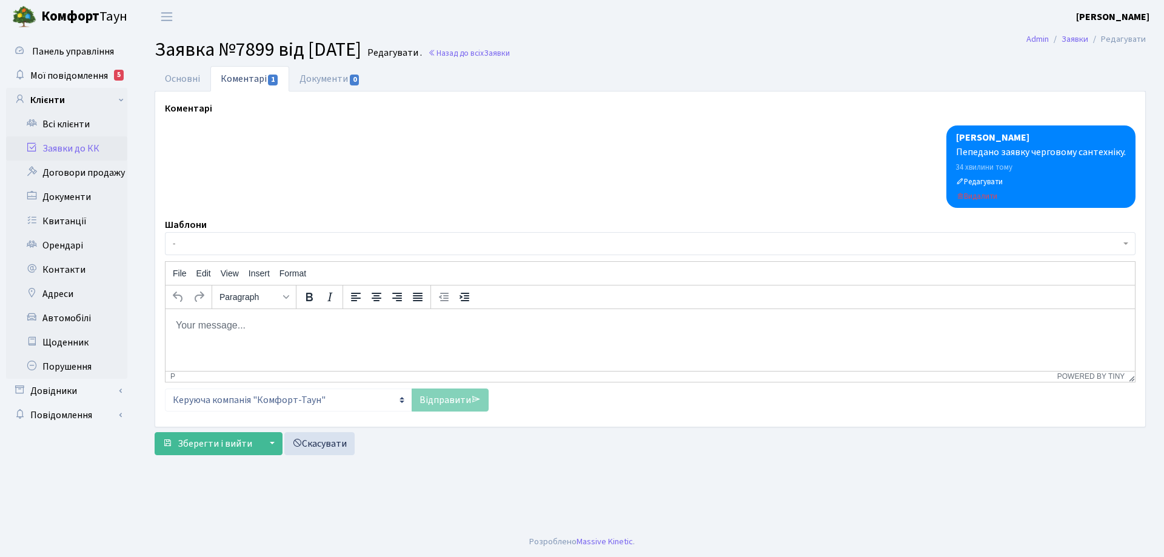
click at [221, 325] on body "Rich Text Area. Press ALT-0 for help." at bounding box center [650, 324] width 950 height 13
click at [452, 402] on link "Відправити" at bounding box center [450, 400] width 77 height 23
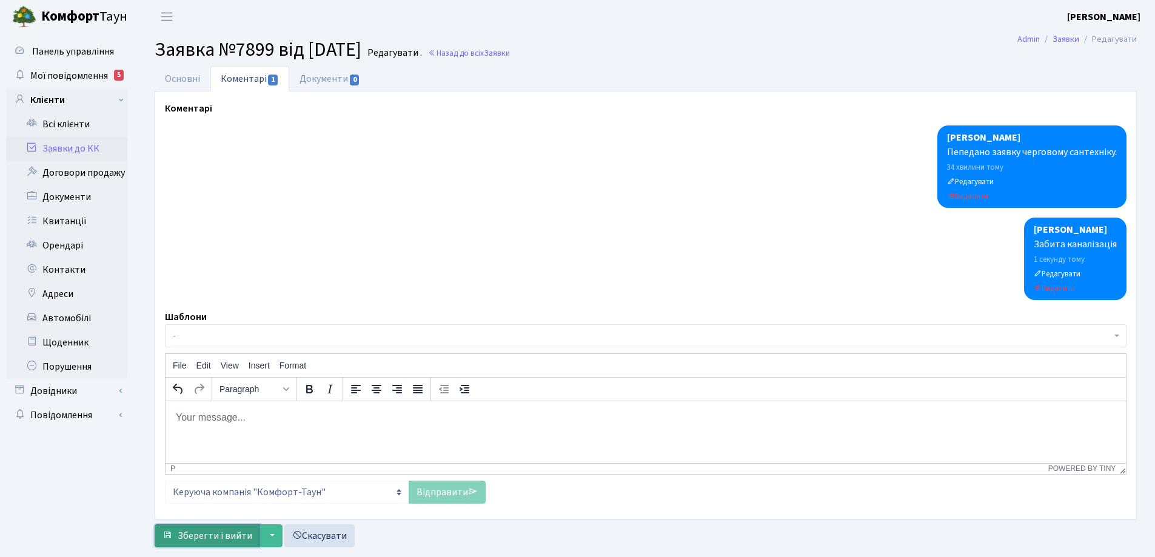
click at [216, 532] on span "Зберегти і вийти" at bounding box center [215, 535] width 75 height 13
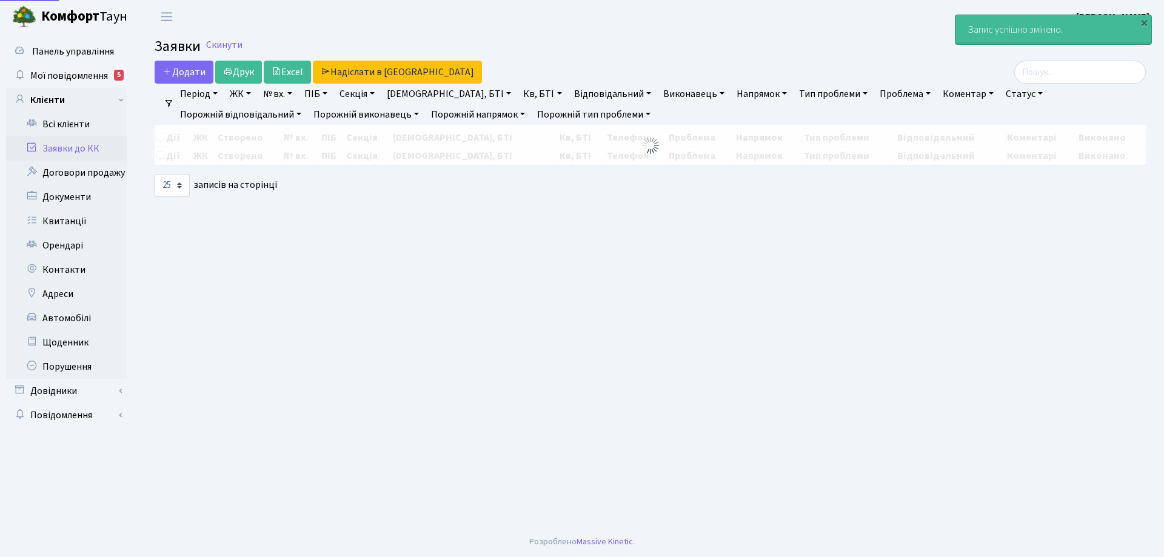
select select "25"
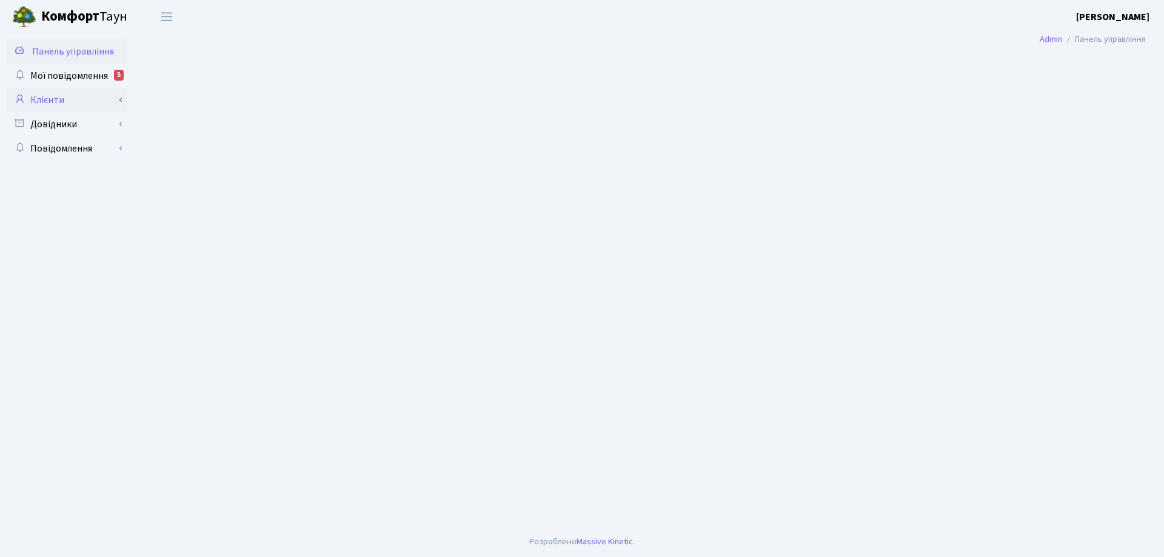
click at [60, 102] on link "Клієнти" at bounding box center [66, 100] width 121 height 24
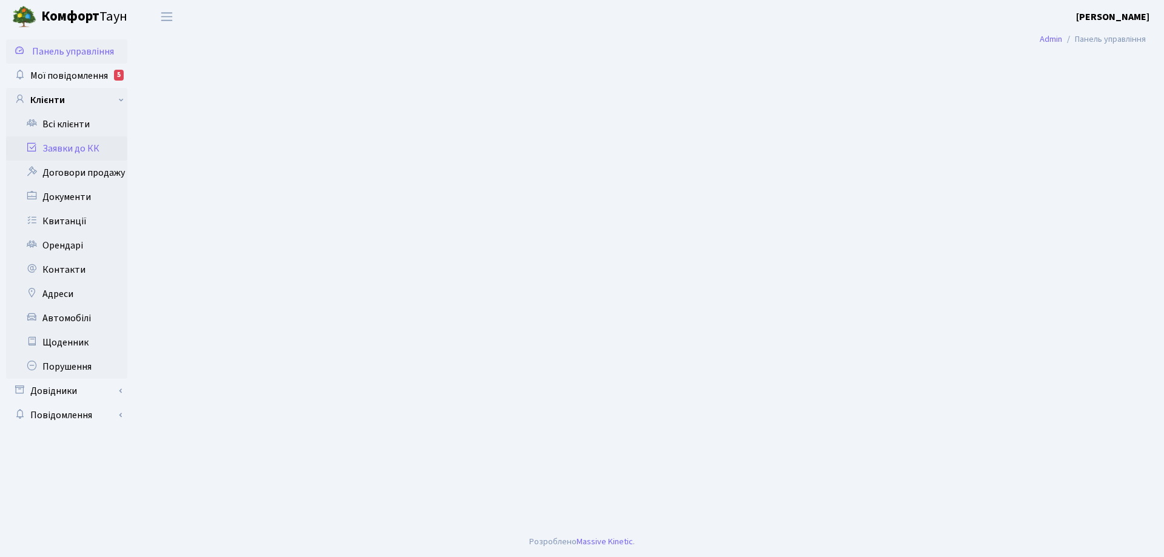
click at [88, 150] on link "Заявки до КК" at bounding box center [66, 148] width 121 height 24
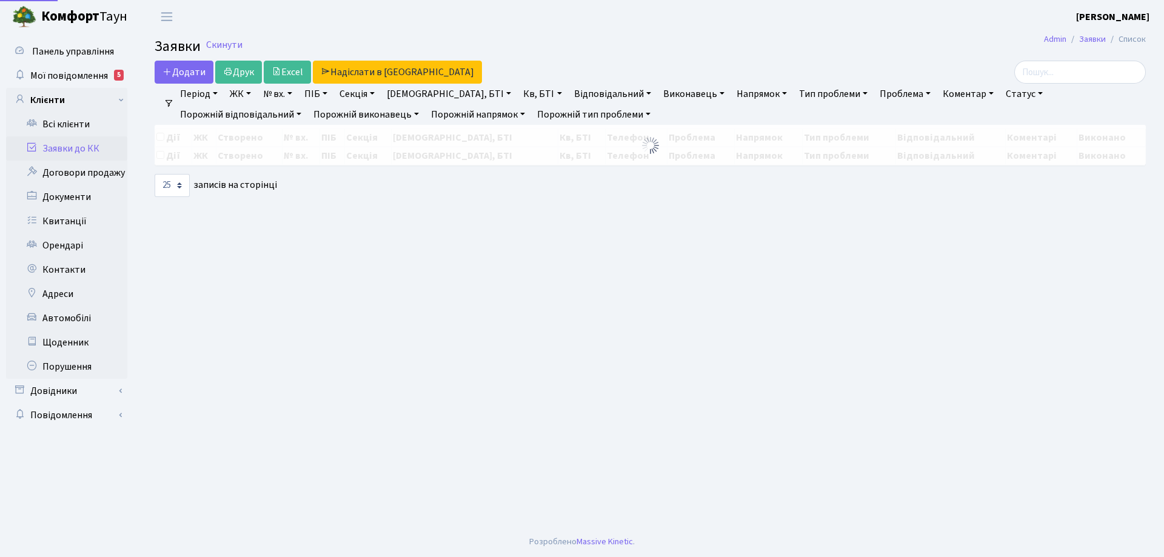
select select "25"
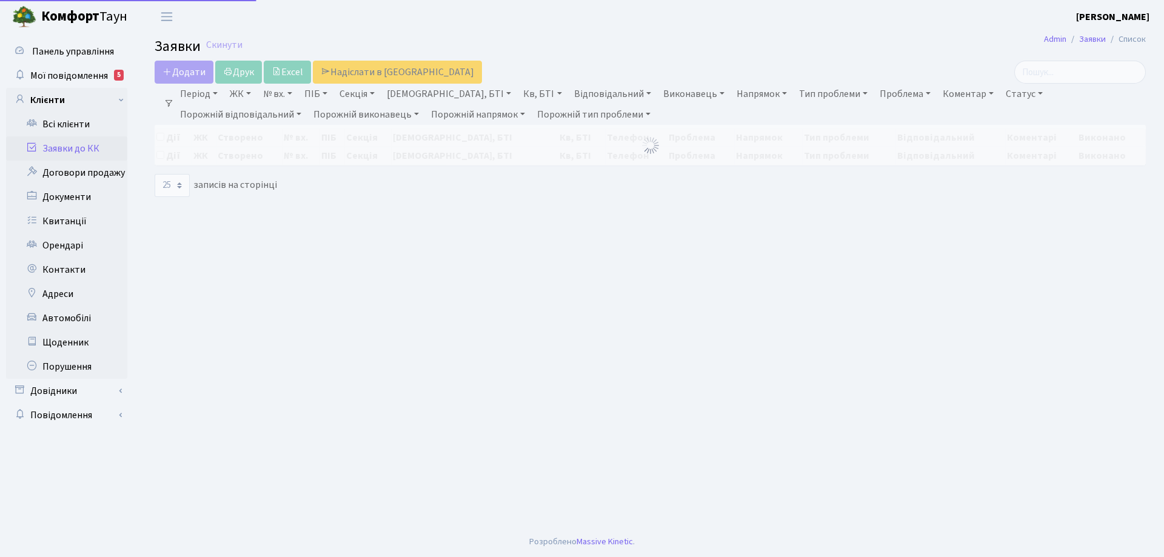
select select "25"
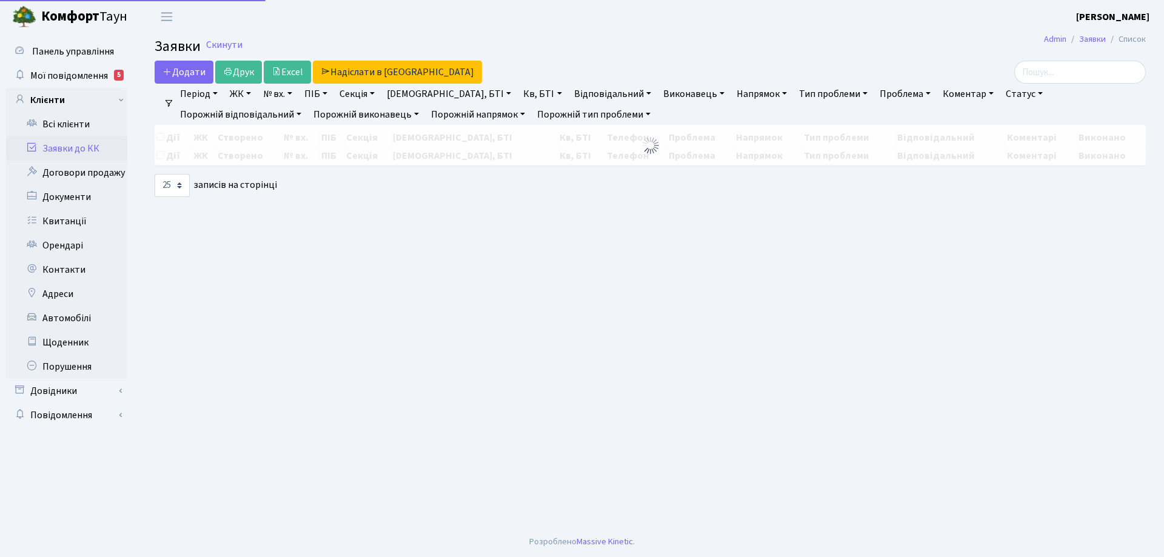
select select "25"
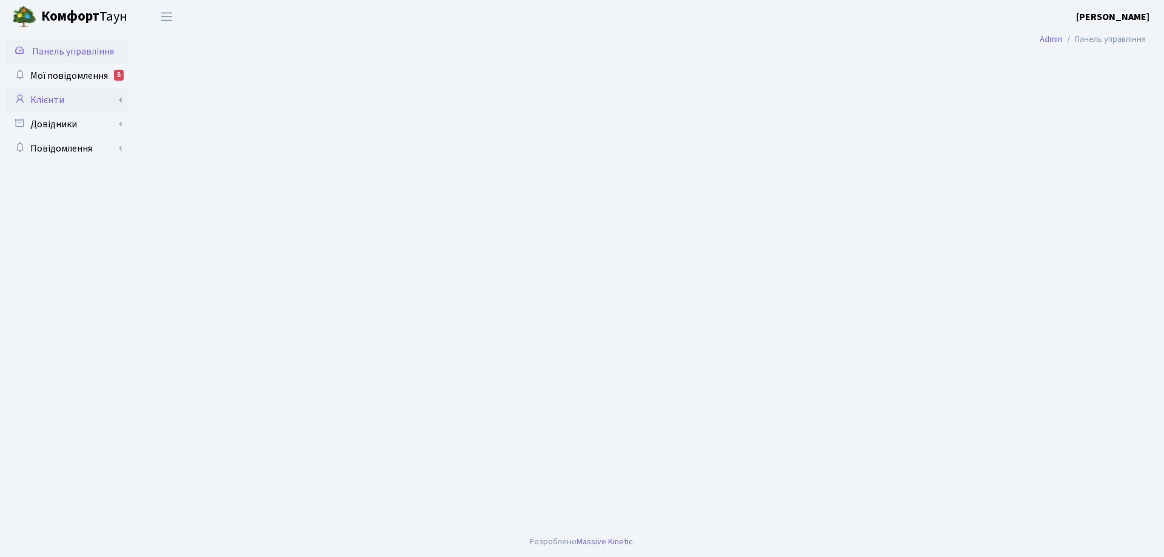
click at [52, 99] on link "Клієнти" at bounding box center [66, 100] width 121 height 24
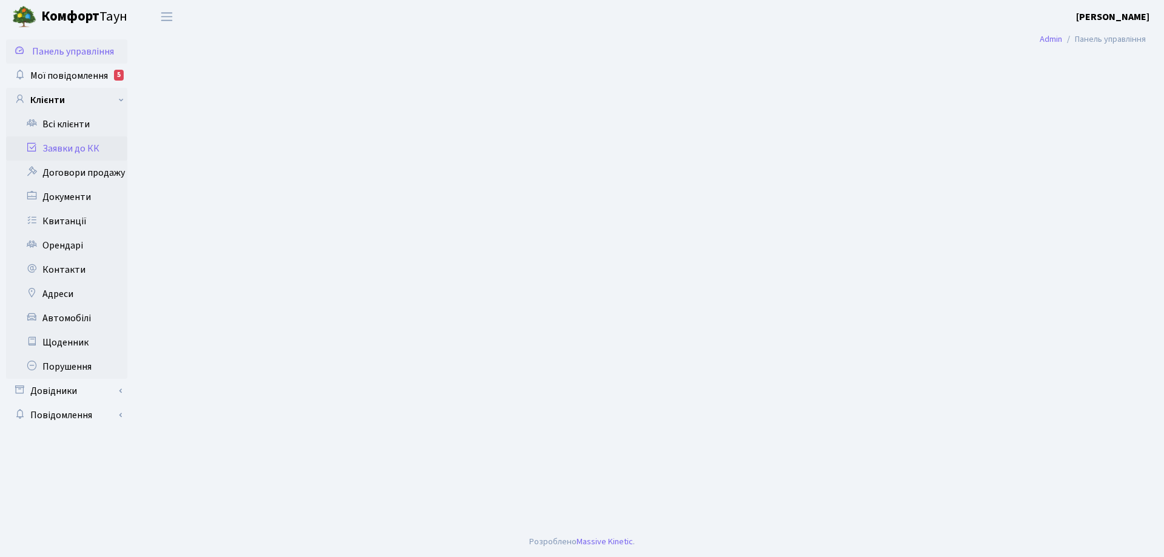
click at [78, 147] on link "Заявки до КК" at bounding box center [66, 148] width 121 height 24
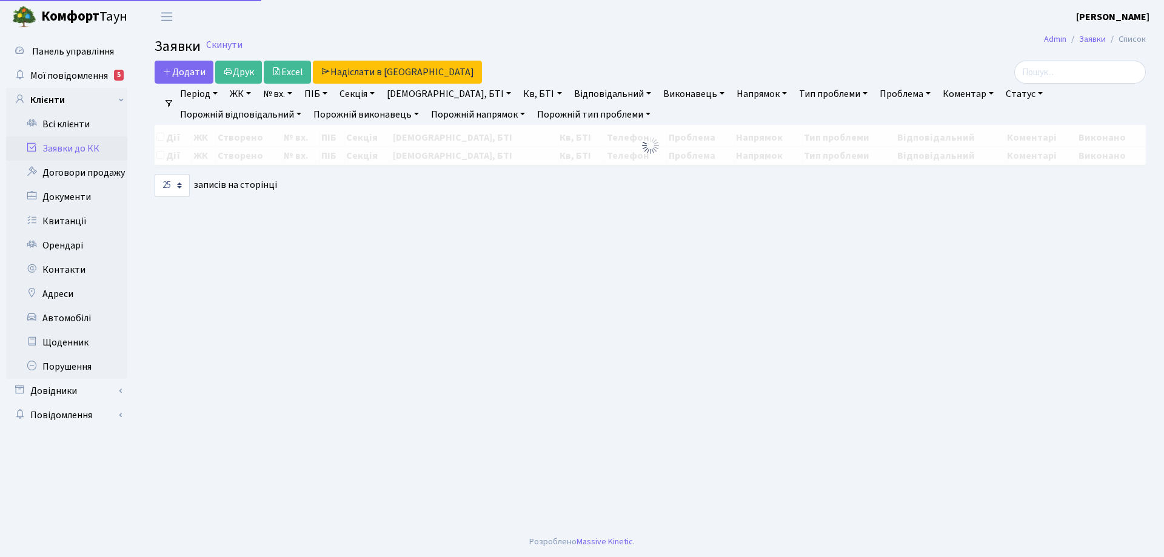
select select "25"
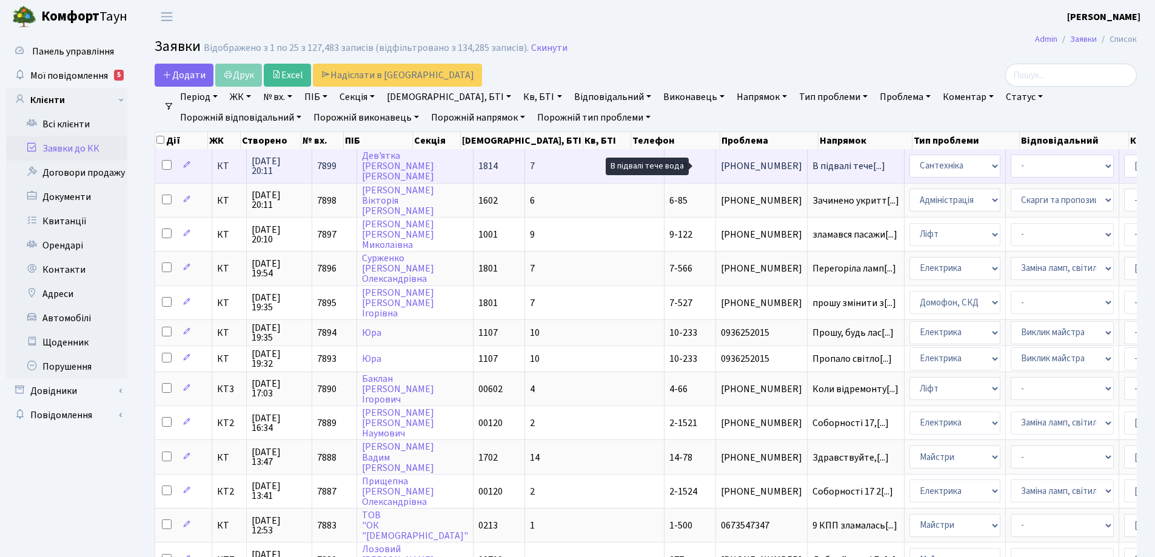
click at [812, 165] on span "В підвалі тече[...]" at bounding box center [848, 165] width 73 height 13
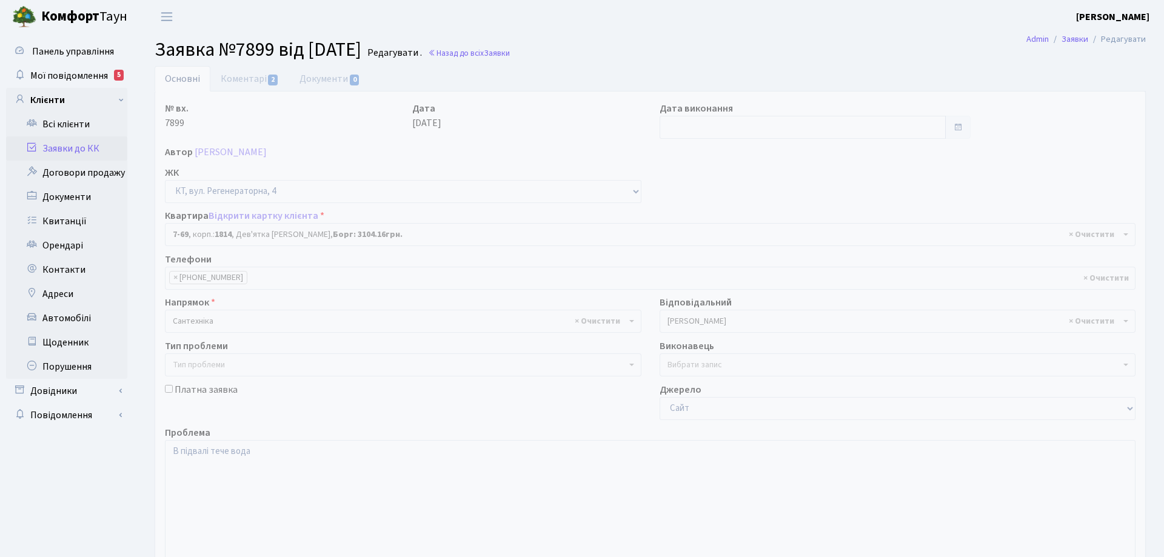
select select "5132"
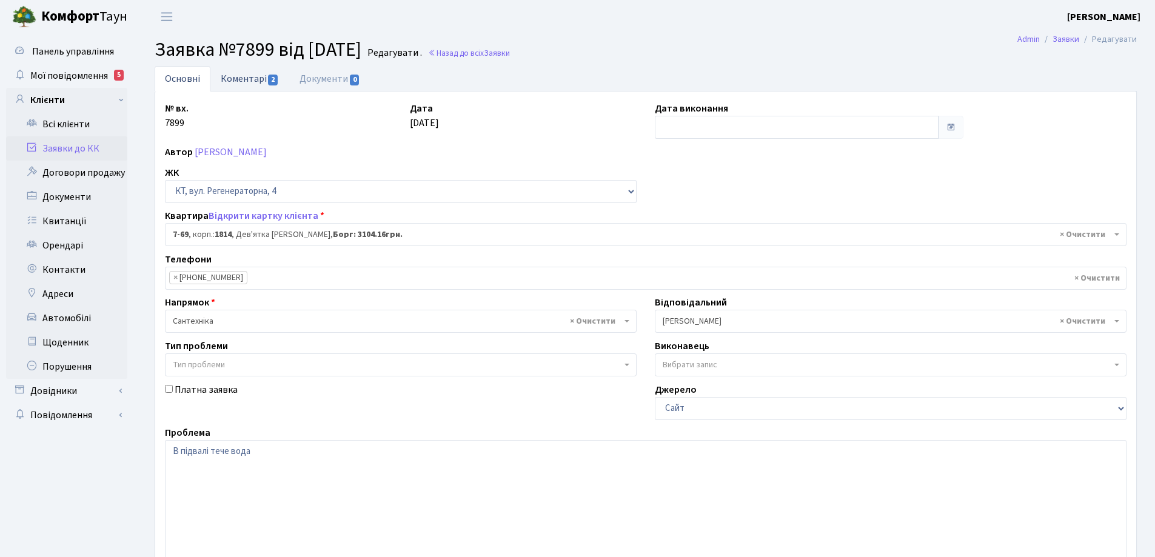
click at [235, 79] on link "Коментарі 2" at bounding box center [249, 78] width 79 height 25
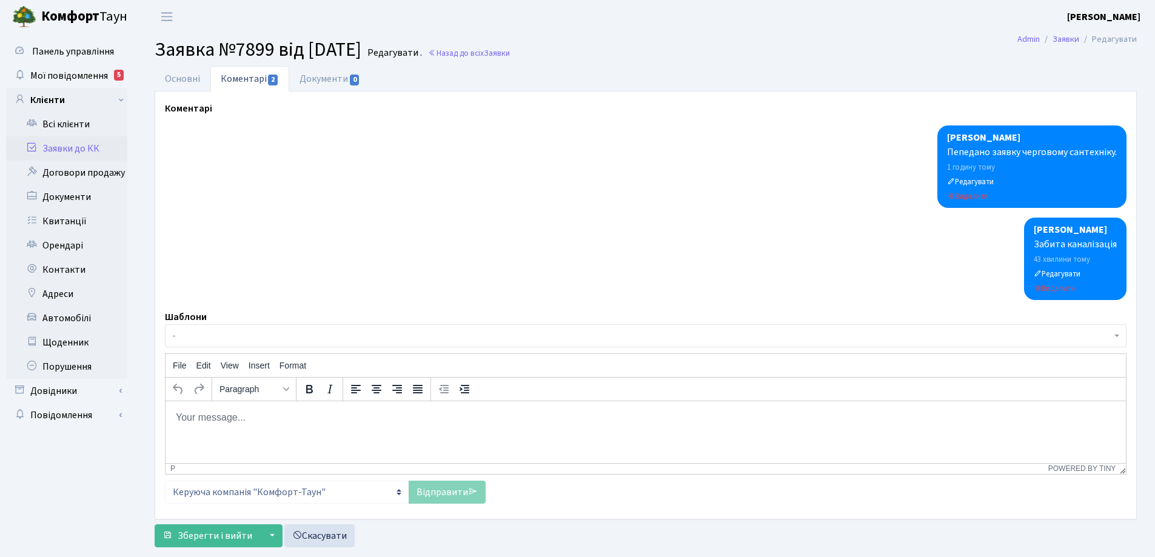
click at [232, 417] on body "Rich Text Area. Press ALT-0 for help." at bounding box center [645, 416] width 941 height 13
click at [442, 493] on link "Відправити" at bounding box center [447, 492] width 77 height 23
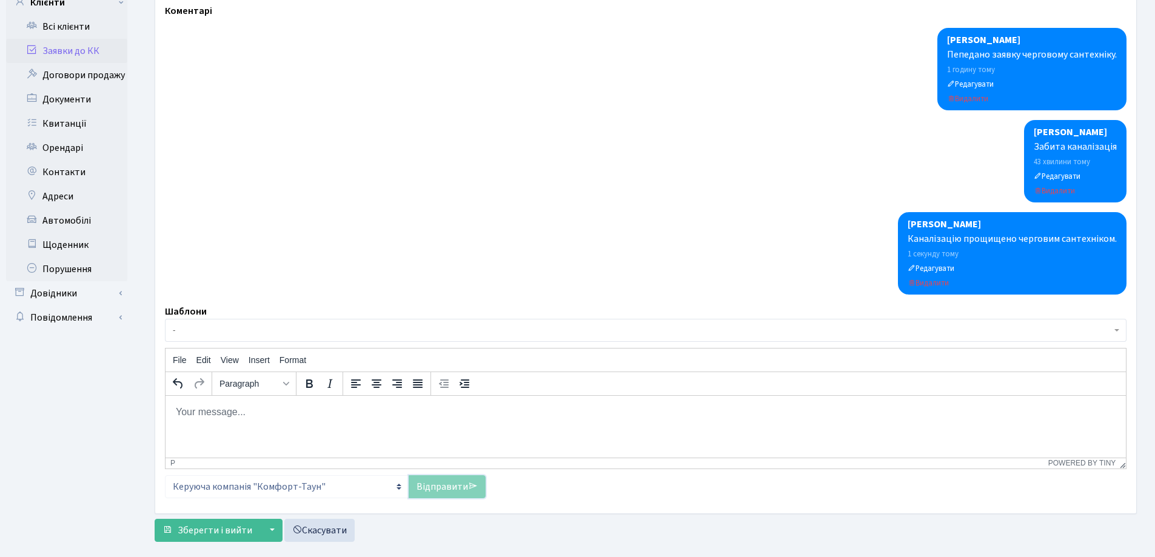
scroll to position [119, 0]
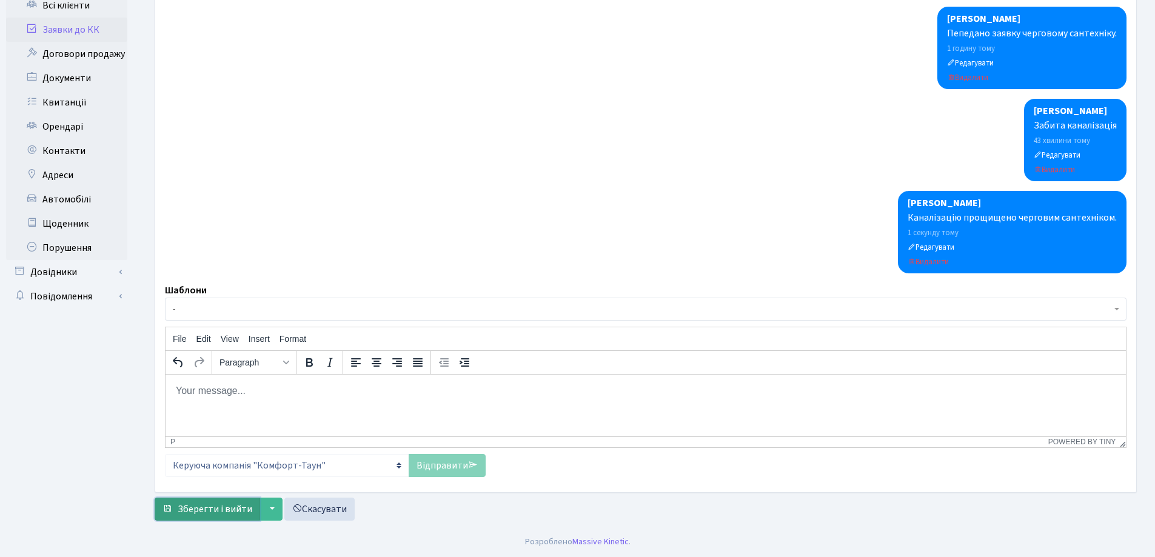
click at [235, 509] on span "Зберегти і вийти" at bounding box center [215, 509] width 75 height 13
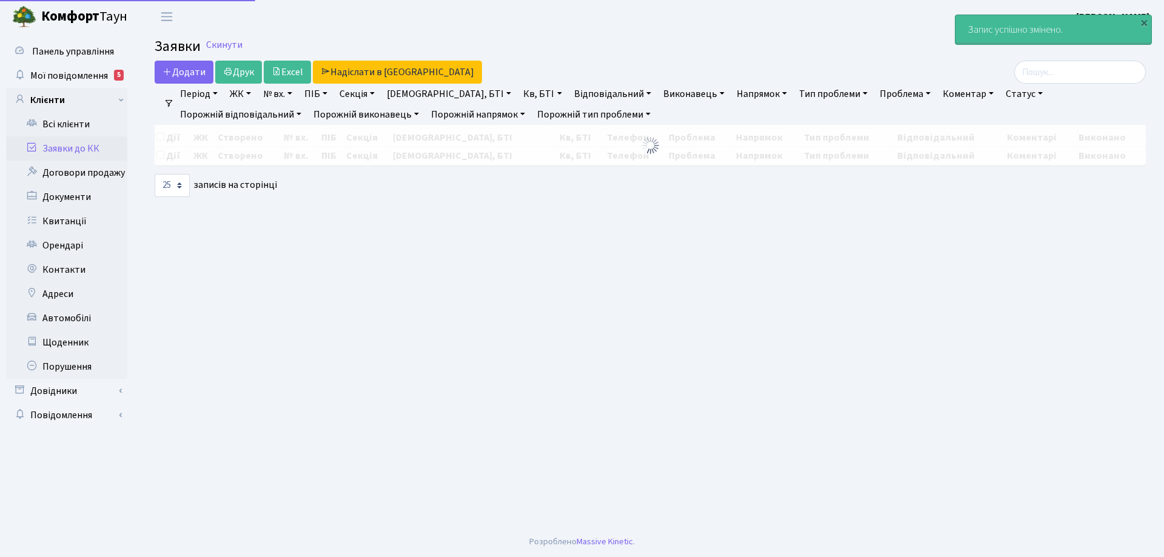
select select "25"
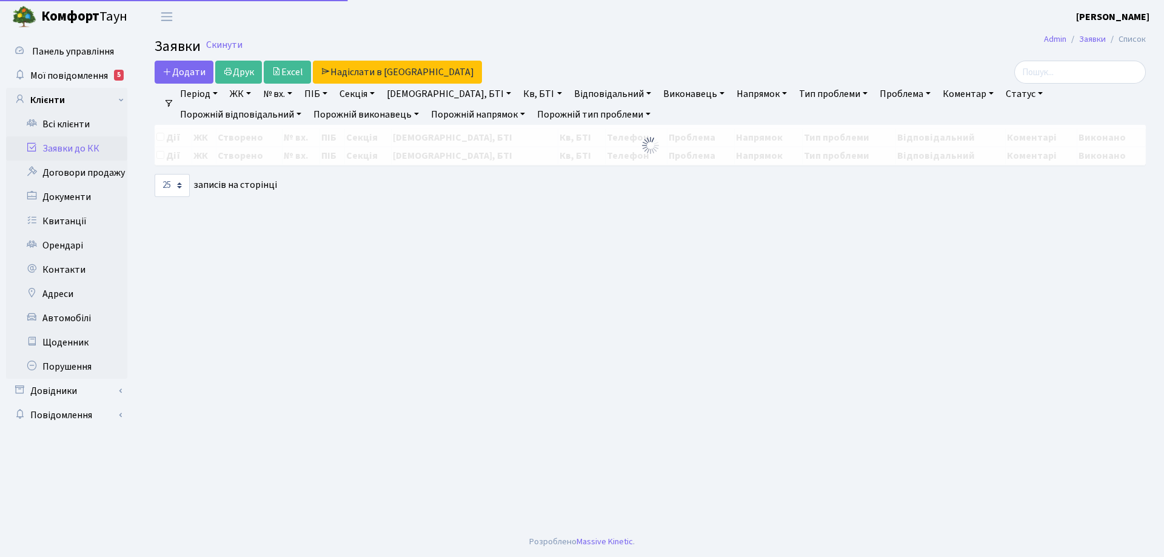
select select "25"
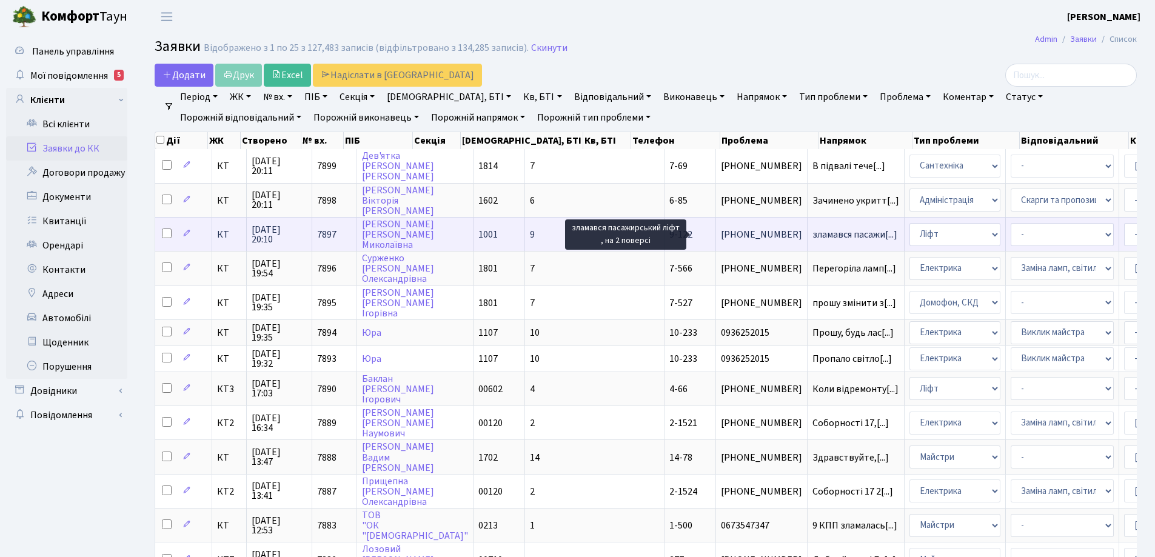
click at [812, 232] on span "зламався пасажи[...]" at bounding box center [854, 234] width 85 height 13
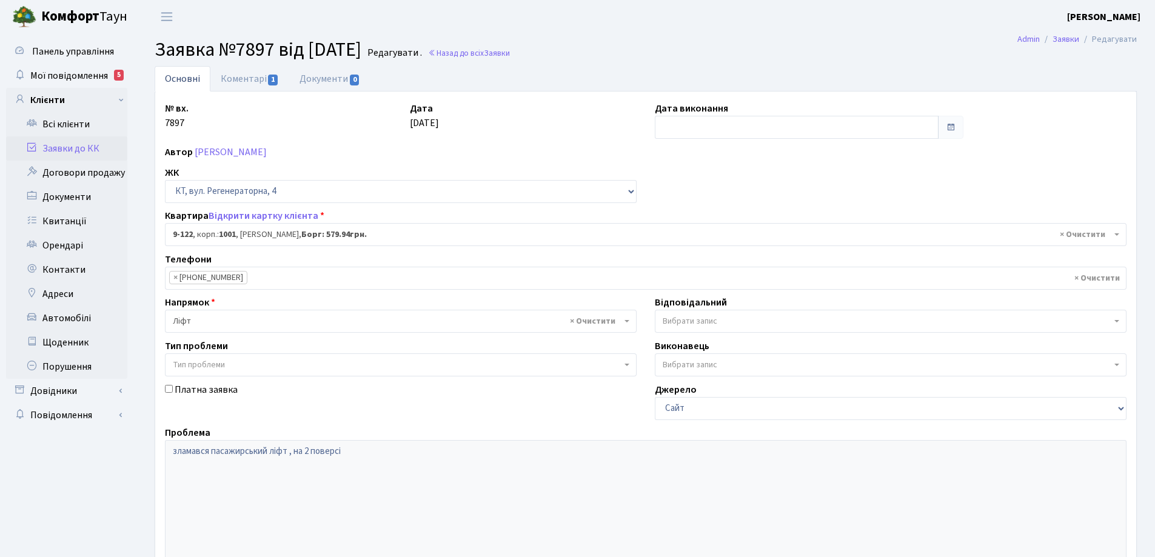
select select "6472"
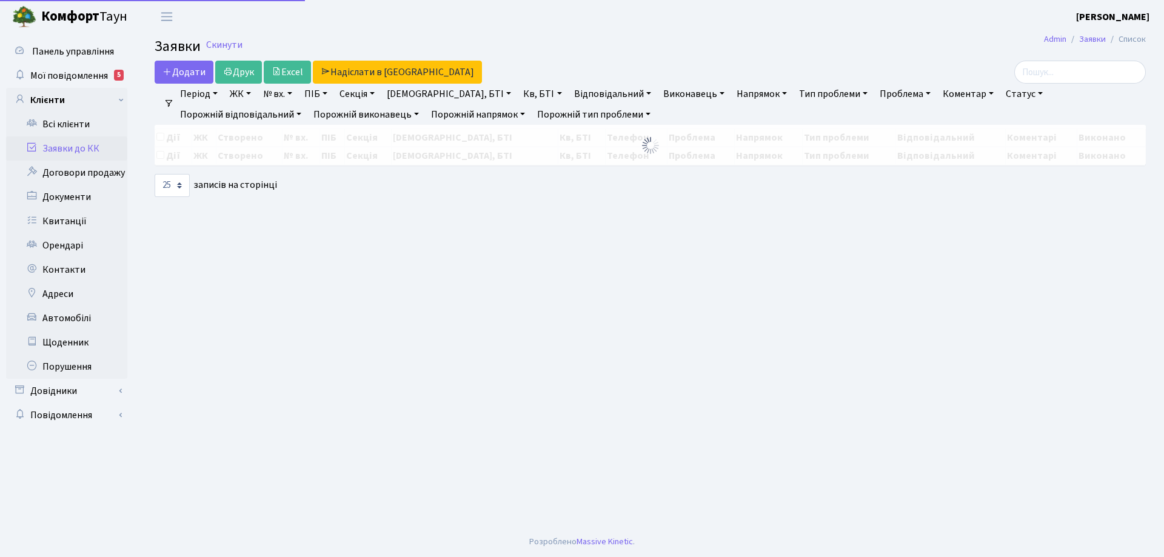
select select "25"
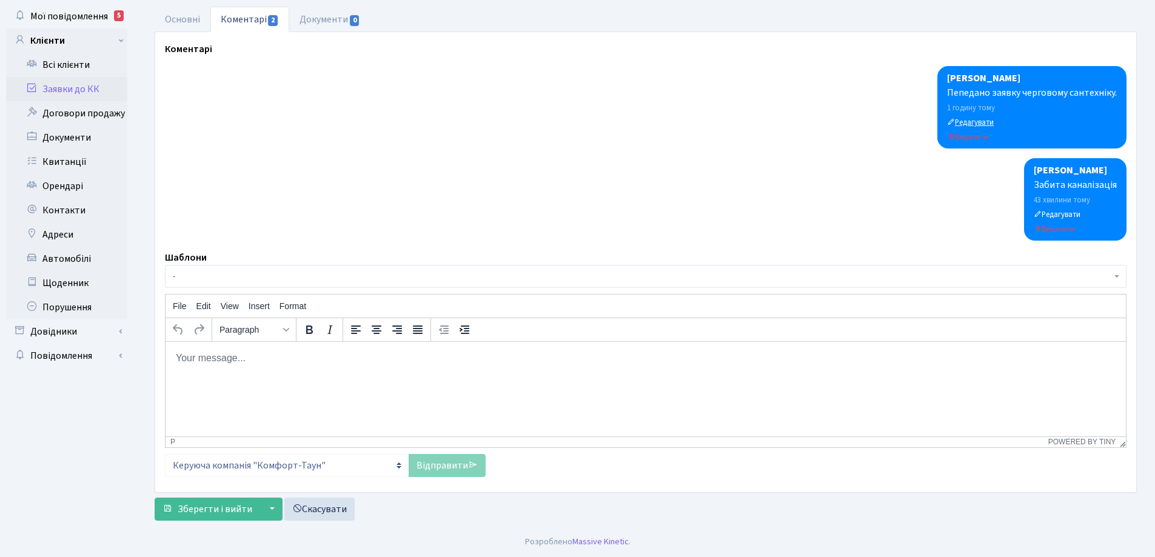
click at [991, 122] on small "Редагувати" at bounding box center [970, 122] width 47 height 11
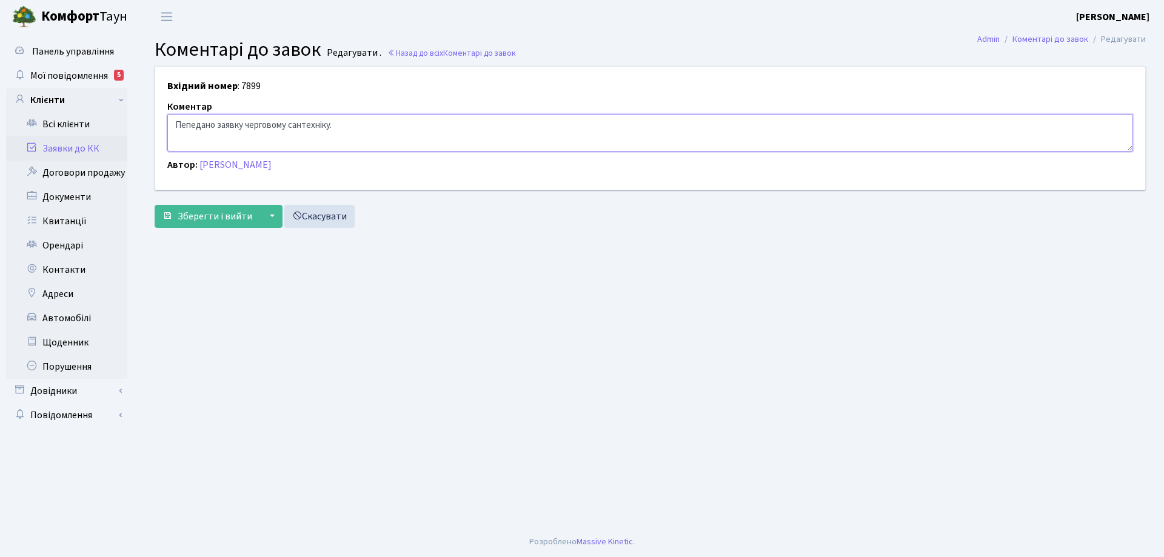
click at [189, 121] on textarea "Пепедано заявку черговому сантехніку." at bounding box center [650, 133] width 966 height 38
type textarea "Передано заявку черговому сантехніку."
click at [230, 215] on span "Зберегти і вийти" at bounding box center [215, 216] width 75 height 13
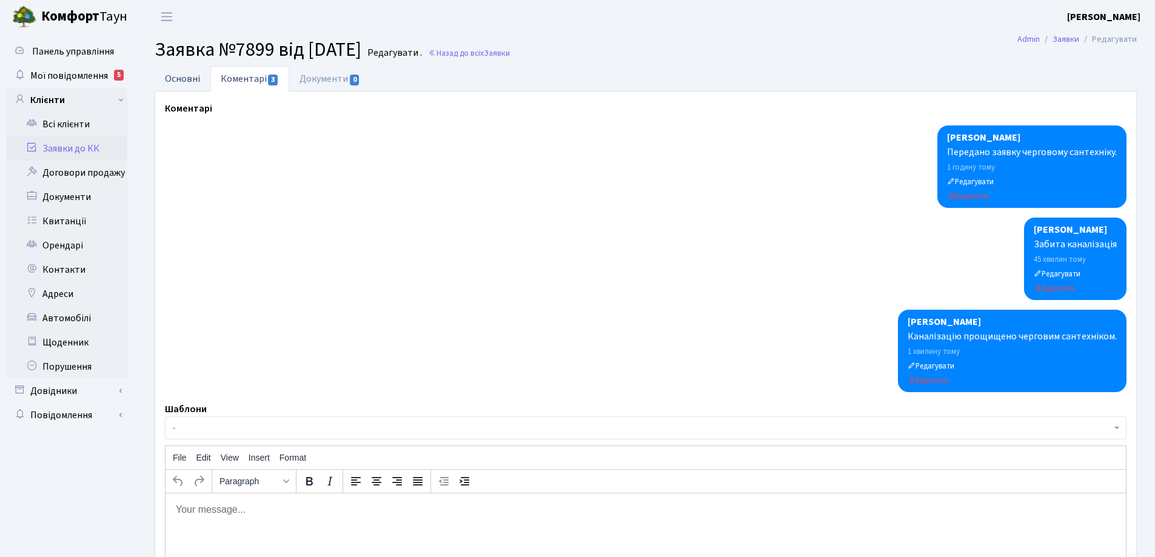
click at [187, 81] on link "Основні" at bounding box center [183, 78] width 56 height 25
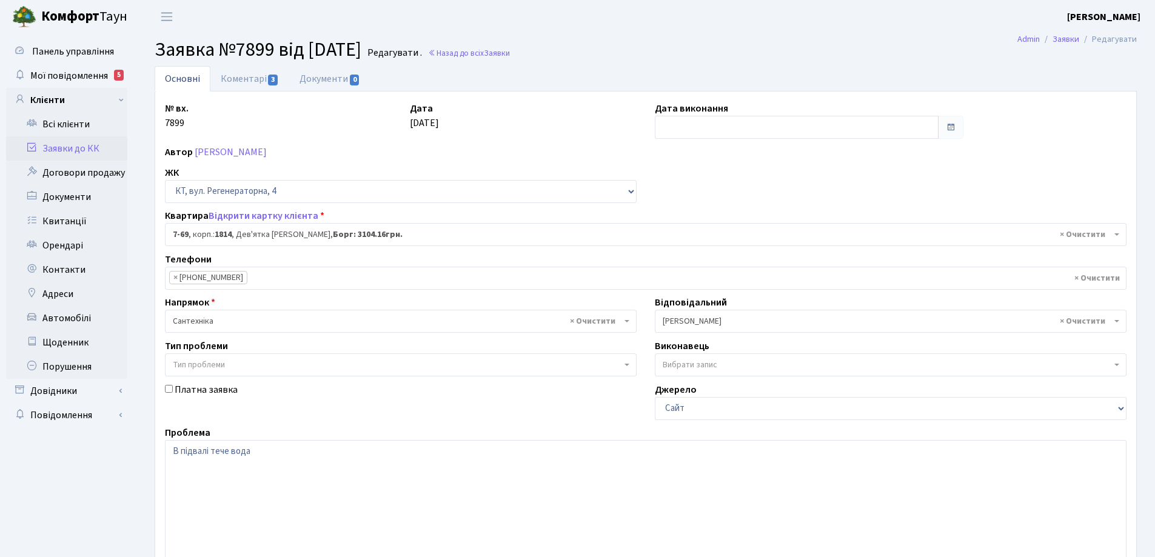
click at [187, 81] on link "Основні" at bounding box center [183, 78] width 56 height 25
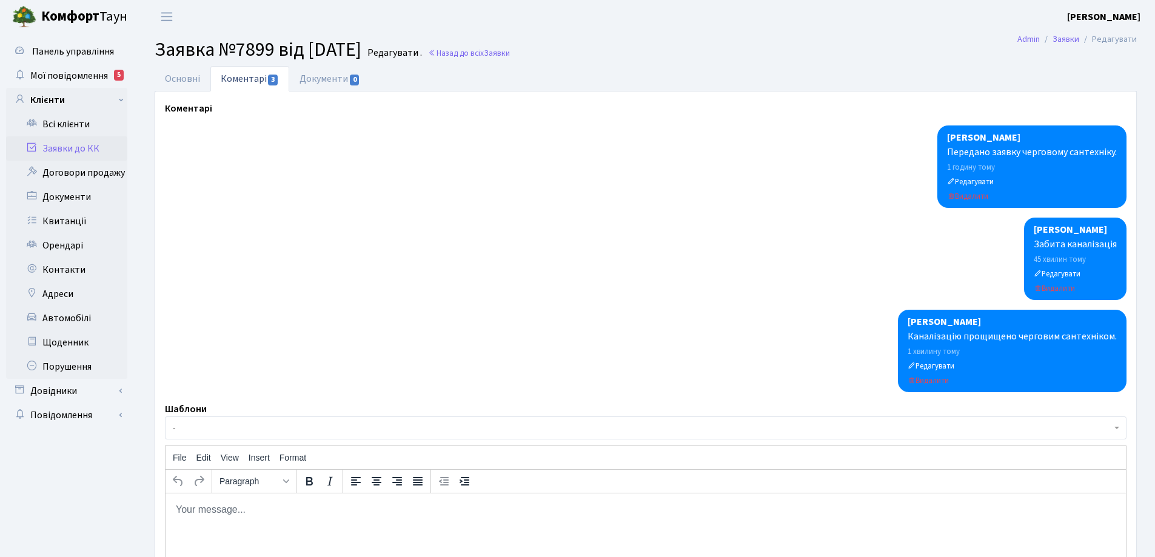
click at [252, 81] on link "Коментарі 3" at bounding box center [249, 78] width 79 height 25
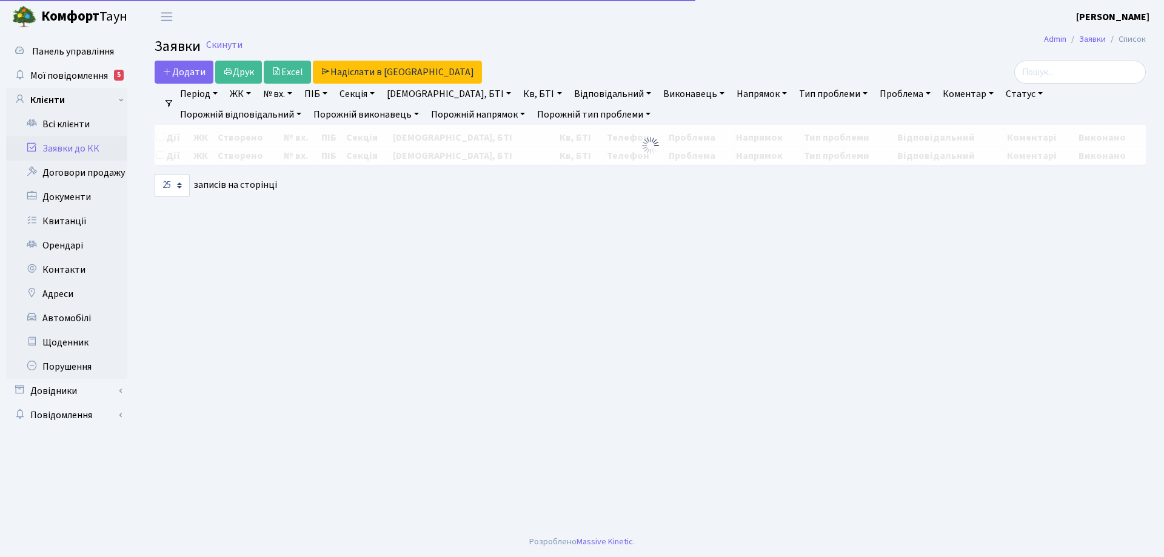
select select "25"
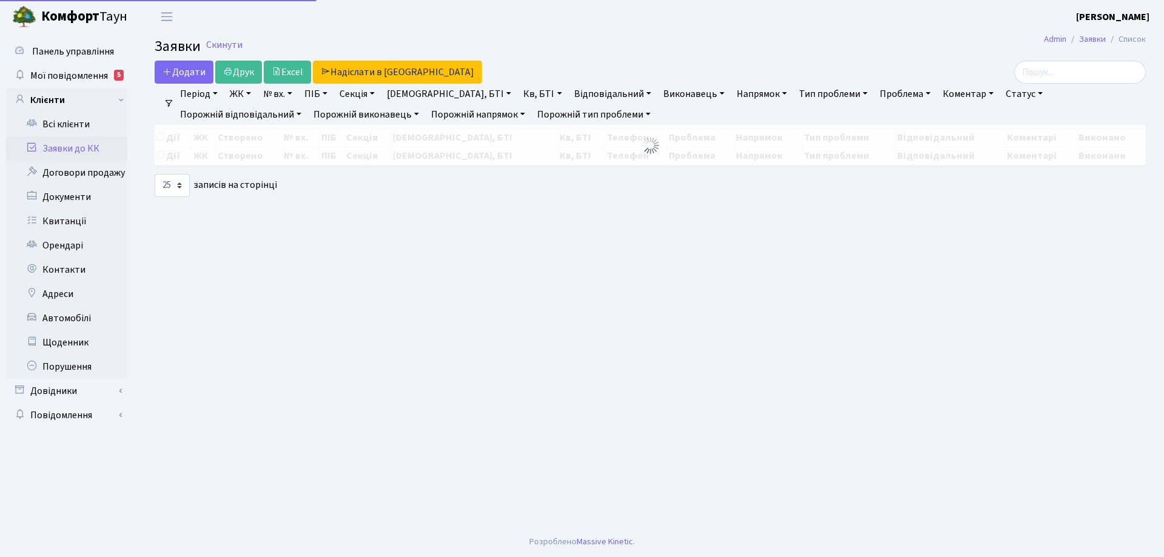
select select "25"
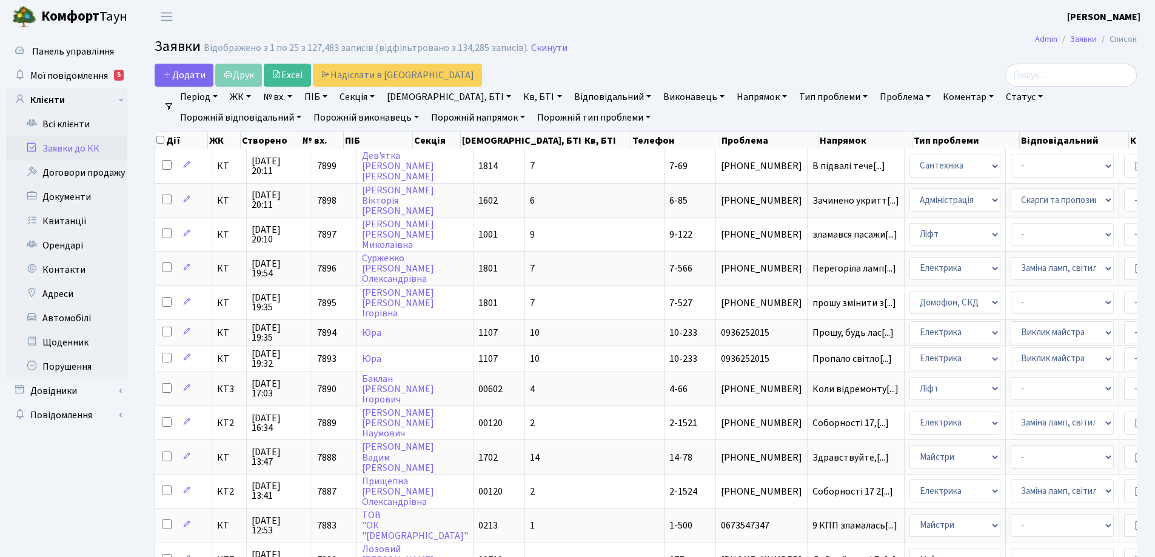
click at [518, 96] on link "Кв, БТІ" at bounding box center [542, 97] width 48 height 21
type input "14-148"
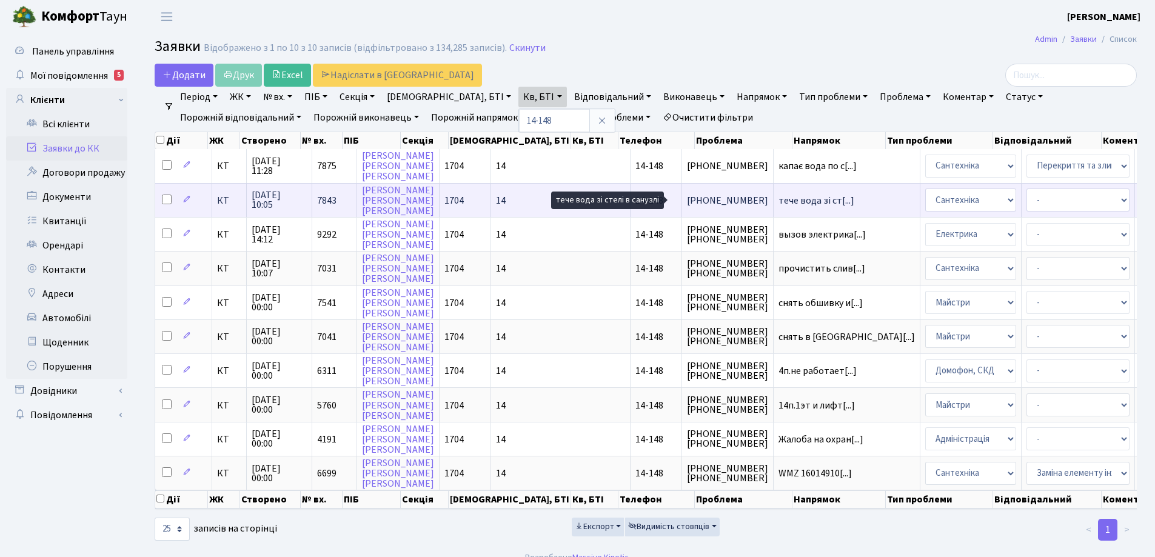
click at [778, 201] on span "тече вода зі ст[...]" at bounding box center [816, 200] width 76 height 13
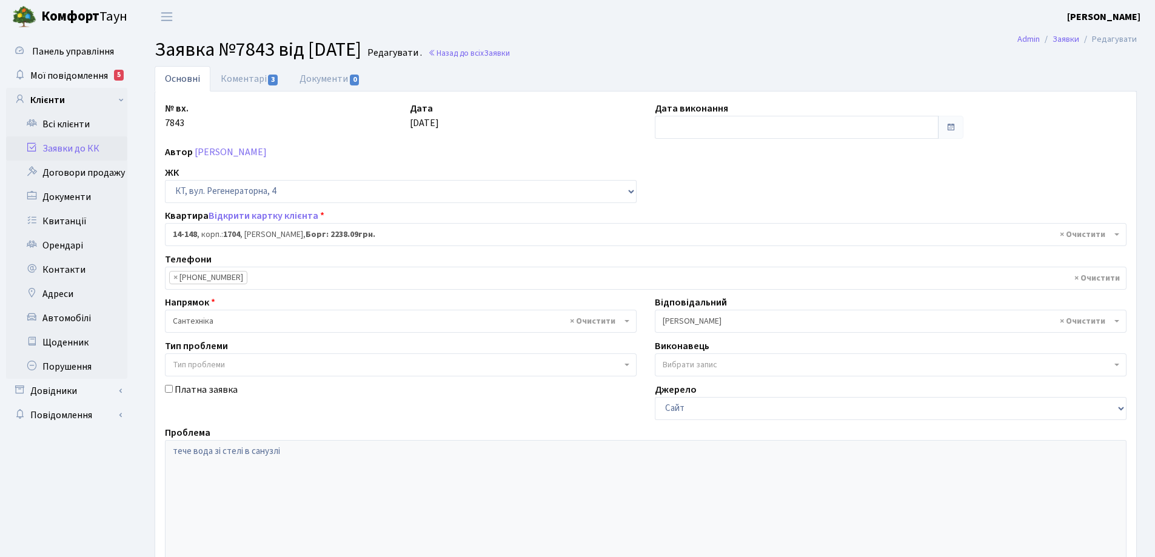
select select "7525"
click at [241, 80] on link "Коментарі 3" at bounding box center [249, 78] width 79 height 25
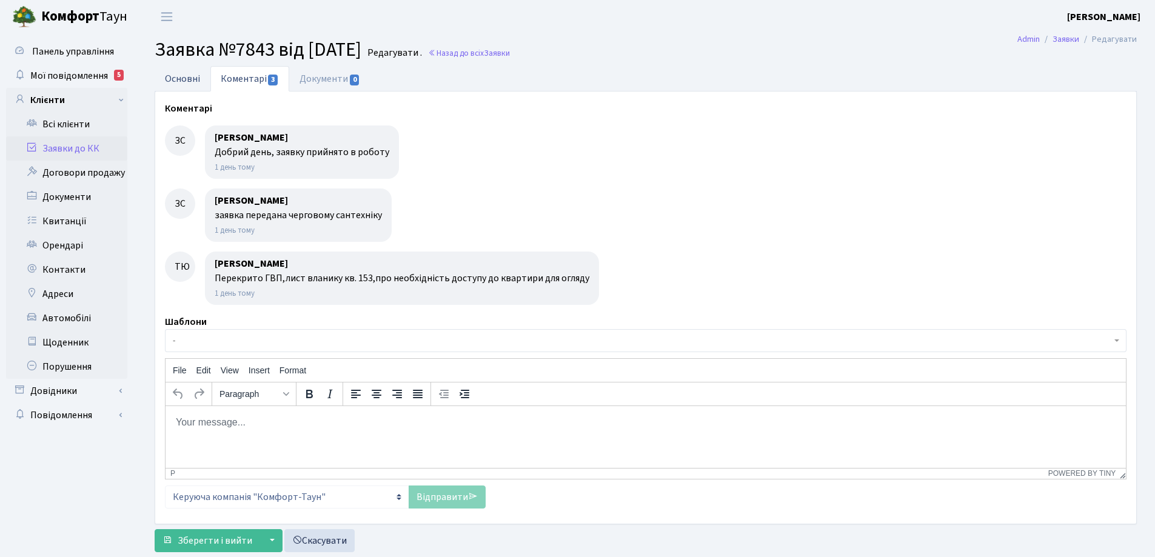
click at [180, 81] on link "Основні" at bounding box center [183, 78] width 56 height 25
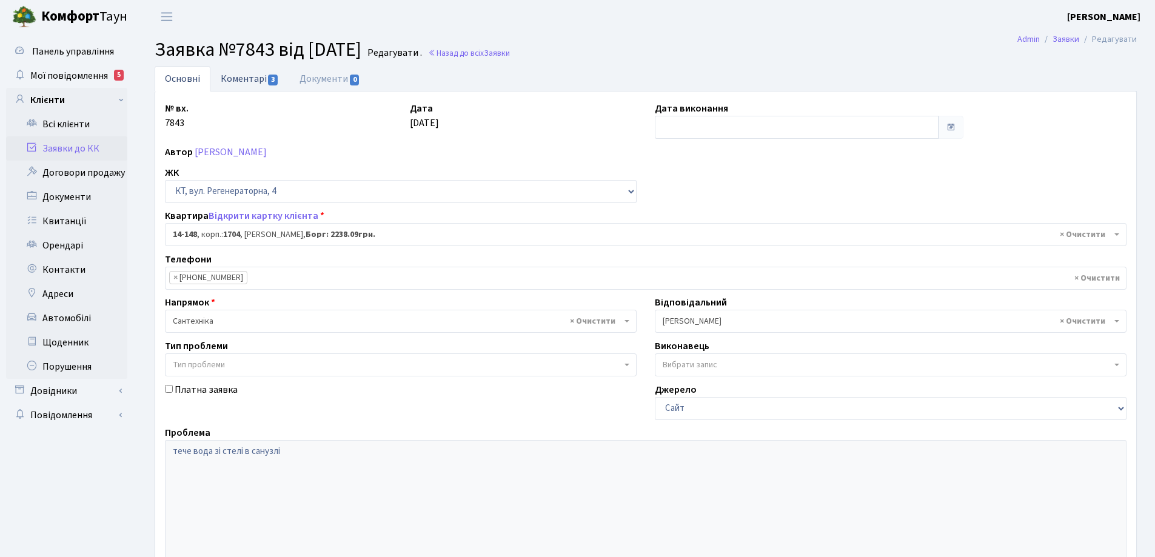
click at [252, 78] on link "Коментарі 3" at bounding box center [249, 78] width 79 height 25
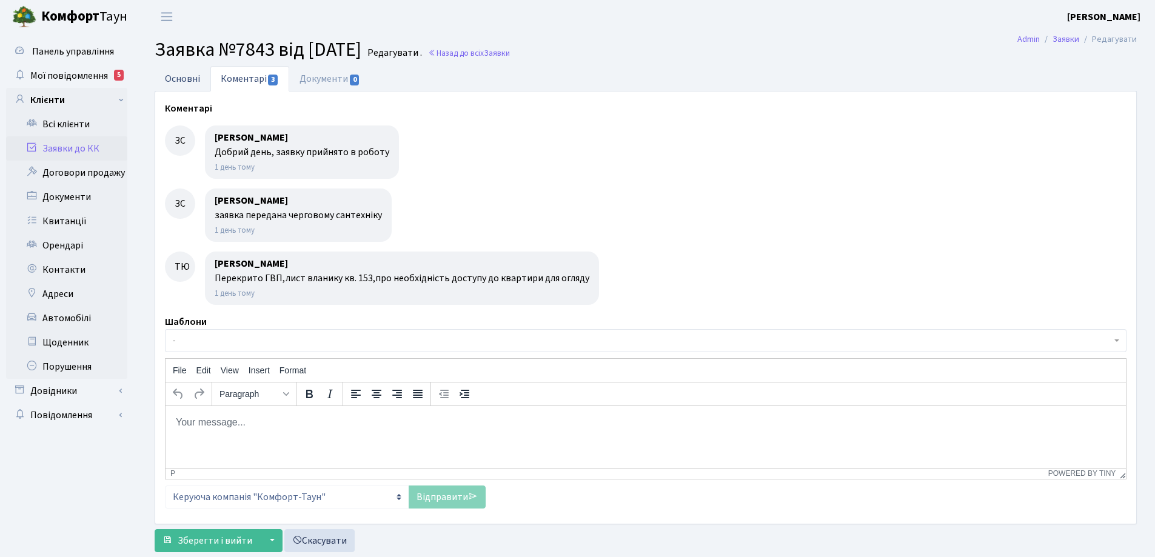
click at [185, 76] on link "Основні" at bounding box center [183, 78] width 56 height 25
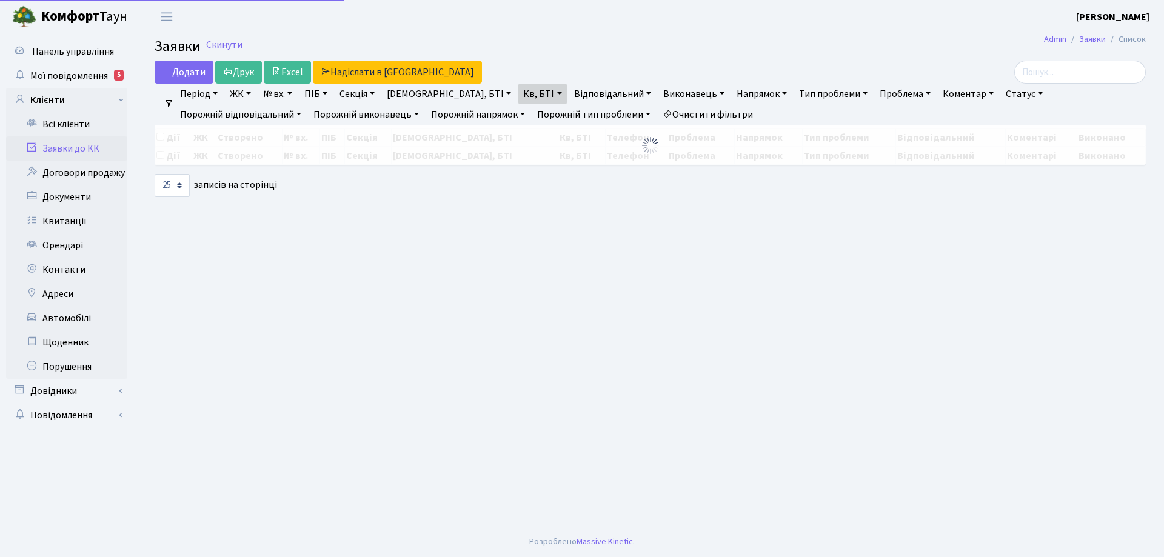
select select "25"
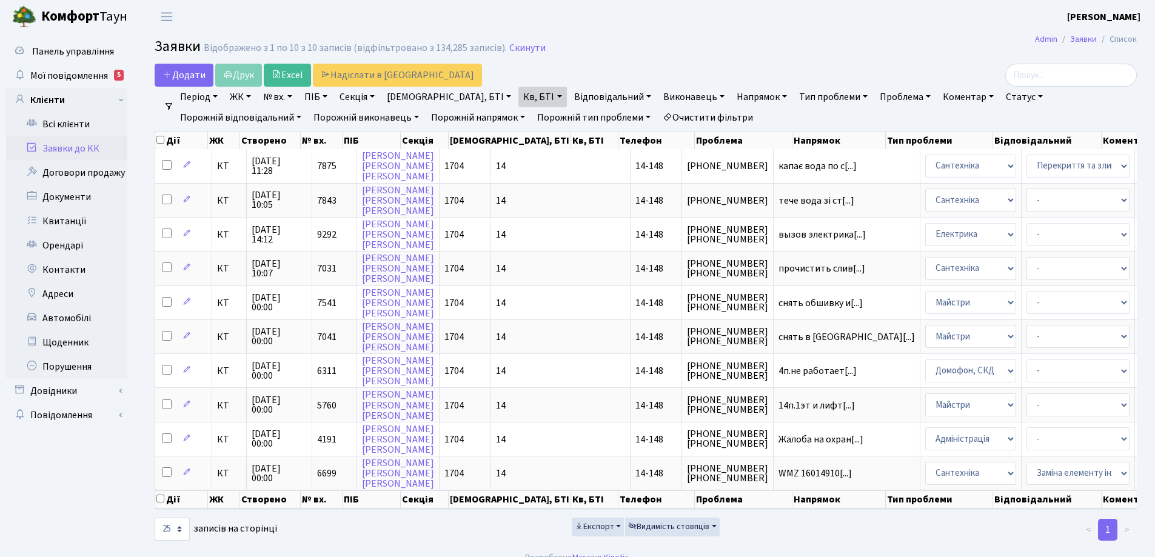
click at [658, 120] on link "Очистити фільтри" at bounding box center [708, 117] width 100 height 21
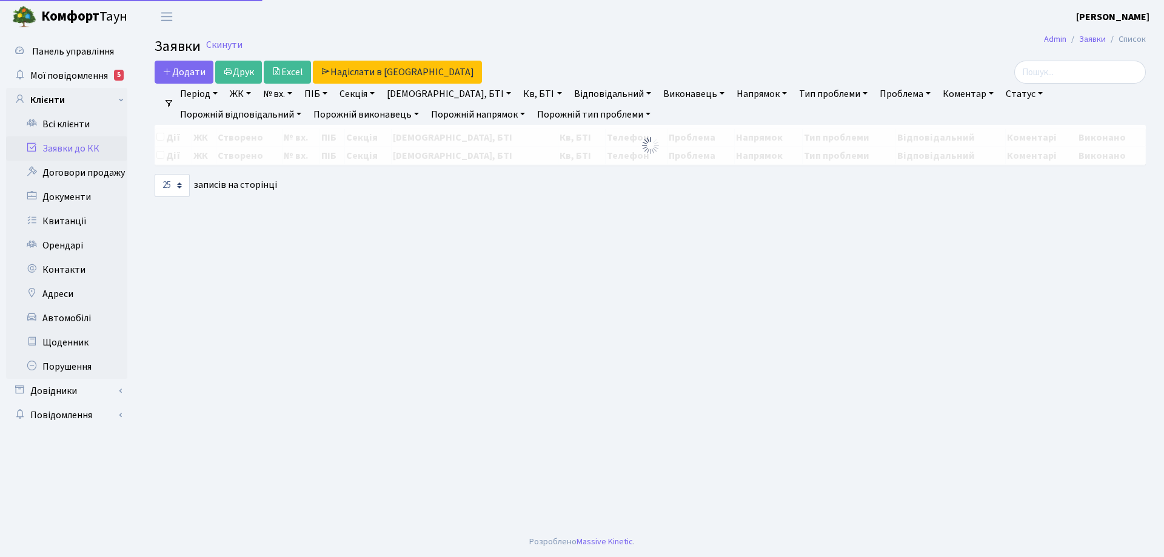
select select "25"
